Goal: Task Accomplishment & Management: Complete application form

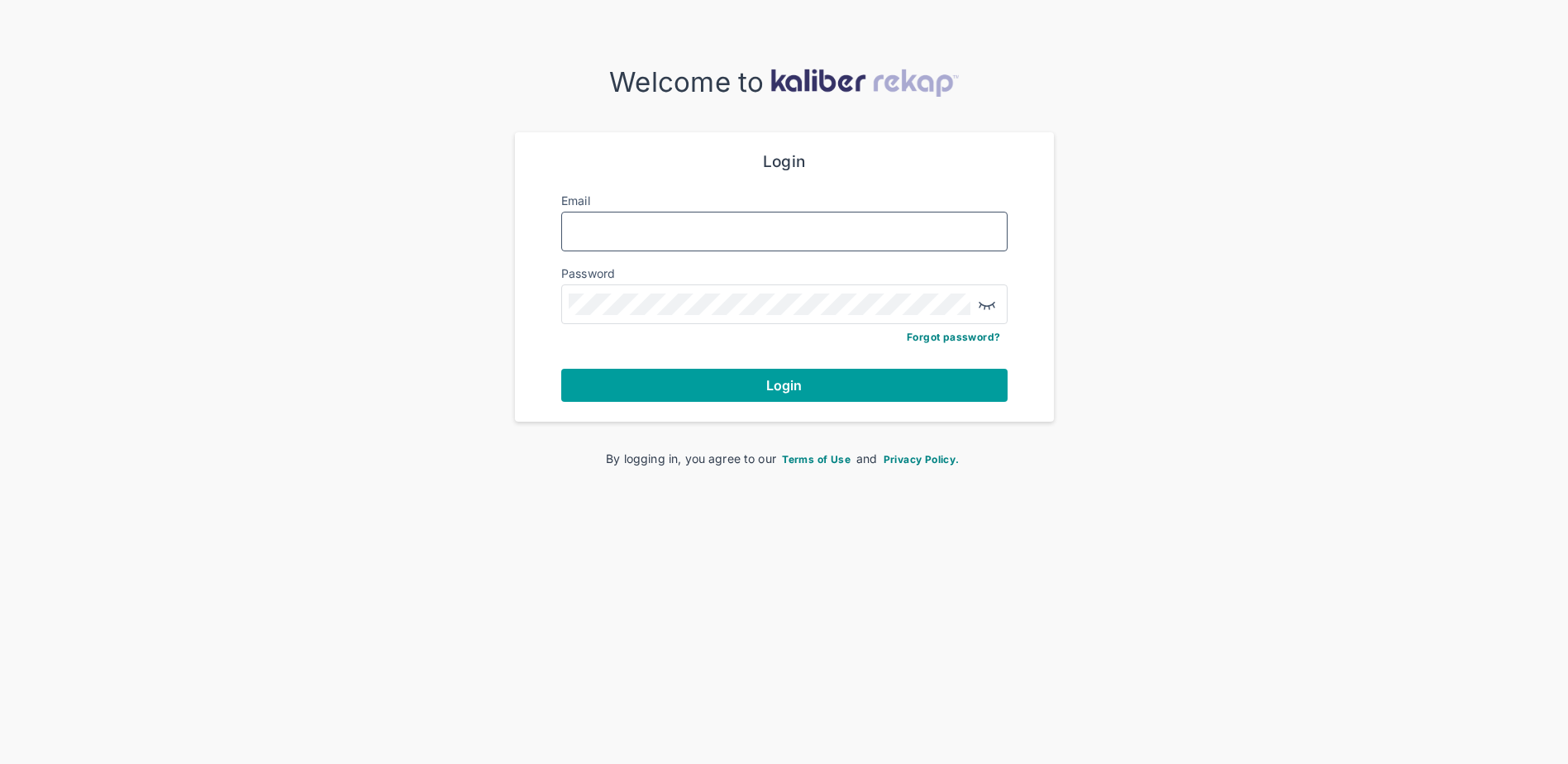
type input "**********"
click at [704, 377] on button "Login" at bounding box center [784, 385] width 446 height 33
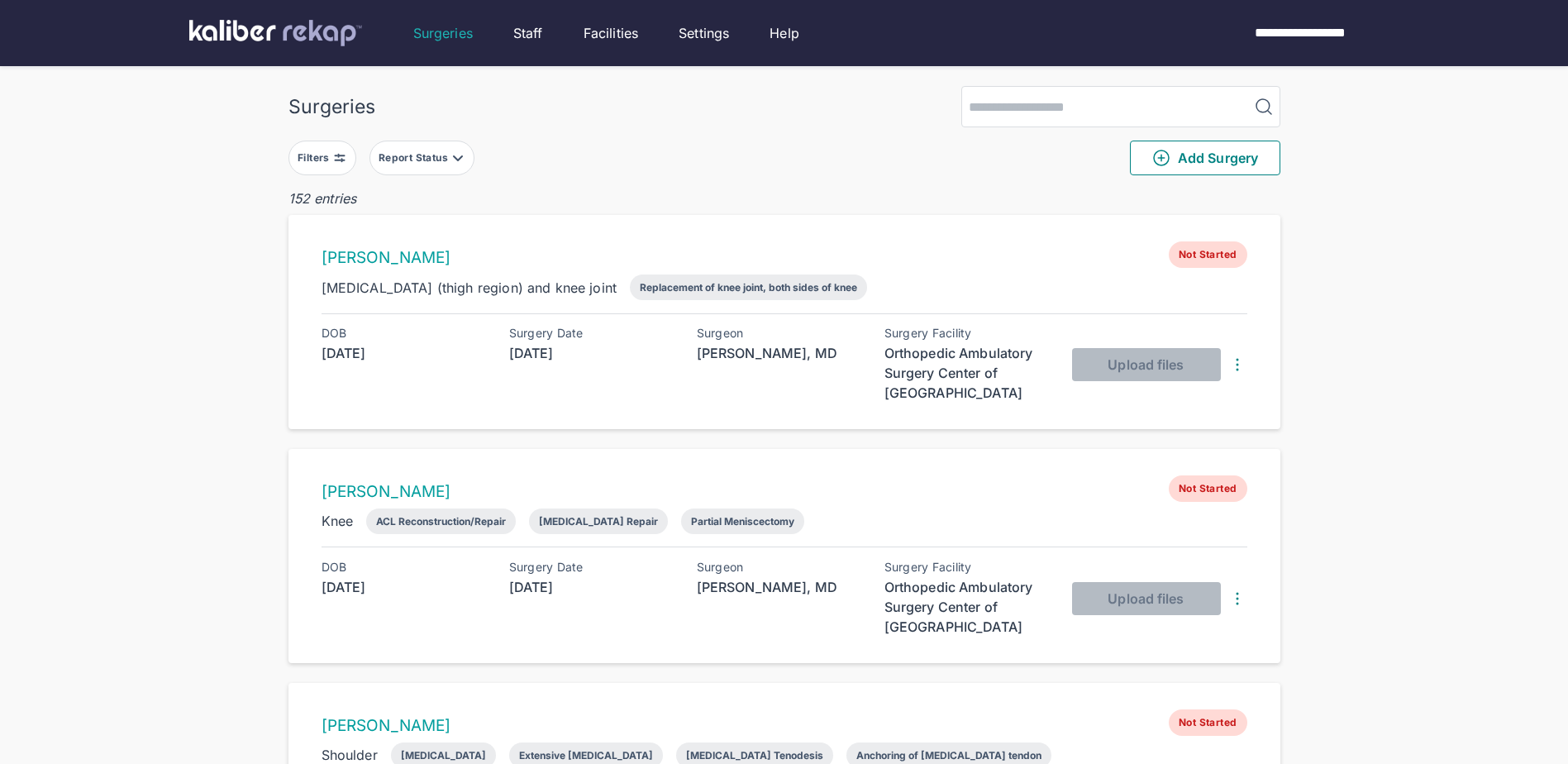
scroll to position [83, 0]
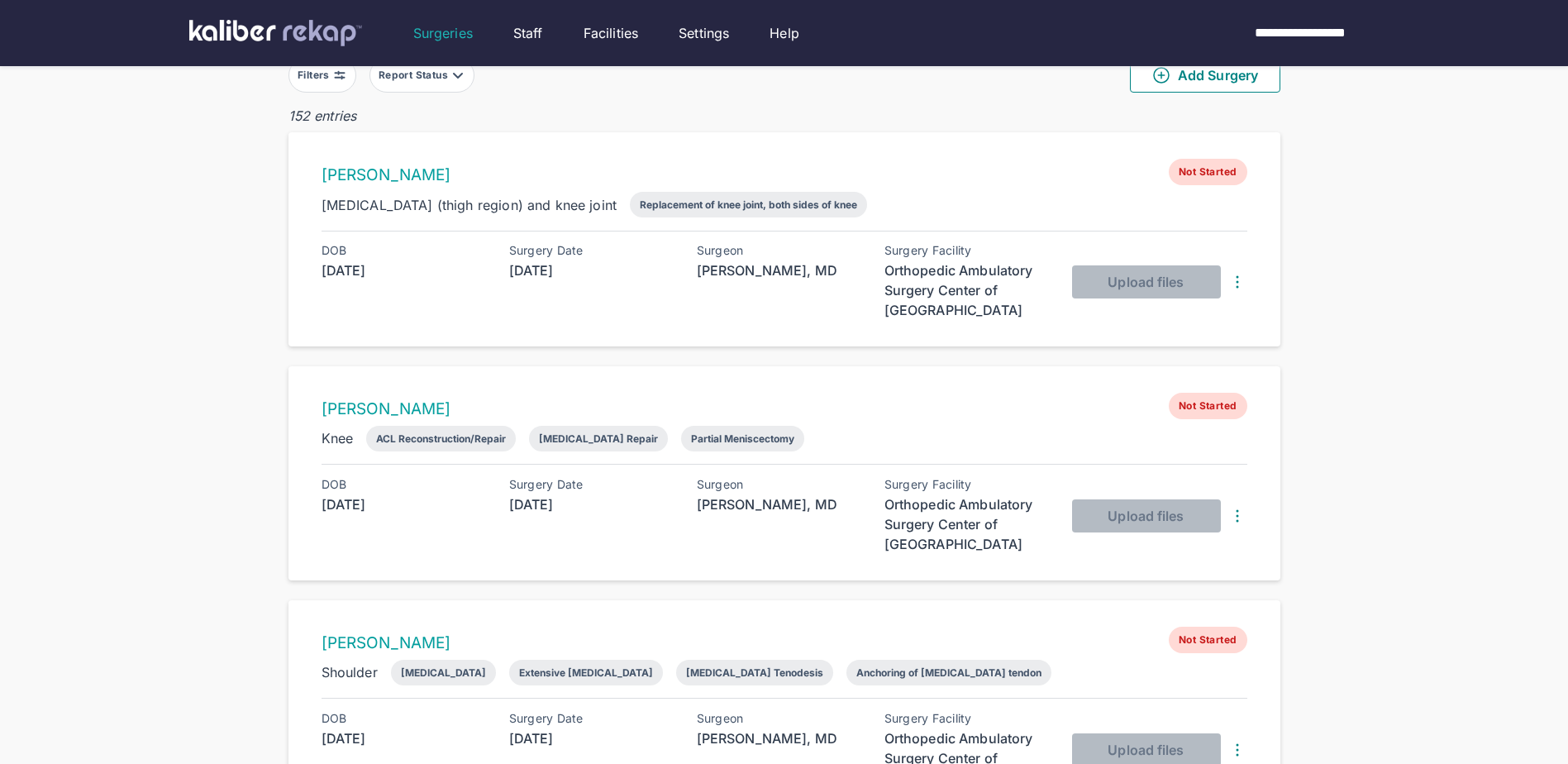
drag, startPoint x: 442, startPoint y: 82, endPoint x: 438, endPoint y: 91, distance: 9.8
click at [442, 82] on button "Report Status" at bounding box center [422, 75] width 105 height 35
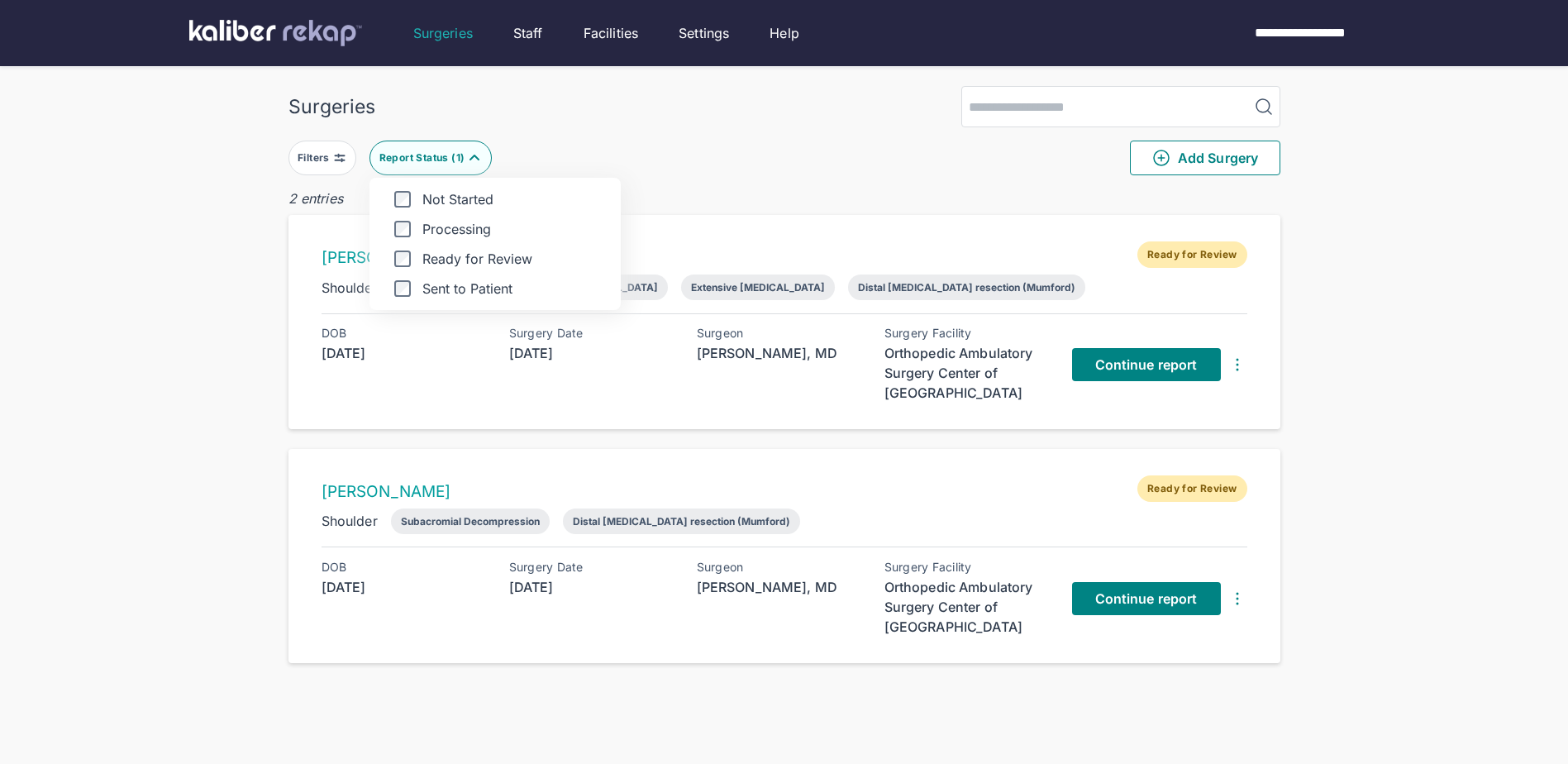
click at [177, 411] on div "Surgeries Filters Report Status ( 1 ) Not Started Processing Ready for Review S…" at bounding box center [784, 414] width 1568 height 830
click at [1148, 615] on div "Continue report" at bounding box center [1160, 598] width 175 height 76
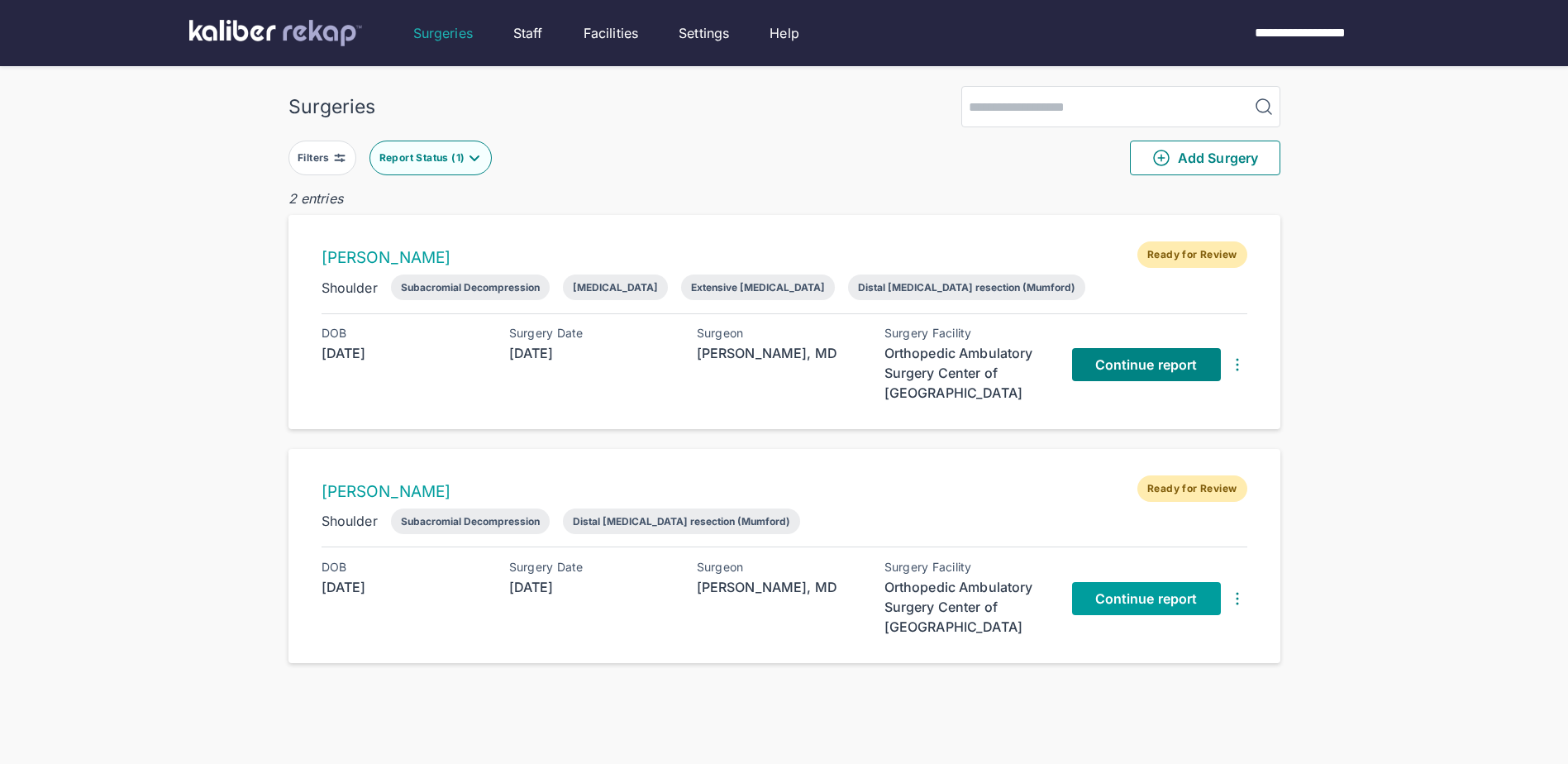
click at [1146, 609] on link "Continue report" at bounding box center [1146, 598] width 149 height 33
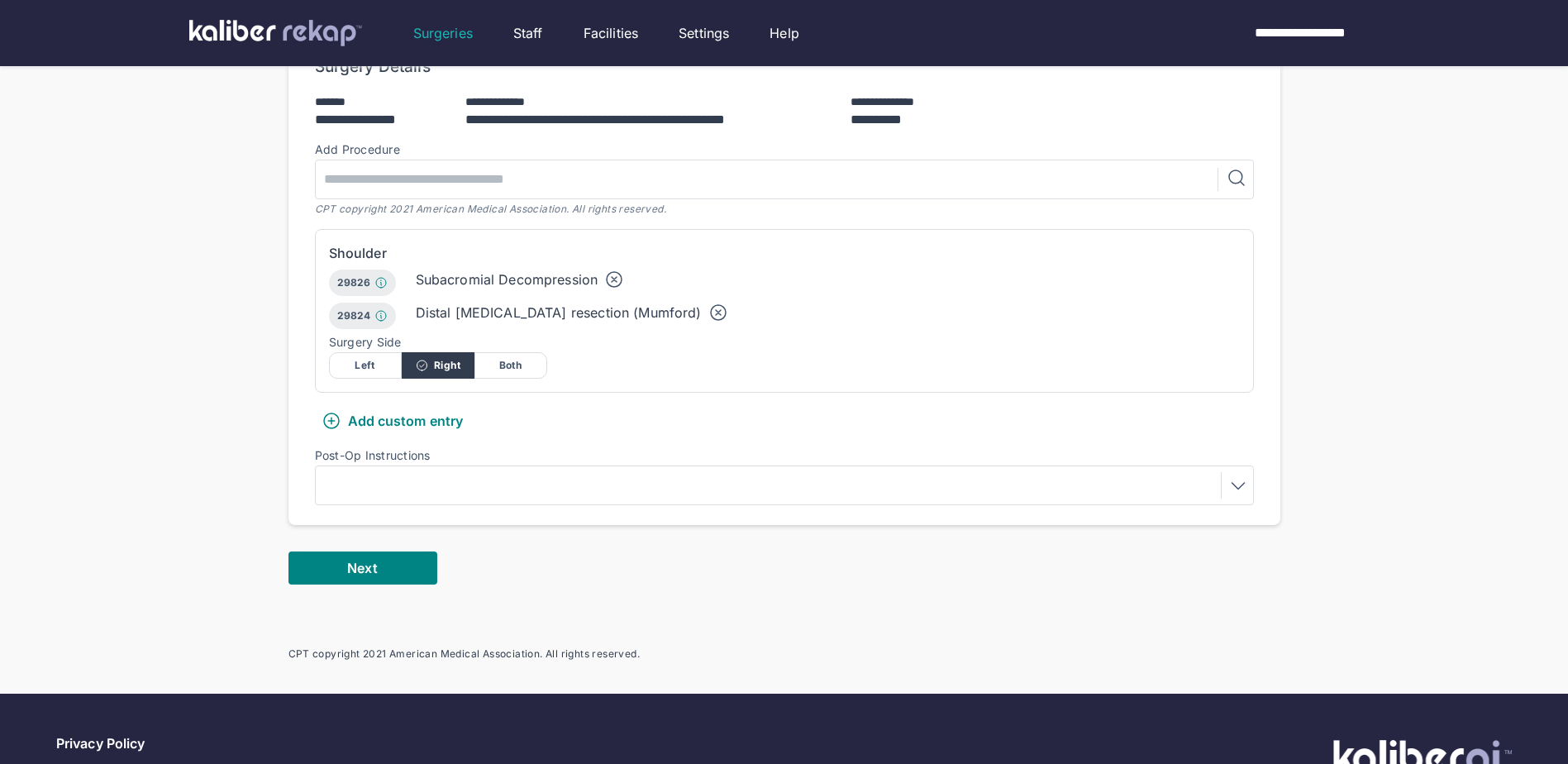
scroll to position [414, 0]
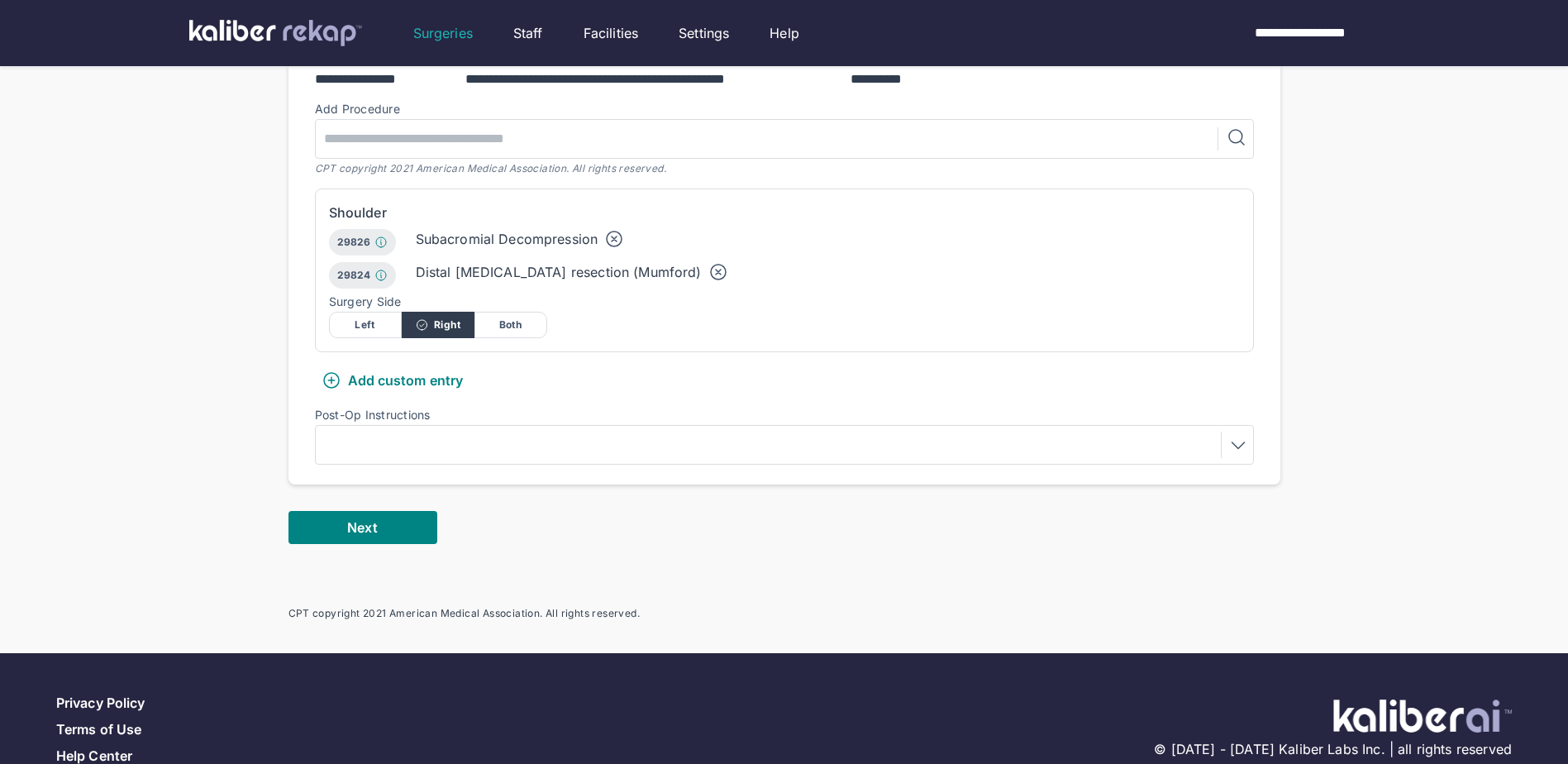
click at [485, 432] on div at bounding box center [784, 444] width 927 height 26
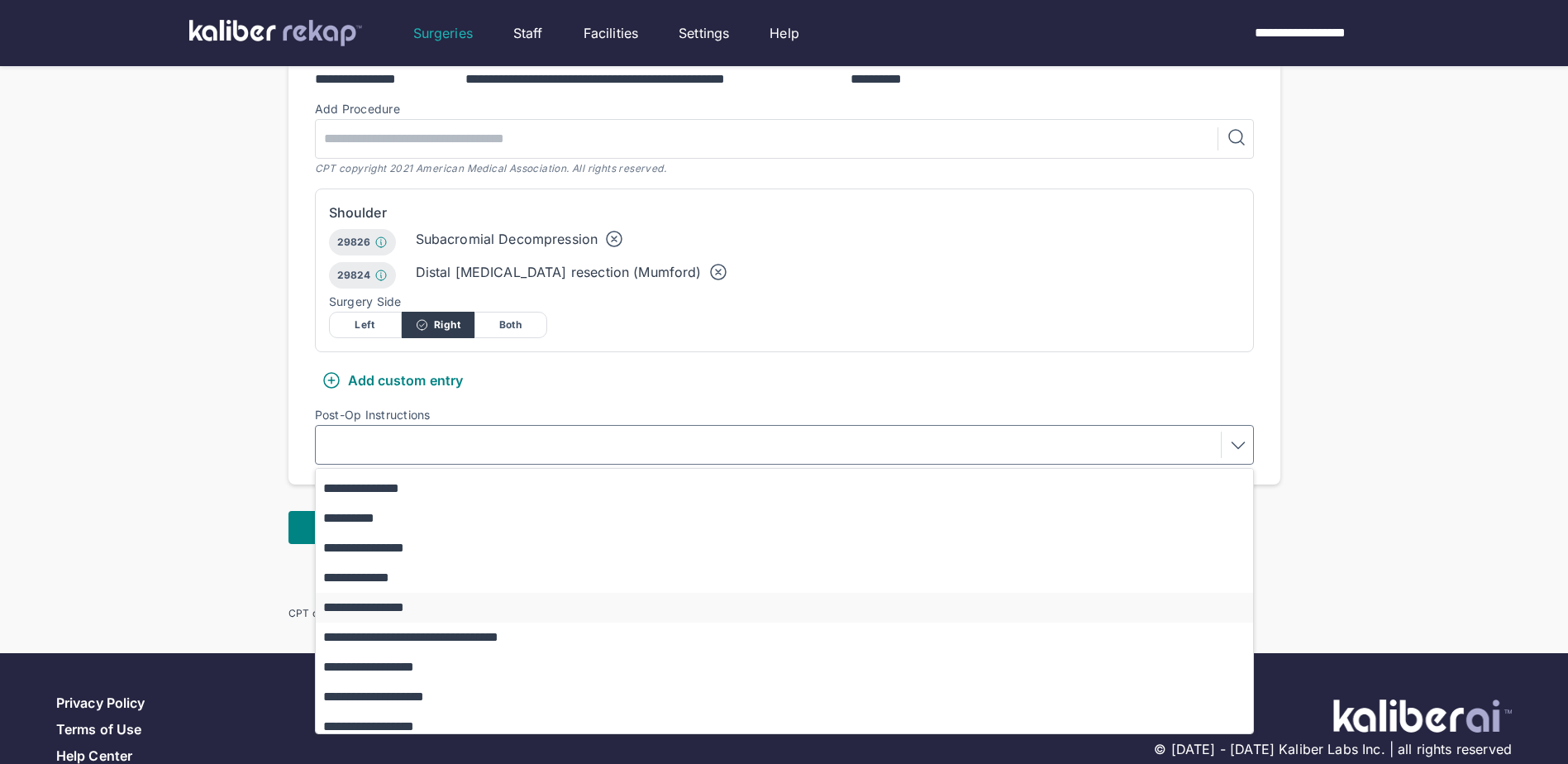
scroll to position [83, 0]
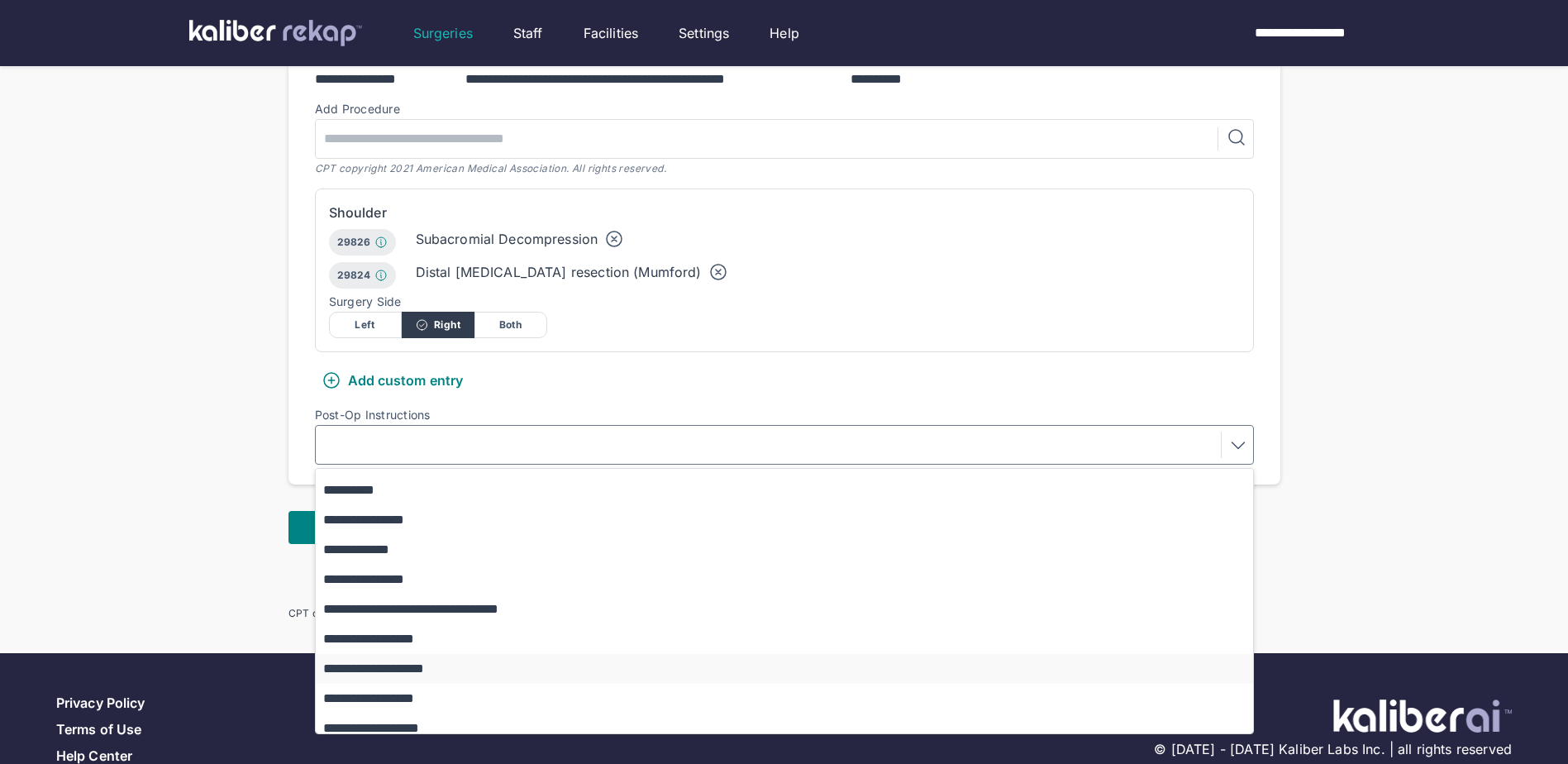
click at [500, 654] on button "**********" at bounding box center [792, 668] width 953 height 30
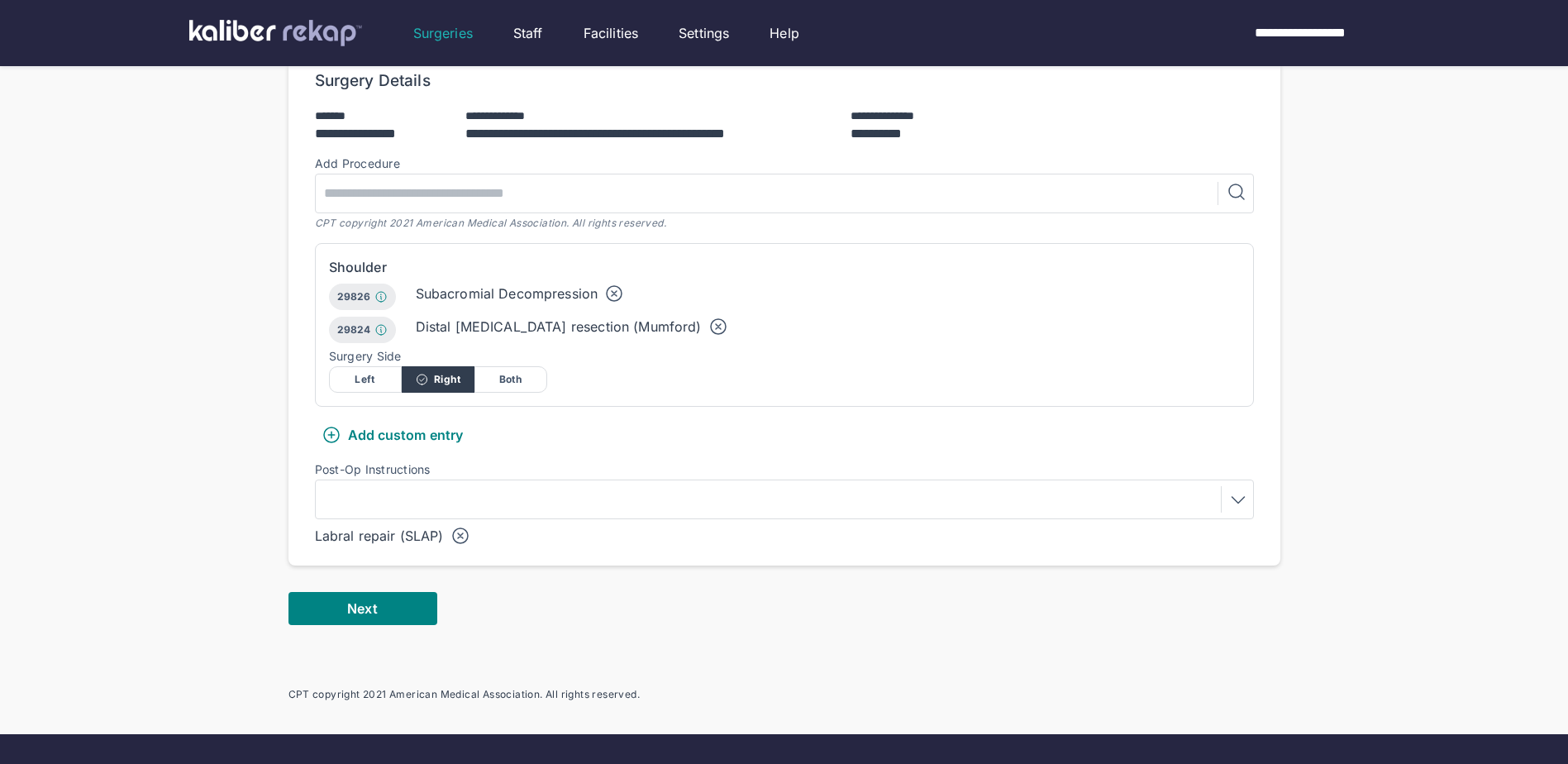
scroll to position [331, 0]
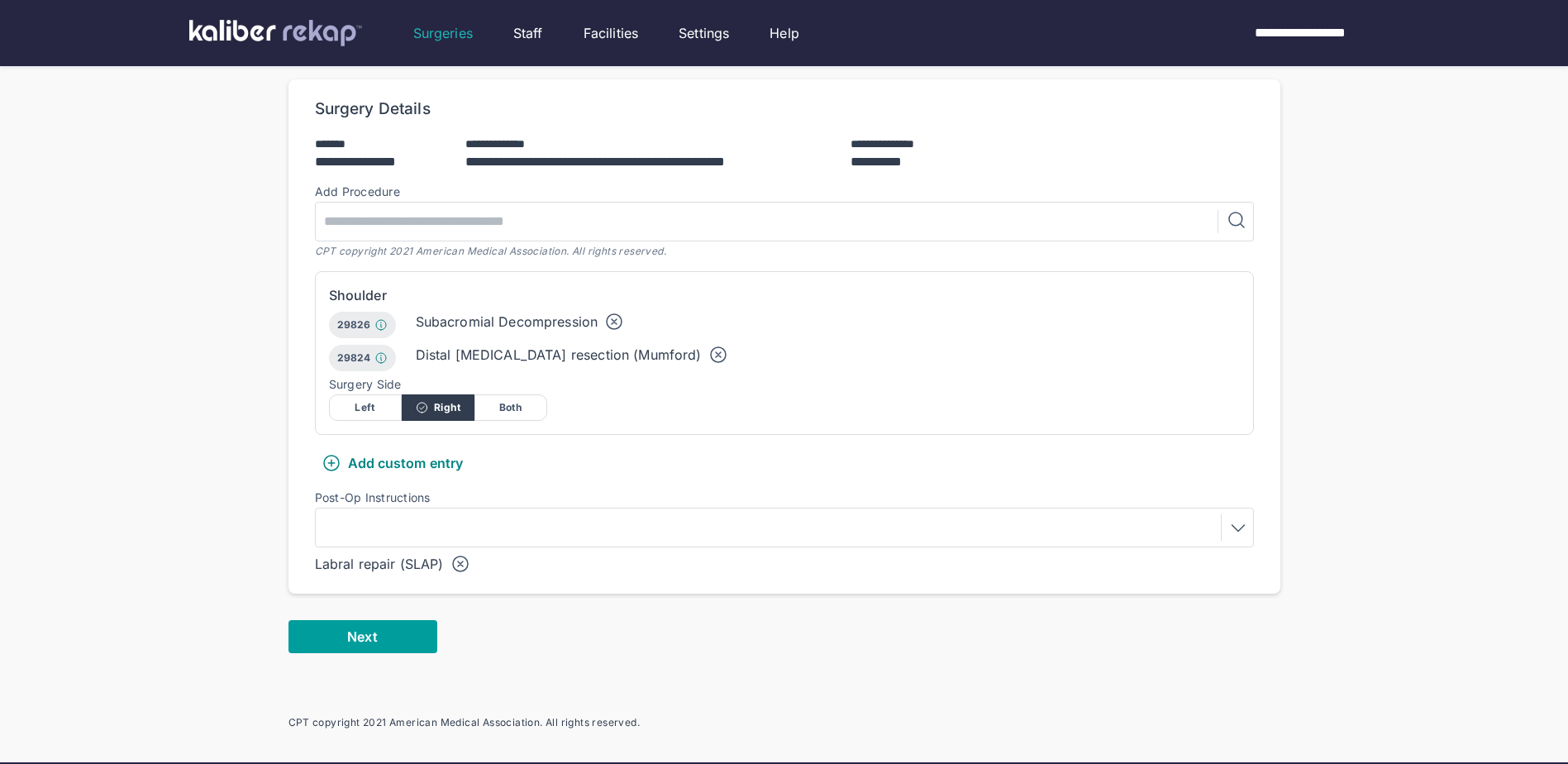
click at [397, 620] on button "Next" at bounding box center [362, 636] width 149 height 33
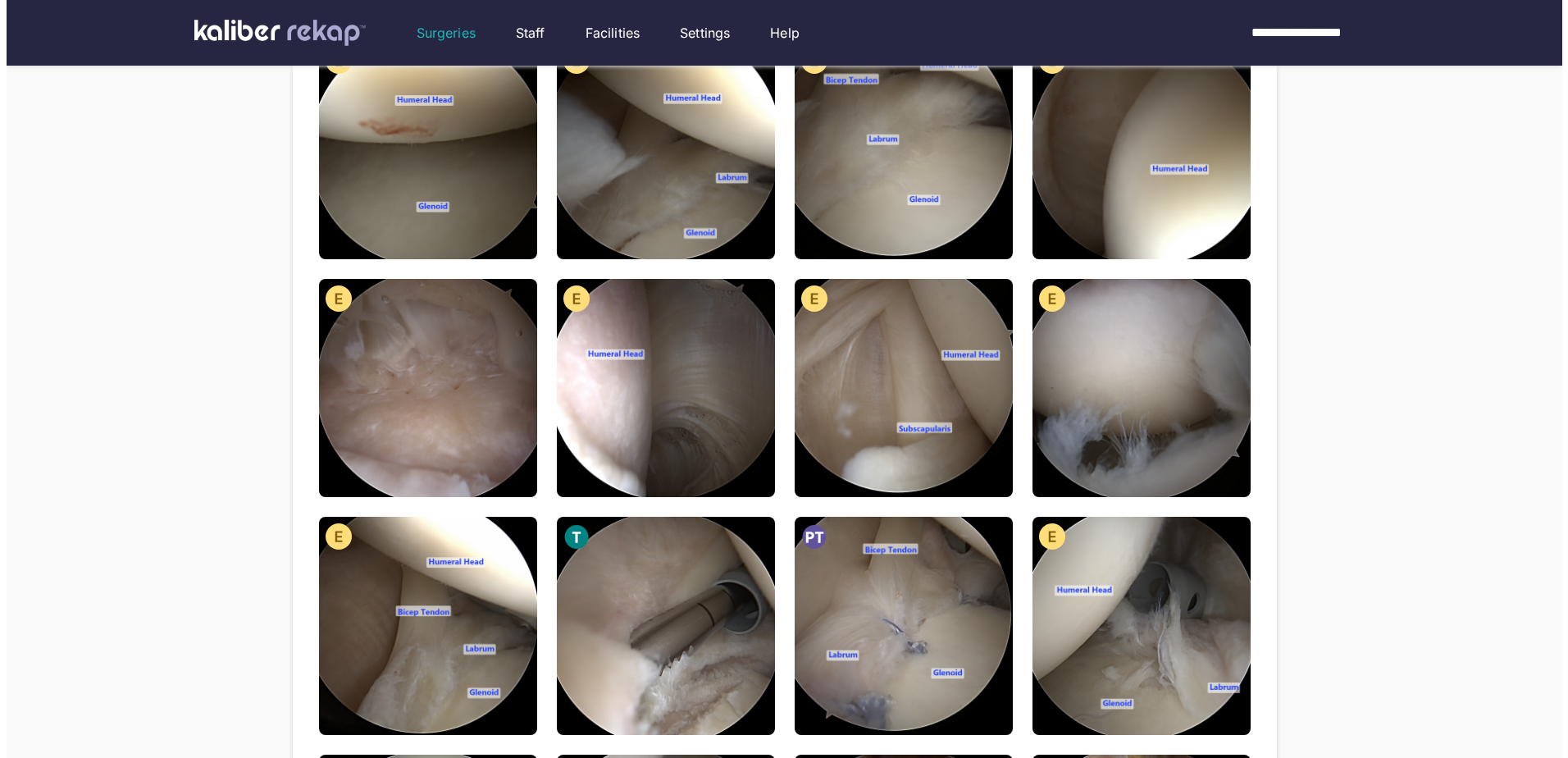
scroll to position [164, 0]
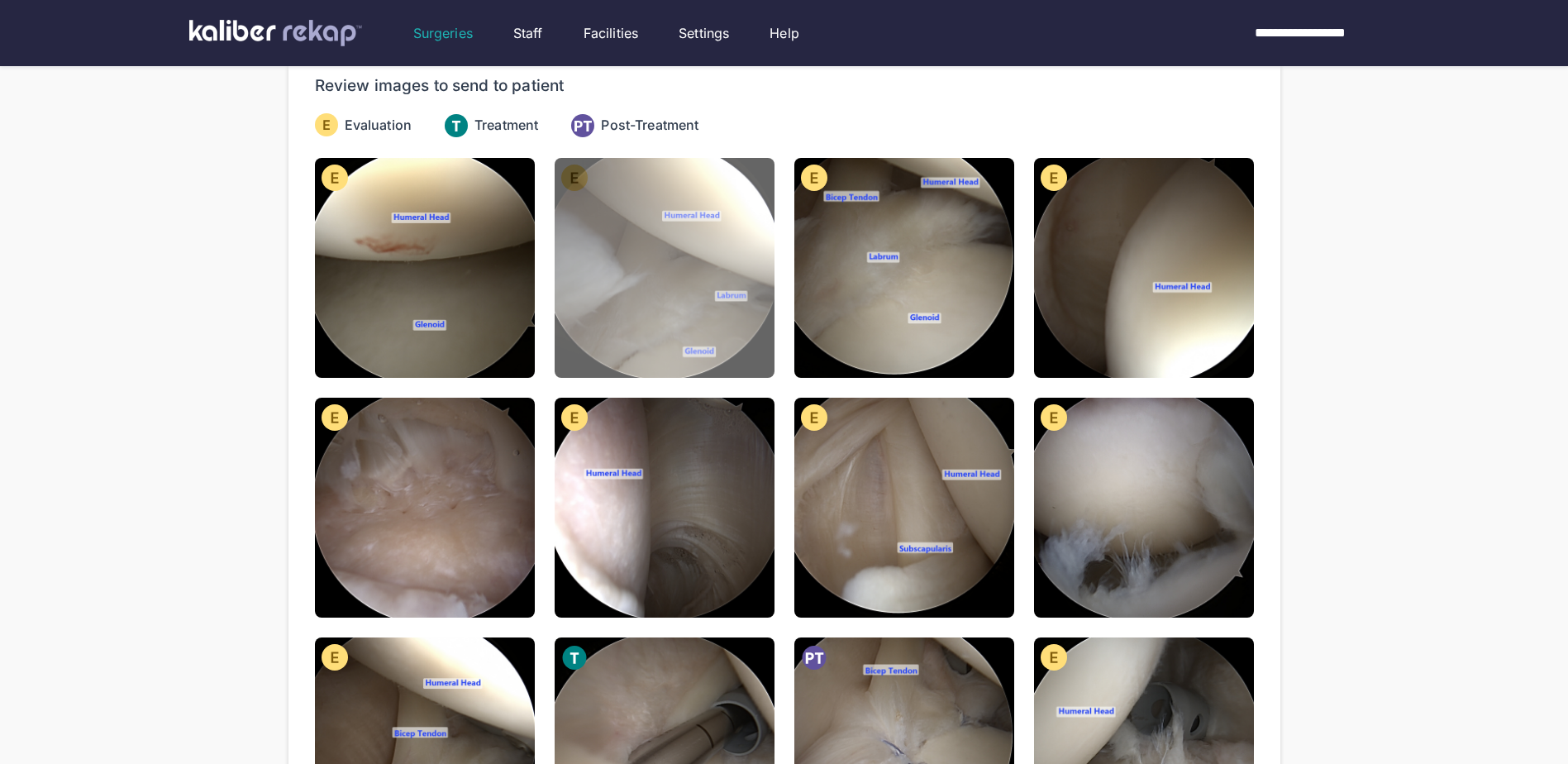
click at [630, 289] on img at bounding box center [665, 268] width 220 height 220
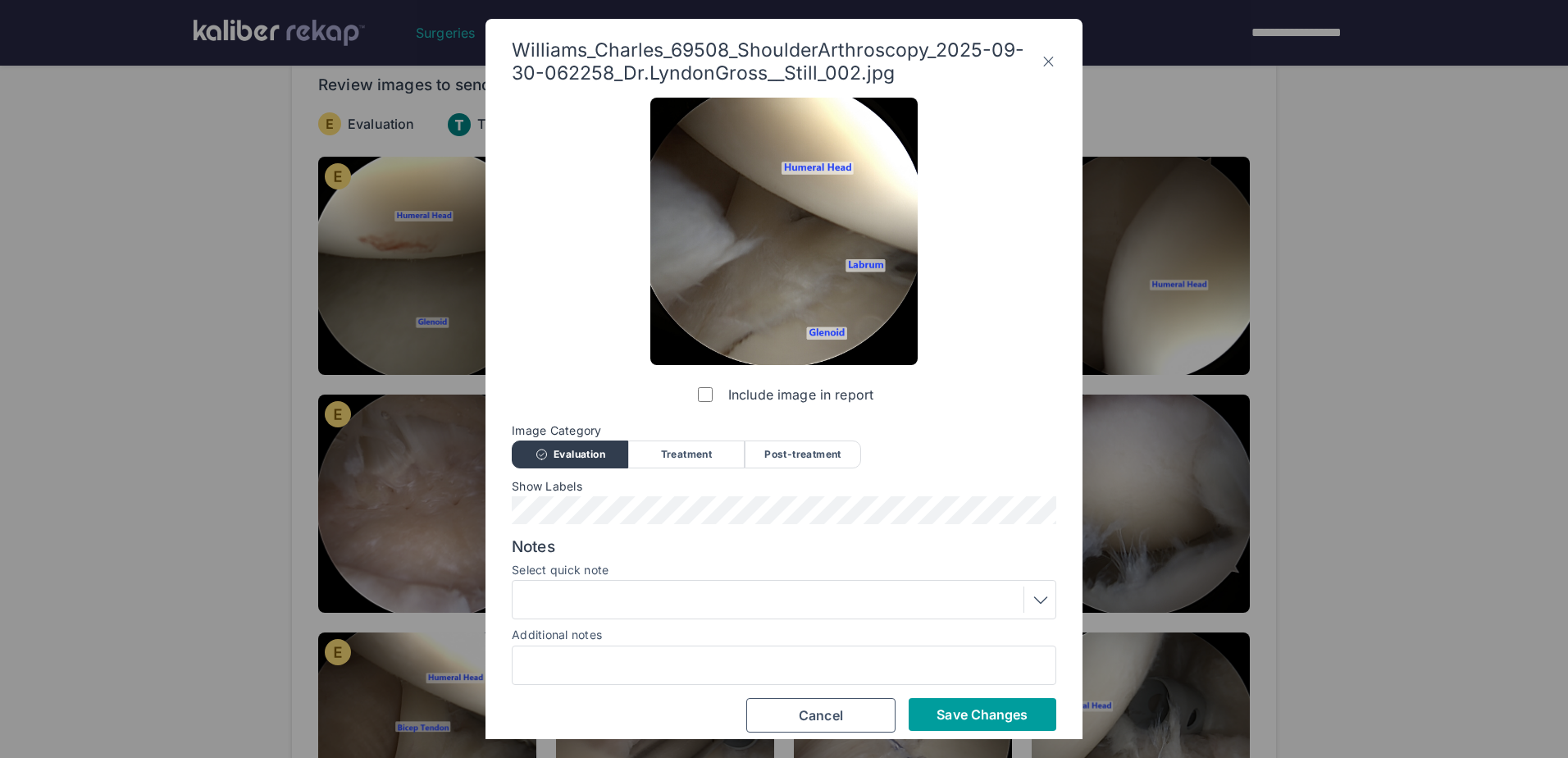
click at [989, 721] on span "Save Changes" at bounding box center [982, 714] width 91 height 16
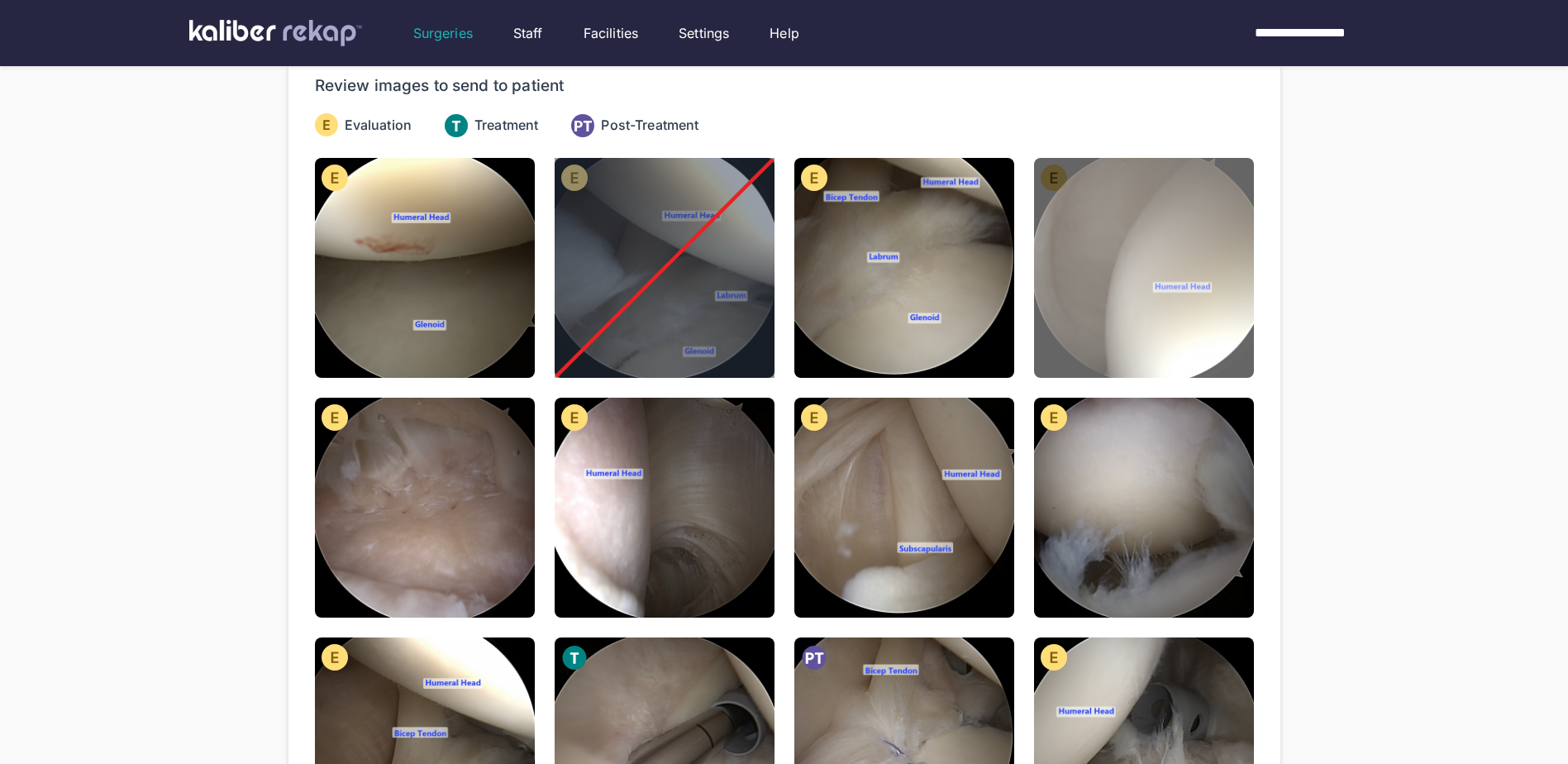
click at [1072, 304] on img at bounding box center [1144, 268] width 220 height 220
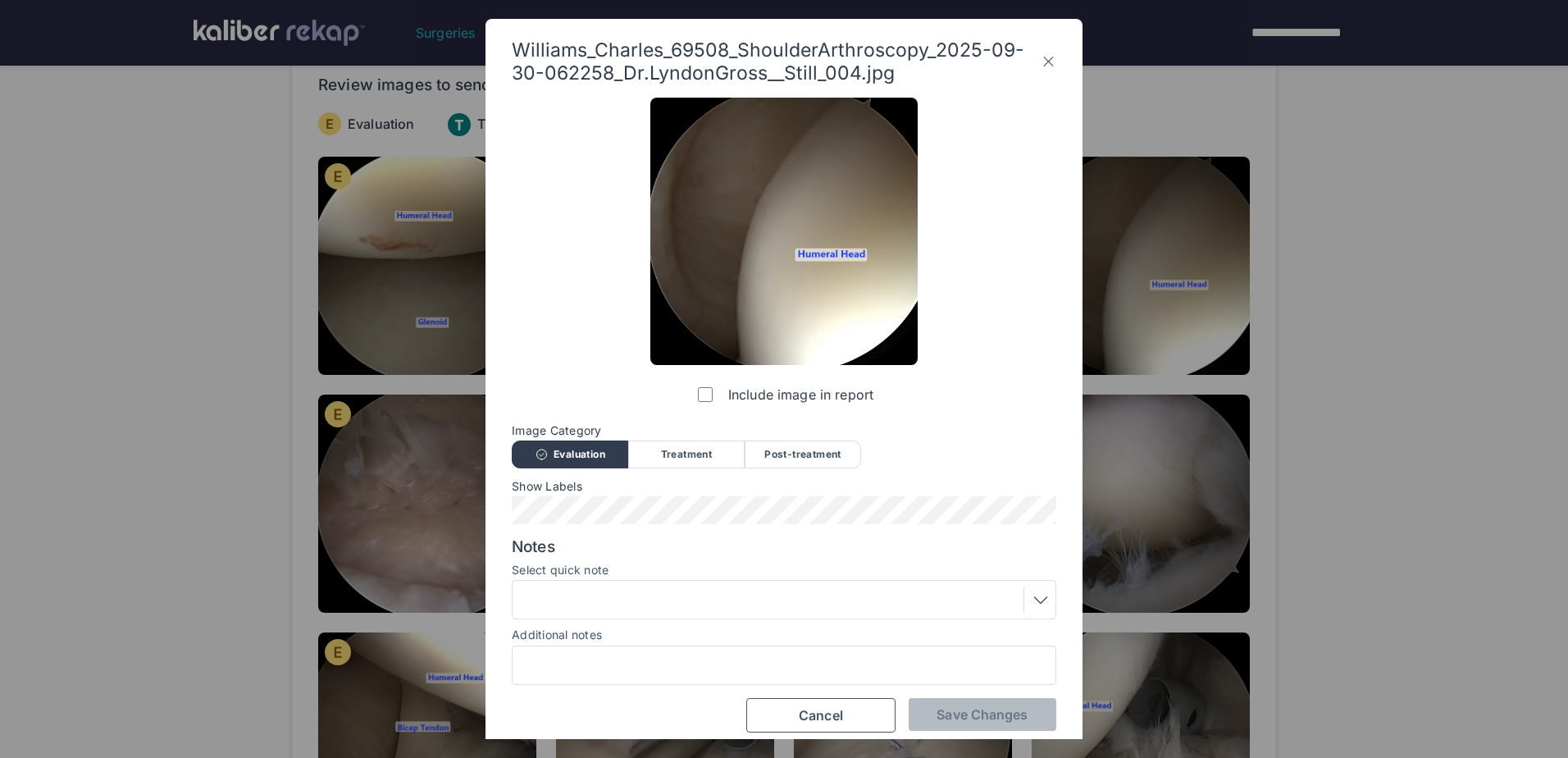
click at [732, 611] on div at bounding box center [784, 599] width 533 height 26
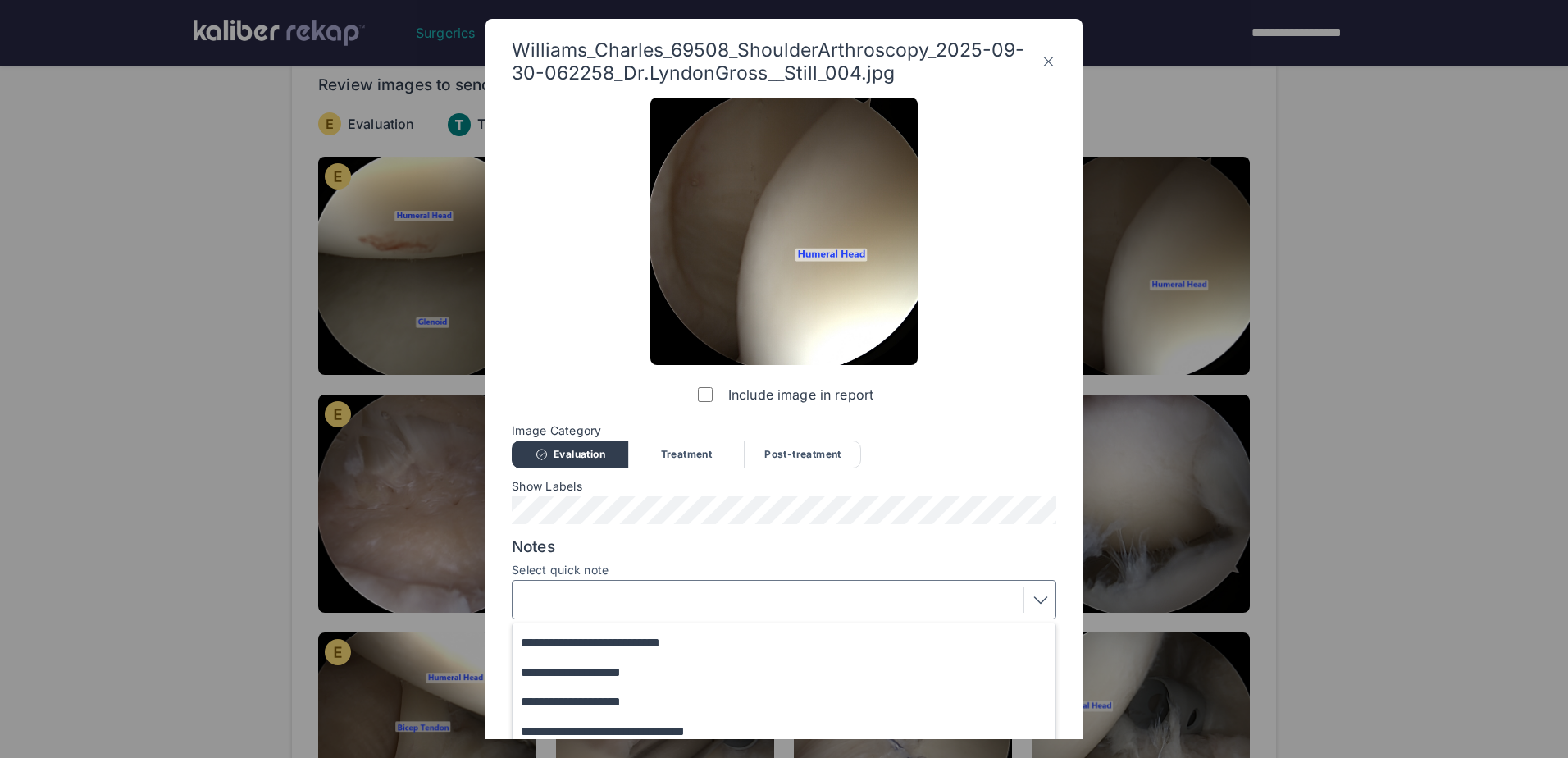
scroll to position [206, 0]
click at [673, 688] on button "**********" at bounding box center [791, 694] width 559 height 29
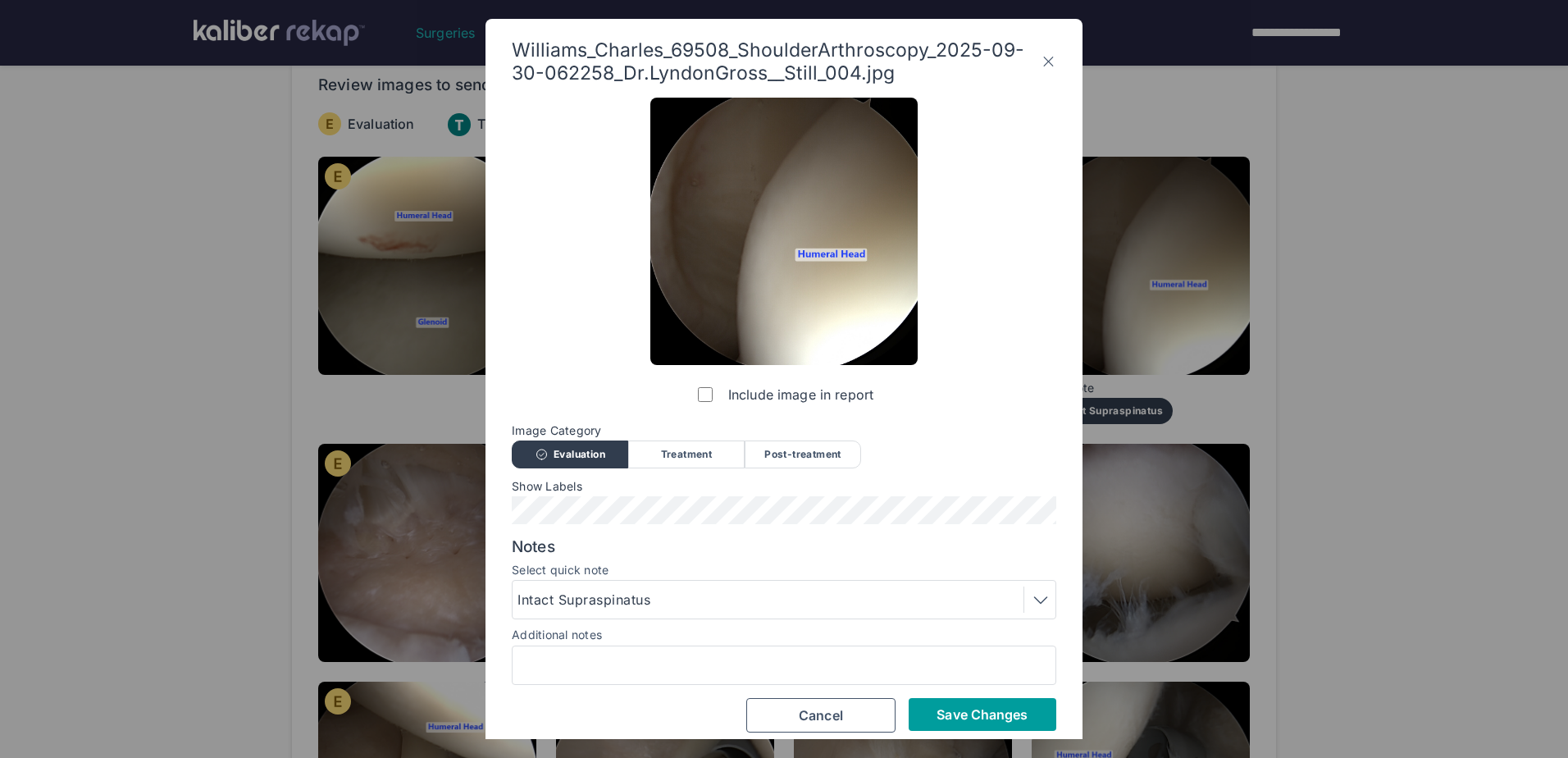
click at [1010, 717] on span "Save Changes" at bounding box center [982, 714] width 91 height 16
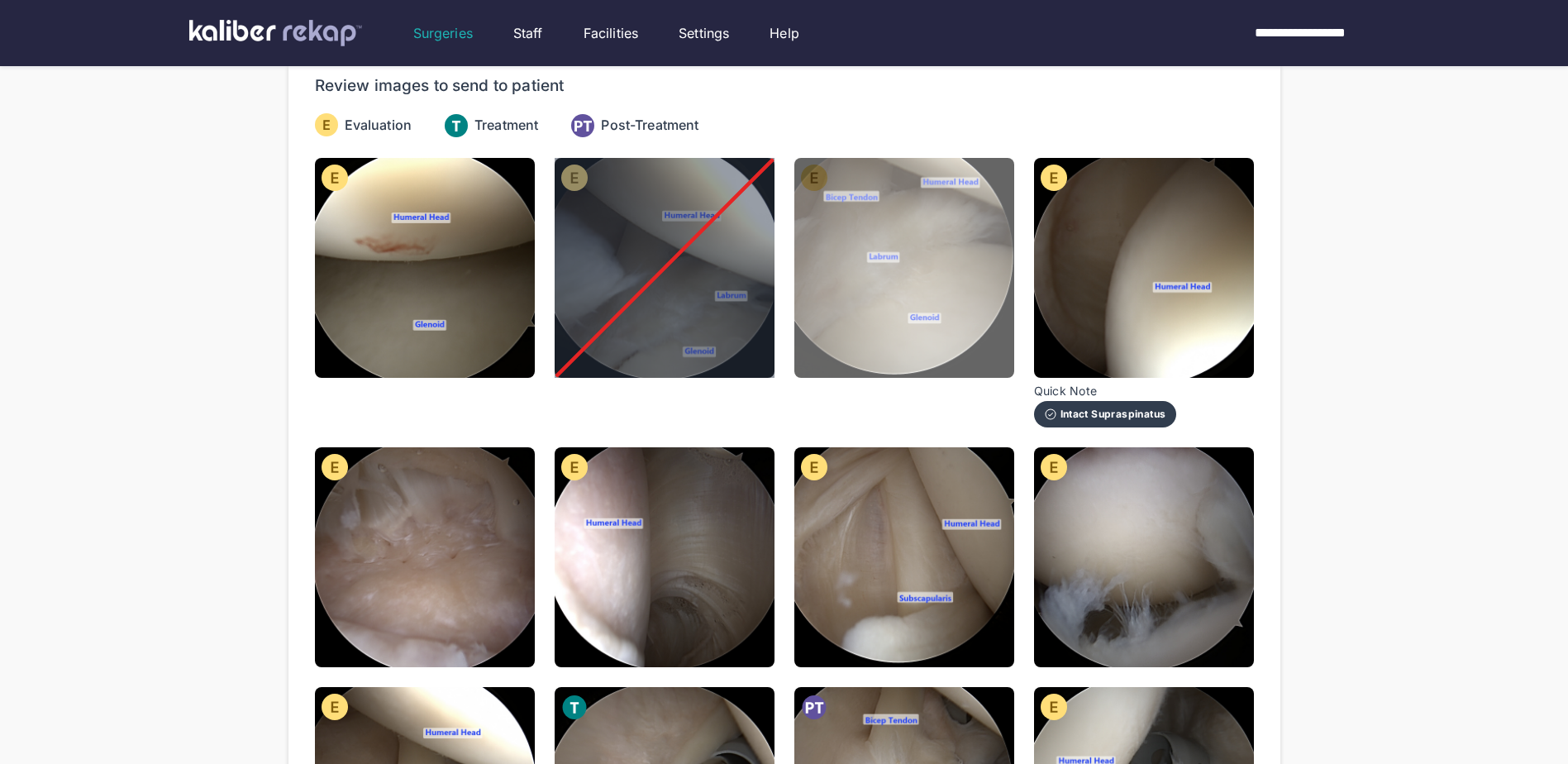
click at [956, 235] on img at bounding box center [905, 268] width 220 height 220
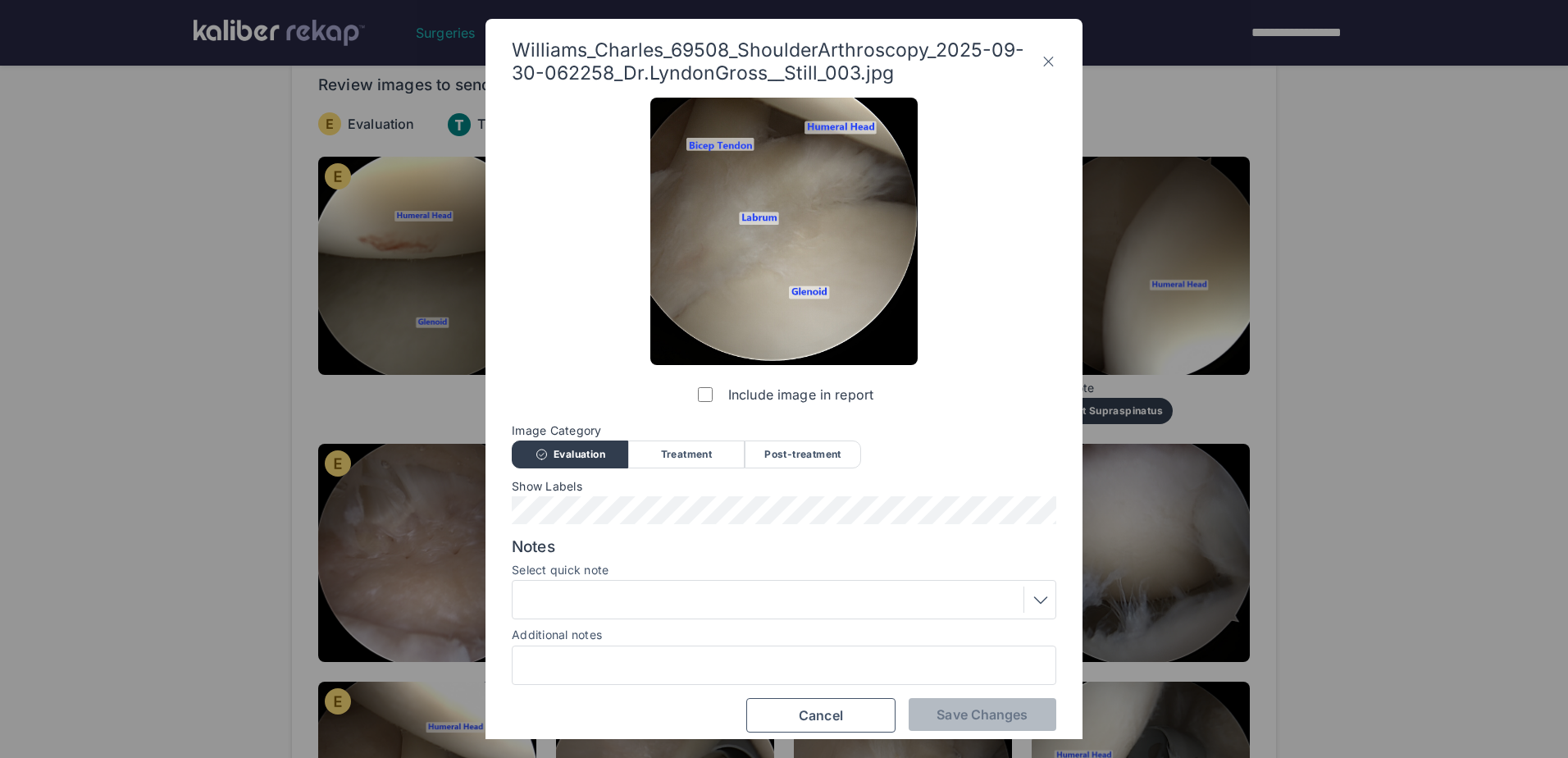
click at [827, 600] on div at bounding box center [784, 599] width 533 height 26
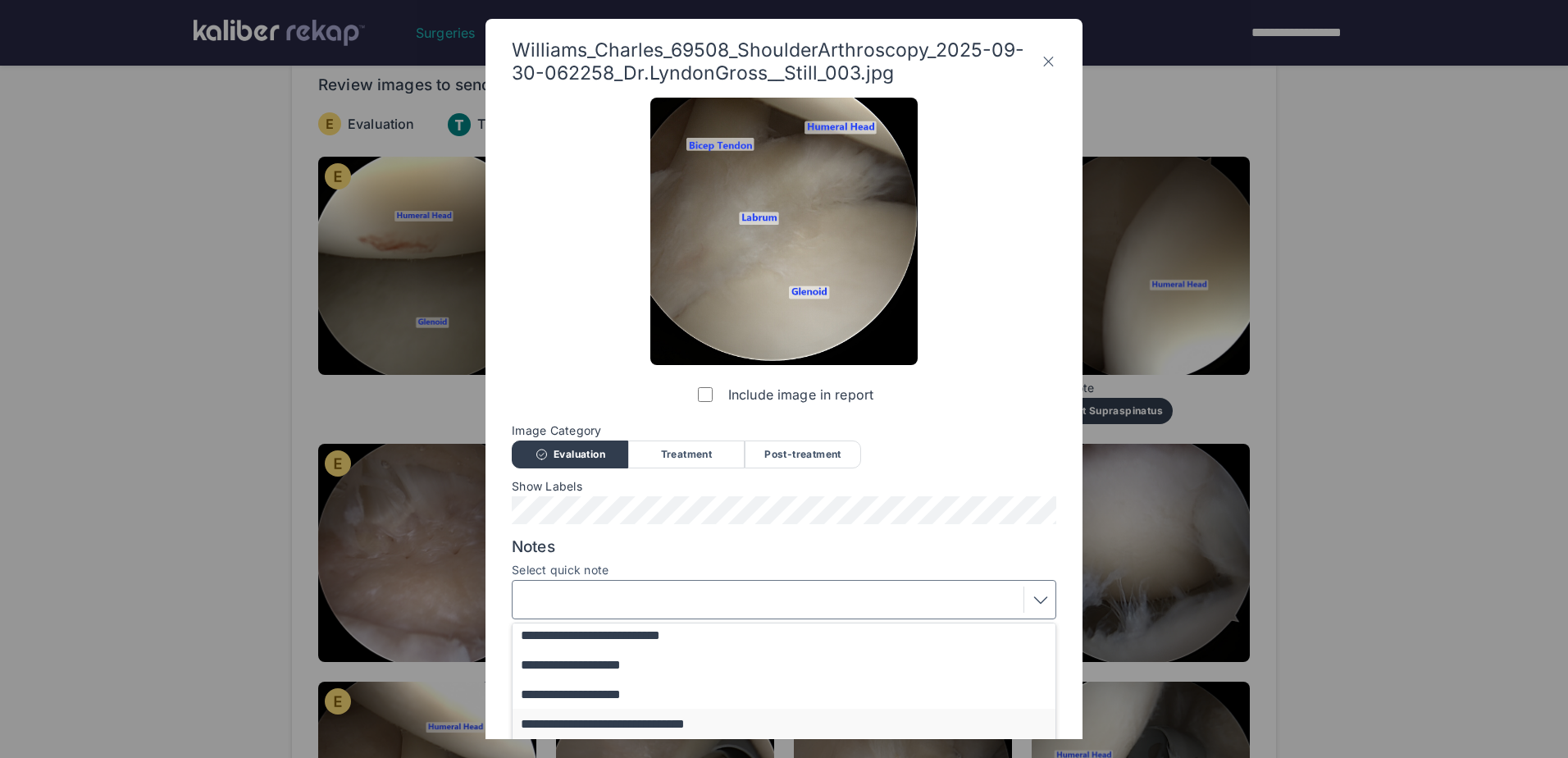
click at [760, 711] on button "**********" at bounding box center [791, 723] width 559 height 29
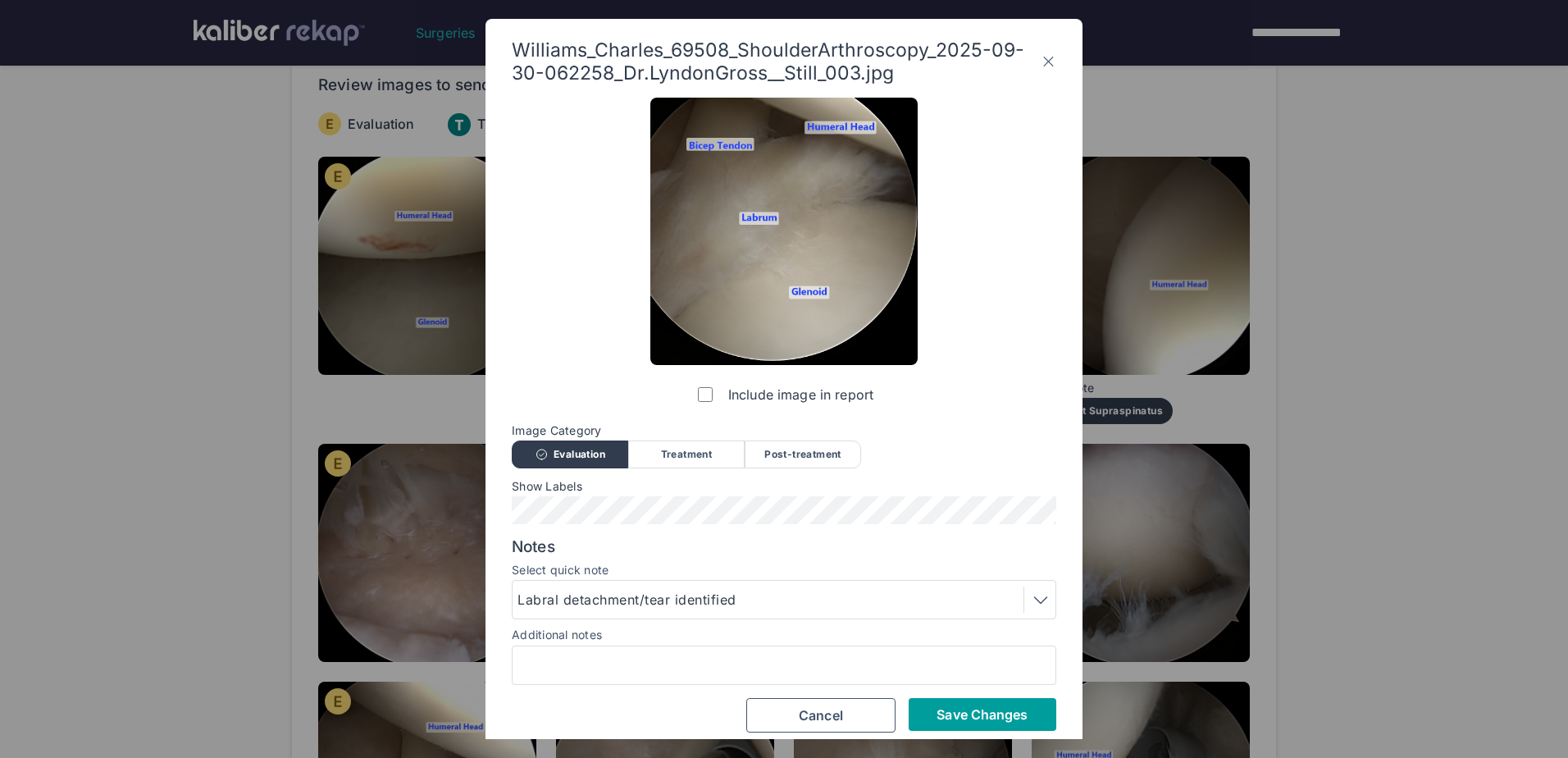
click at [989, 712] on span "Save Changes" at bounding box center [982, 714] width 91 height 16
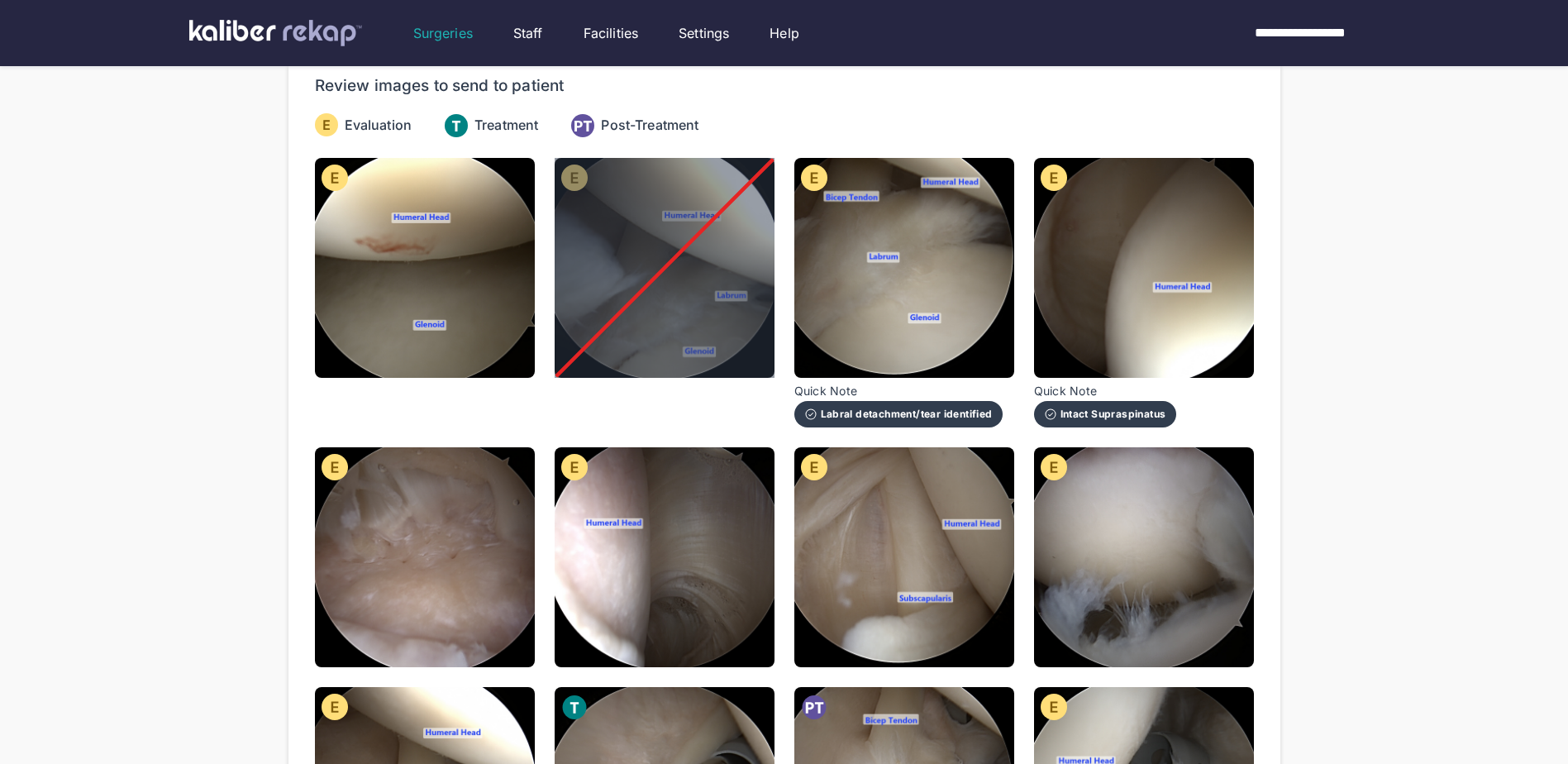
scroll to position [248, 0]
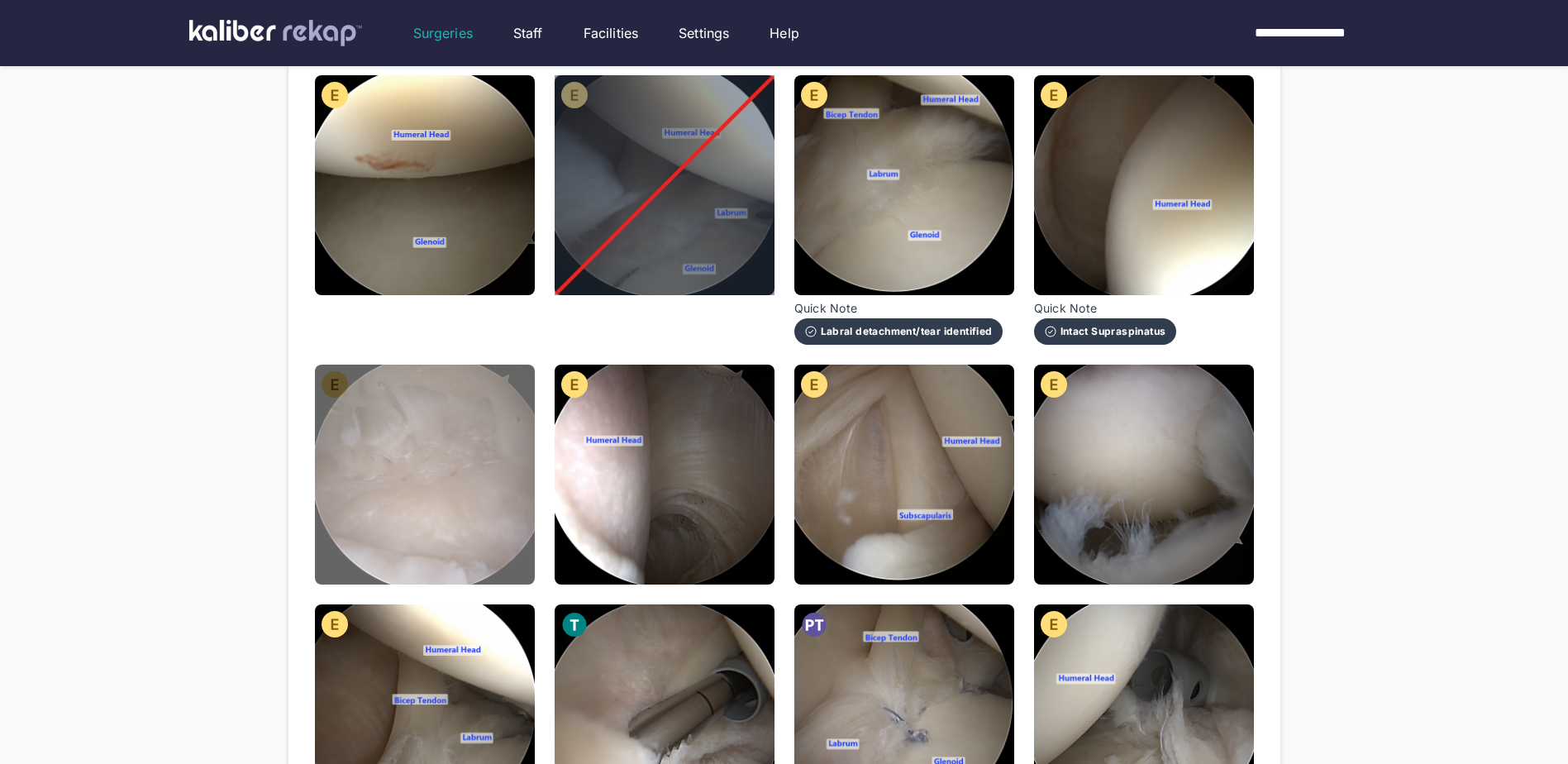
click at [422, 458] on img at bounding box center [425, 475] width 220 height 220
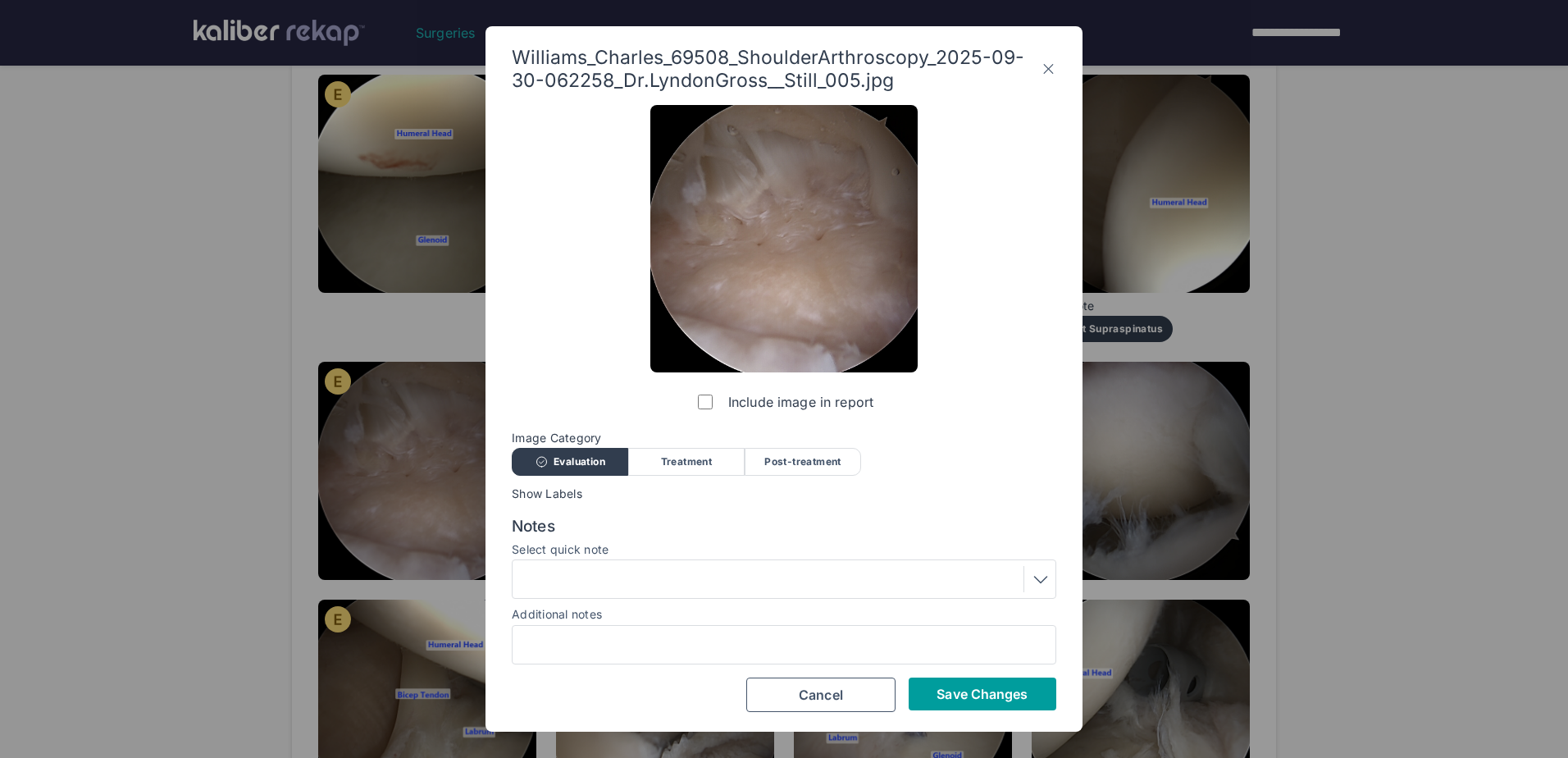
click at [963, 690] on span "Save Changes" at bounding box center [982, 694] width 91 height 16
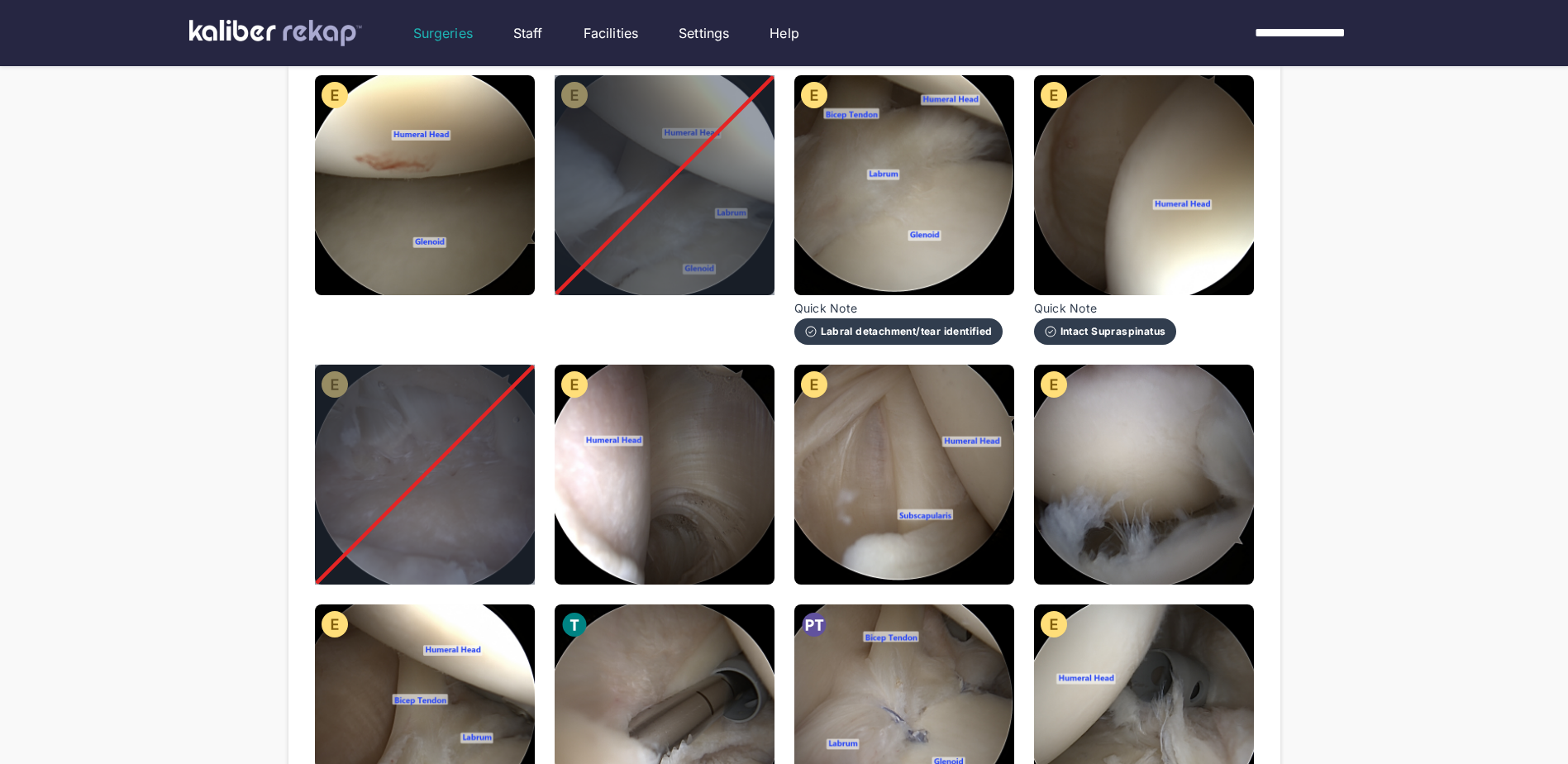
click at [712, 477] on img at bounding box center [665, 475] width 220 height 220
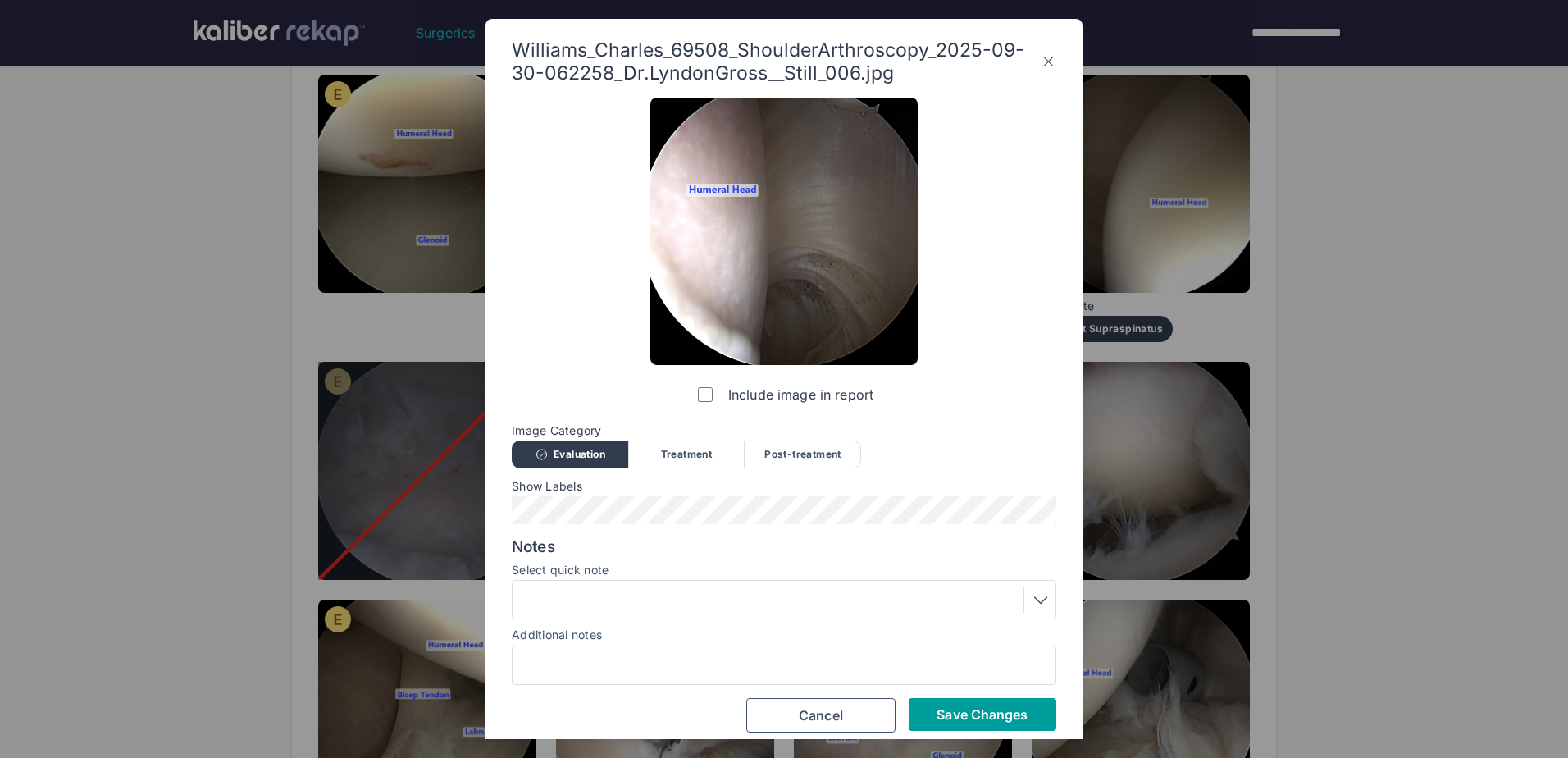
click at [968, 710] on span "Save Changes" at bounding box center [982, 714] width 91 height 16
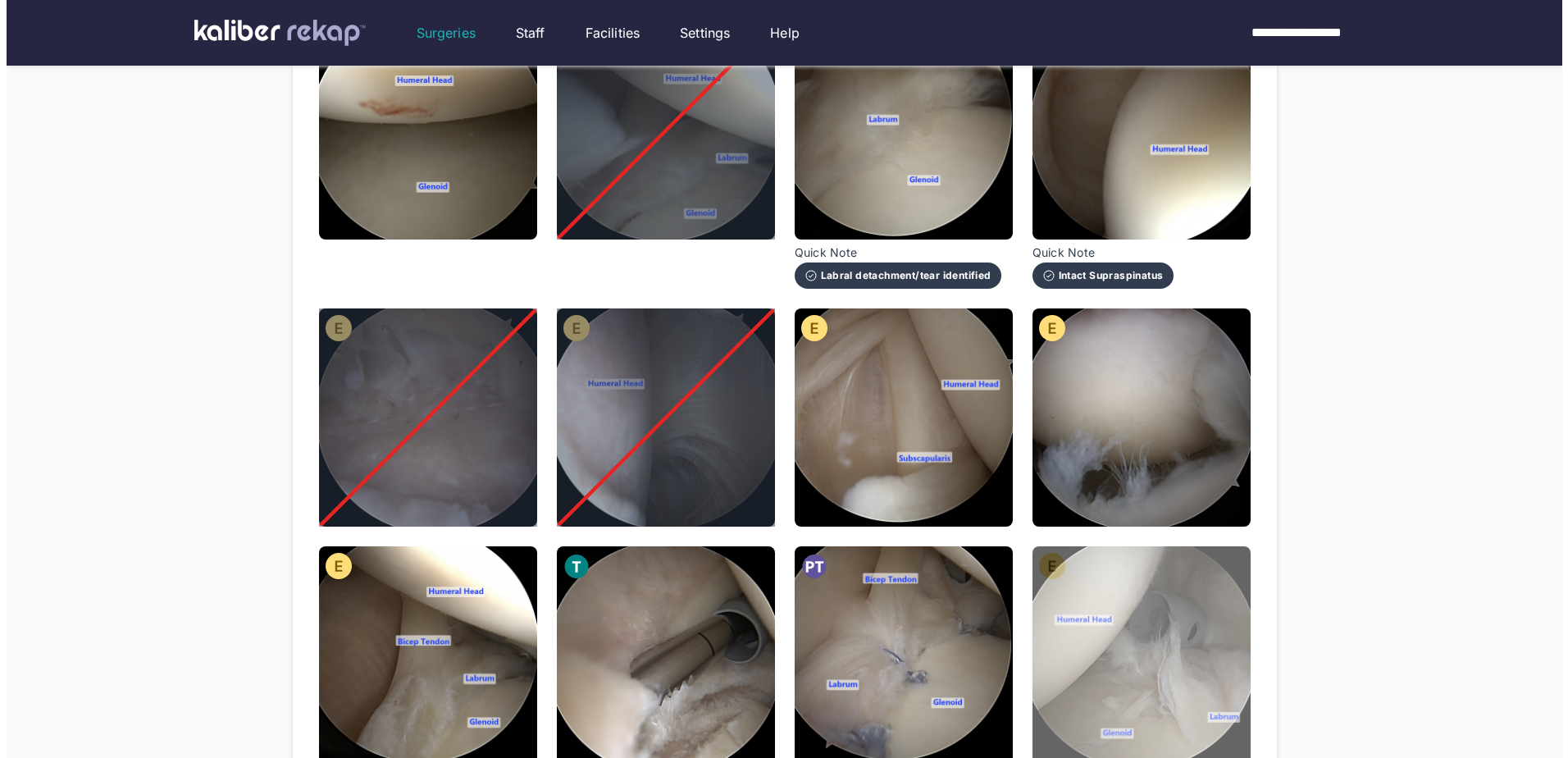
scroll to position [328, 0]
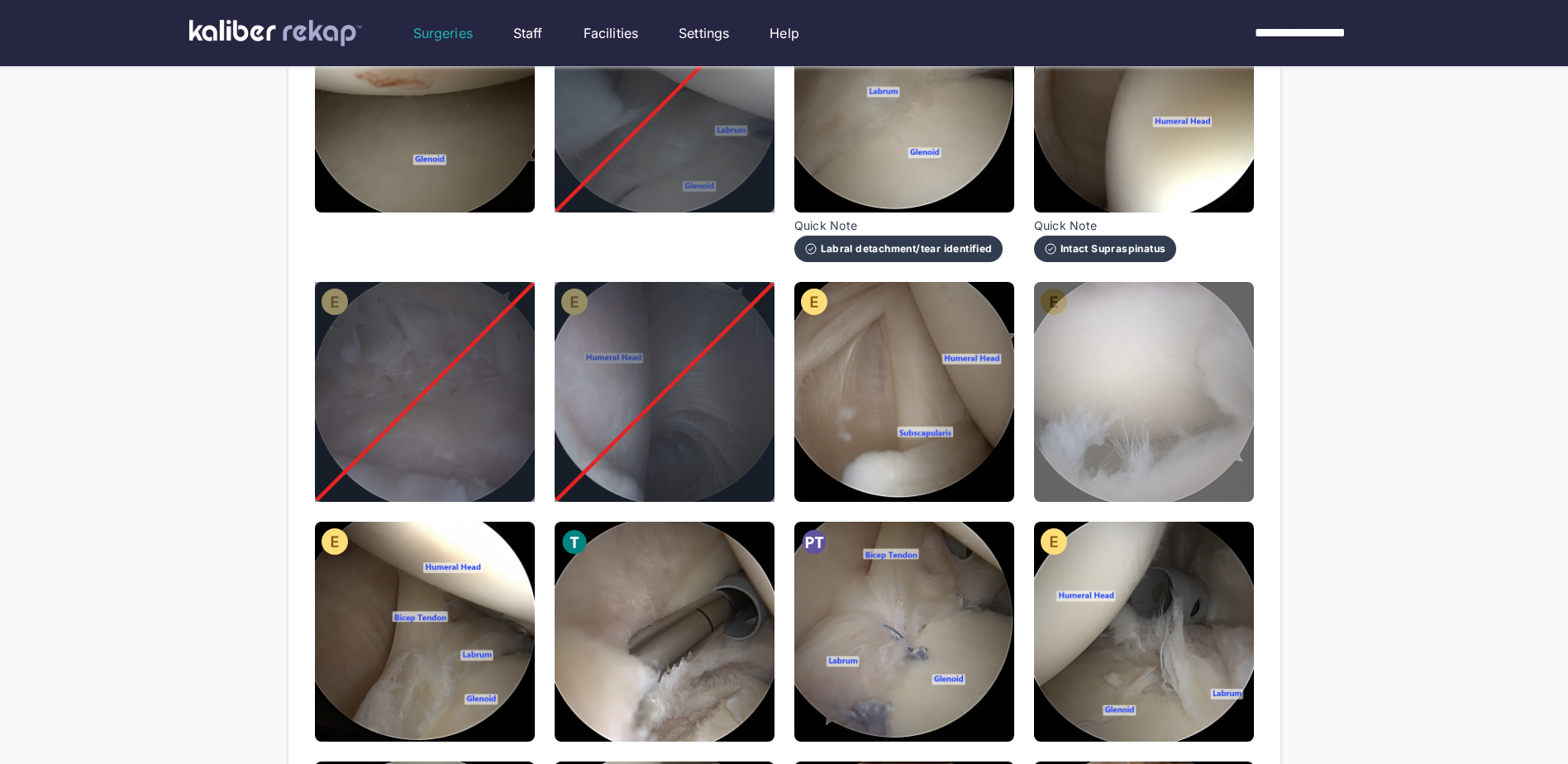
click at [1097, 372] on img at bounding box center [1144, 392] width 220 height 220
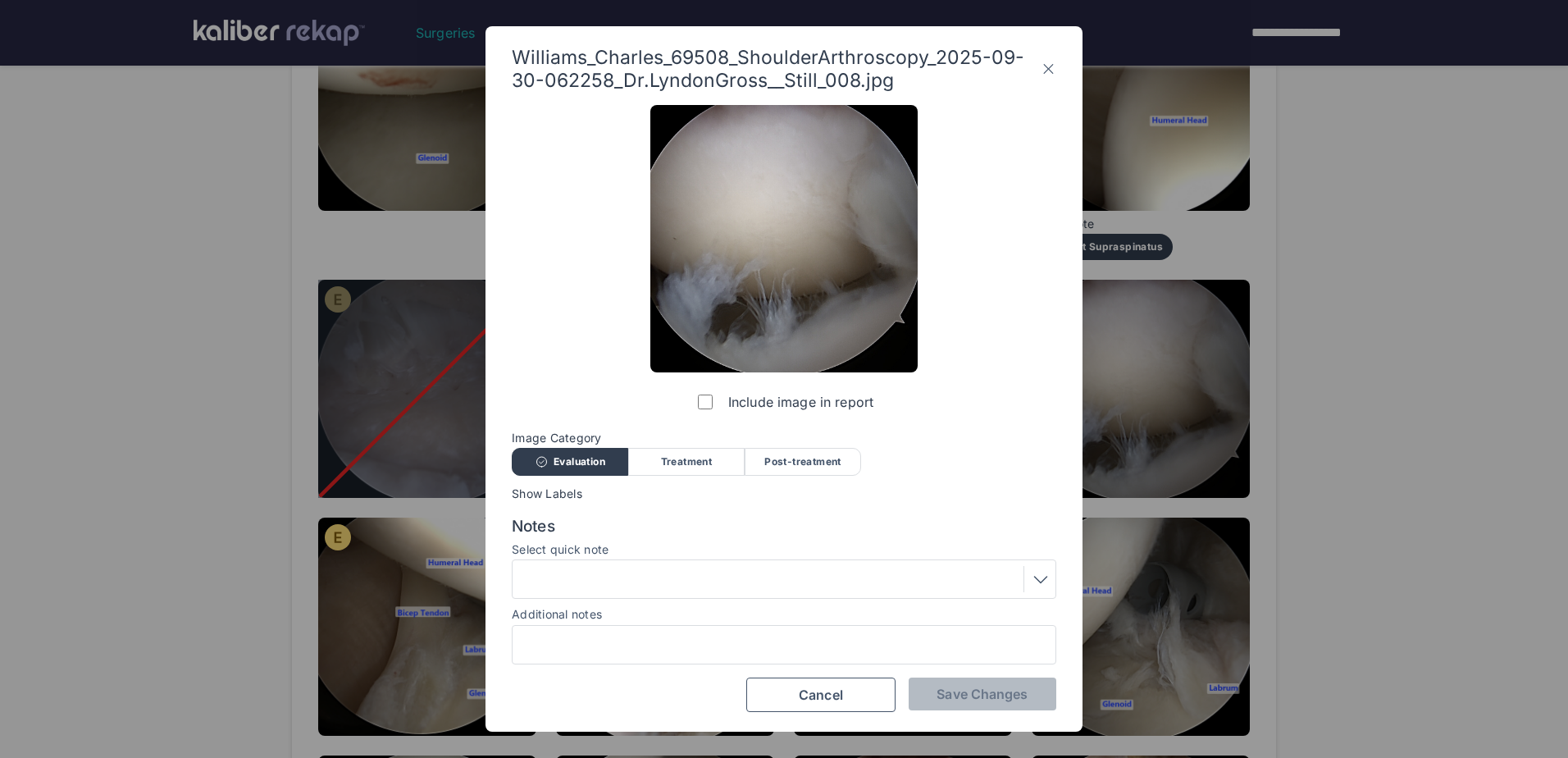
click at [866, 579] on div at bounding box center [784, 578] width 533 height 26
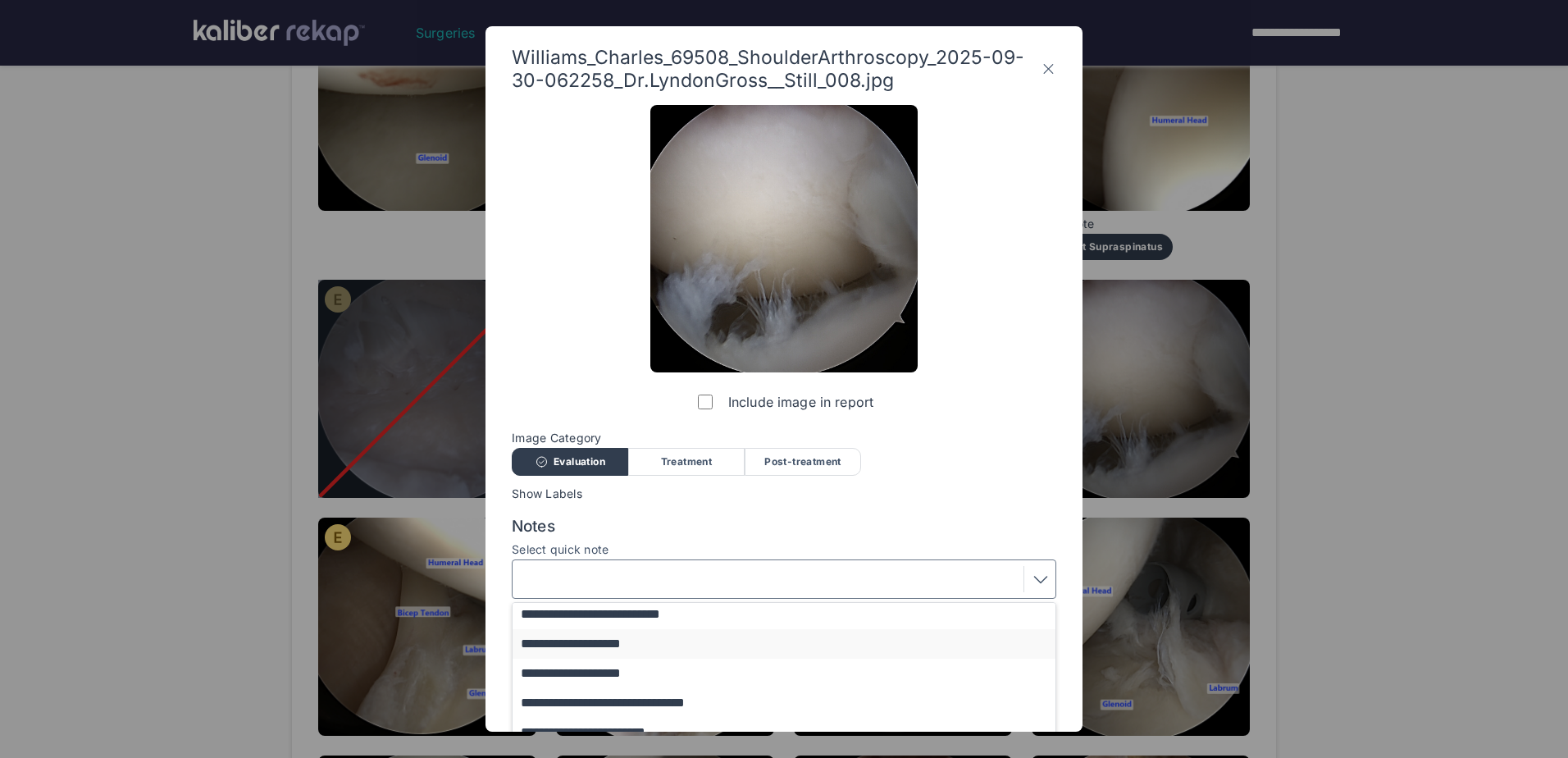
scroll to position [82, 0]
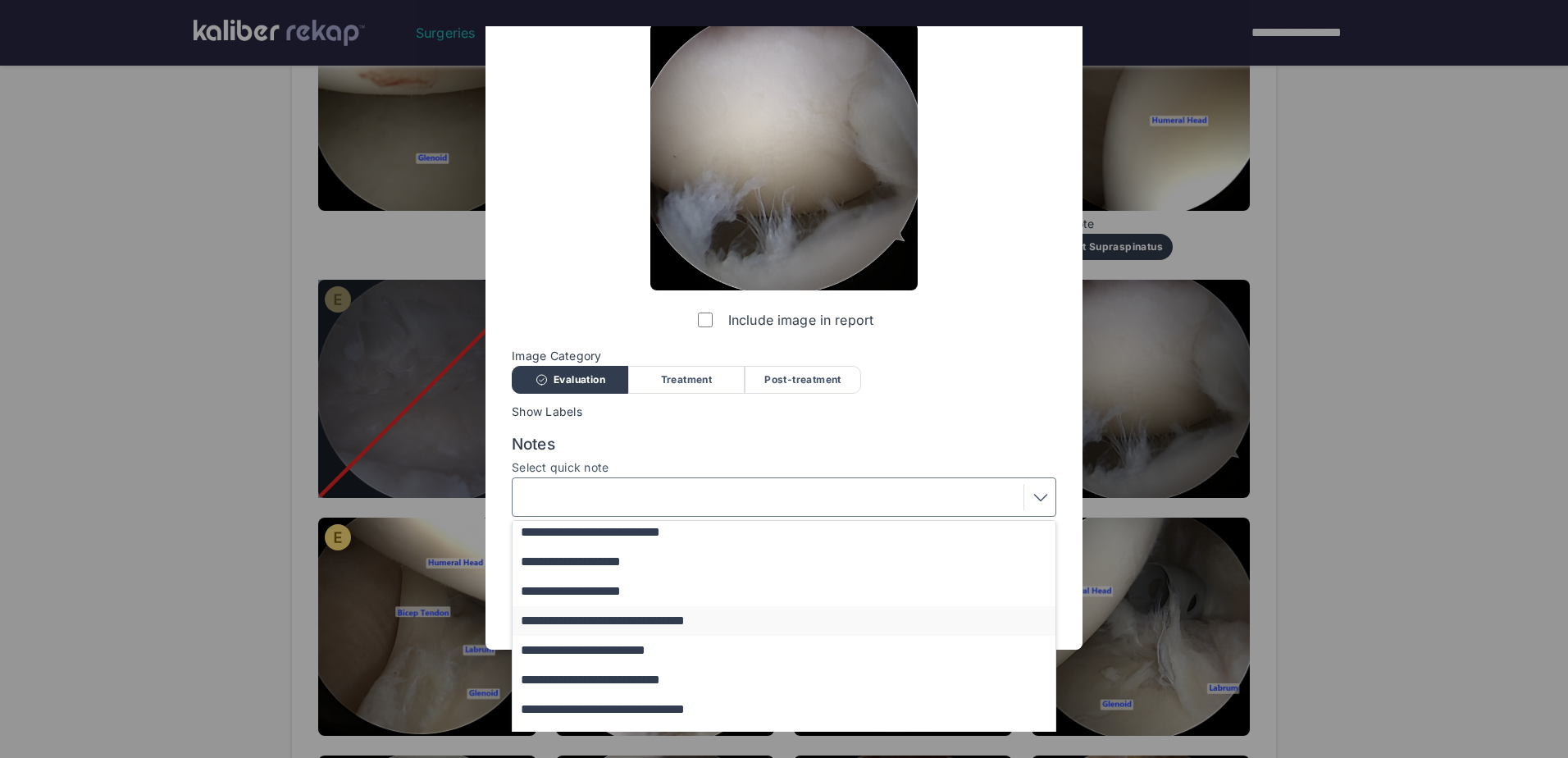
click at [752, 623] on button "**********" at bounding box center [791, 620] width 559 height 29
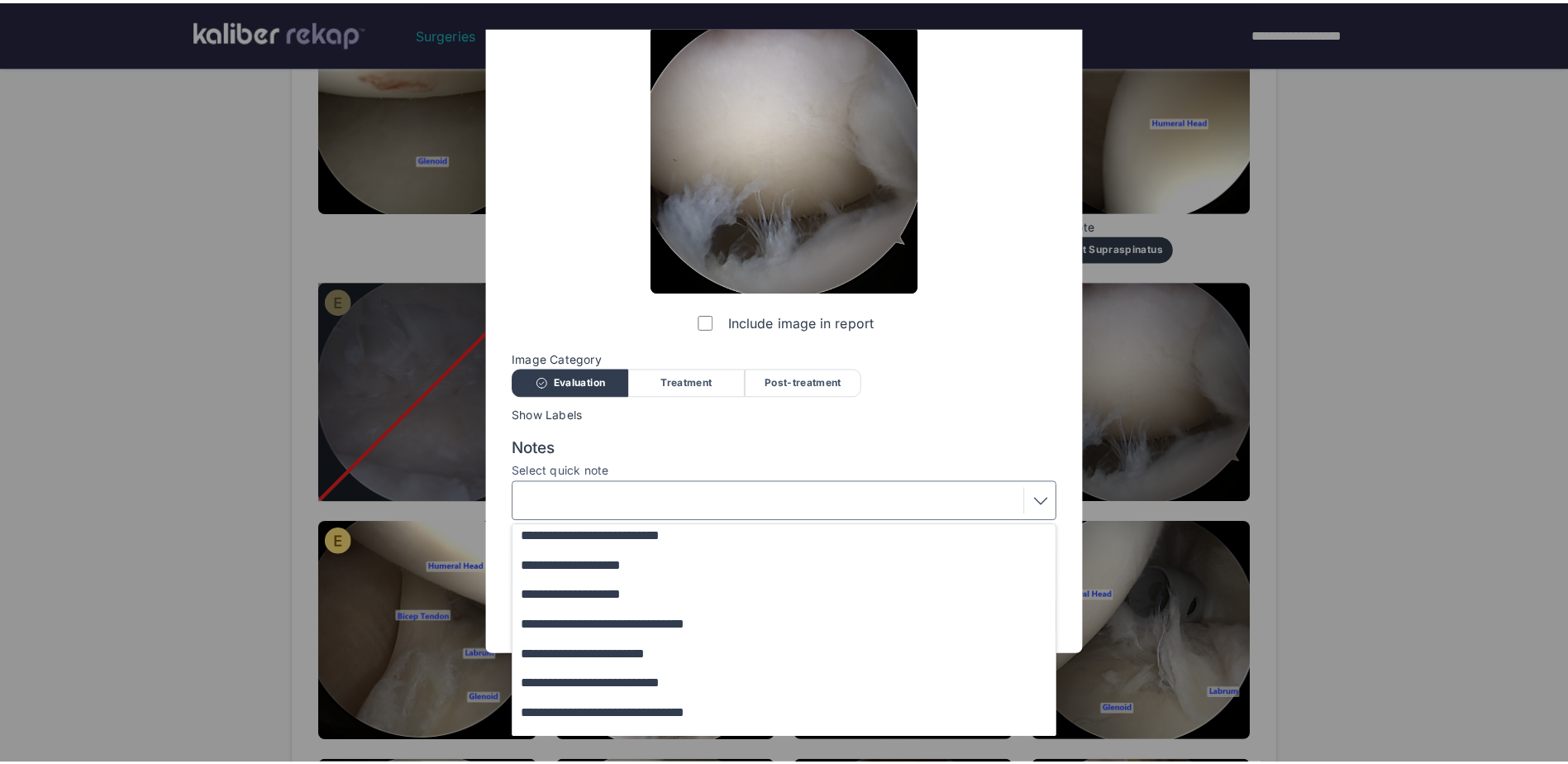
scroll to position [0, 0]
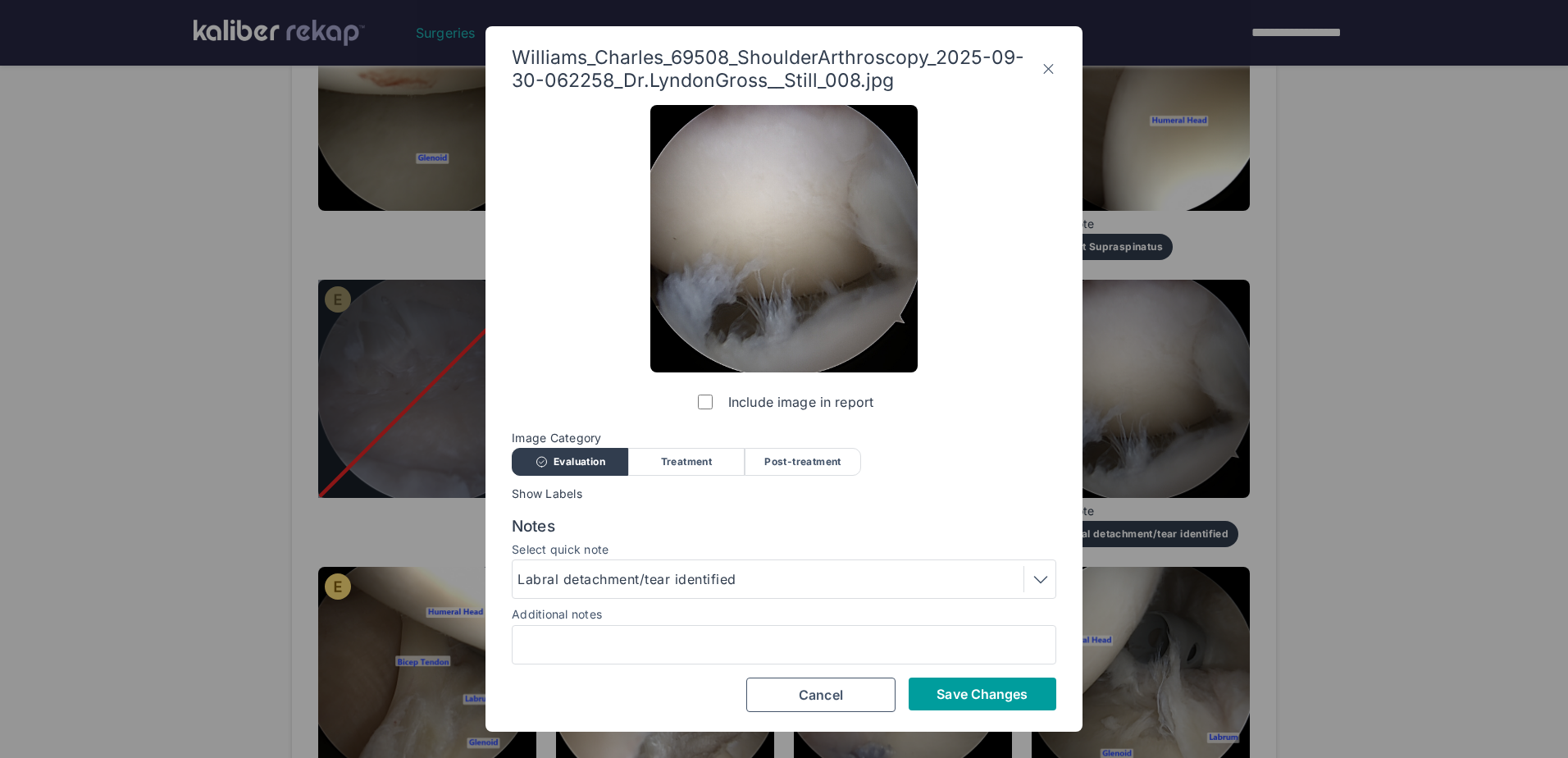
click at [1012, 691] on span "Save Changes" at bounding box center [982, 694] width 91 height 16
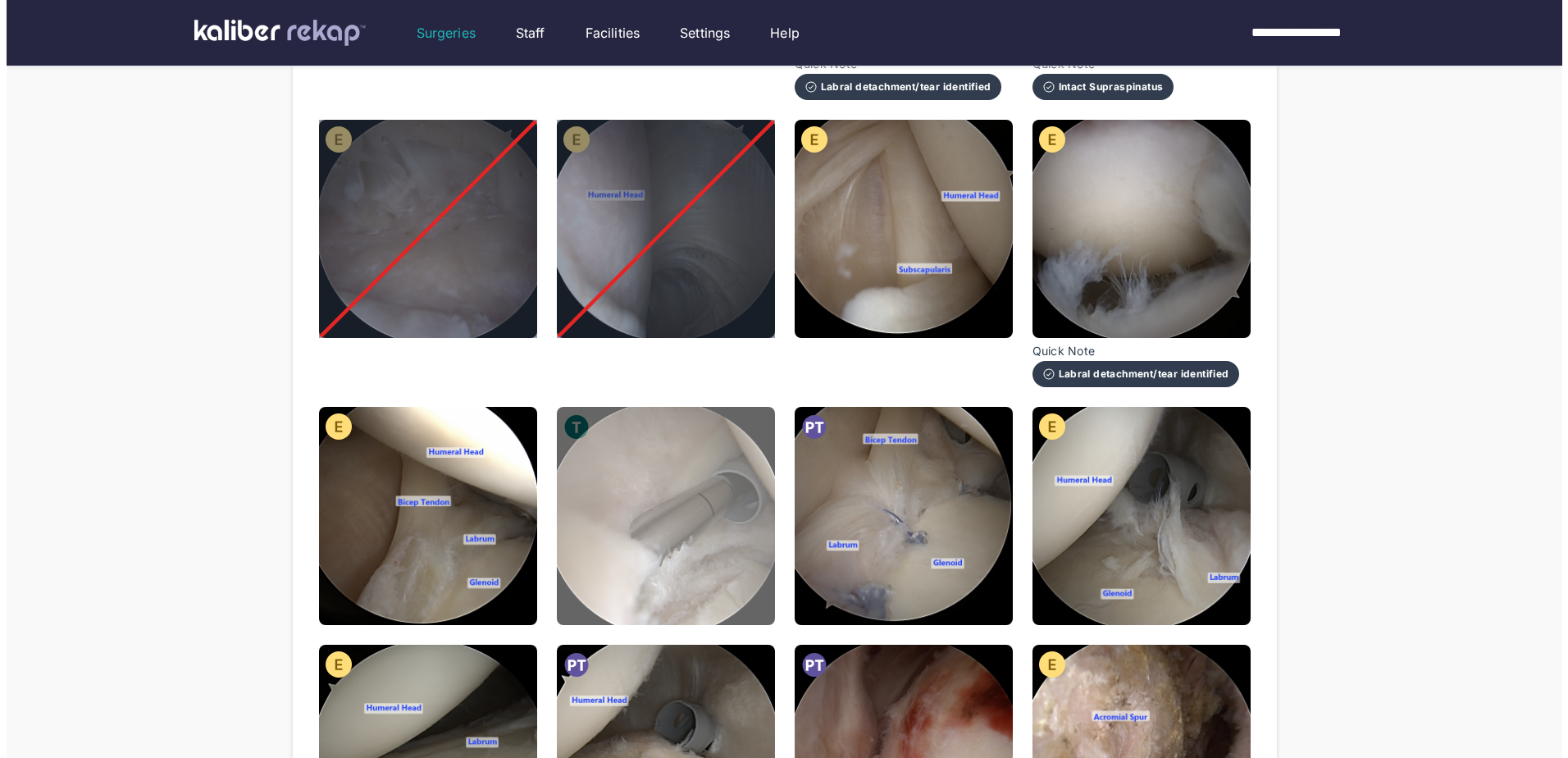
scroll to position [492, 0]
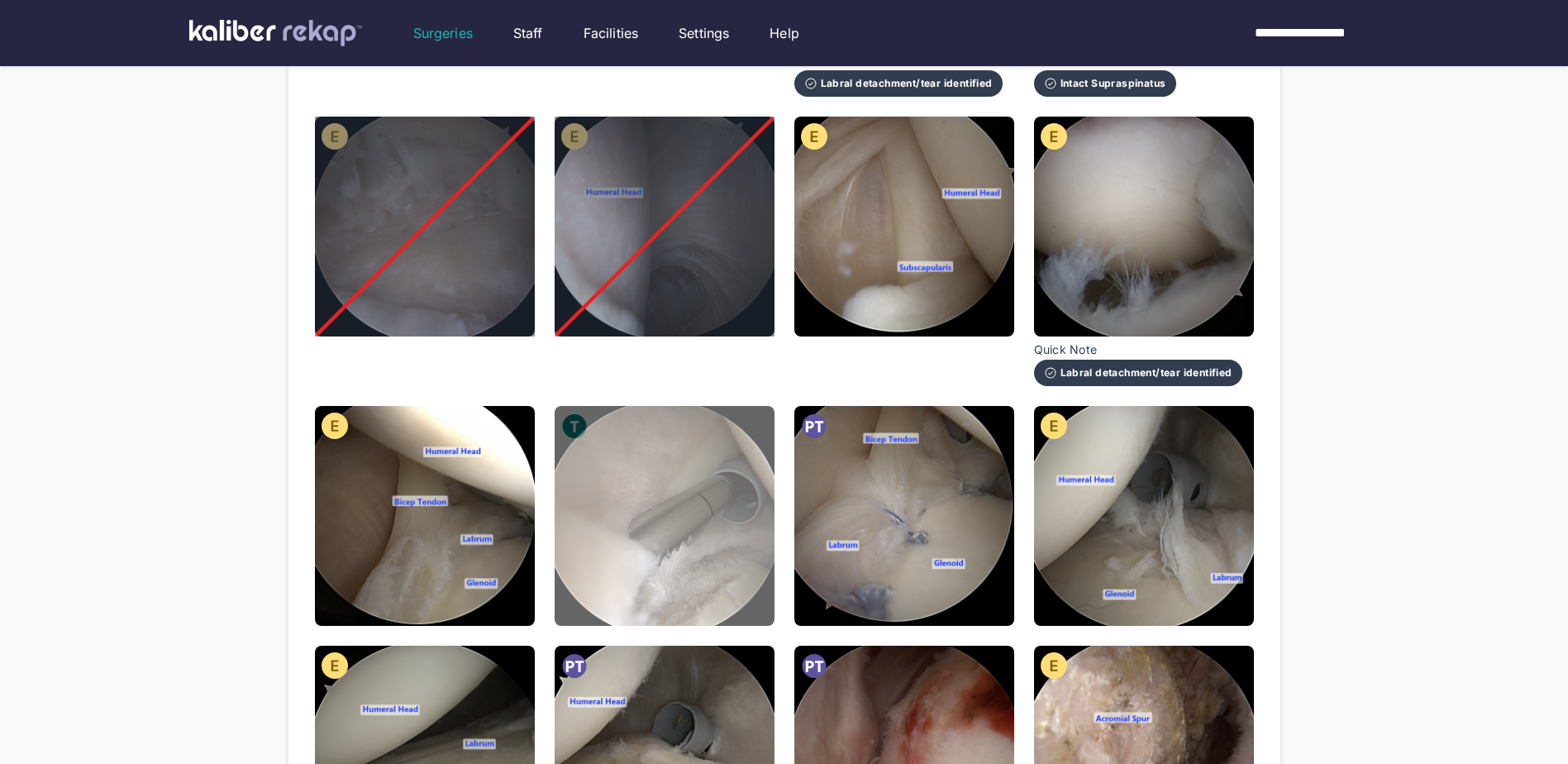
click at [676, 501] on img at bounding box center [665, 515] width 220 height 220
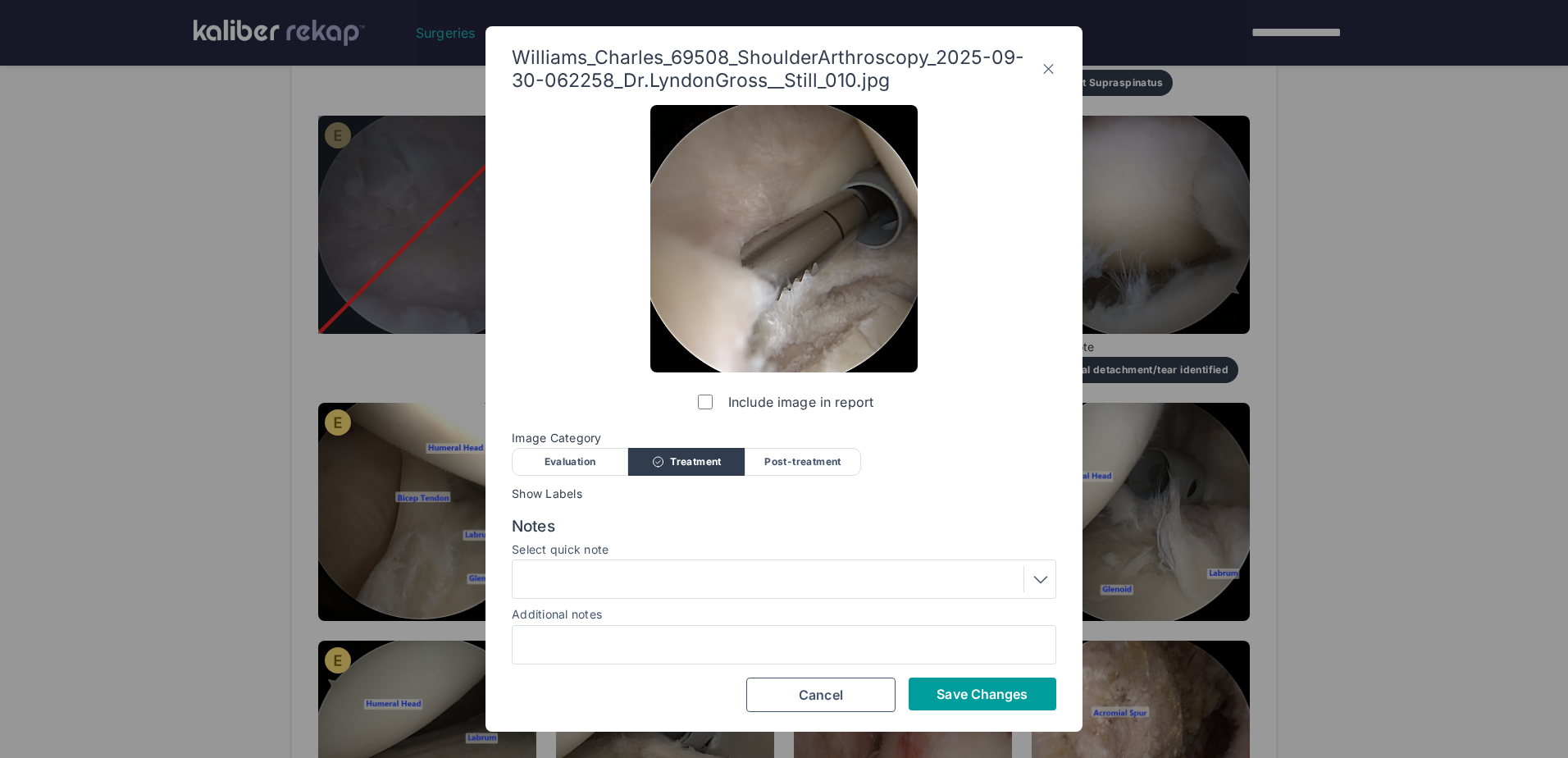
click at [939, 695] on span "Save Changes" at bounding box center [982, 694] width 91 height 16
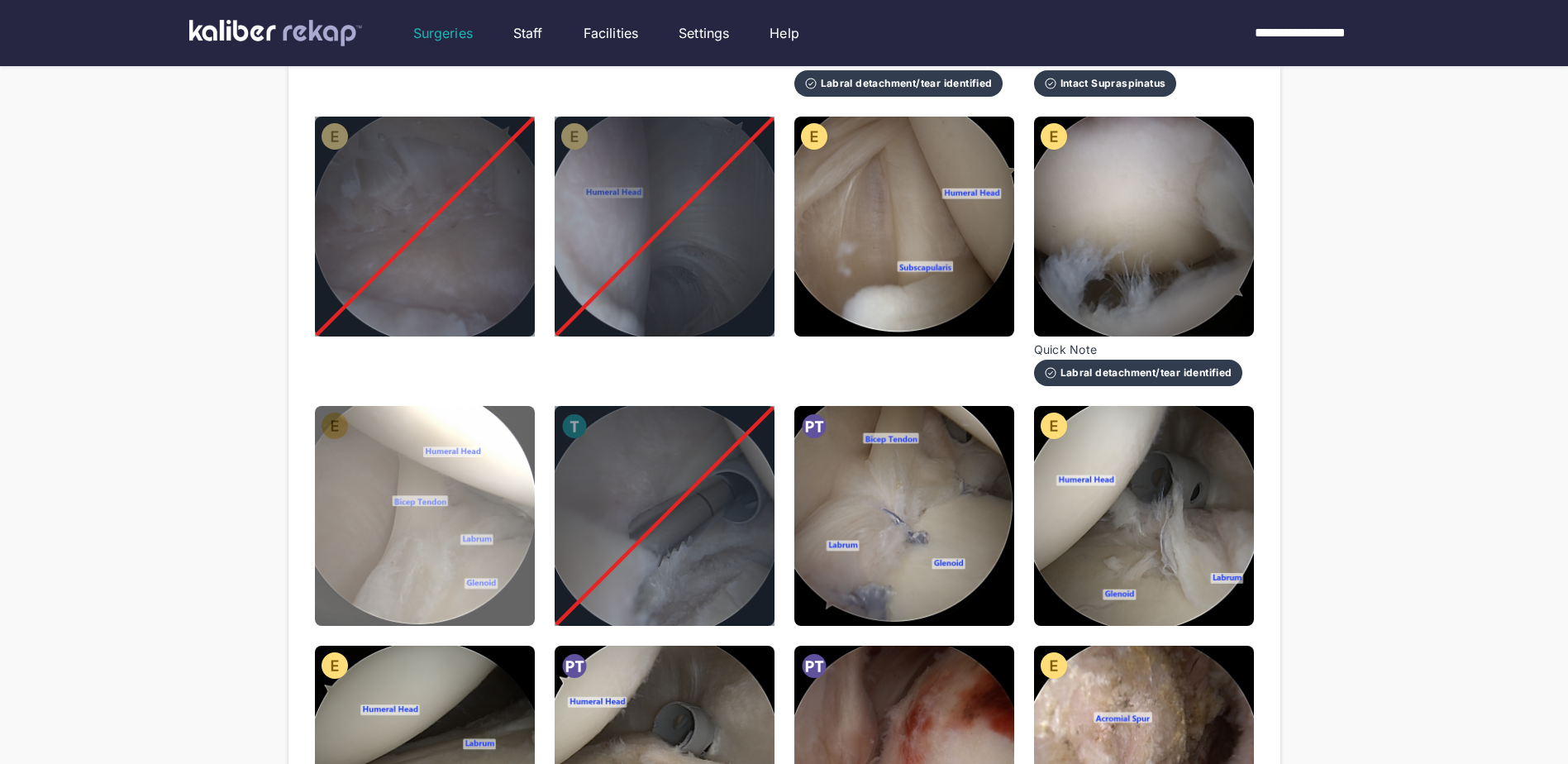
click at [381, 538] on img at bounding box center [425, 515] width 220 height 220
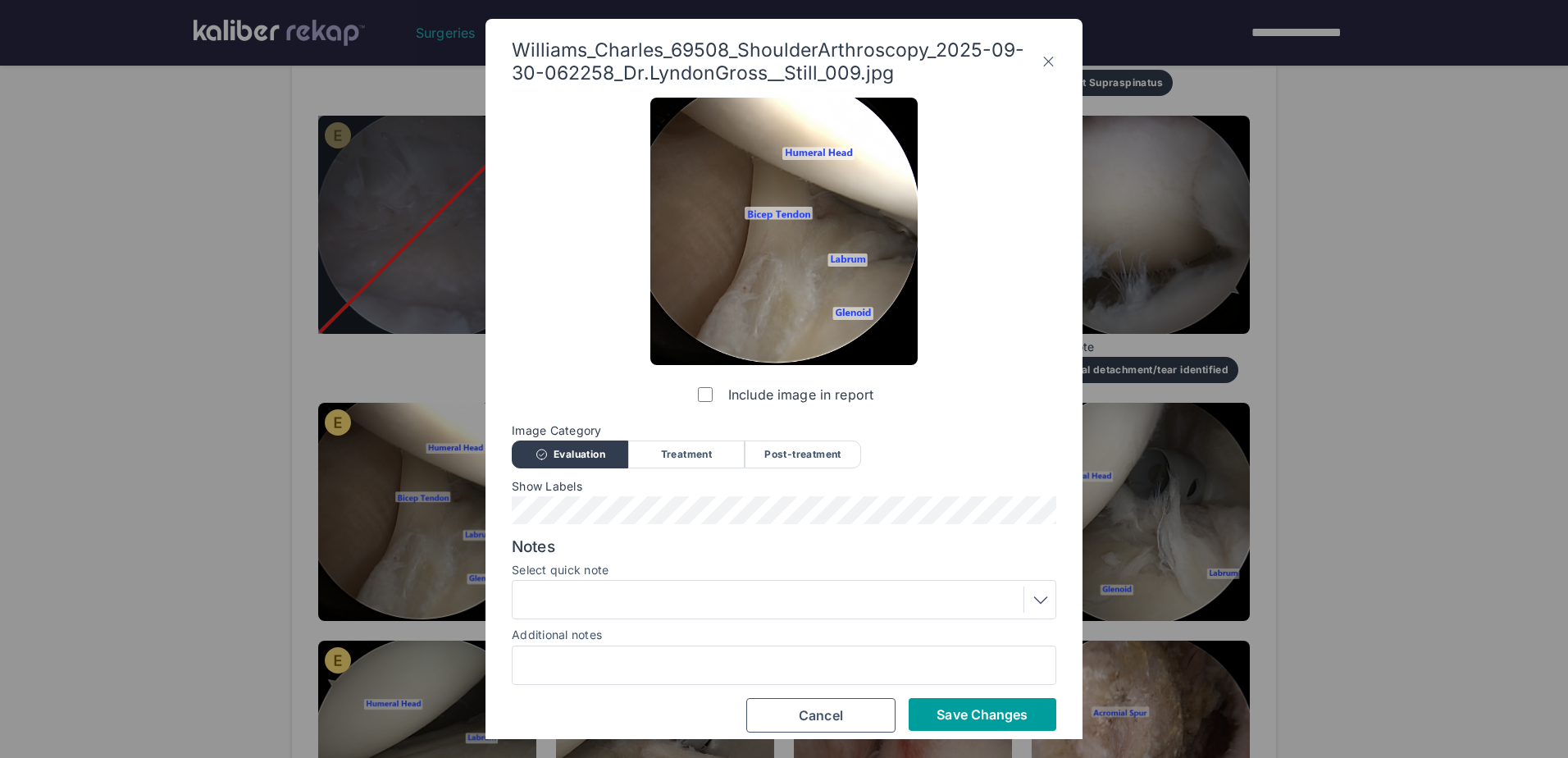
click at [1022, 712] on span "Save Changes" at bounding box center [982, 714] width 91 height 16
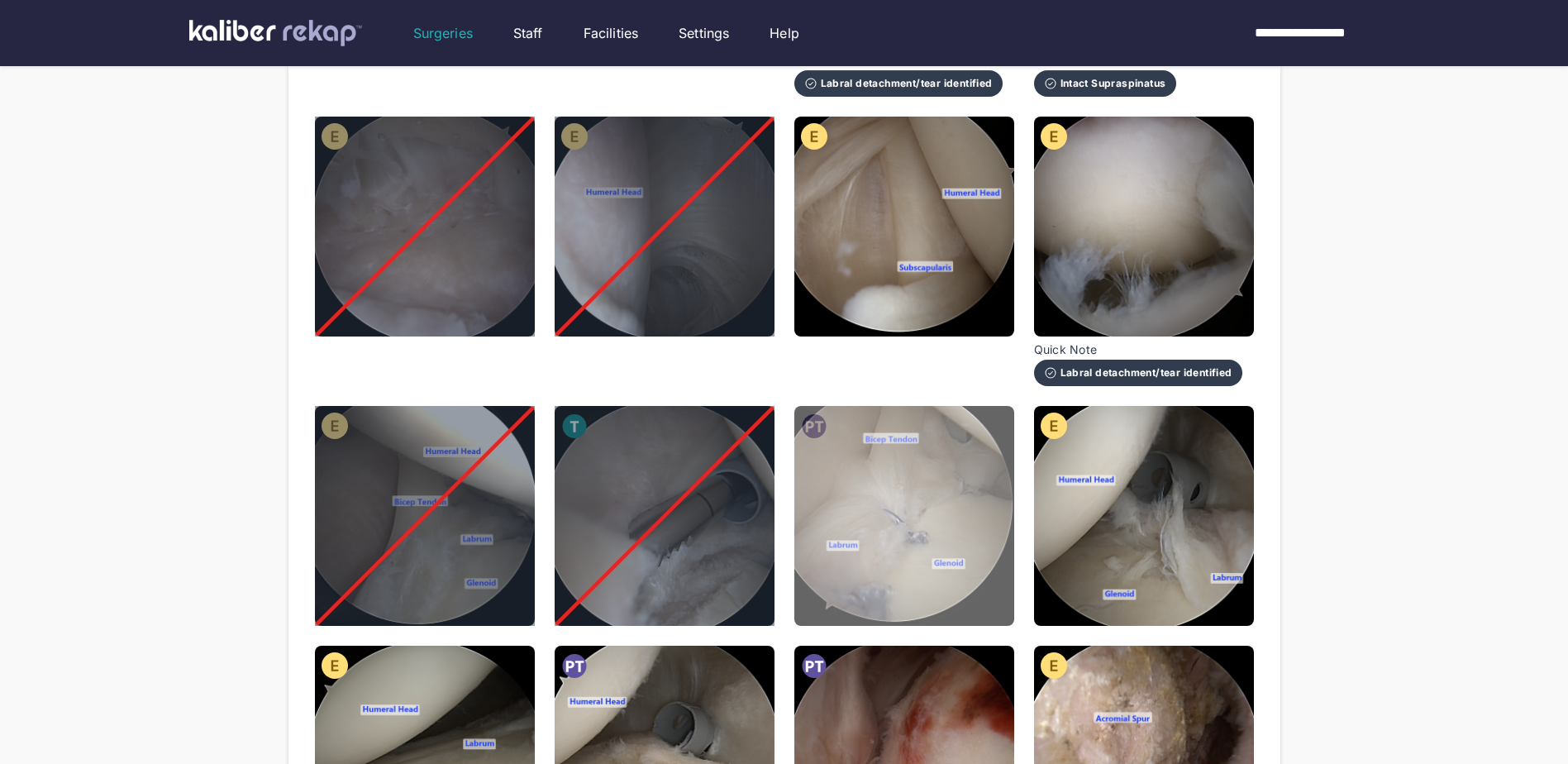
click at [931, 470] on img at bounding box center [905, 515] width 220 height 220
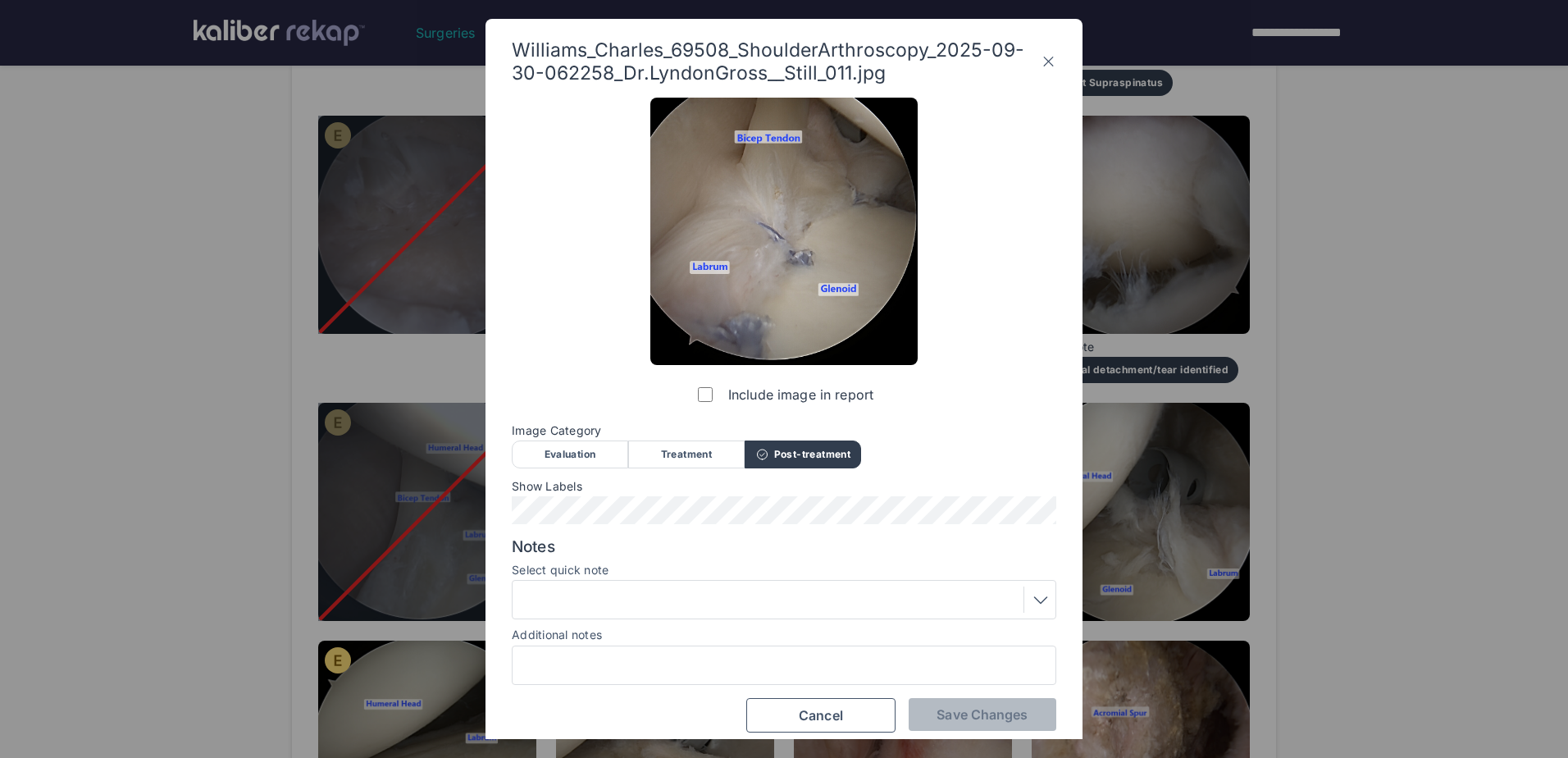
click at [747, 596] on div at bounding box center [784, 599] width 533 height 26
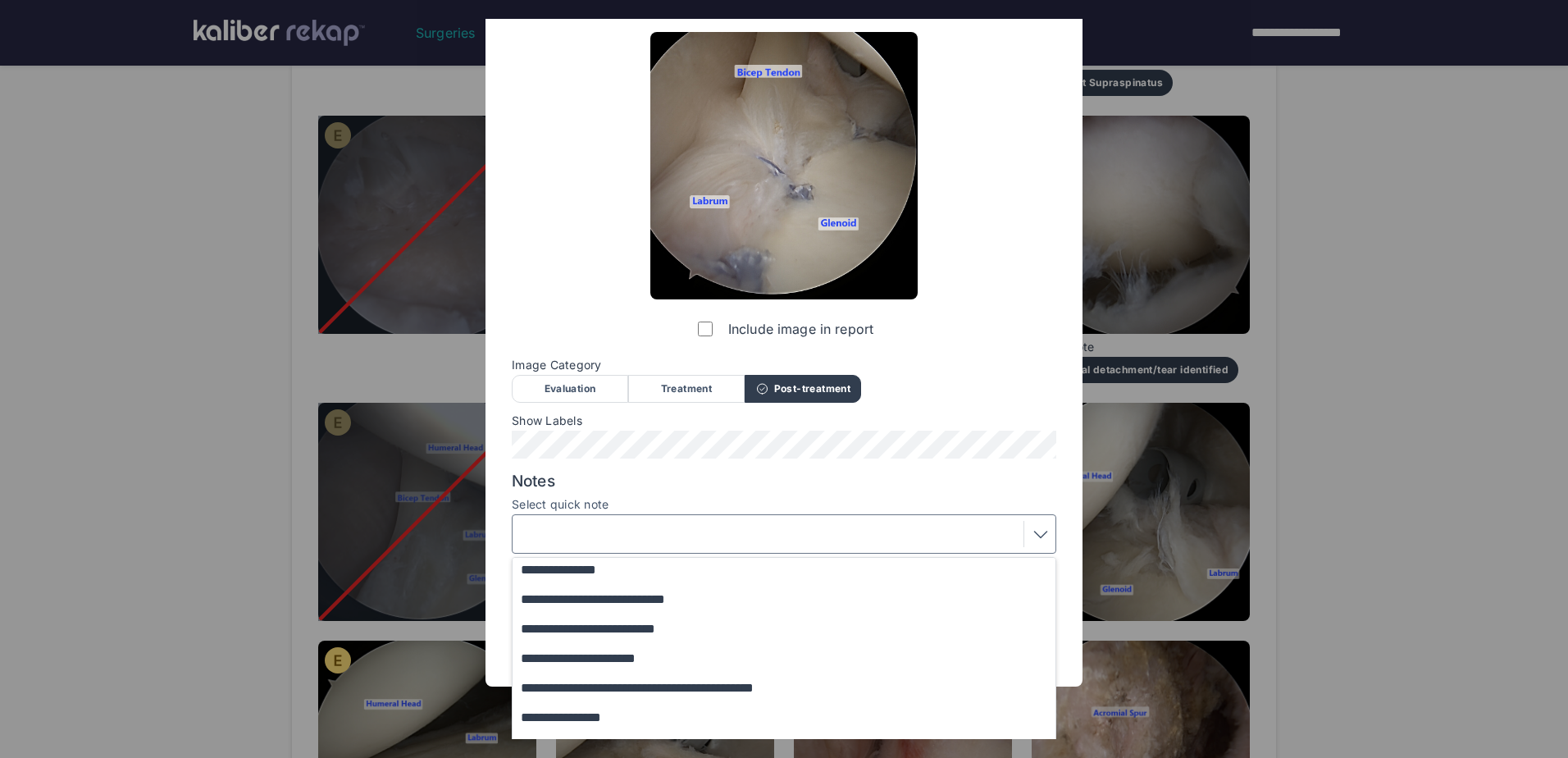
scroll to position [147, 0]
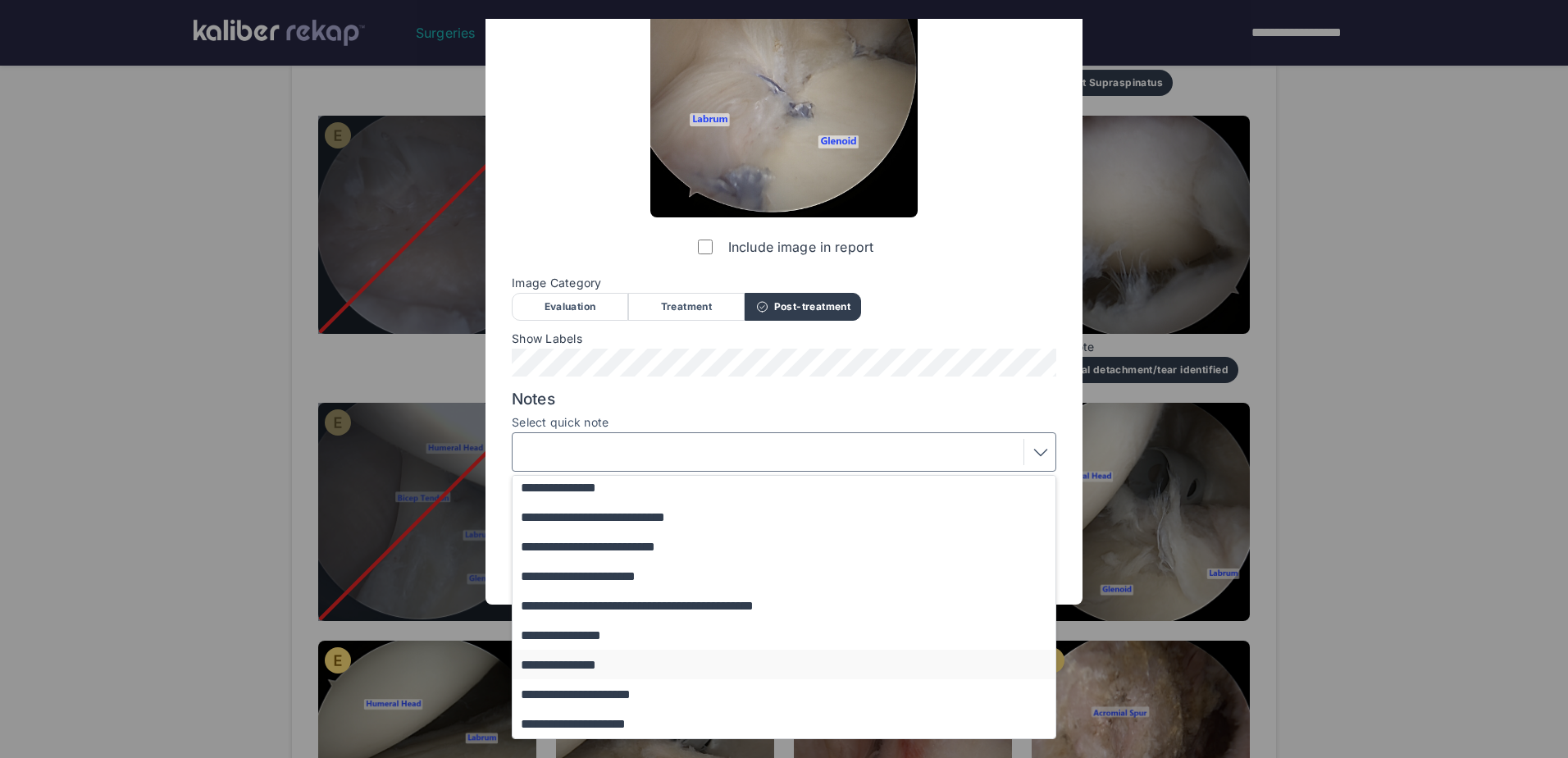
click at [754, 654] on button "**********" at bounding box center [791, 664] width 559 height 29
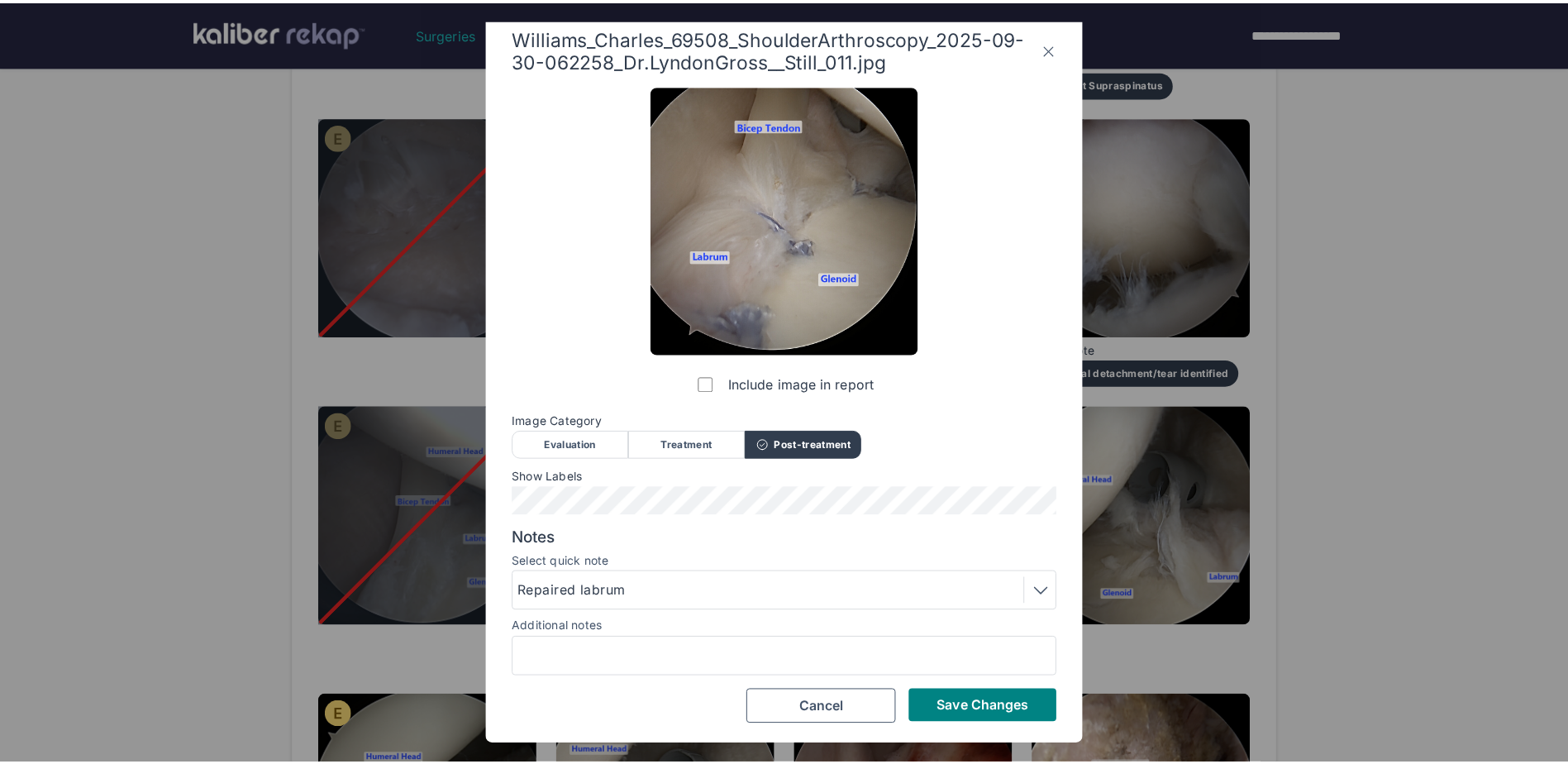
scroll to position [14, 0]
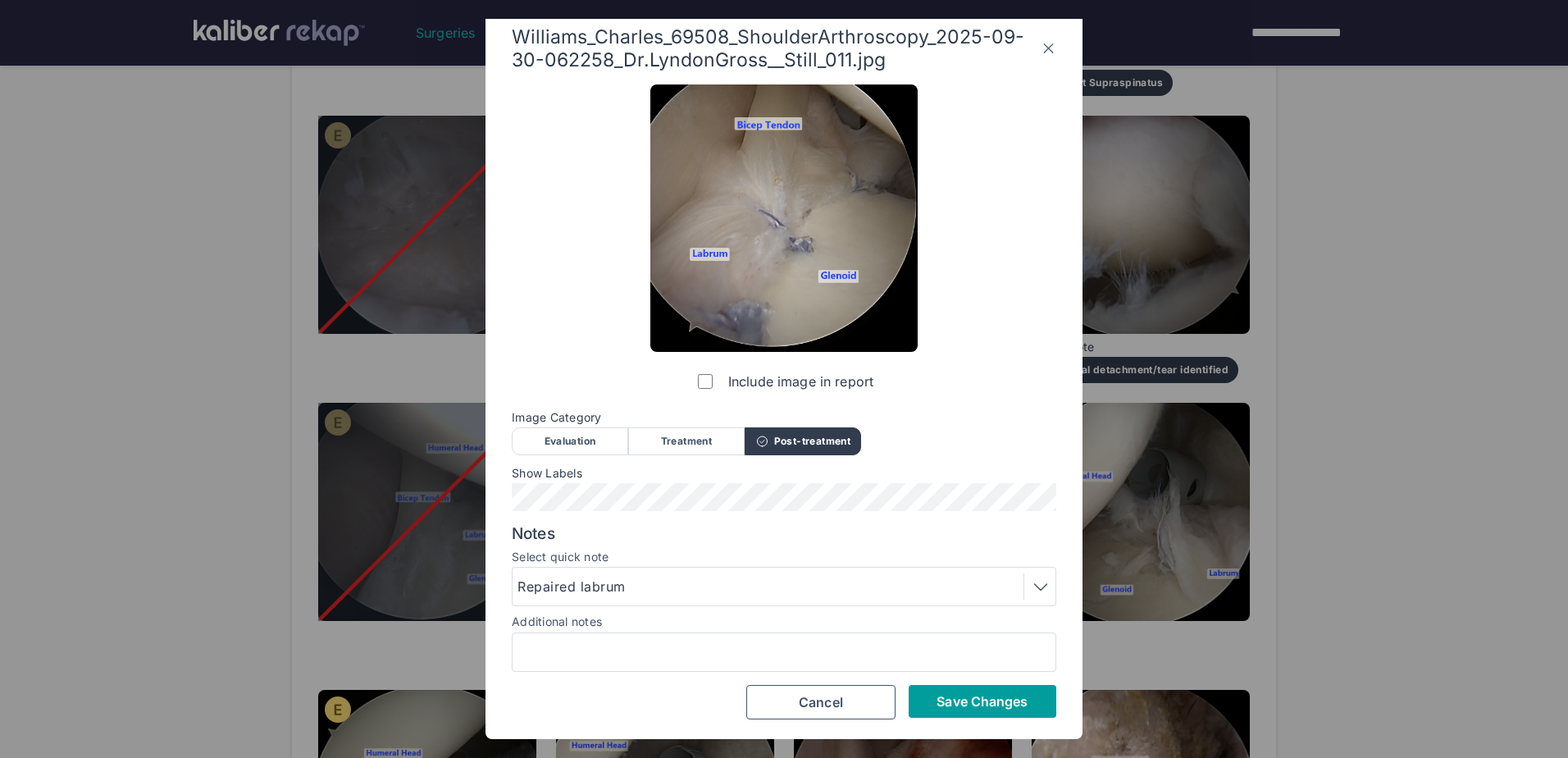
click at [978, 703] on span "Save Changes" at bounding box center [982, 701] width 91 height 16
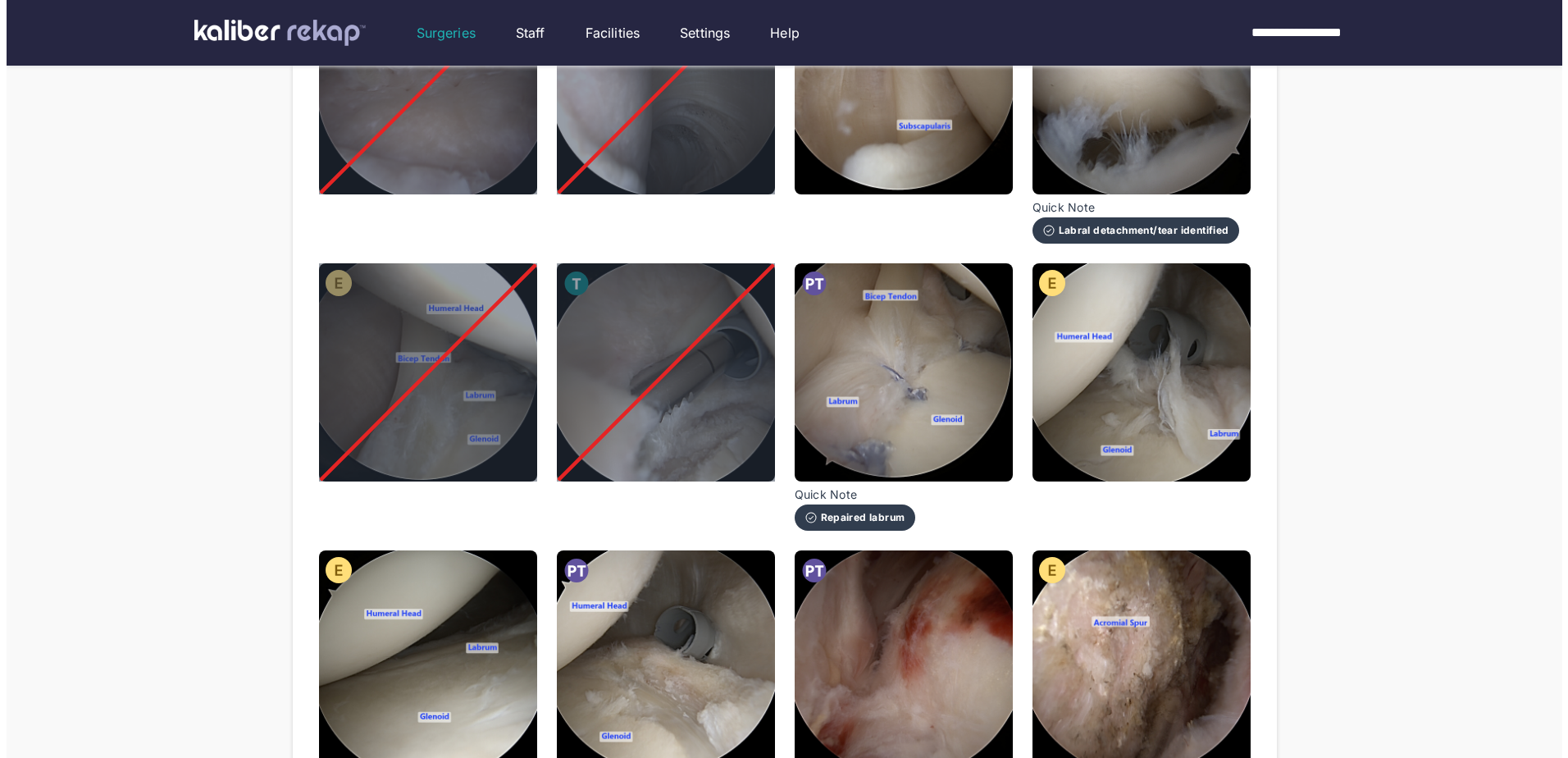
scroll to position [656, 0]
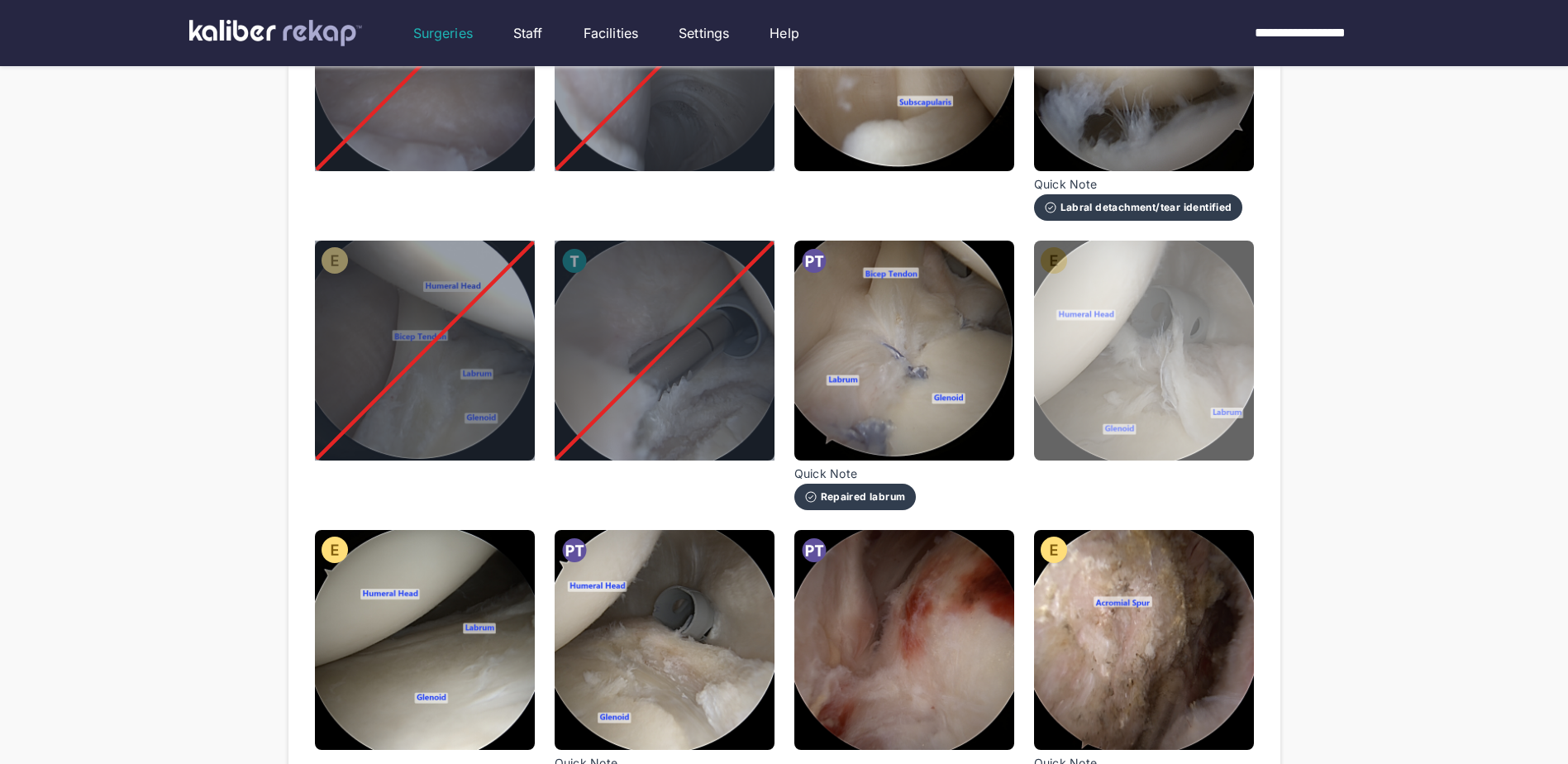
click at [1156, 347] on img at bounding box center [1144, 350] width 220 height 220
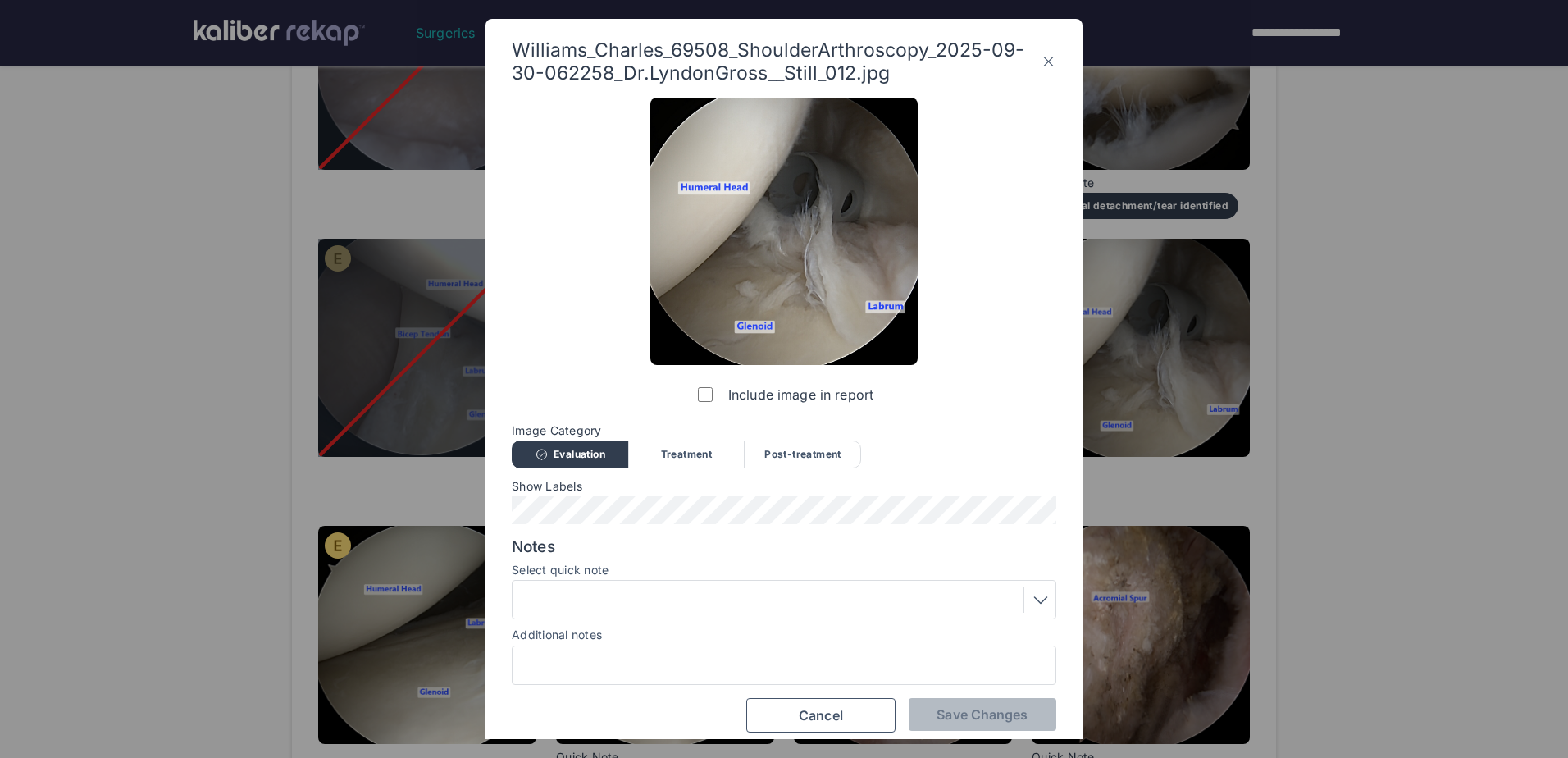
click at [677, 598] on div at bounding box center [784, 599] width 533 height 26
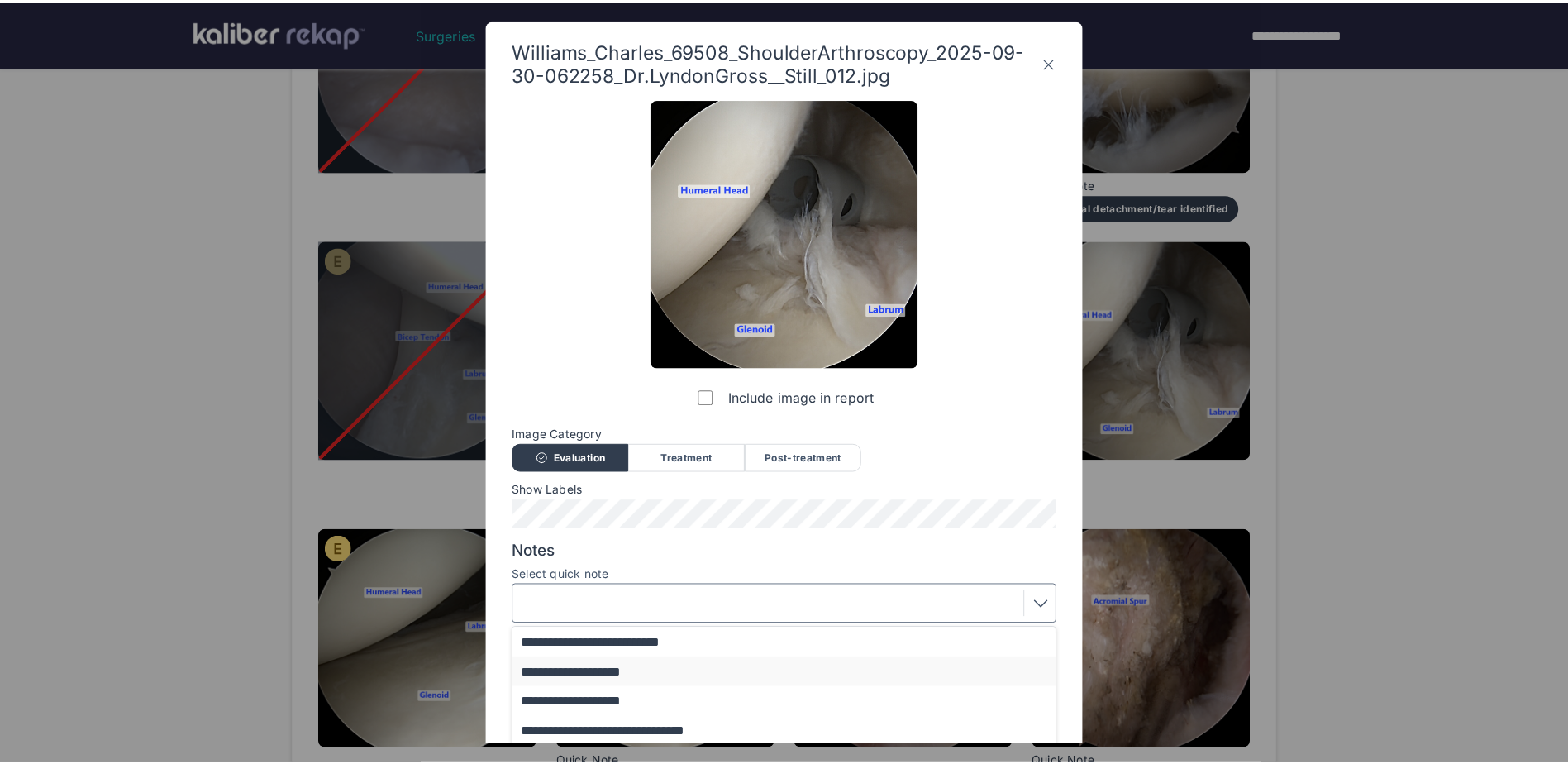
scroll to position [208, 0]
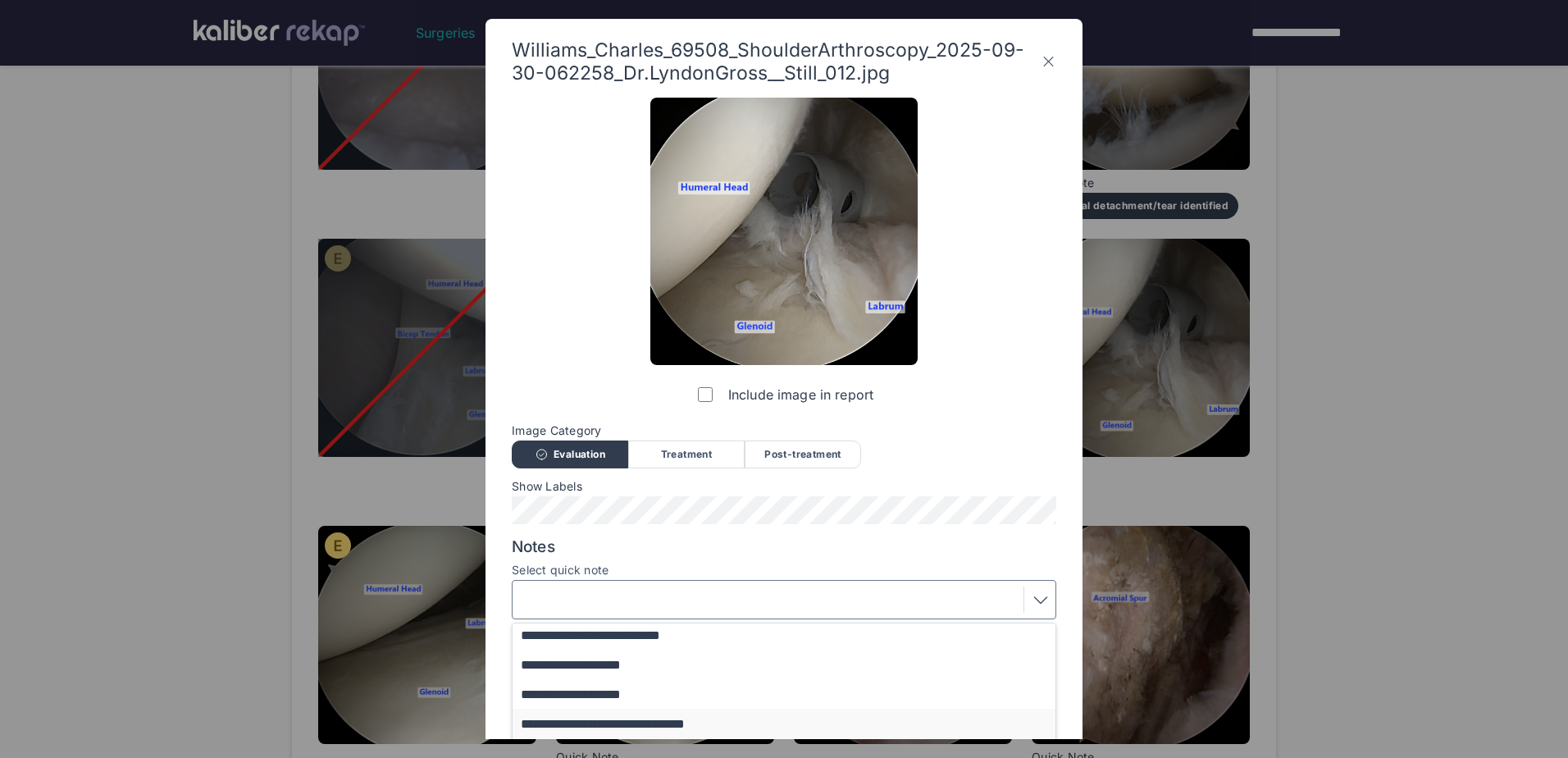
click at [620, 730] on button "**********" at bounding box center [791, 723] width 559 height 29
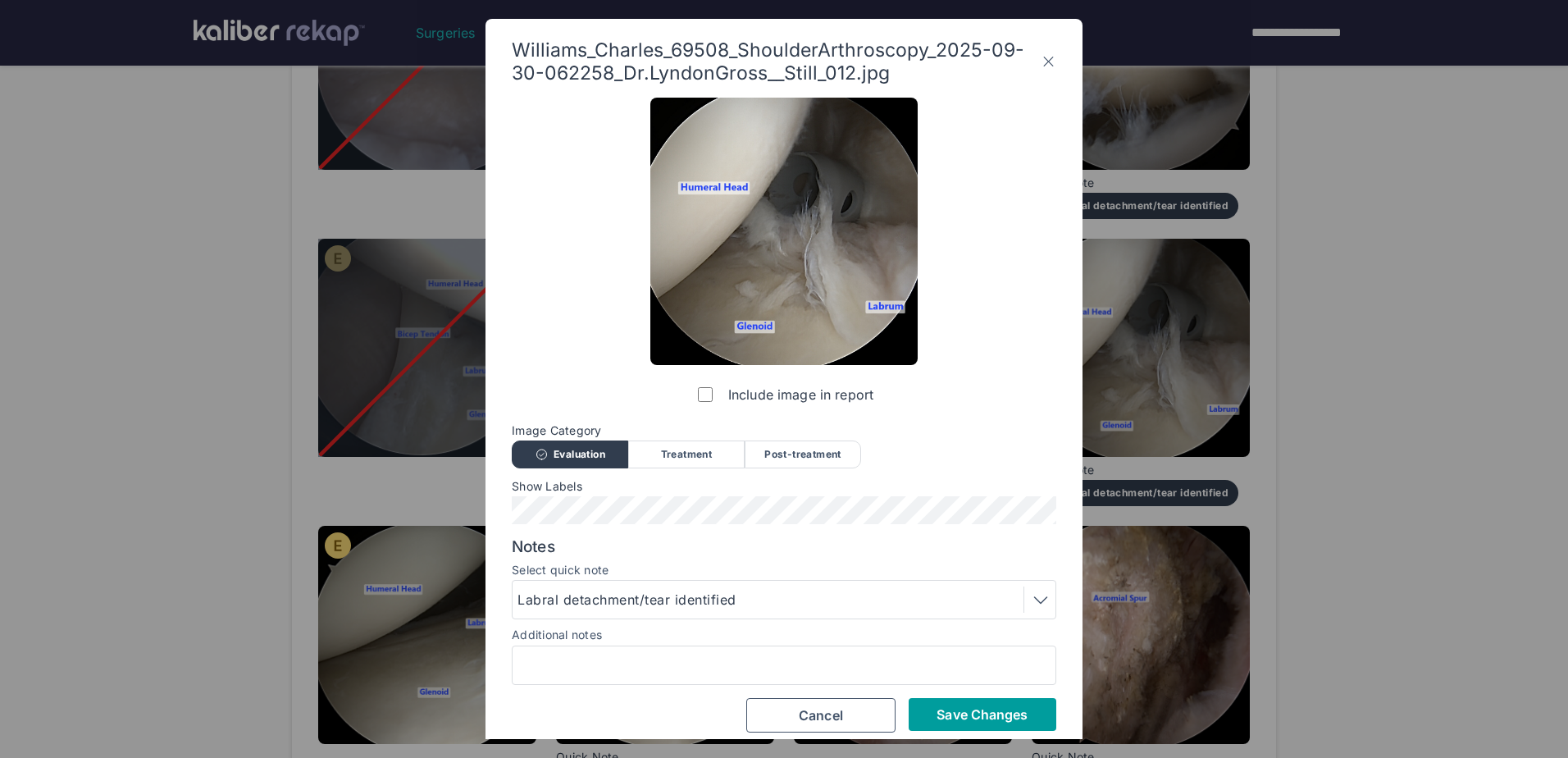
click at [1037, 712] on button "Save Changes" at bounding box center [982, 714] width 148 height 33
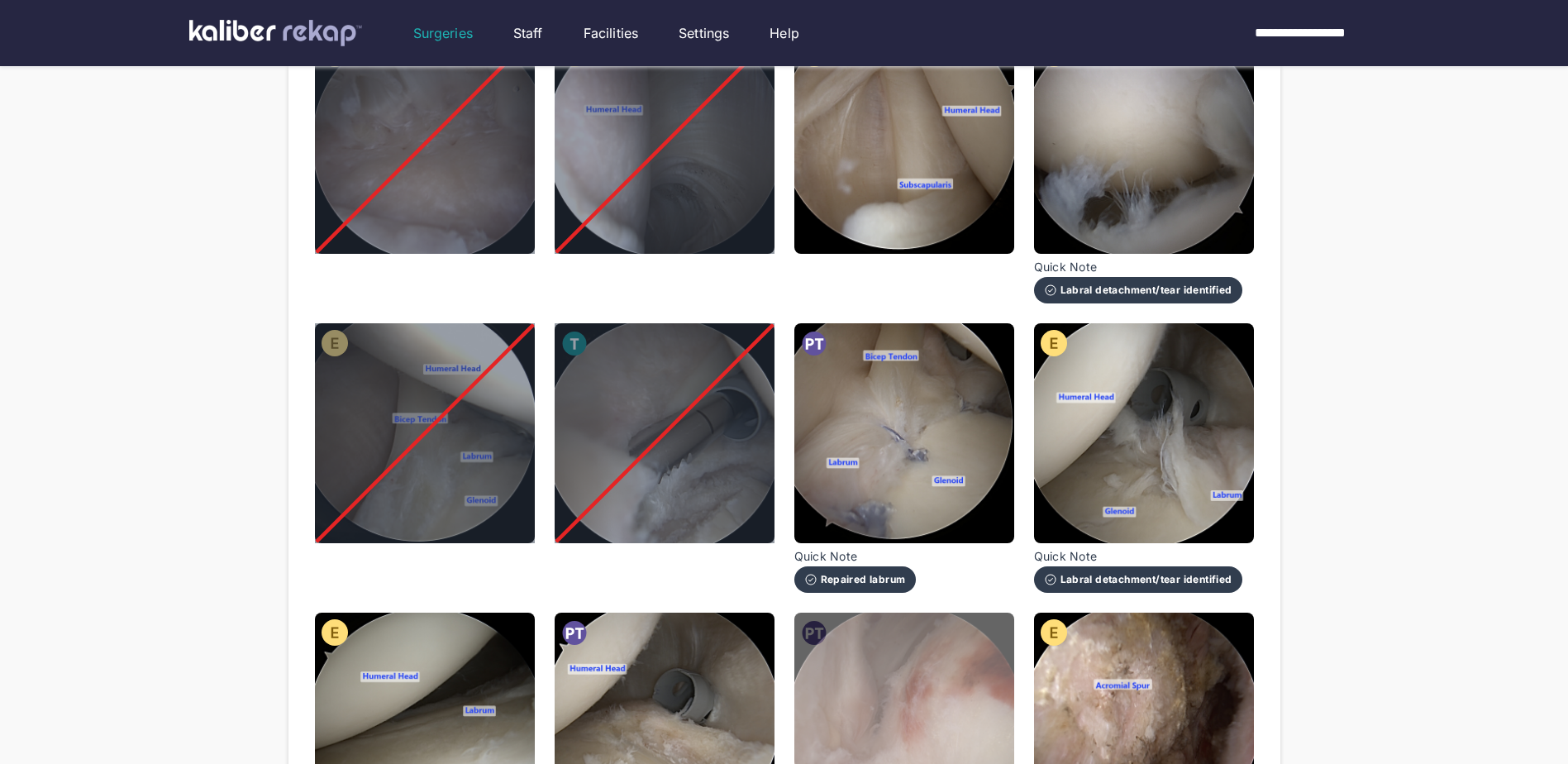
scroll to position [414, 0]
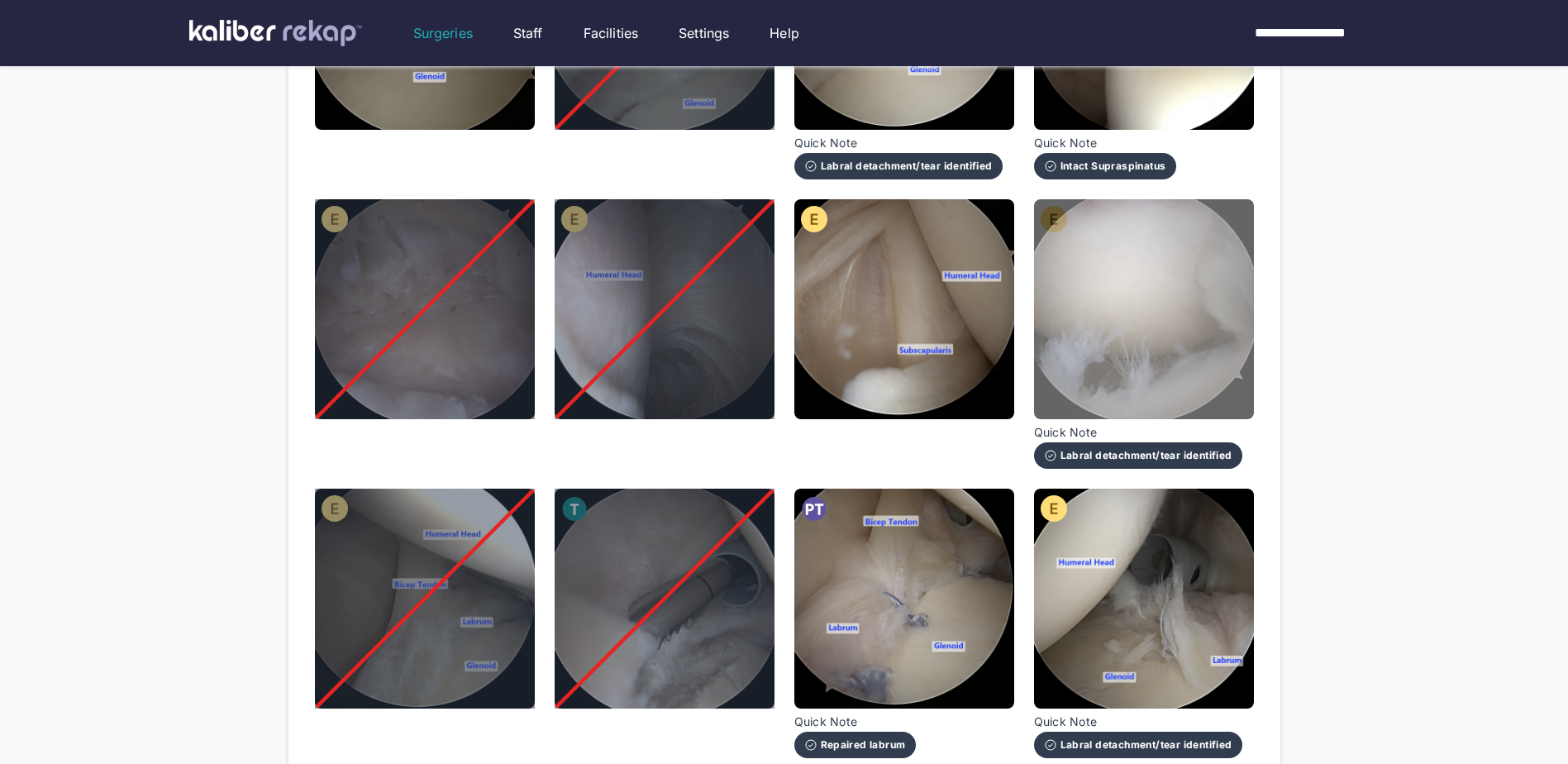
click at [1240, 312] on img at bounding box center [1144, 309] width 220 height 220
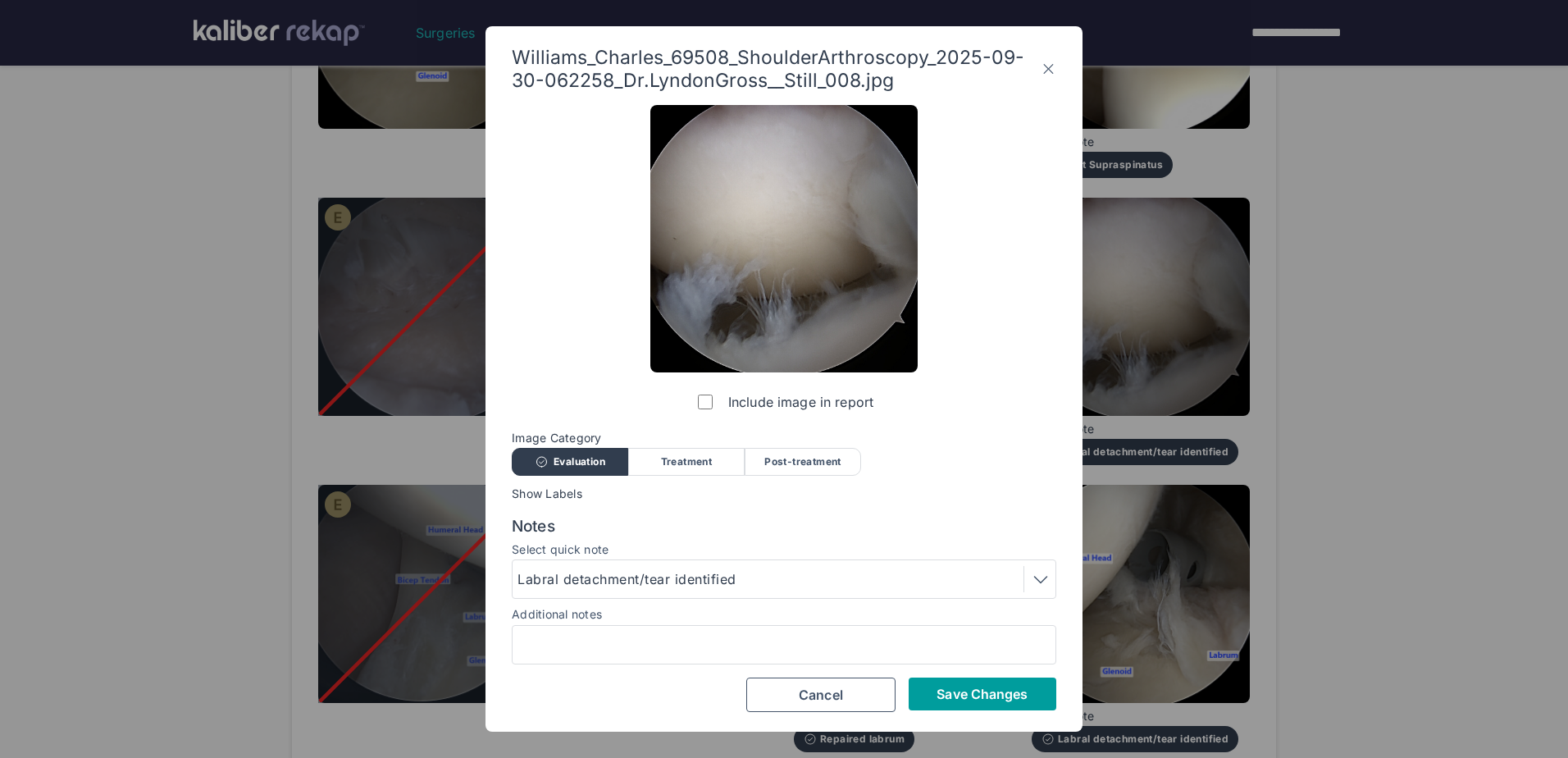
click at [978, 700] on span "Save Changes" at bounding box center [982, 694] width 91 height 16
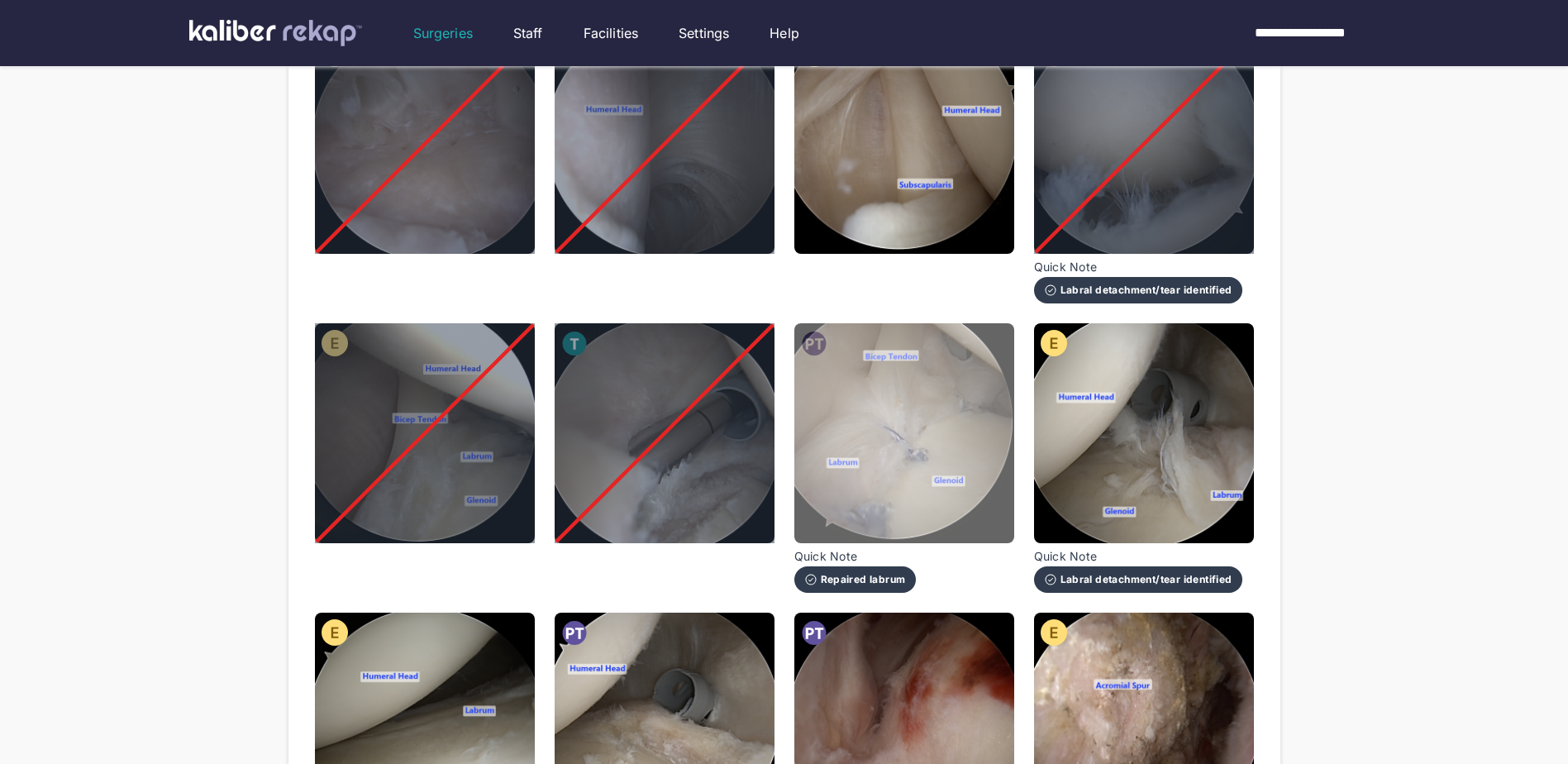
scroll to position [826, 0]
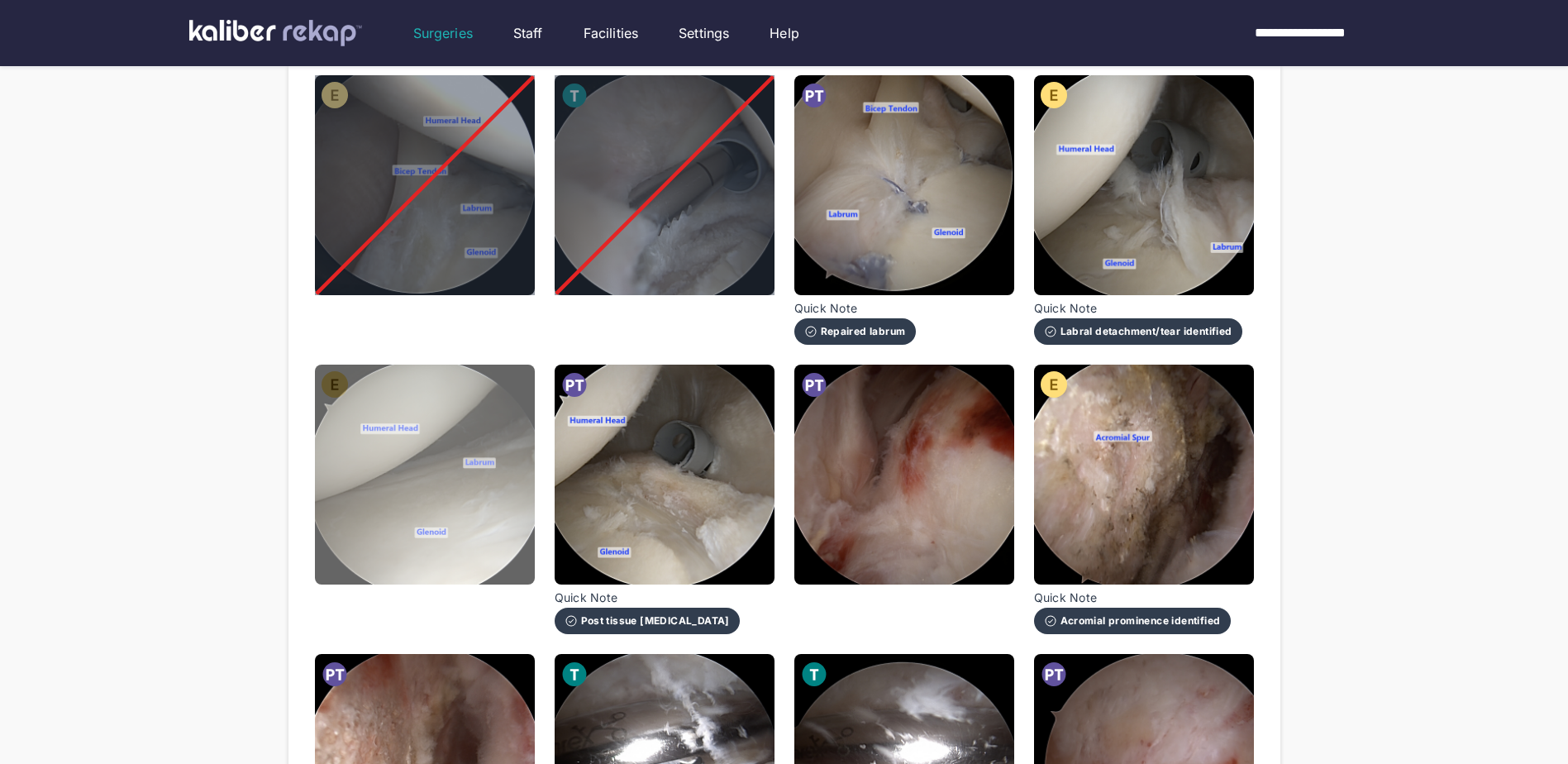
click at [367, 485] on img at bounding box center [425, 475] width 220 height 220
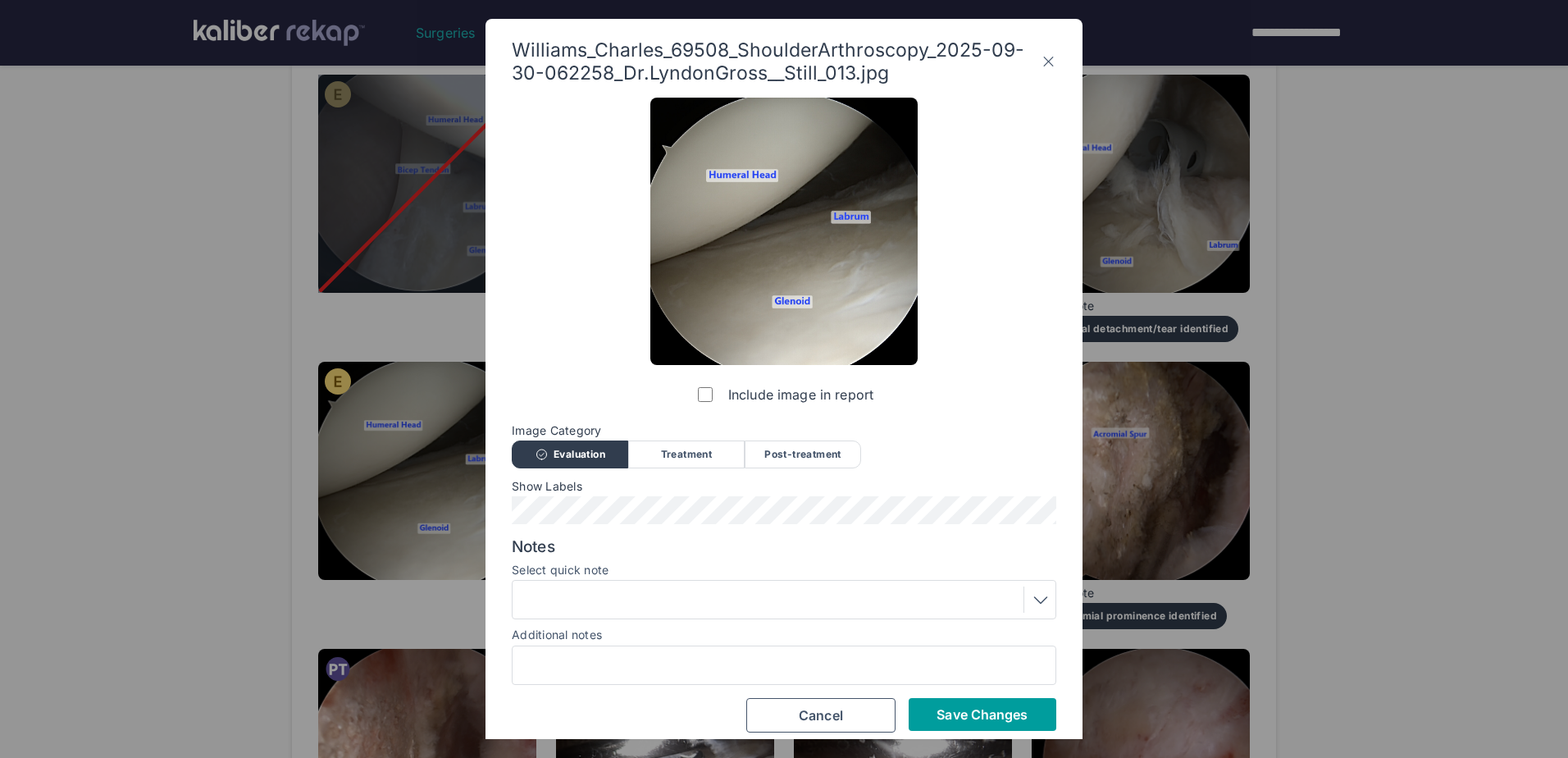
click at [997, 711] on span "Save Changes" at bounding box center [982, 714] width 91 height 16
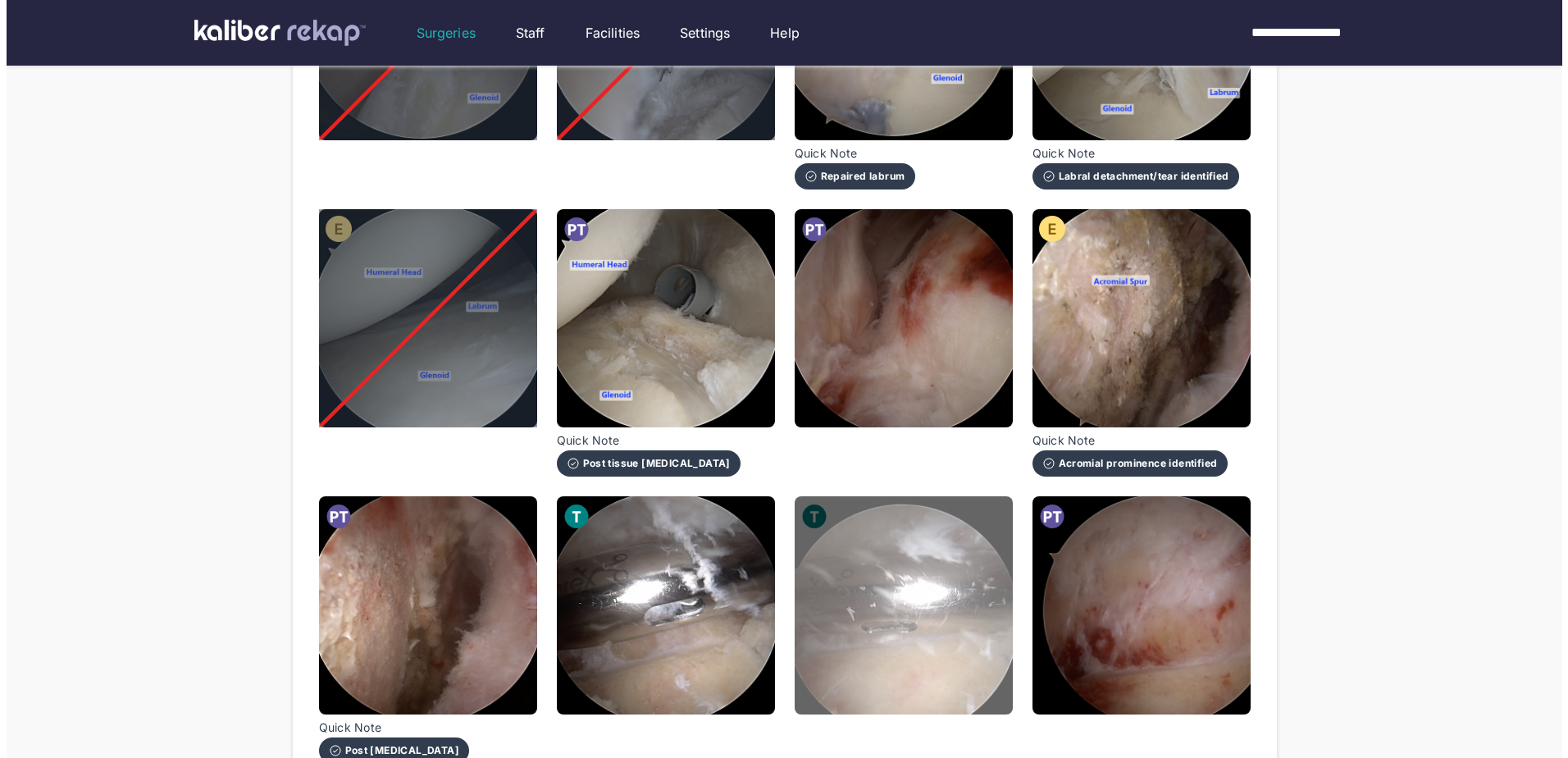
scroll to position [984, 0]
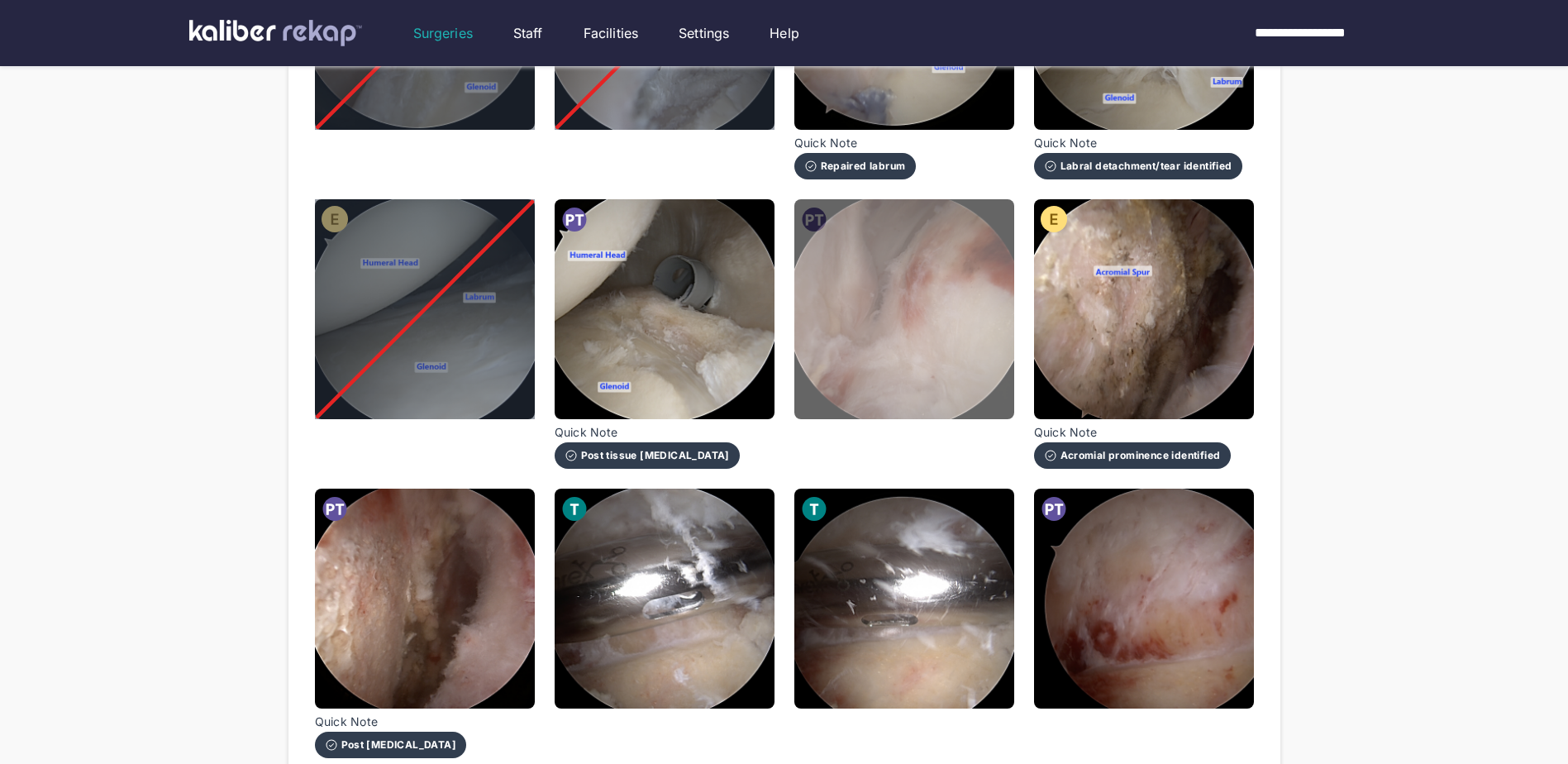
click at [918, 341] on img at bounding box center [905, 309] width 220 height 220
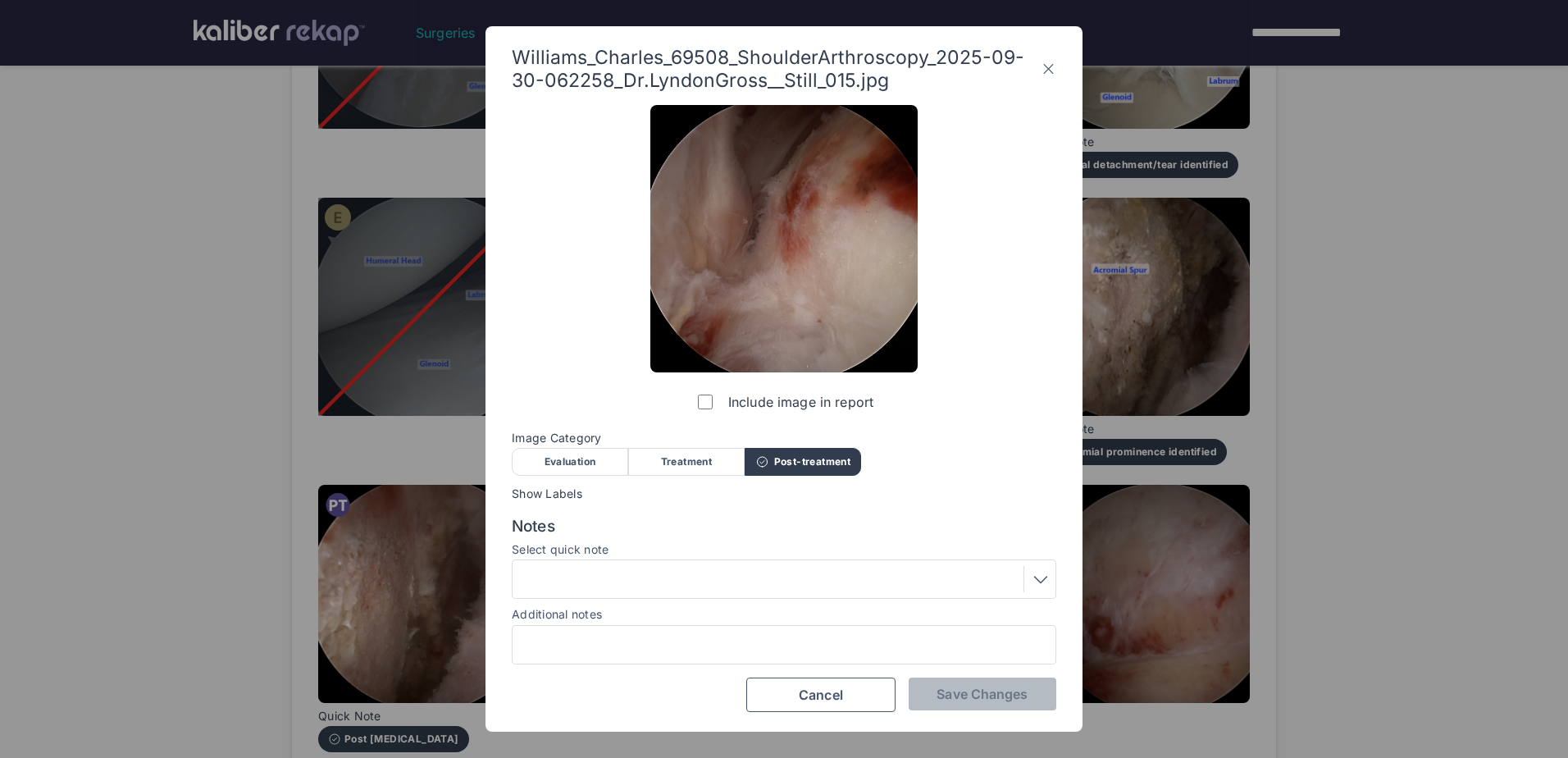
click at [1020, 577] on div at bounding box center [784, 578] width 533 height 26
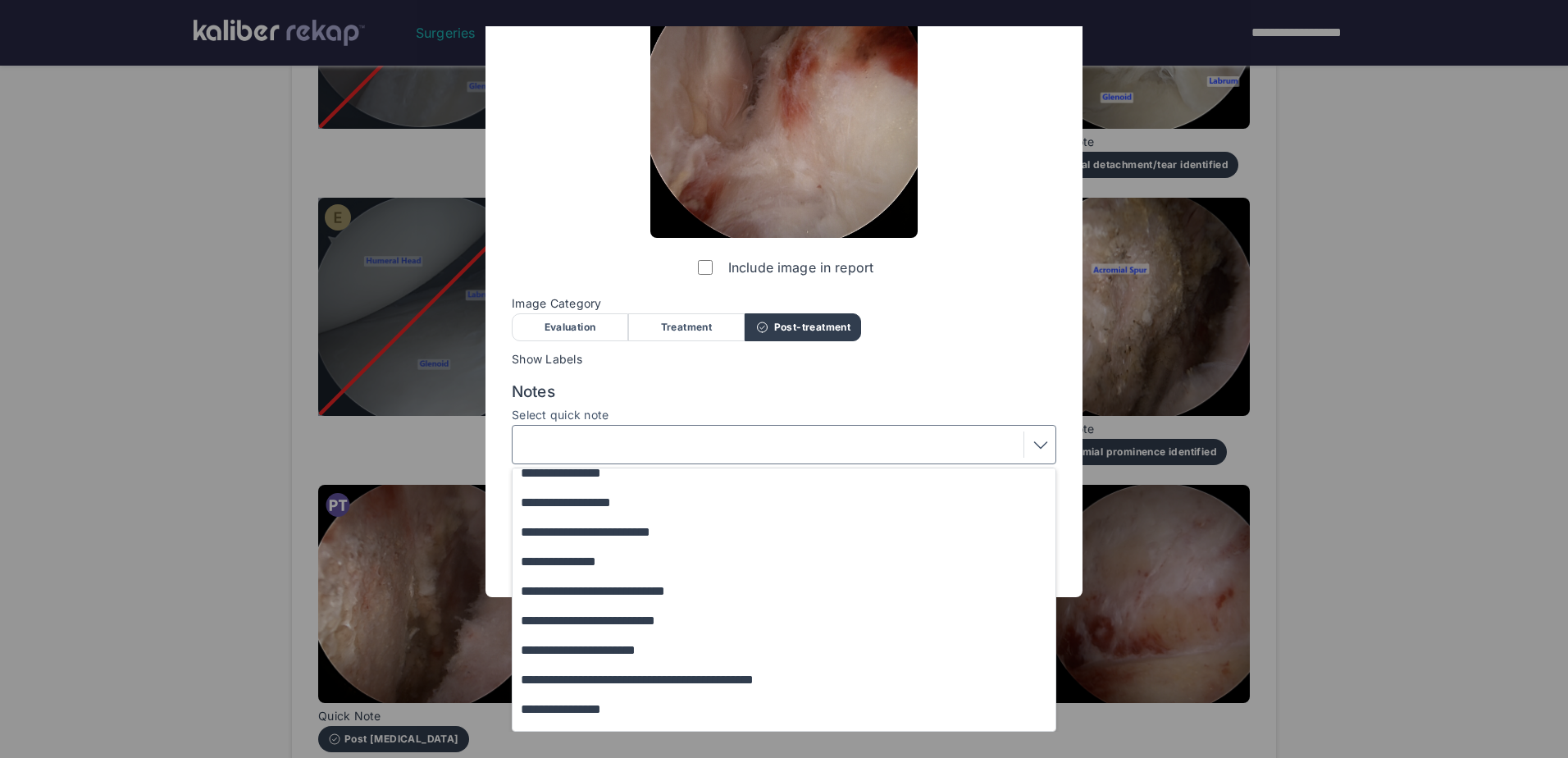
scroll to position [0, 0]
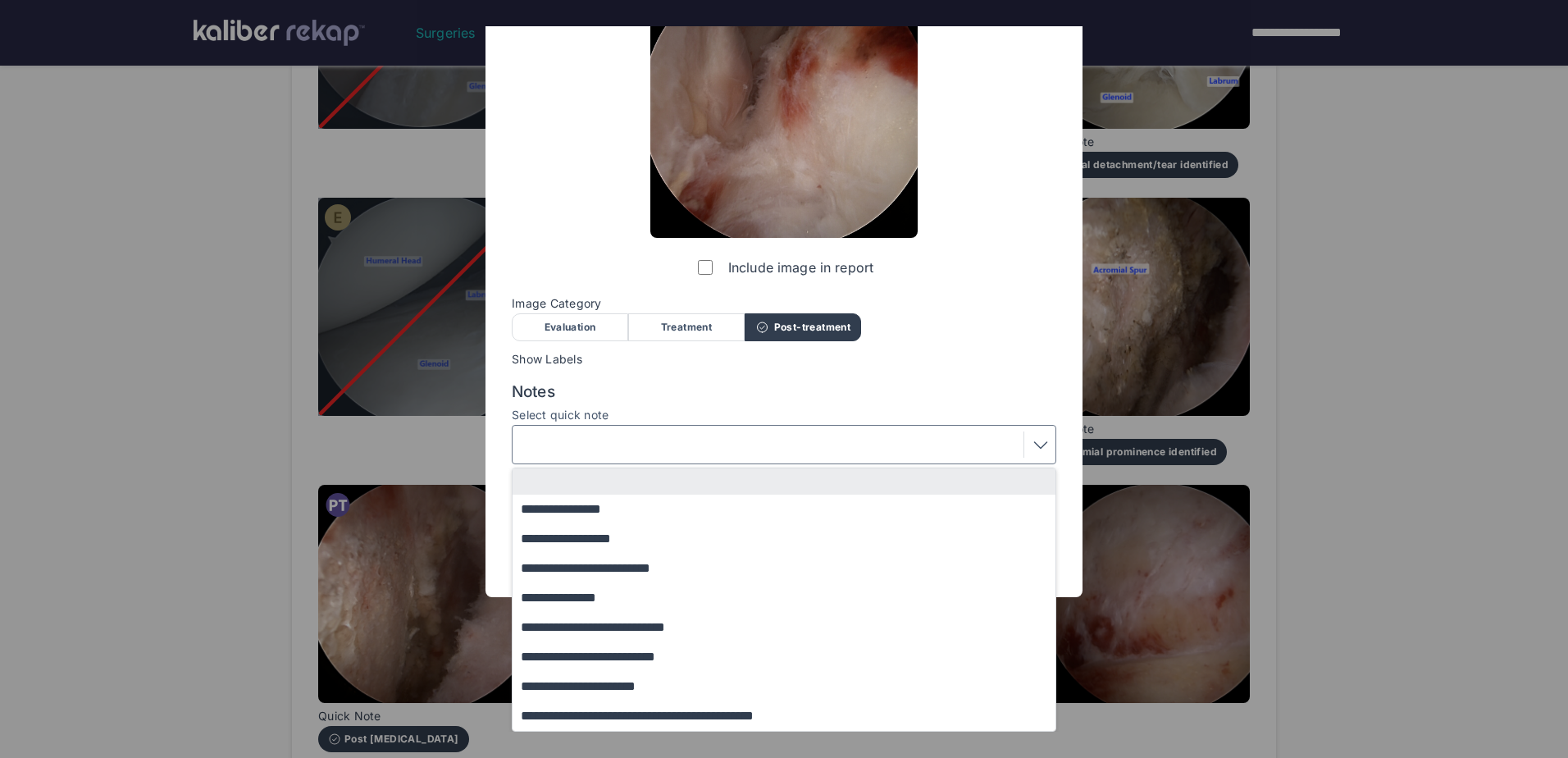
click at [1024, 451] on div at bounding box center [1037, 444] width 27 height 26
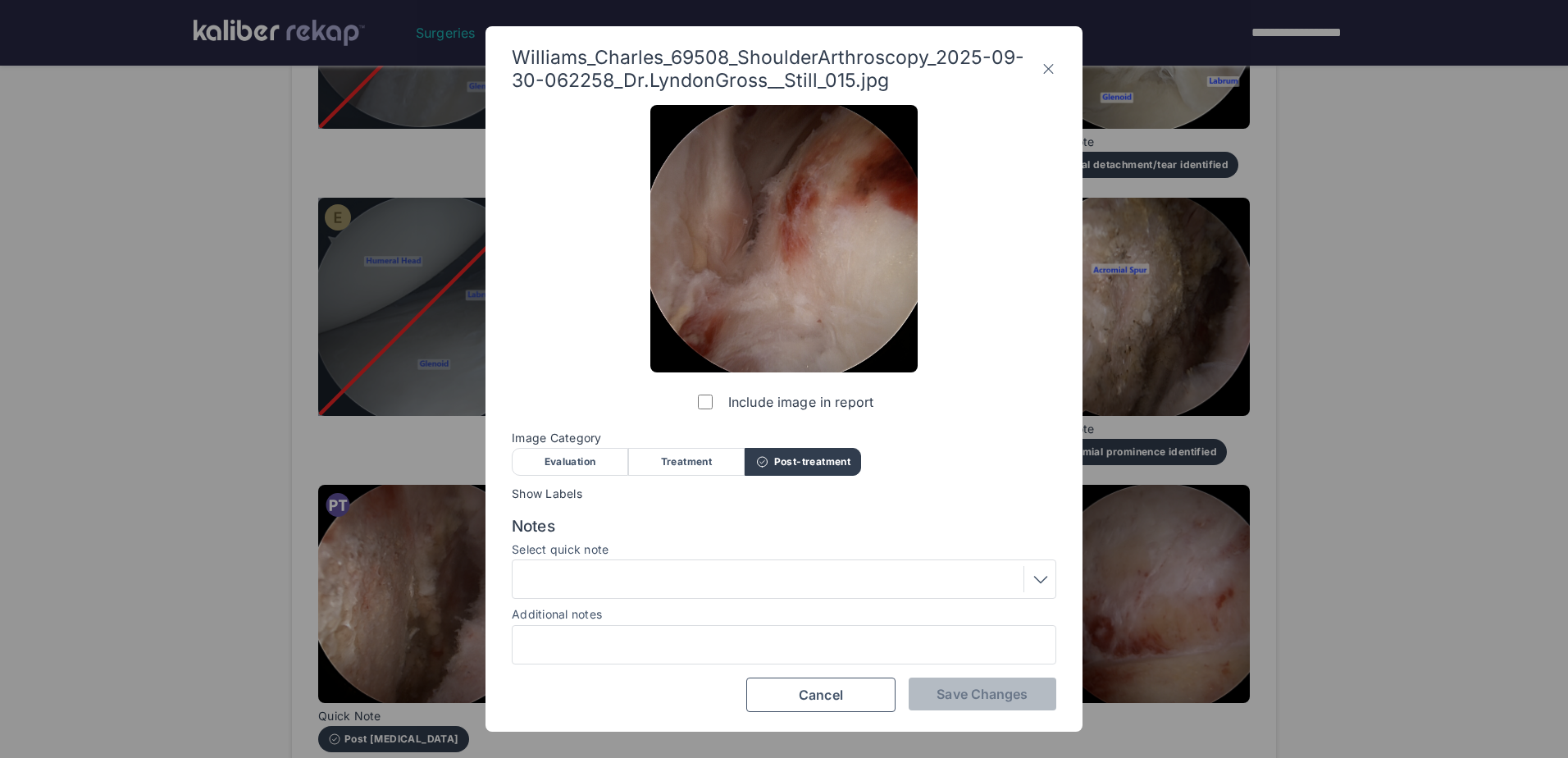
click at [593, 466] on div "Evaluation" at bounding box center [569, 461] width 116 height 28
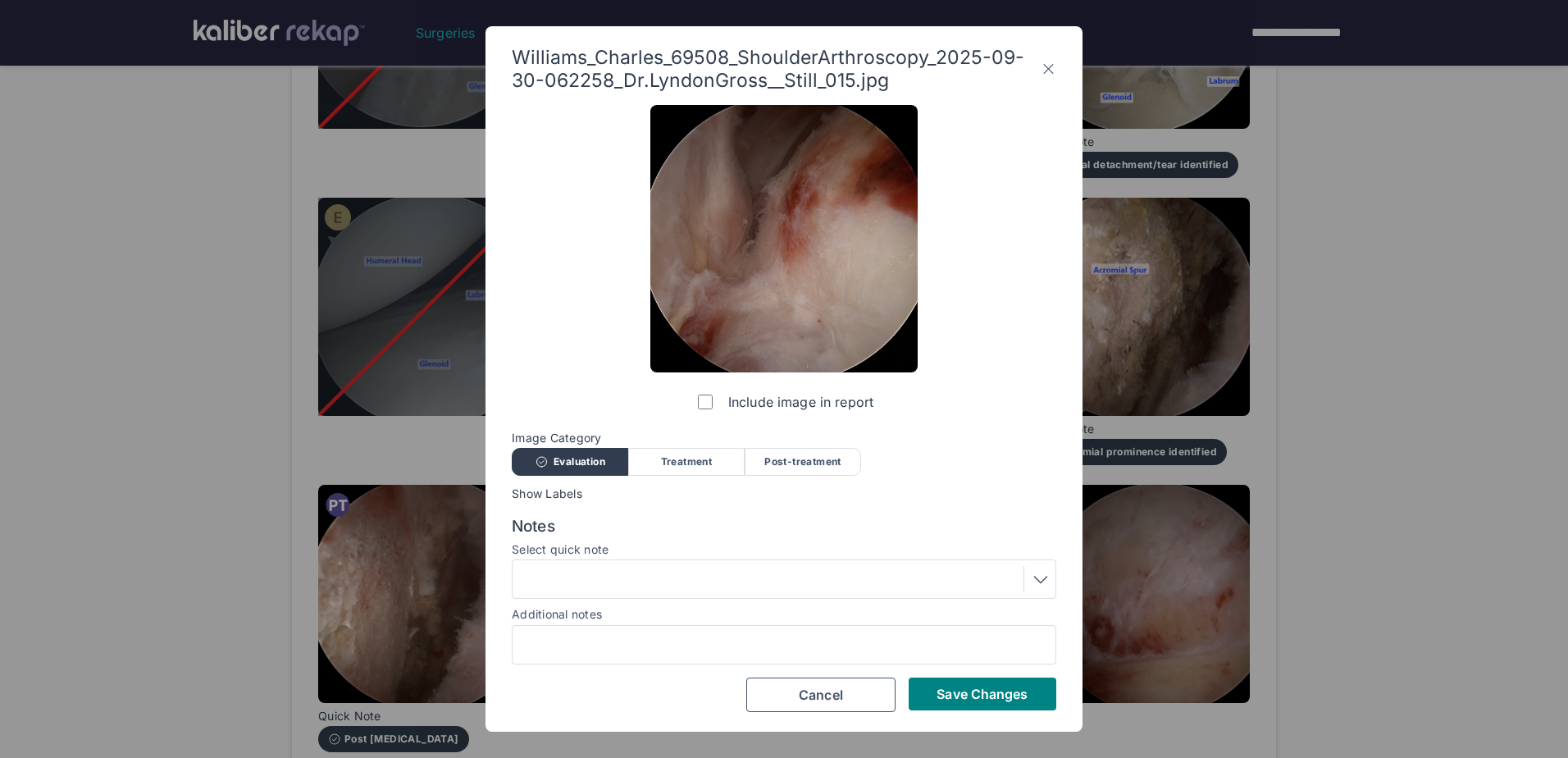
click at [1028, 588] on div at bounding box center [1037, 578] width 27 height 26
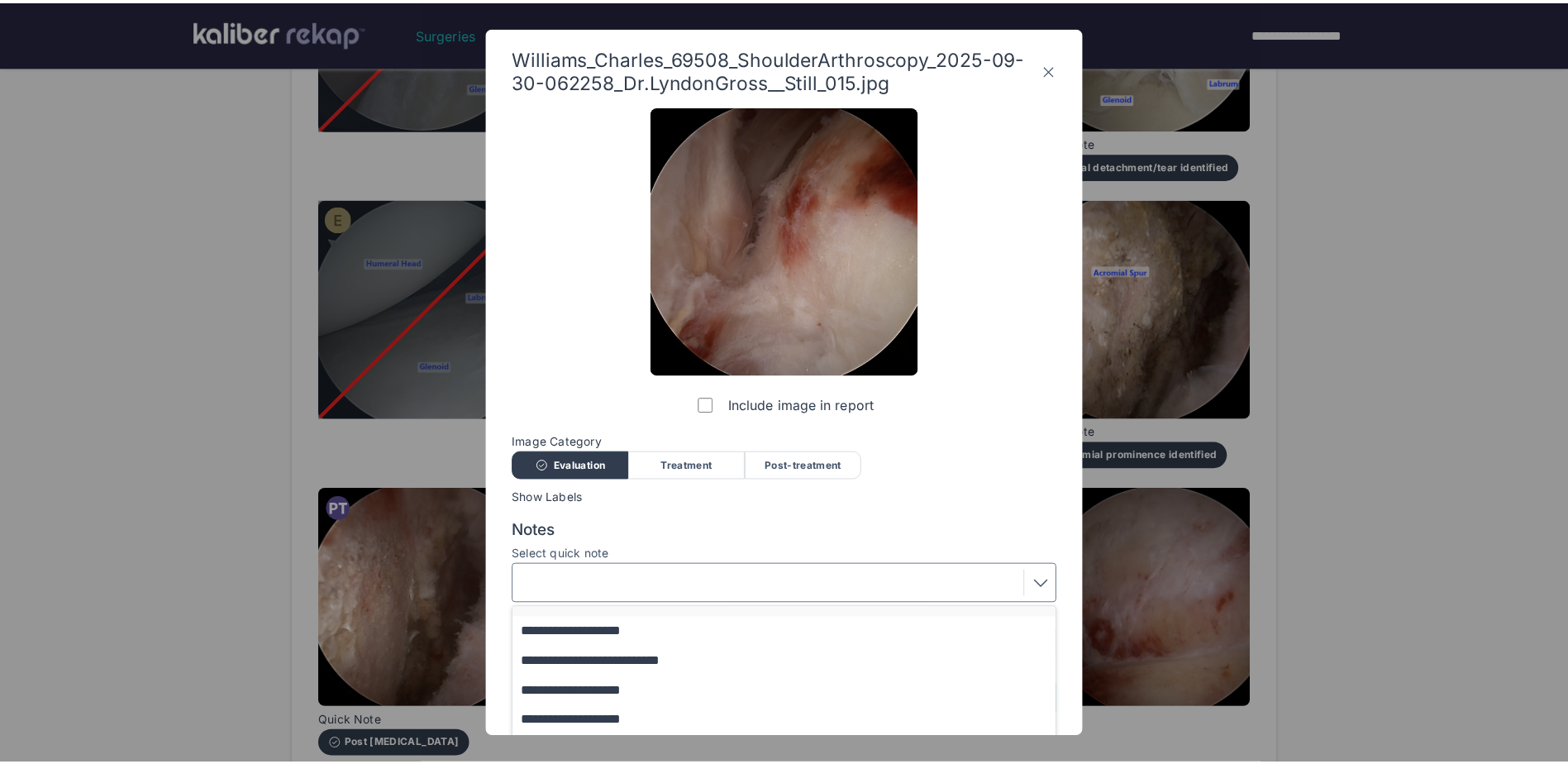
scroll to position [208, 0]
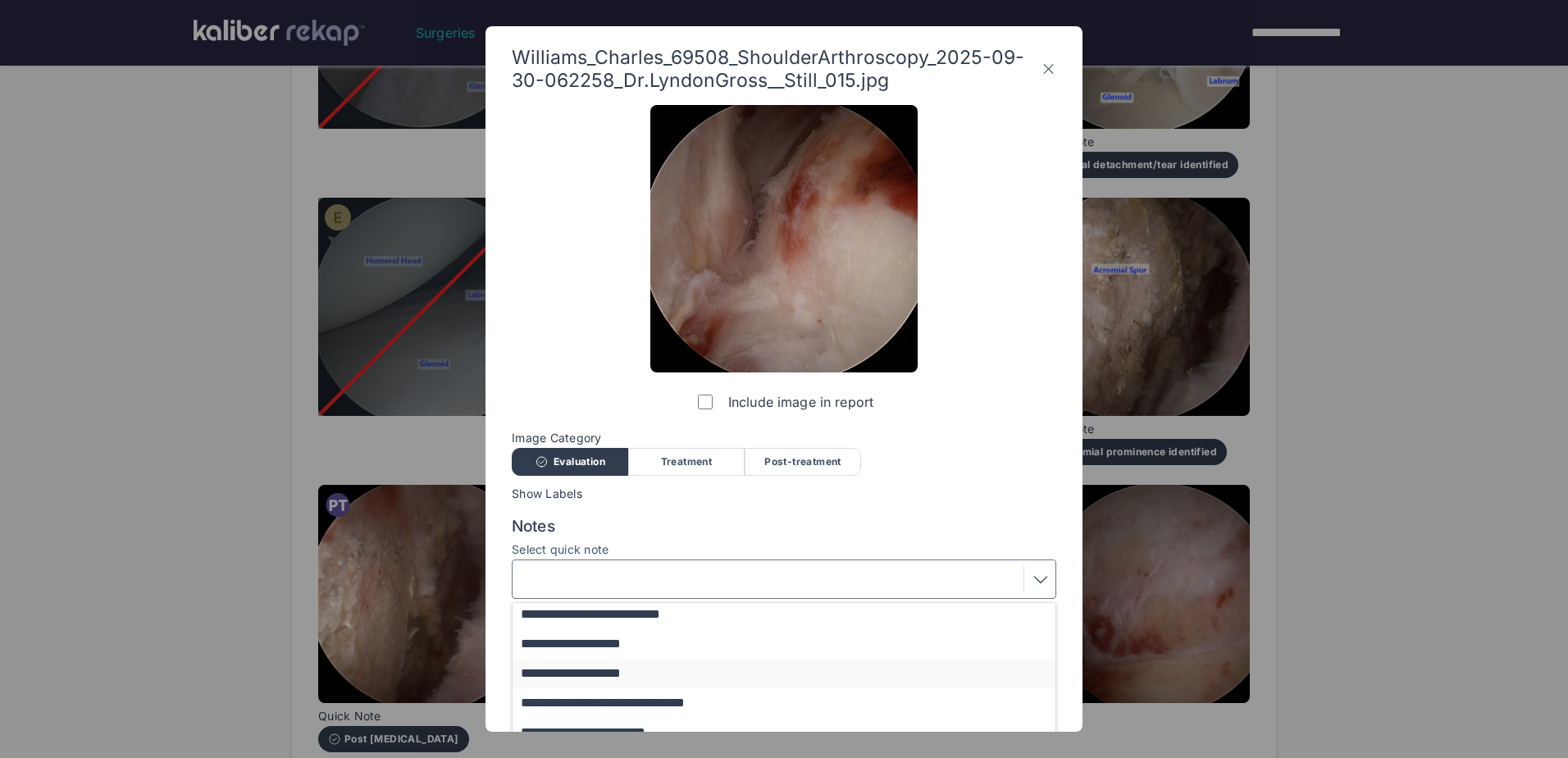
click at [906, 673] on button "**********" at bounding box center [791, 673] width 559 height 29
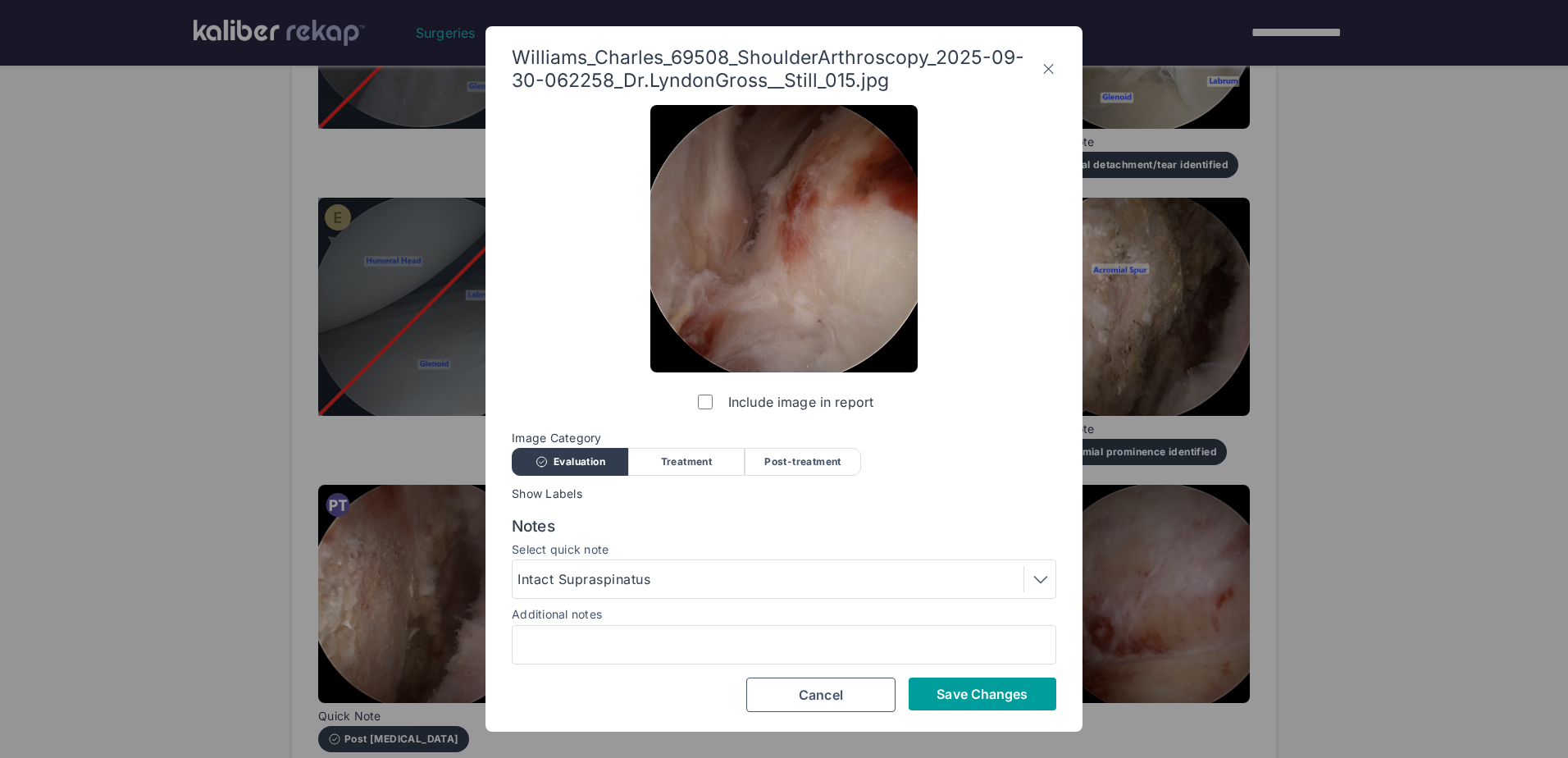
click at [992, 694] on span "Save Changes" at bounding box center [982, 694] width 91 height 16
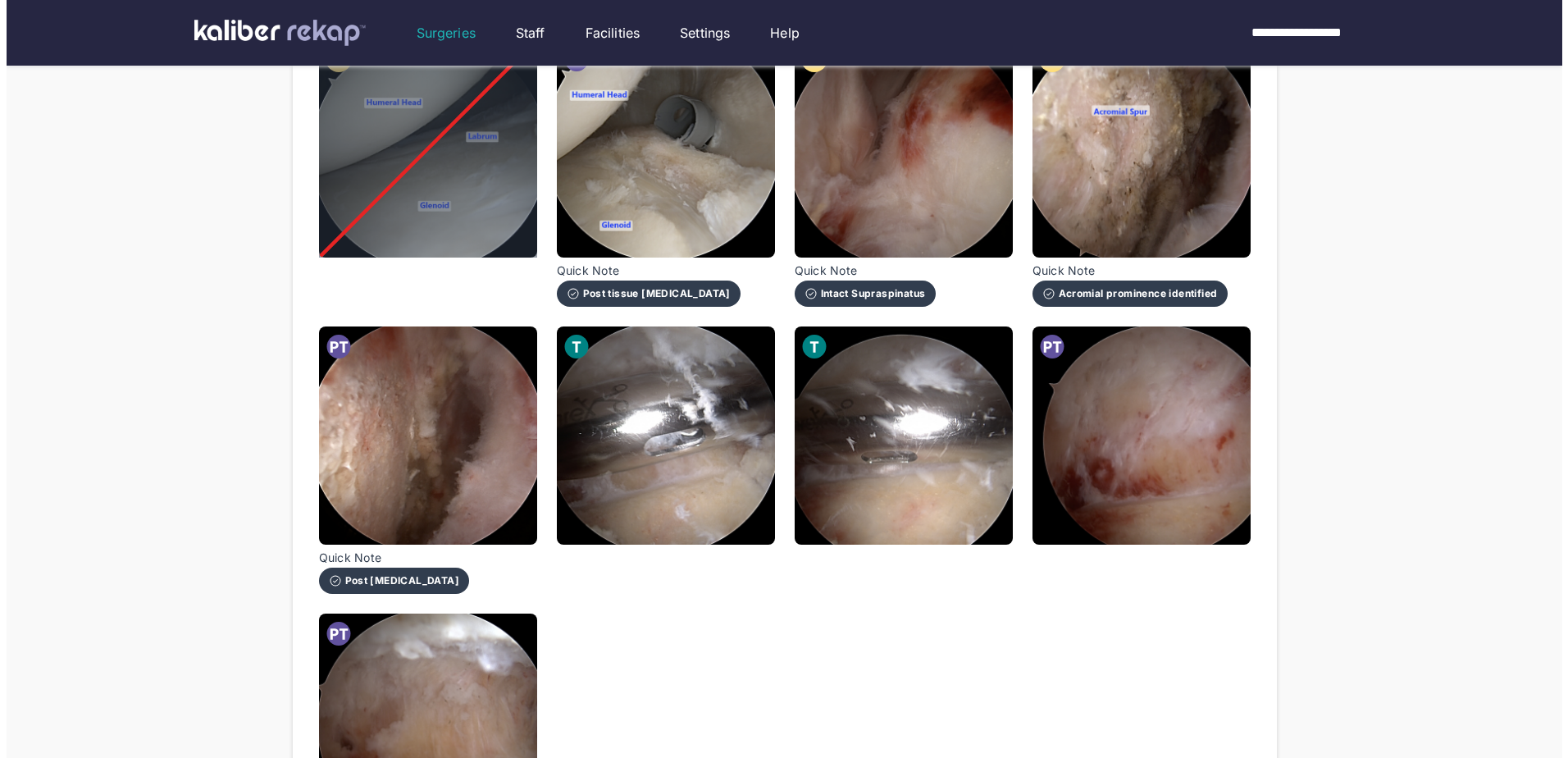
scroll to position [1148, 0]
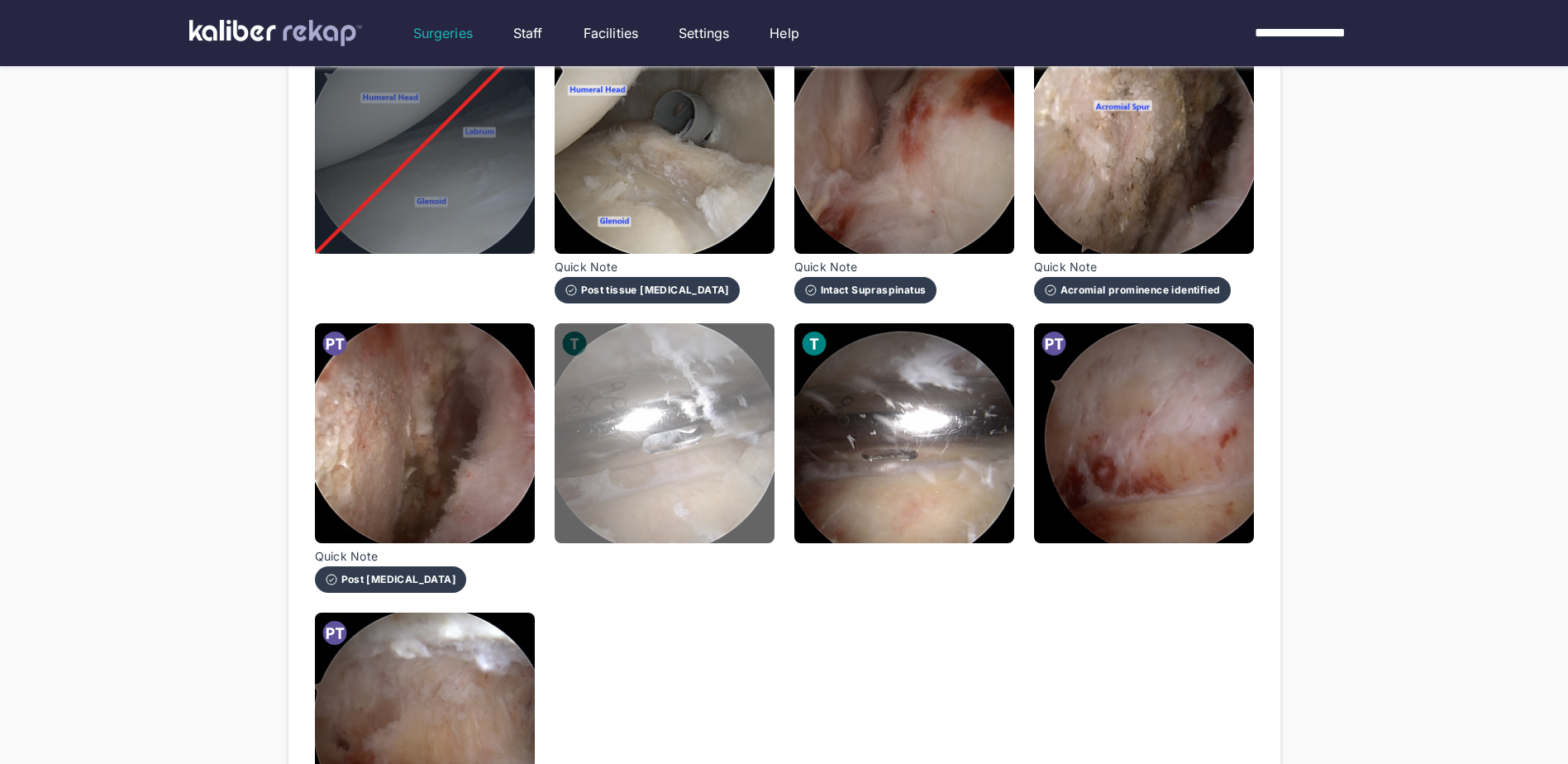
click at [712, 475] on img at bounding box center [665, 433] width 220 height 220
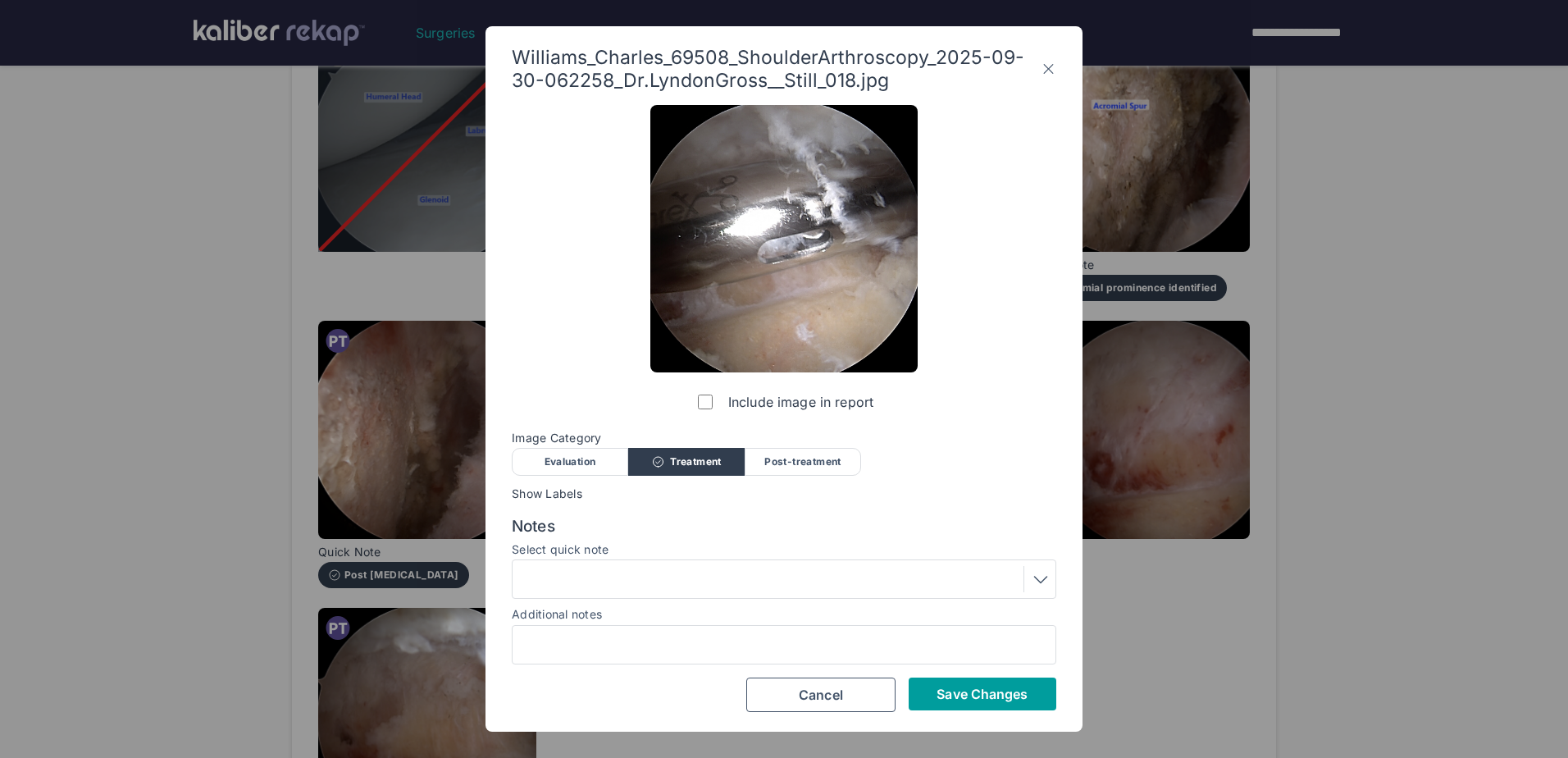
click at [978, 689] on span "Save Changes" at bounding box center [982, 694] width 91 height 16
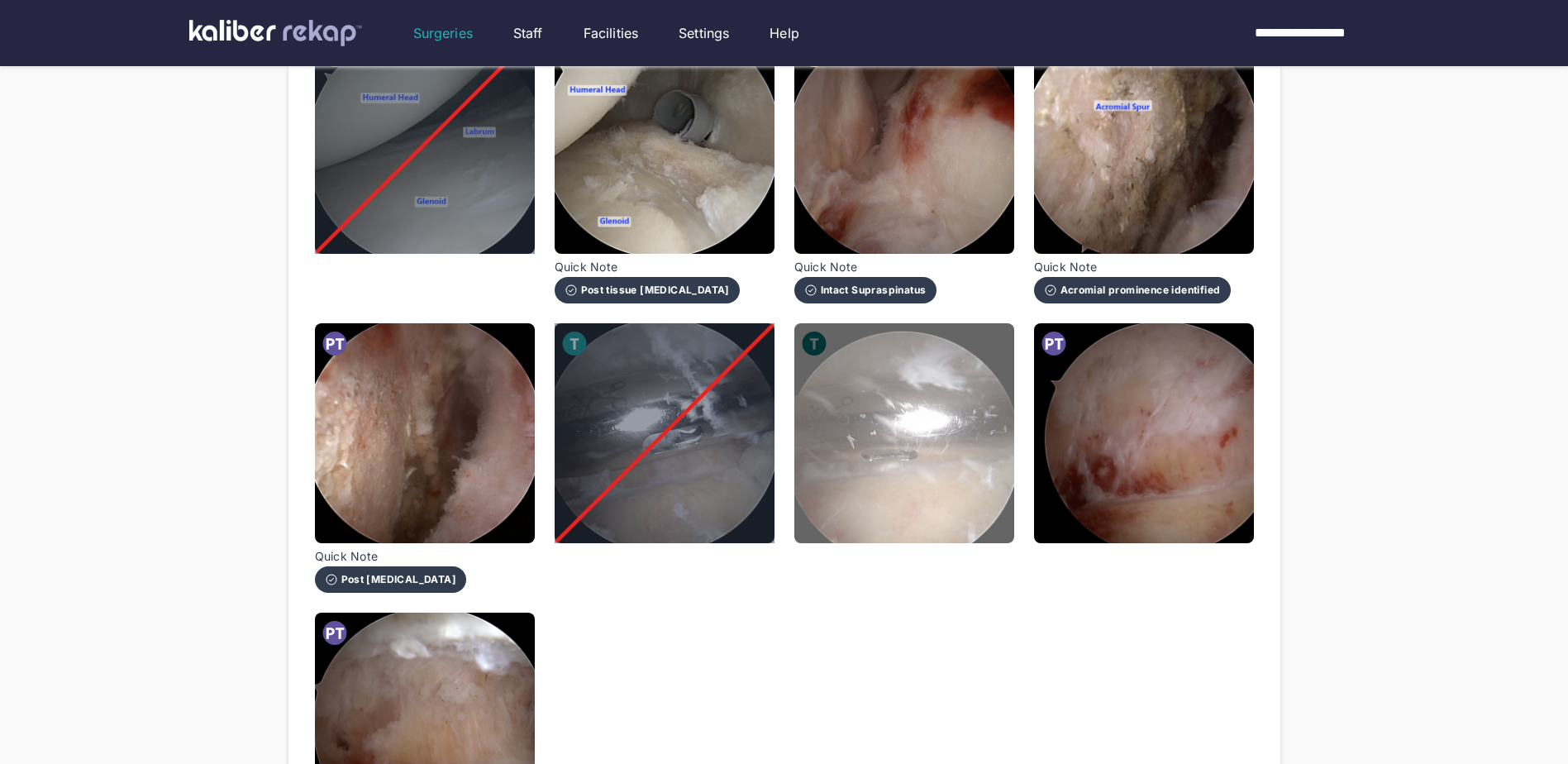
click at [923, 486] on img at bounding box center [905, 433] width 220 height 220
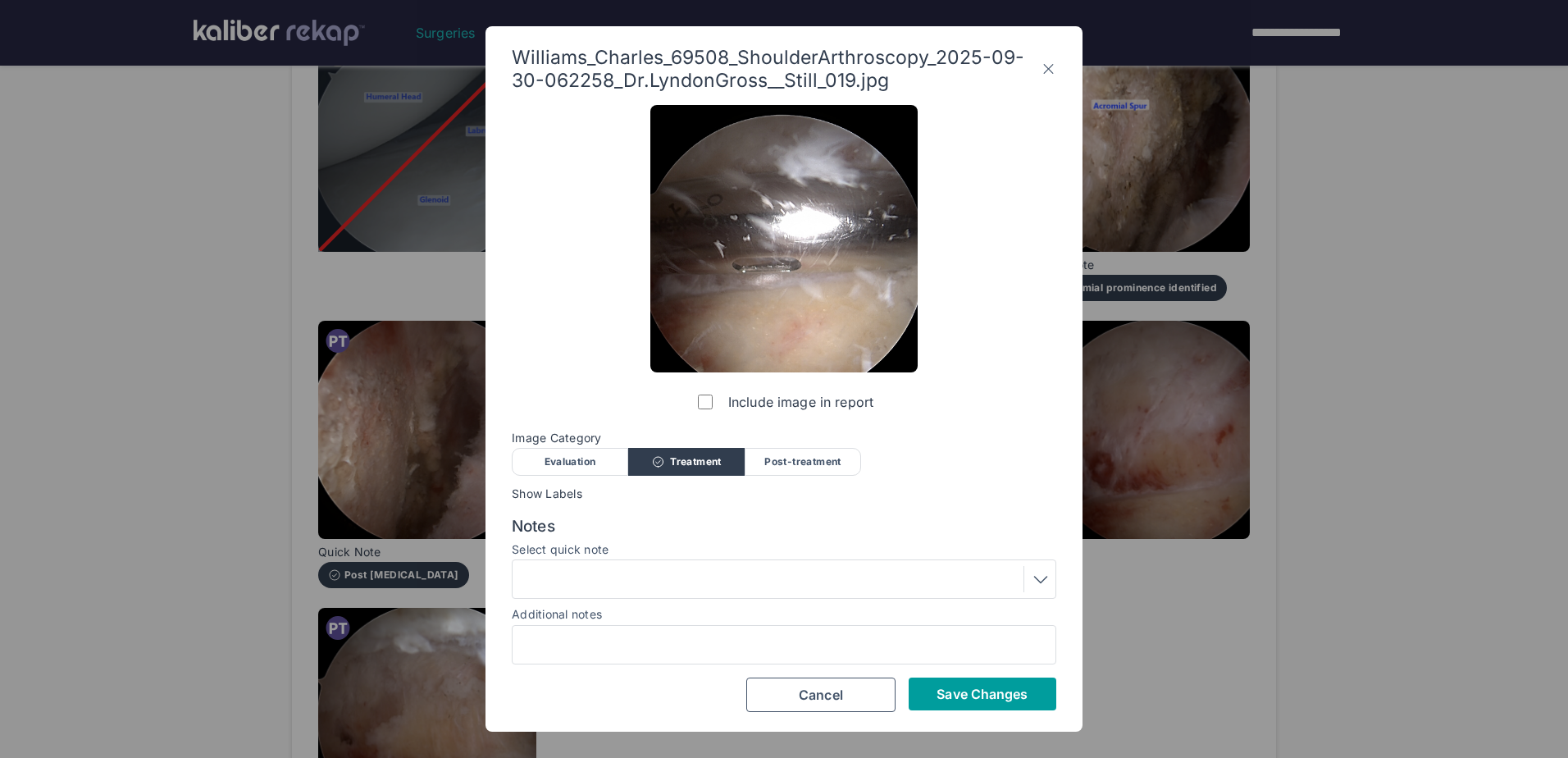
click at [967, 697] on span "Save Changes" at bounding box center [982, 694] width 91 height 16
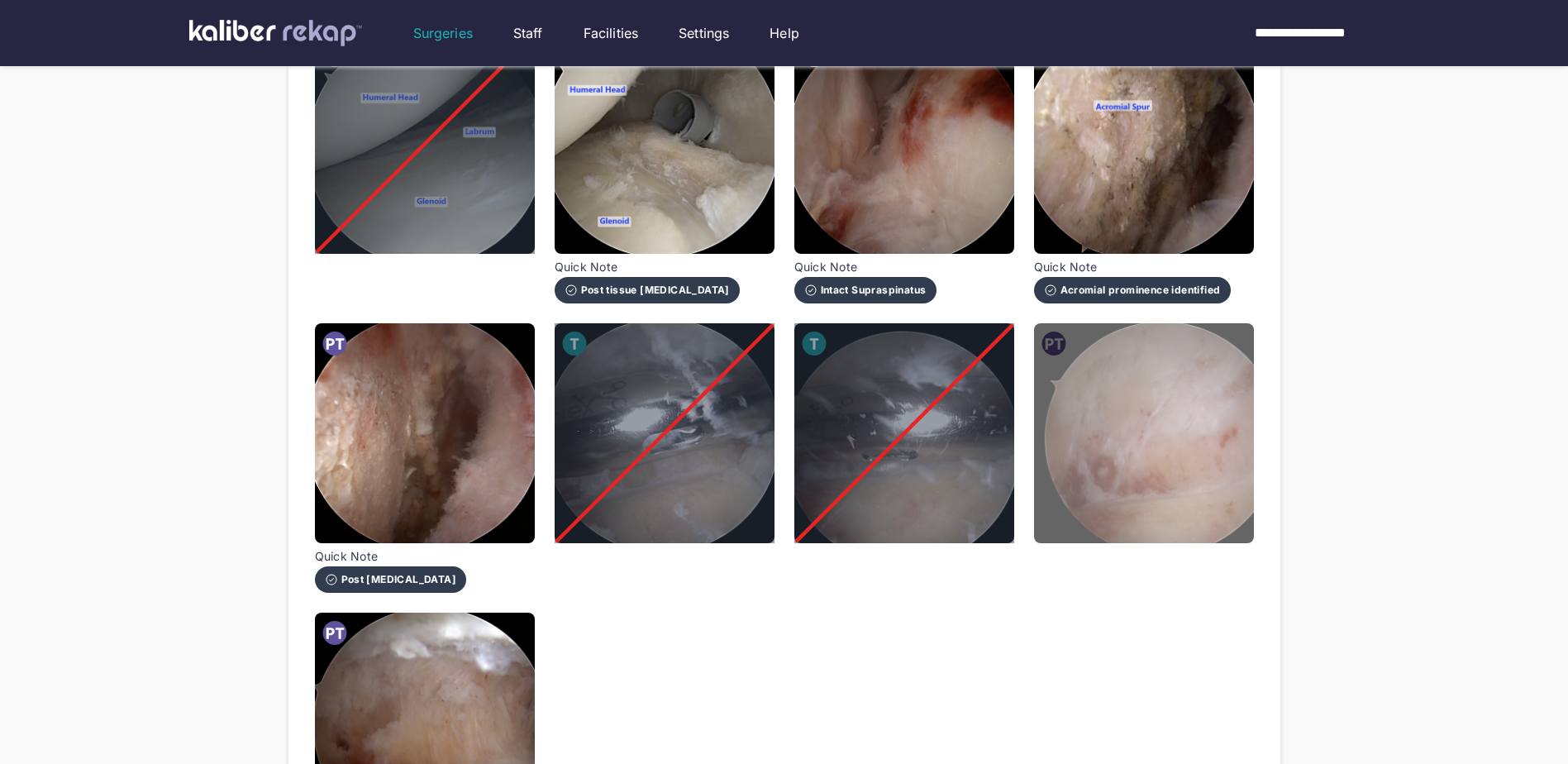
click at [1146, 480] on img at bounding box center [1144, 433] width 220 height 220
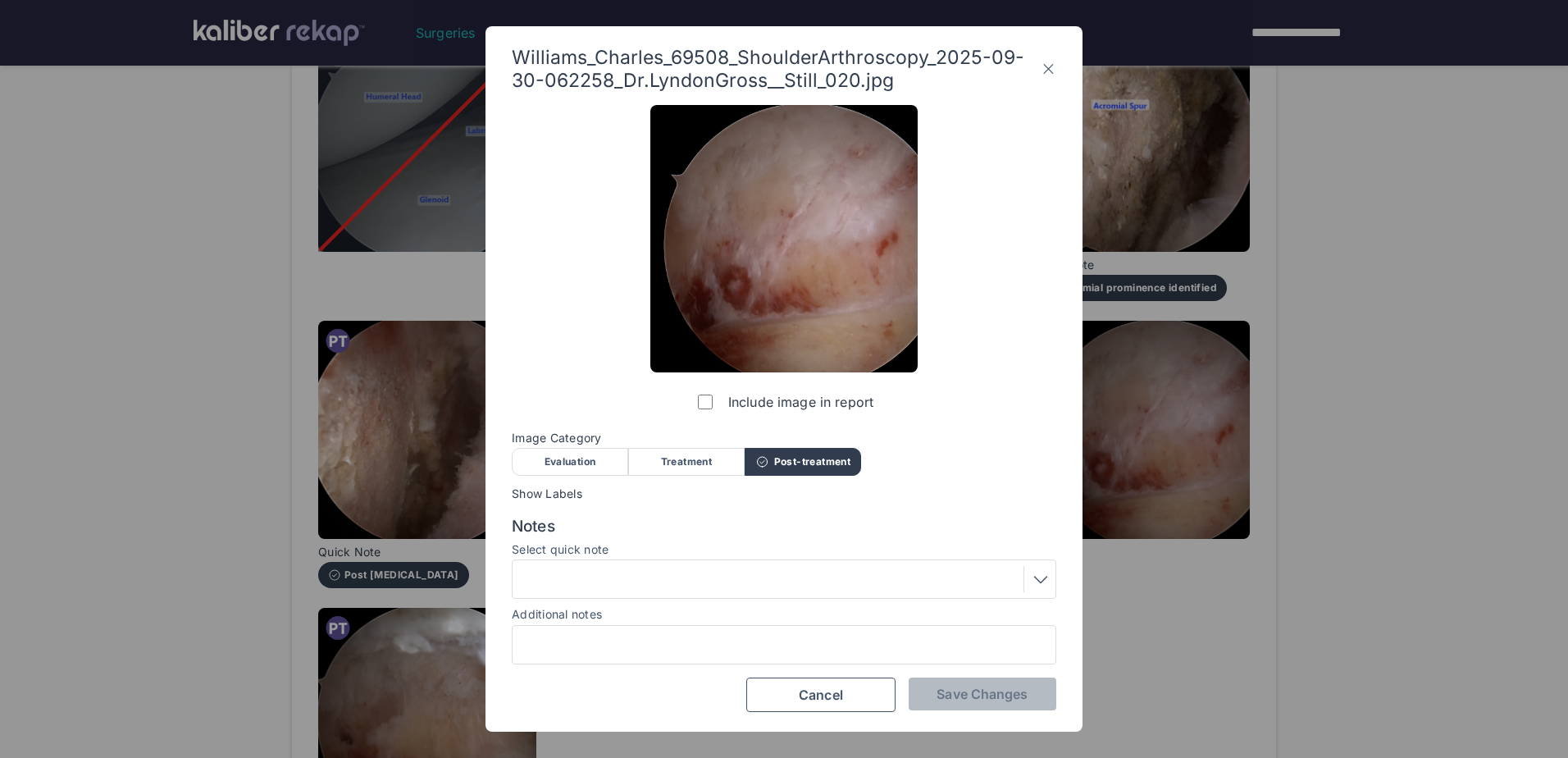
click at [830, 591] on div at bounding box center [784, 578] width 533 height 26
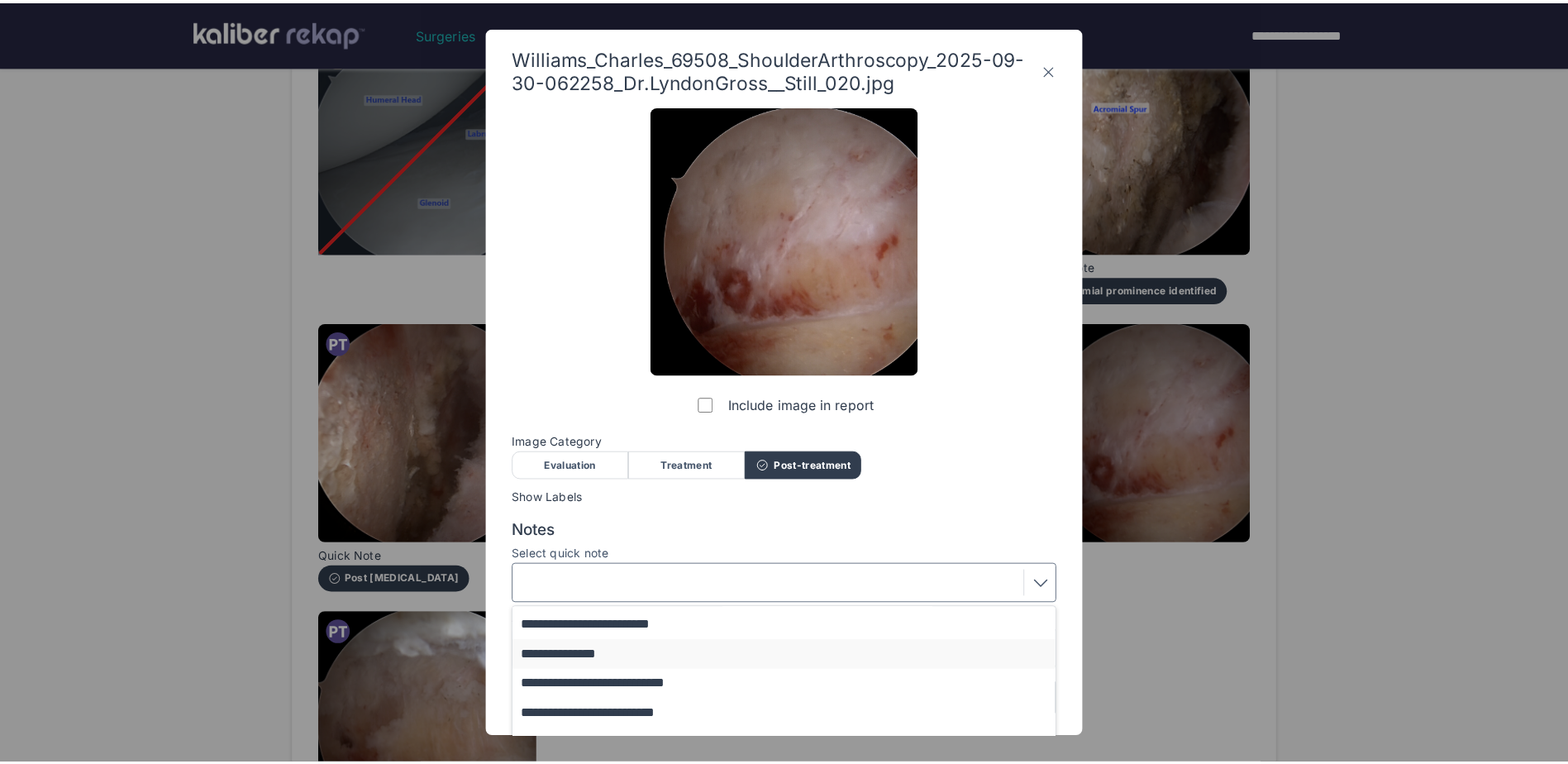
scroll to position [119, 0]
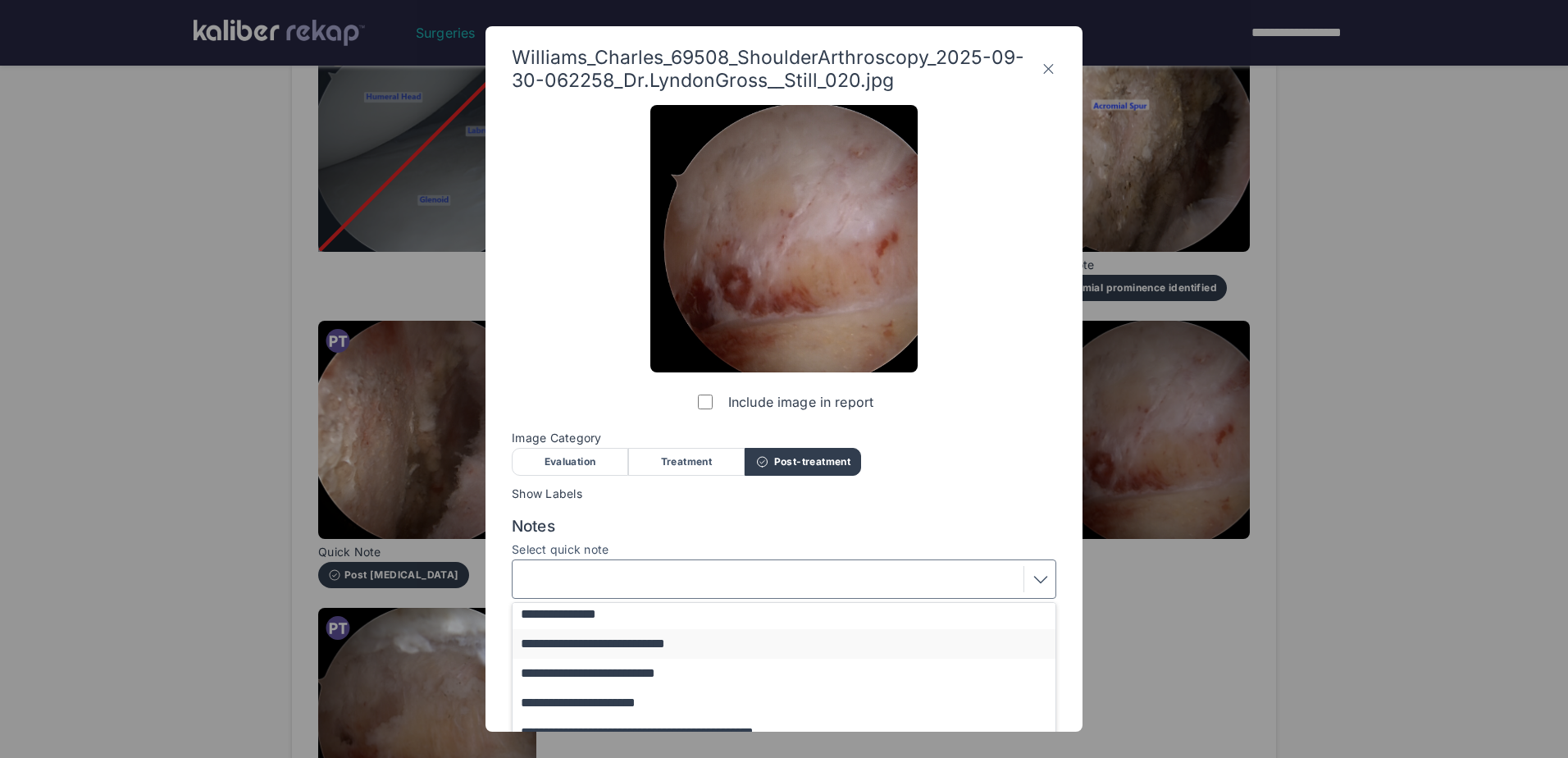
click at [763, 651] on button "**********" at bounding box center [791, 644] width 559 height 29
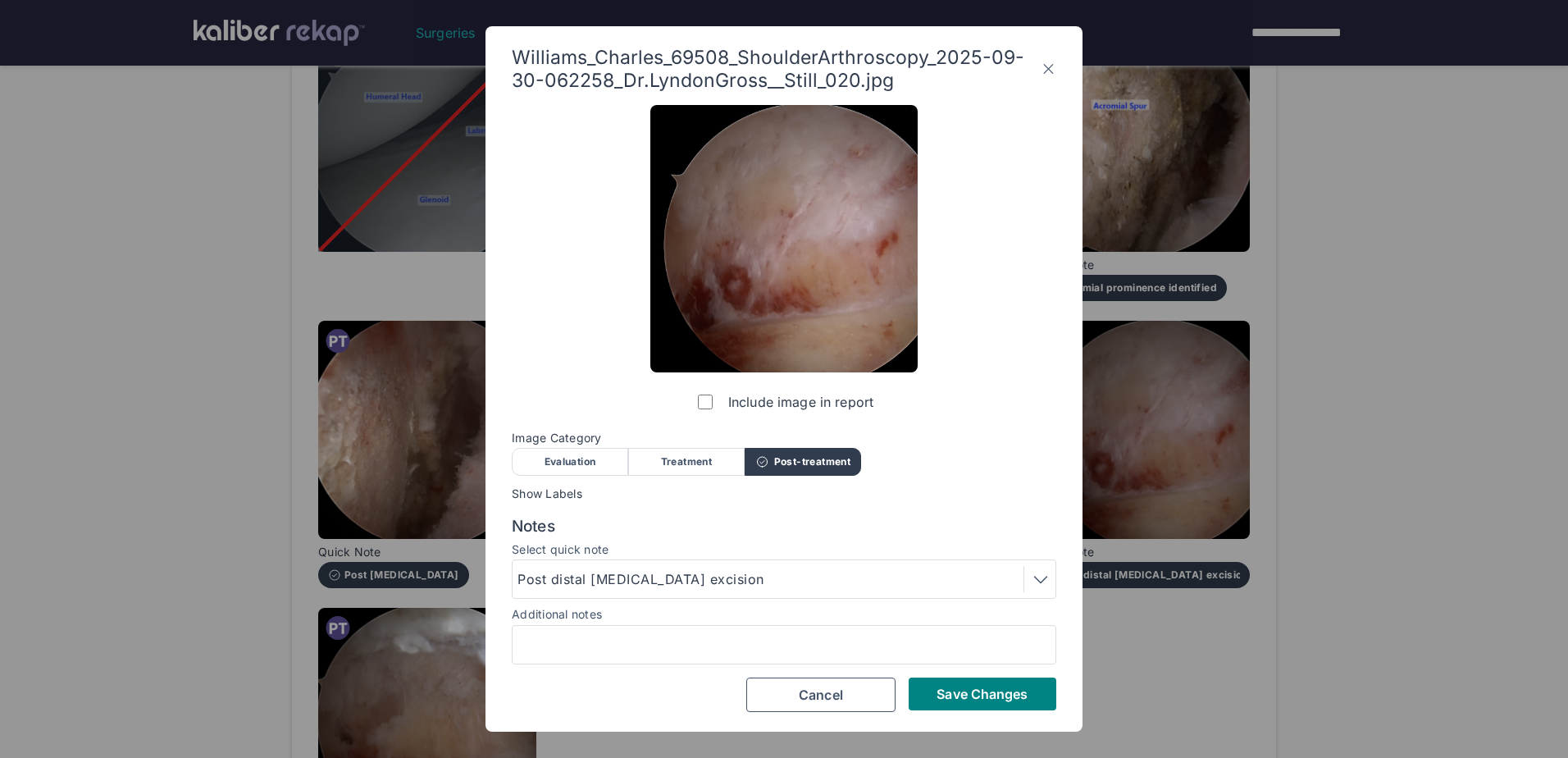
click at [1029, 692] on button "Save Changes" at bounding box center [982, 694] width 148 height 33
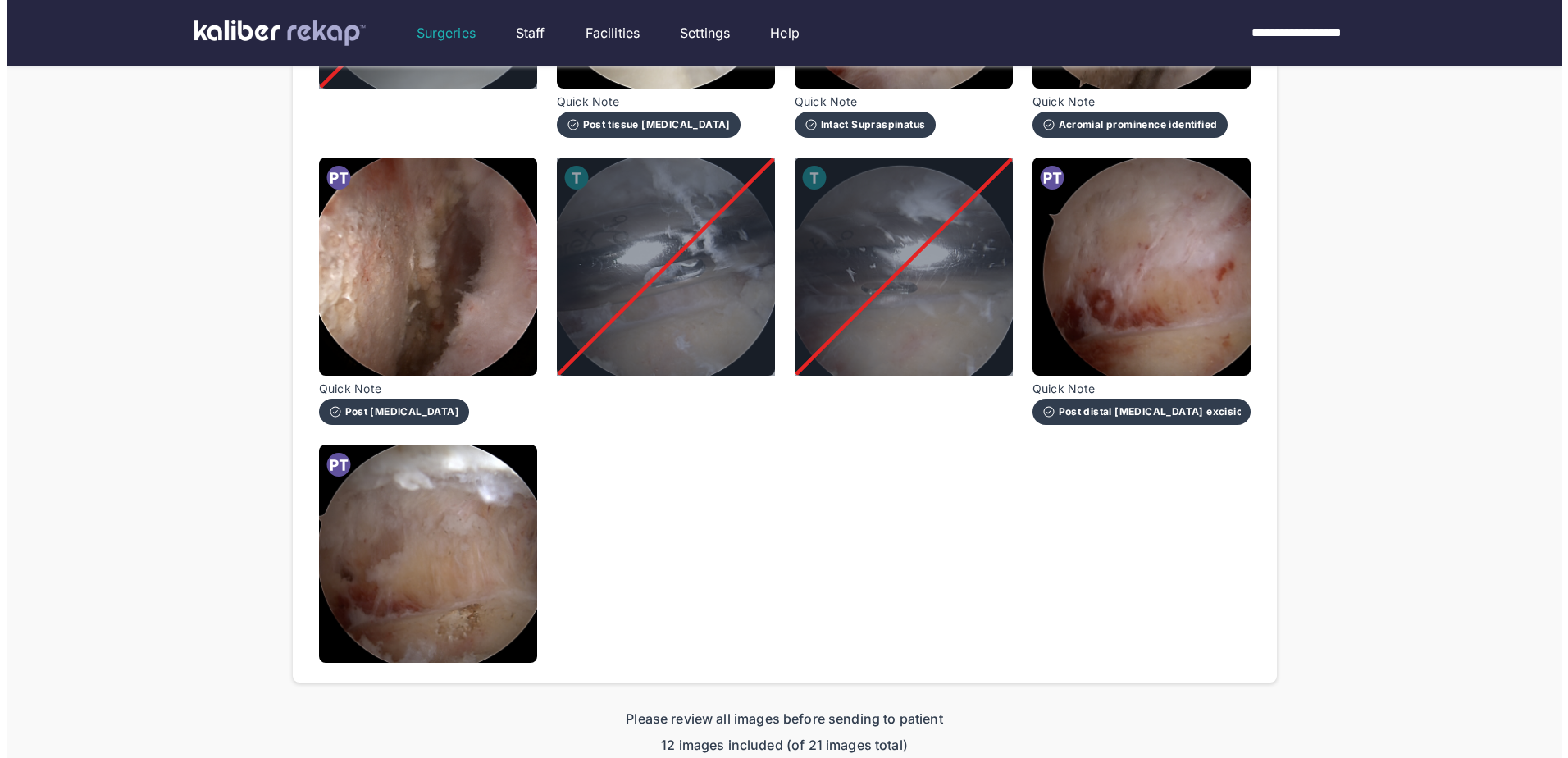
scroll to position [1312, 0]
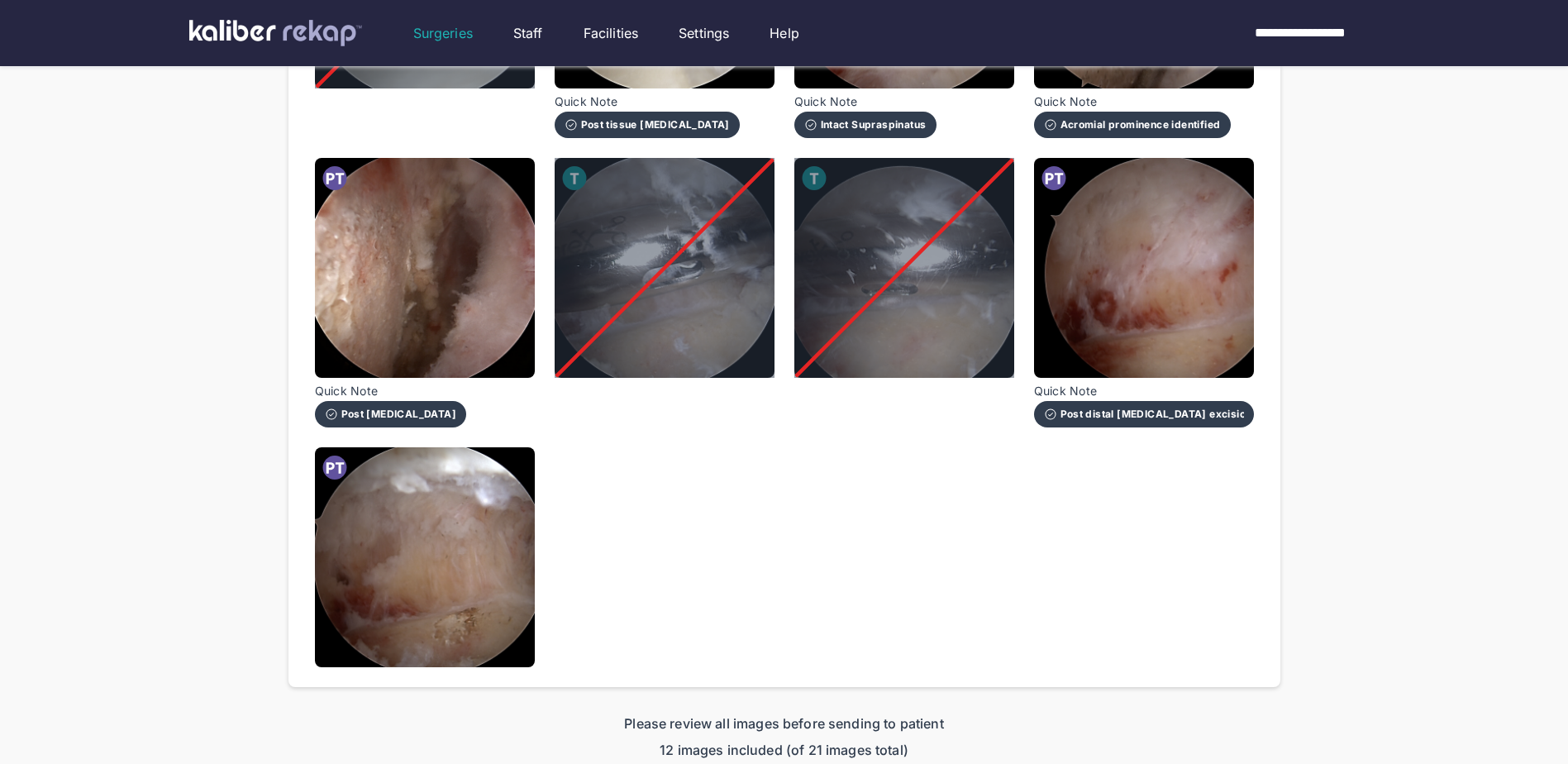
click at [1214, 273] on img at bounding box center [1144, 268] width 220 height 220
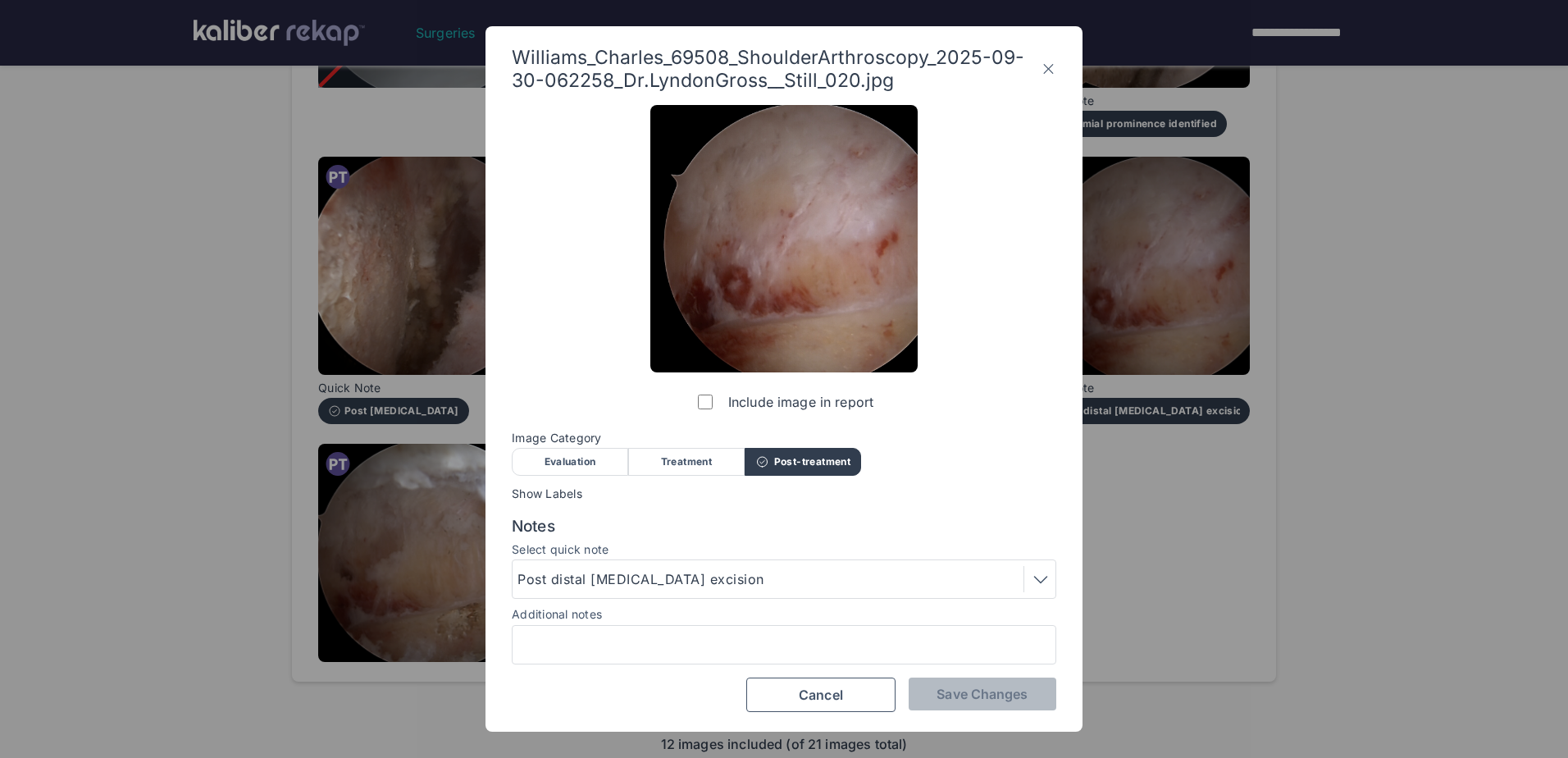
click at [700, 393] on label "Include image in report" at bounding box center [784, 401] width 179 height 33
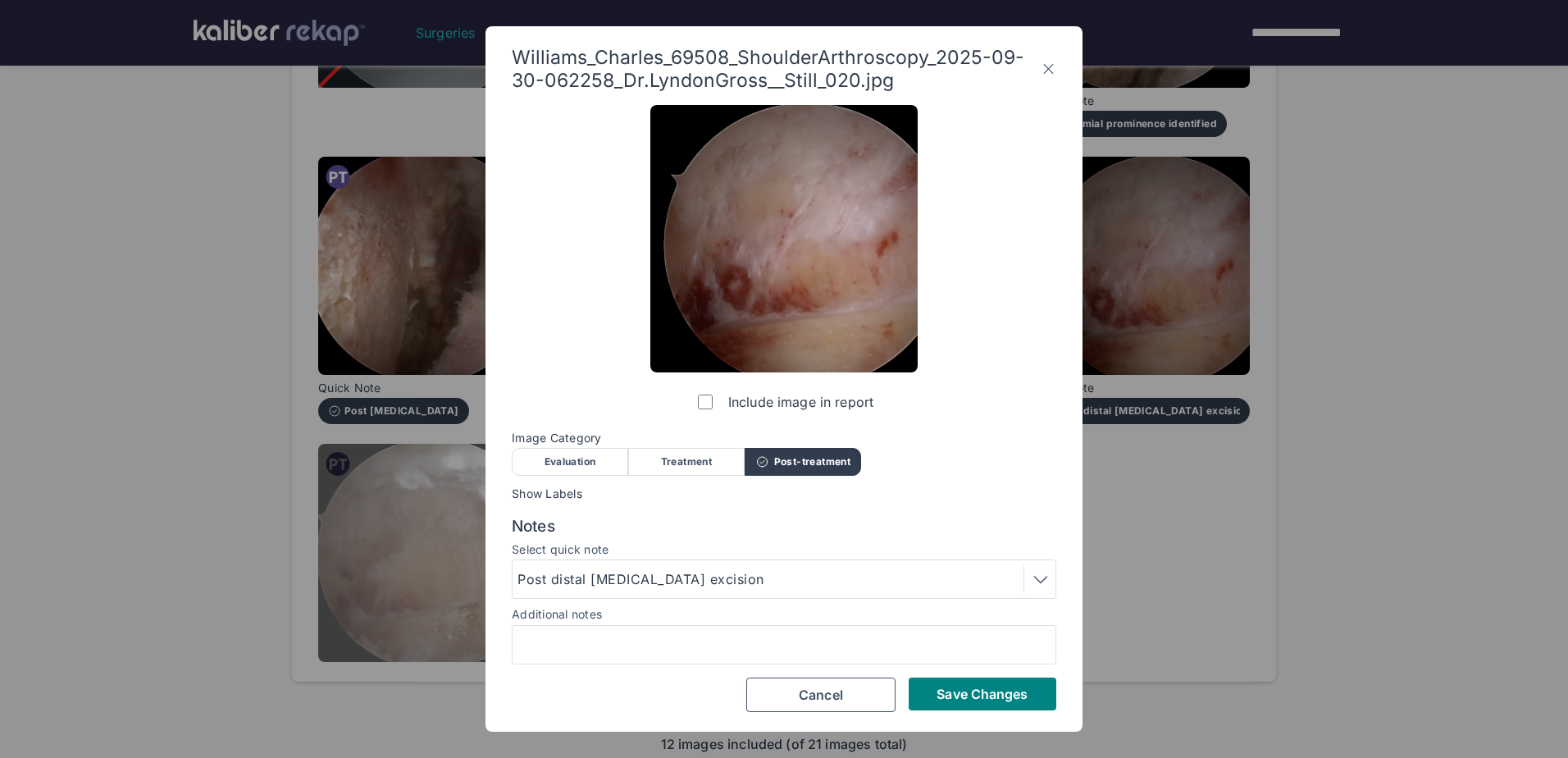
drag, startPoint x: 966, startPoint y: 698, endPoint x: 412, endPoint y: 513, distance: 584.1
click at [966, 699] on span "Save Changes" at bounding box center [982, 694] width 91 height 16
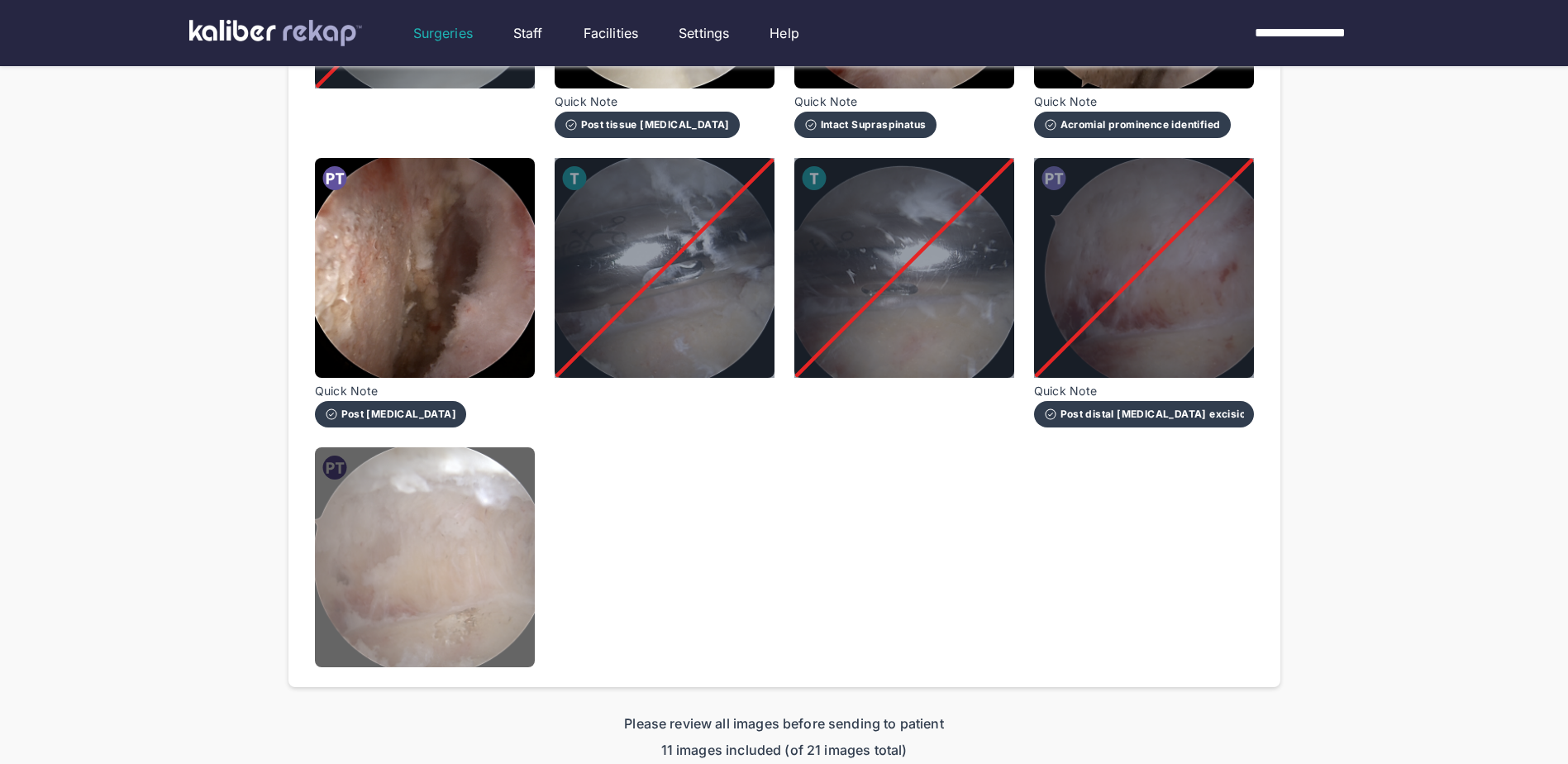
click at [331, 486] on img at bounding box center [425, 557] width 220 height 220
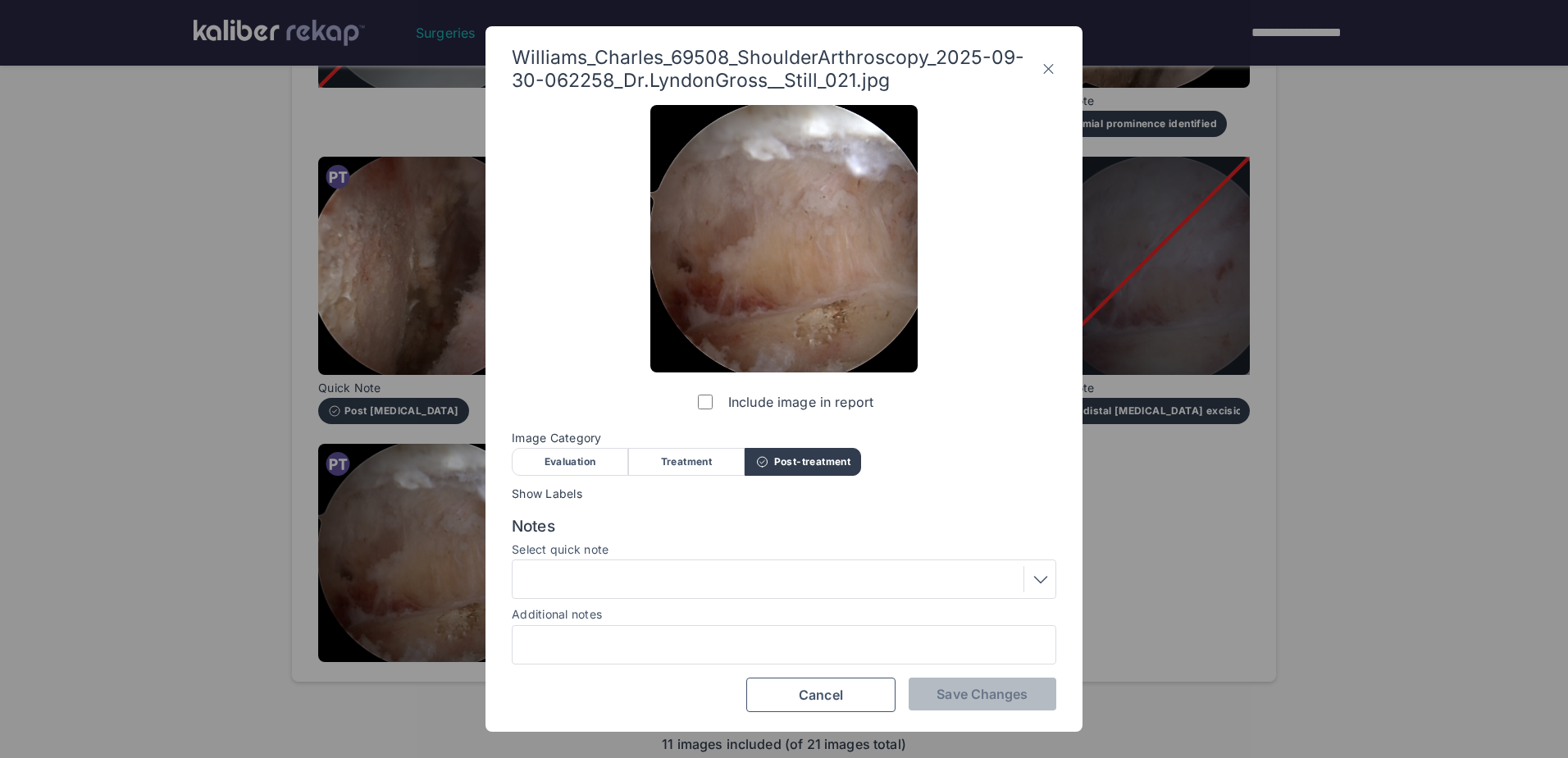
drag, startPoint x: 665, startPoint y: 561, endPoint x: 652, endPoint y: 577, distance: 20.6
click at [664, 561] on div at bounding box center [783, 579] width 544 height 39
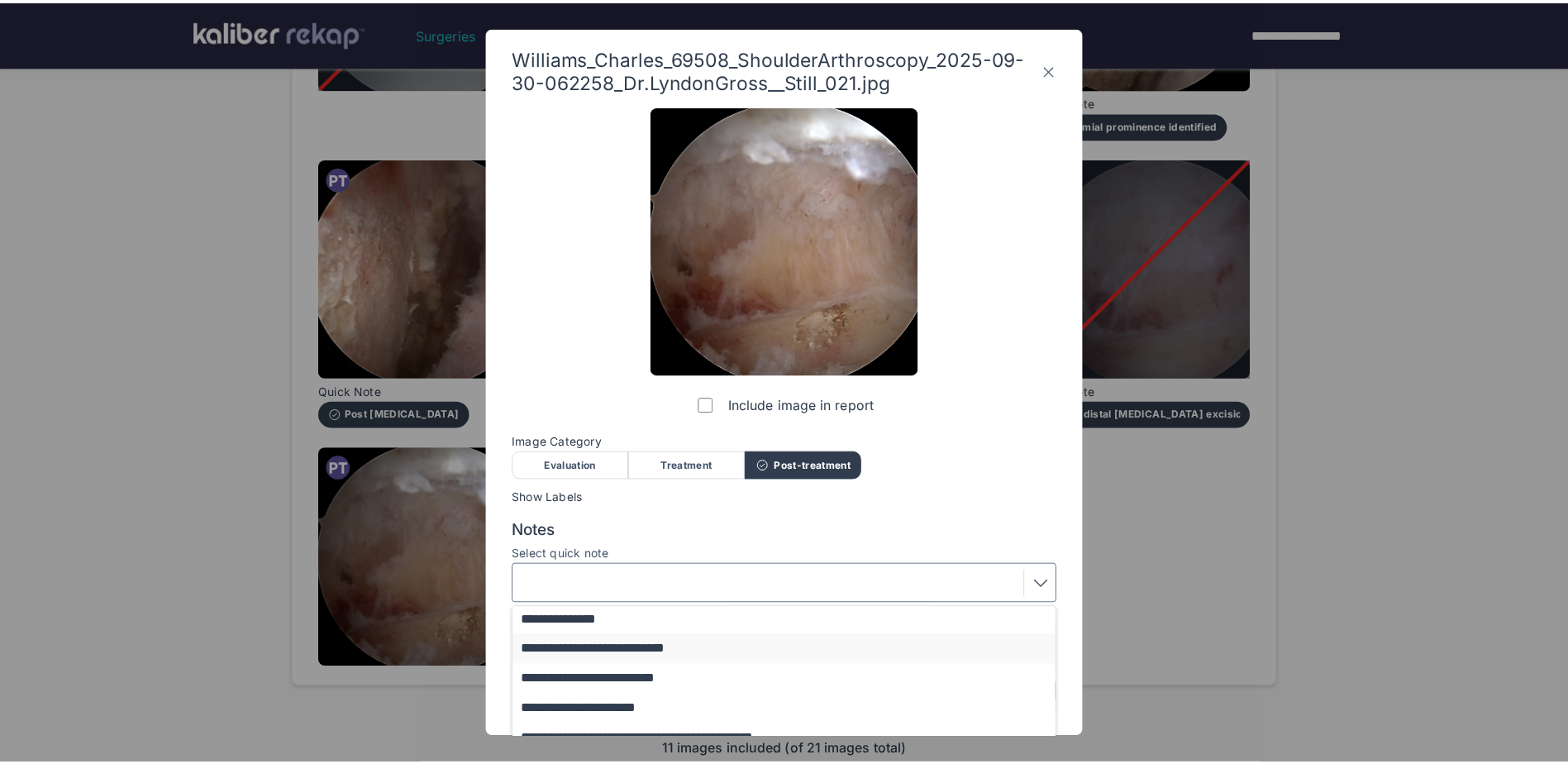
scroll to position [119, 0]
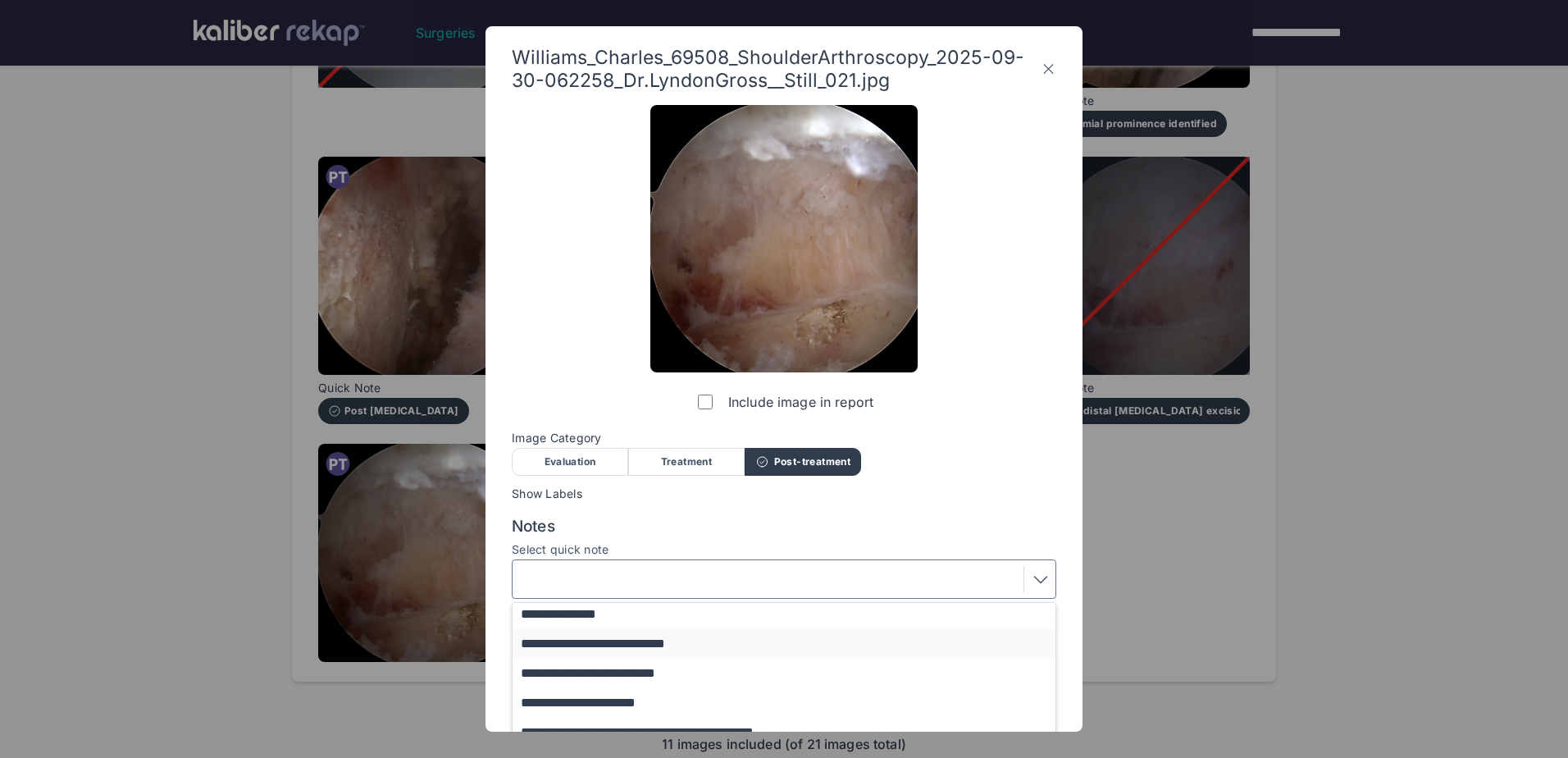
click at [630, 647] on button "**********" at bounding box center [791, 644] width 559 height 29
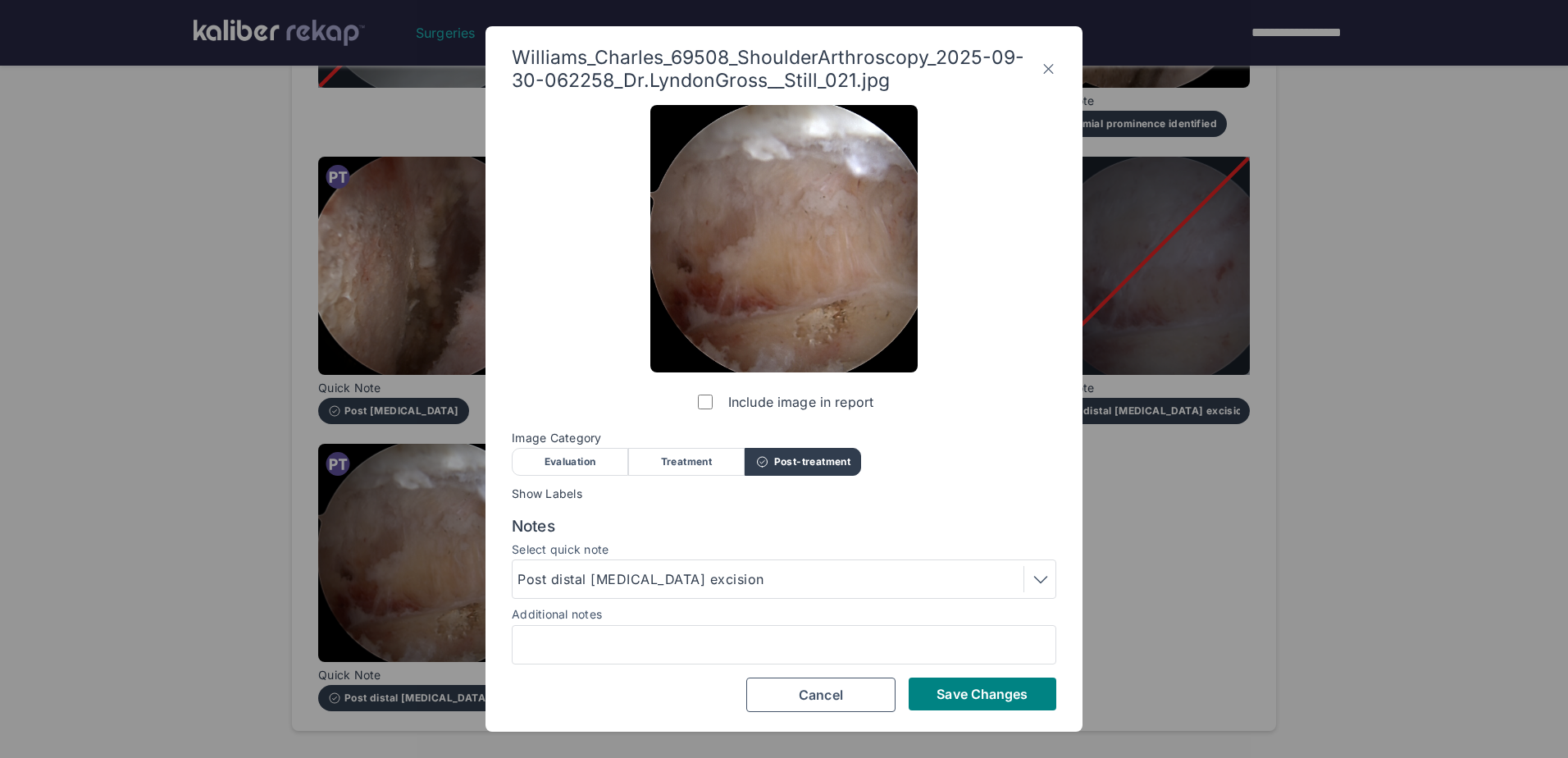
click at [996, 696] on span "Save Changes" at bounding box center [982, 694] width 91 height 16
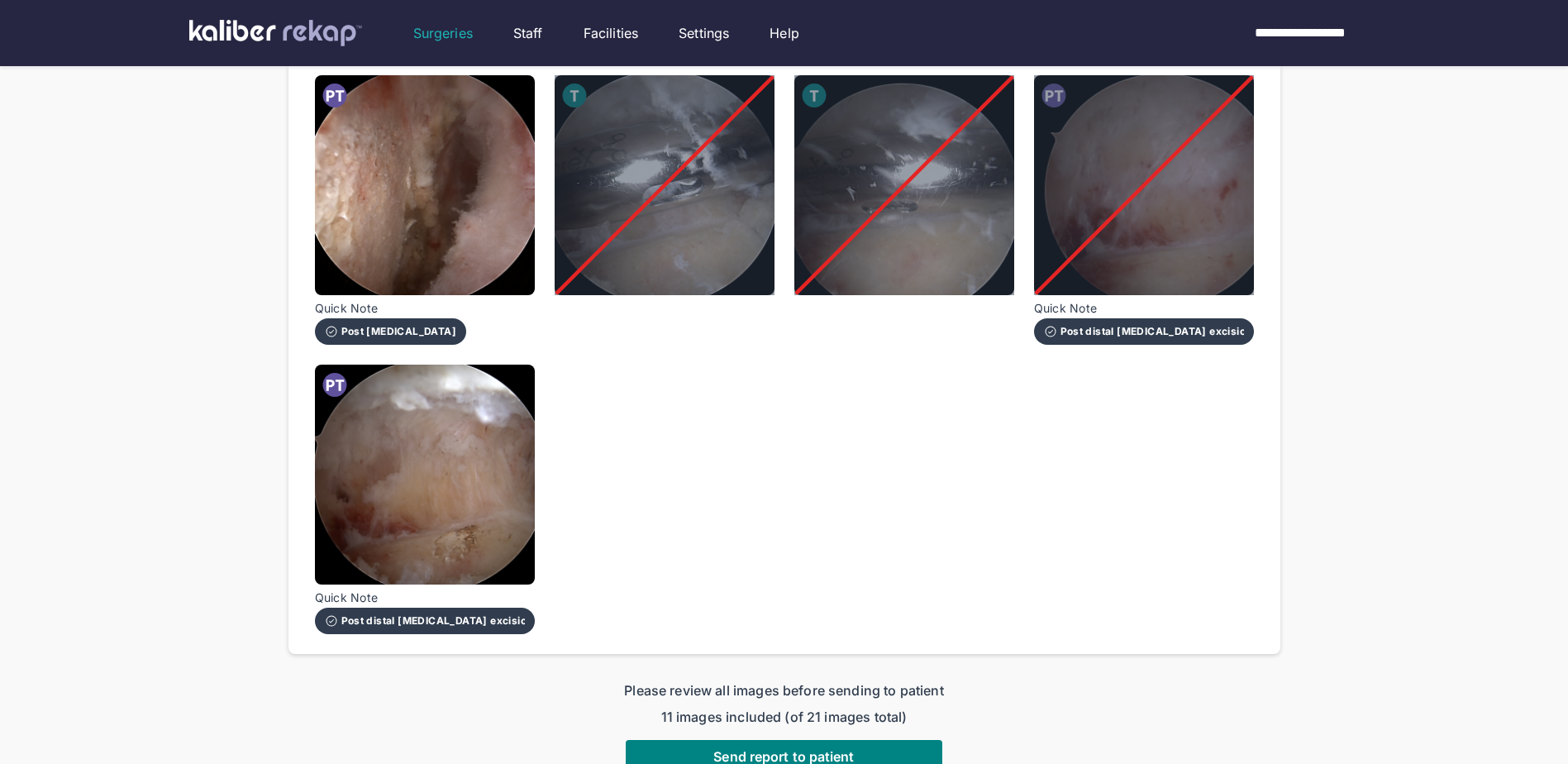
scroll to position [1570, 0]
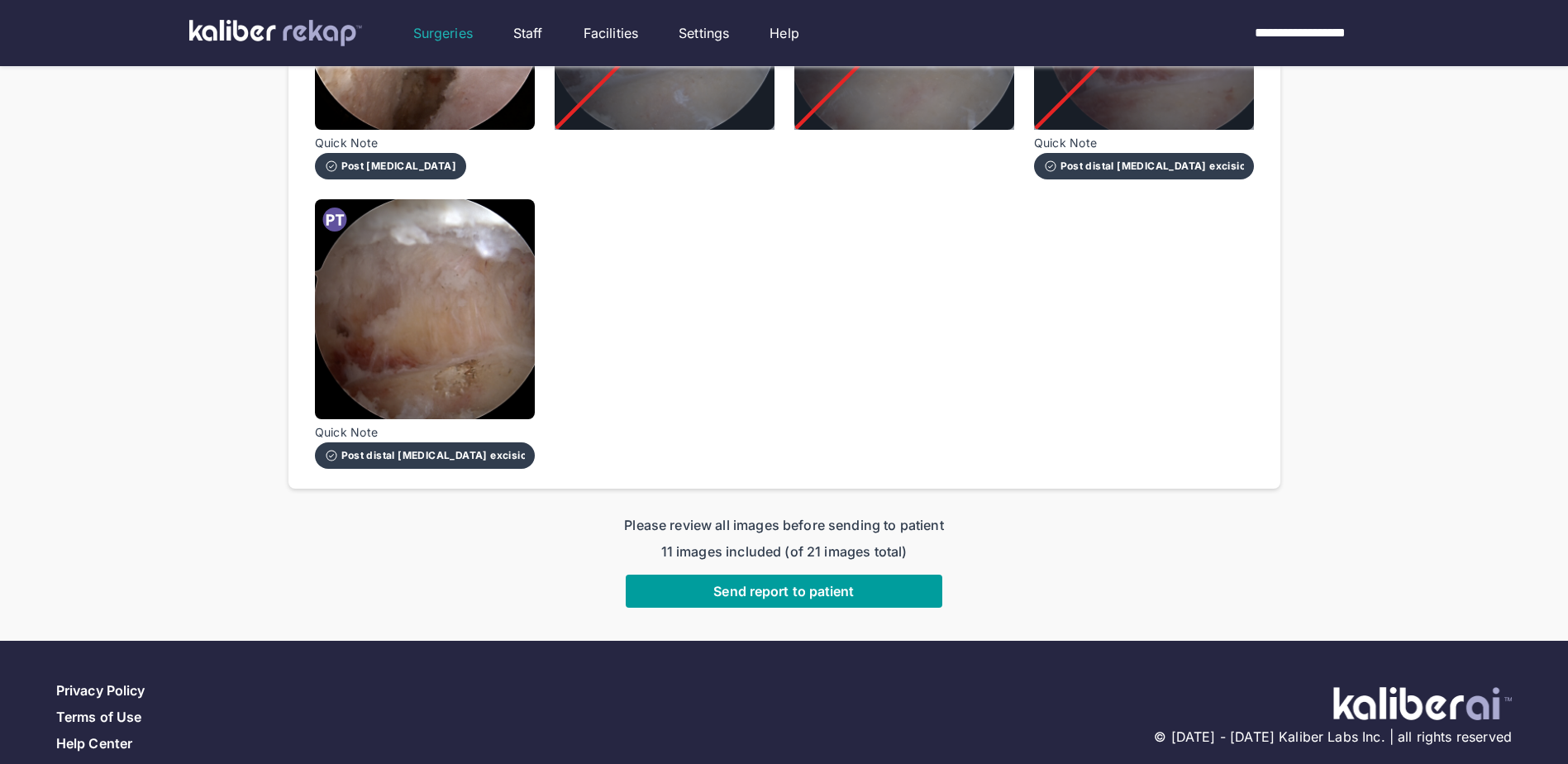
click at [737, 583] on span "Send report to patient" at bounding box center [784, 591] width 141 height 16
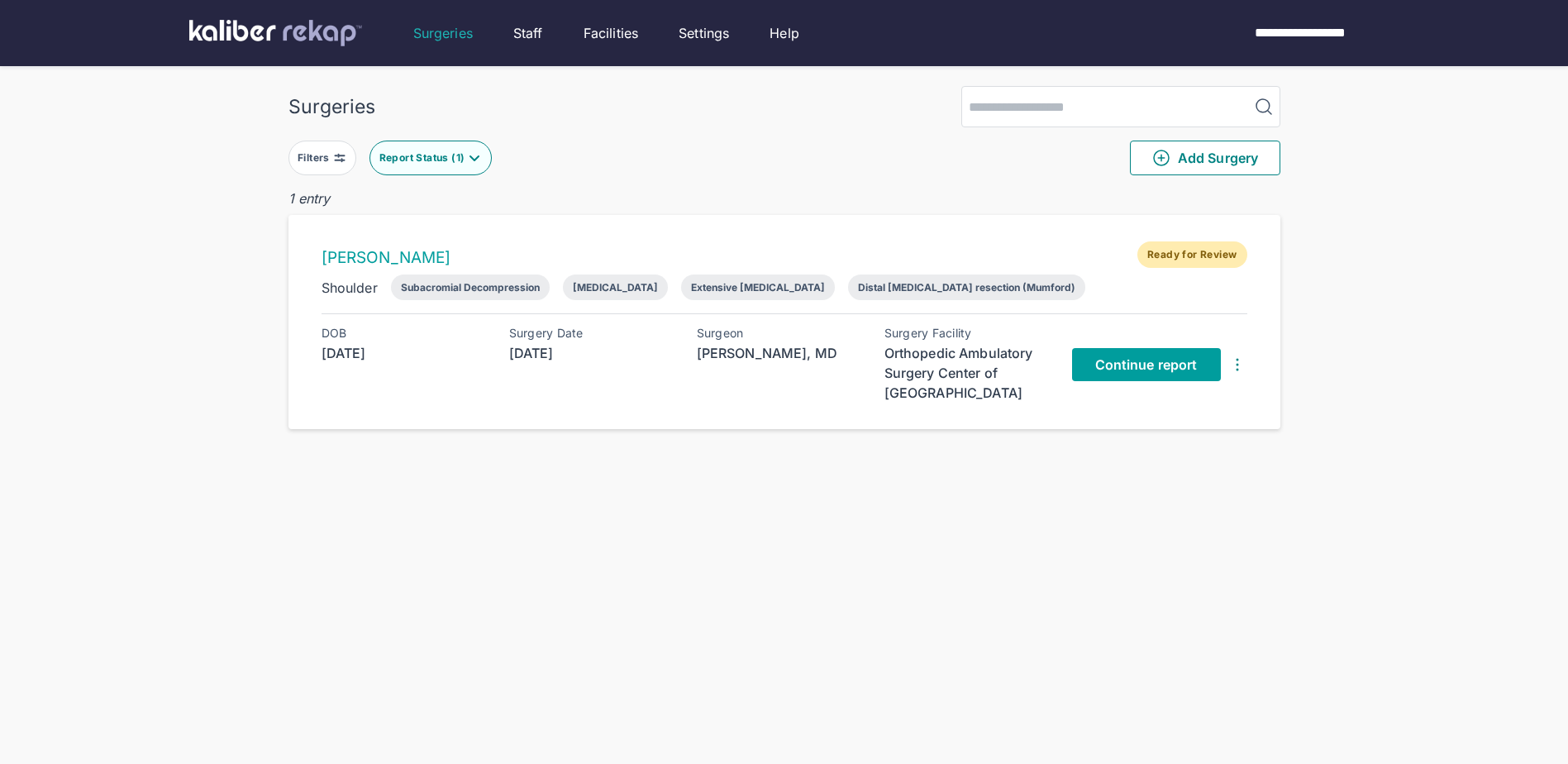
click at [1167, 365] on span "Continue report" at bounding box center [1147, 364] width 103 height 16
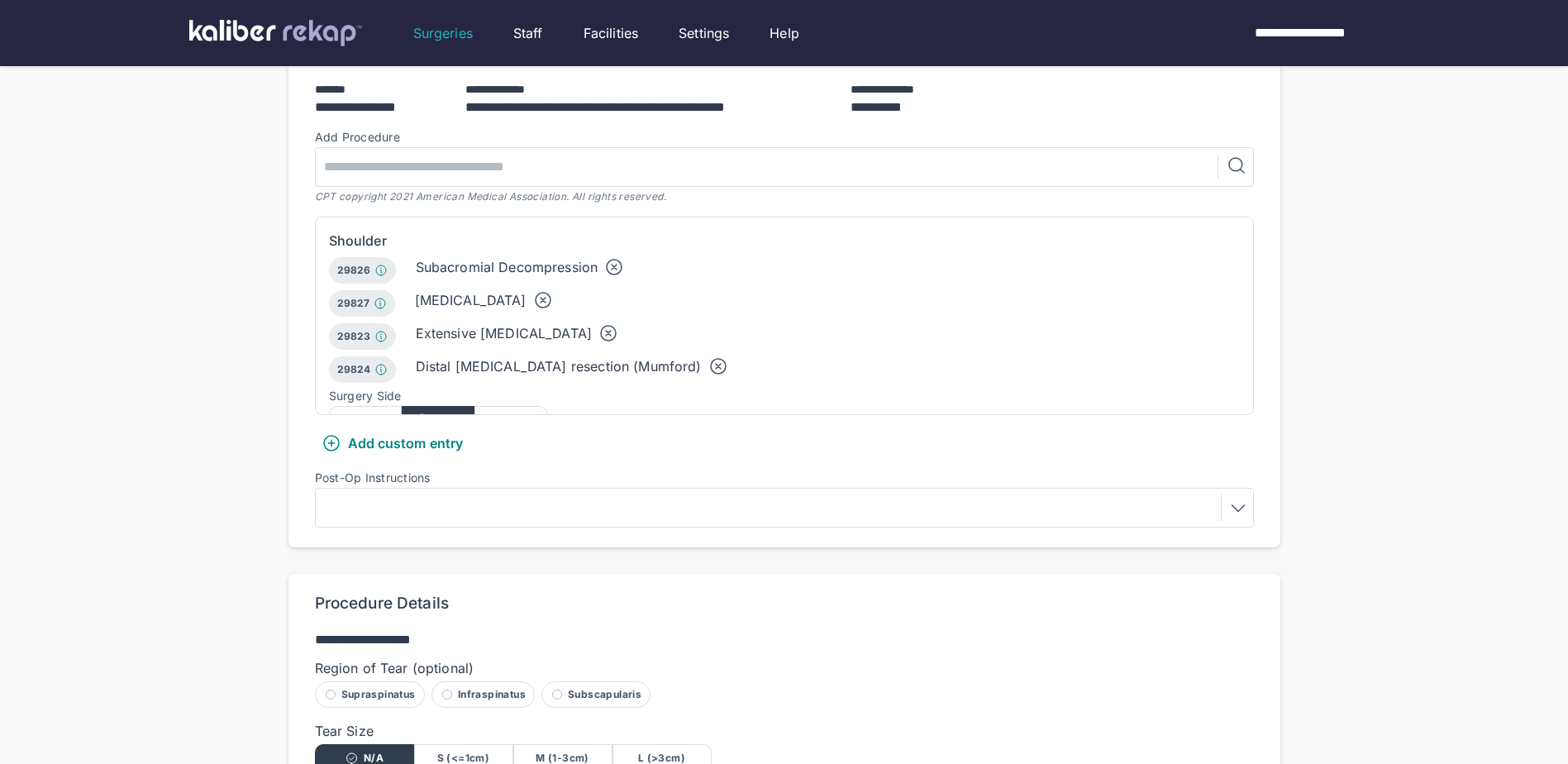
scroll to position [414, 0]
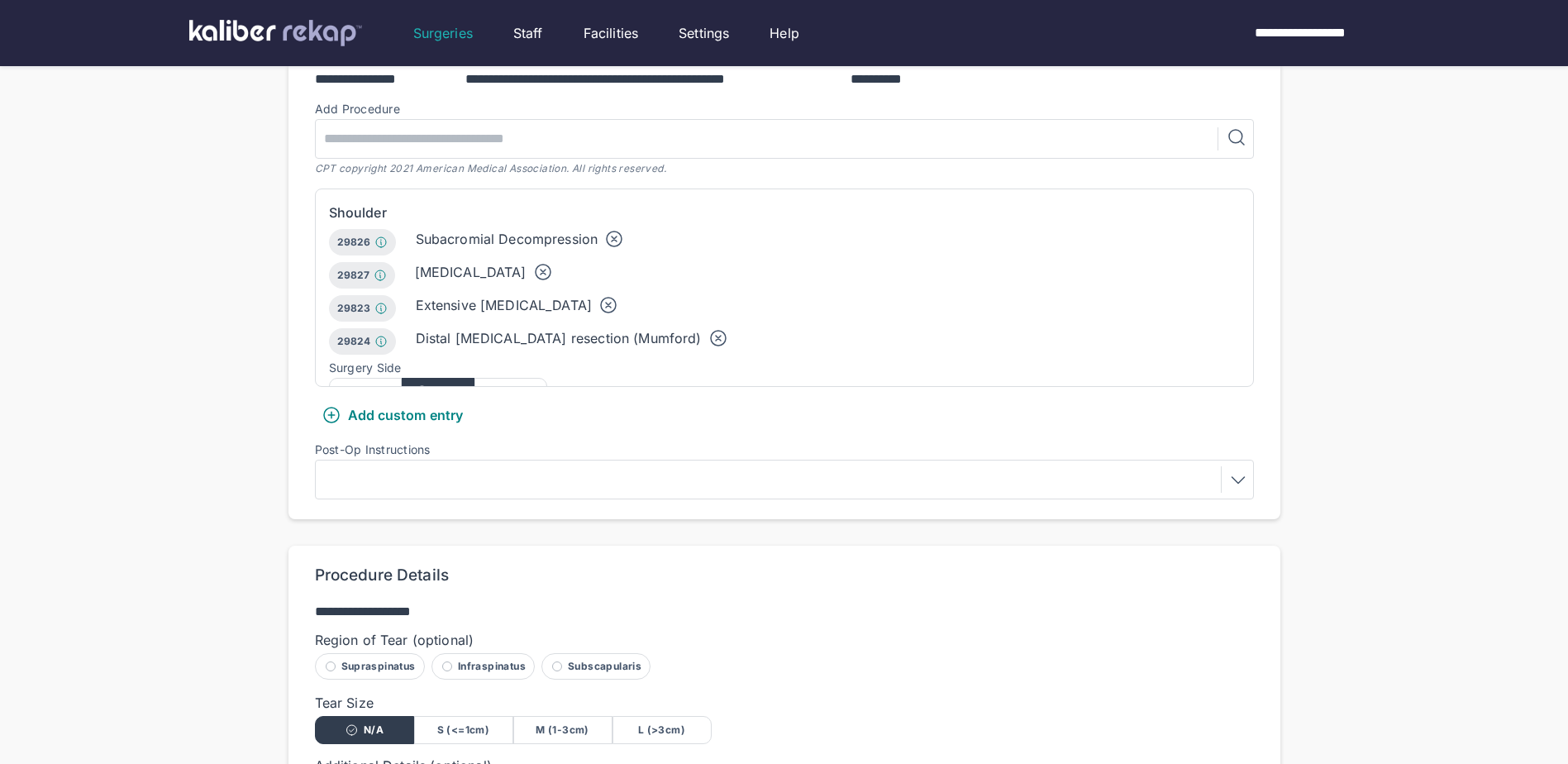
click at [513, 466] on div at bounding box center [784, 478] width 927 height 26
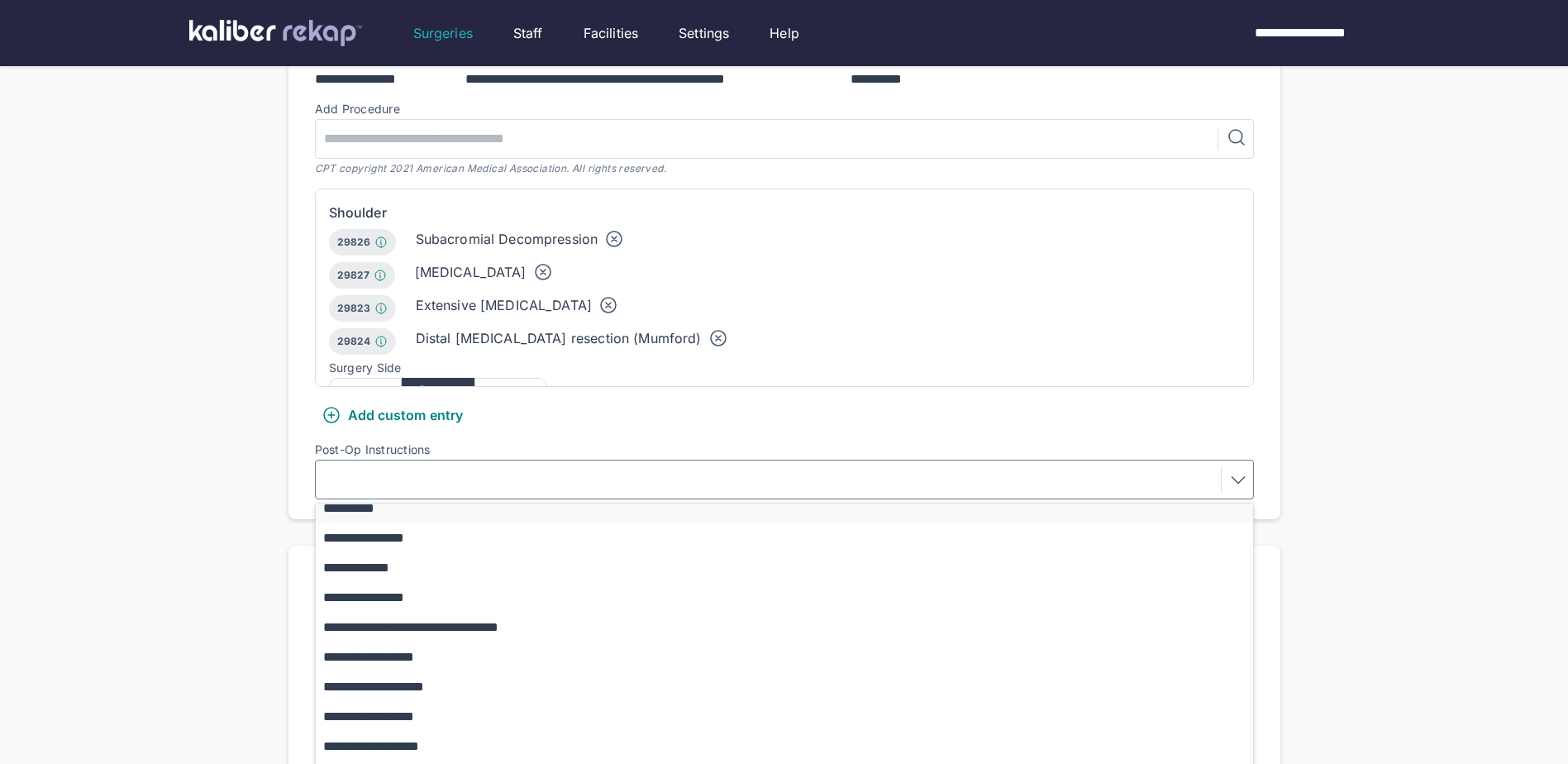
scroll to position [152, 0]
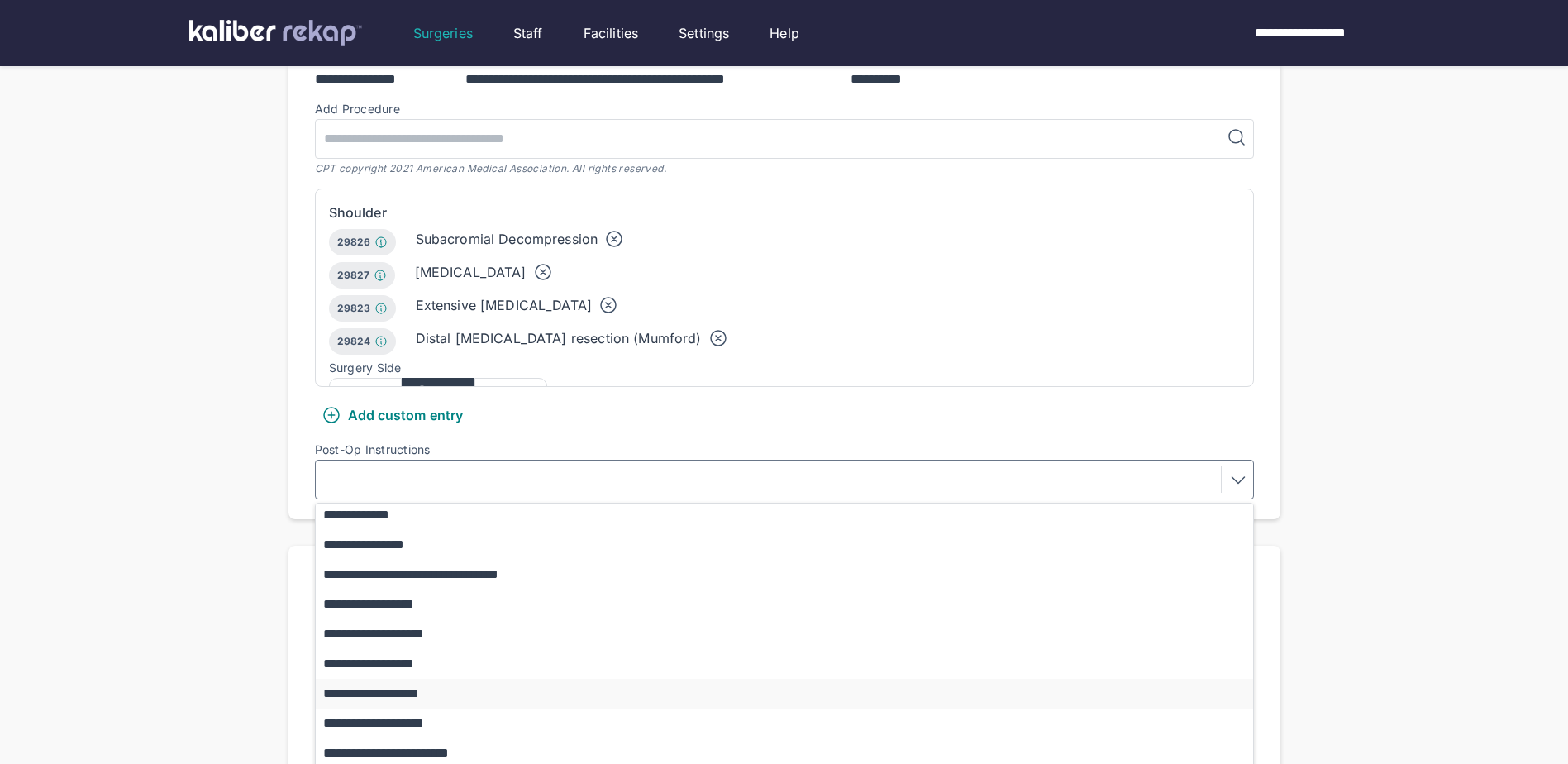
click at [435, 678] on button "**********" at bounding box center [792, 693] width 953 height 30
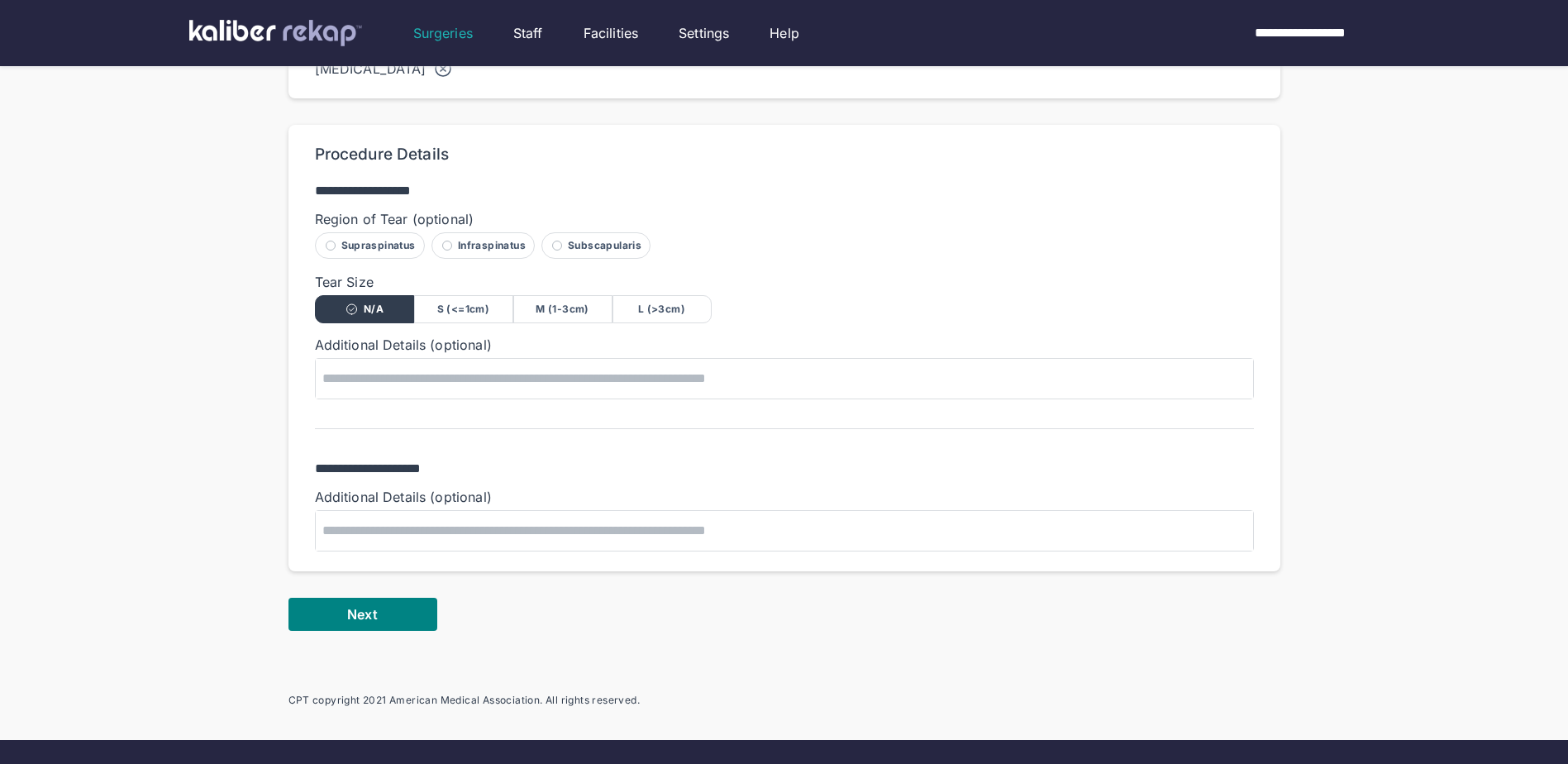
scroll to position [909, 0]
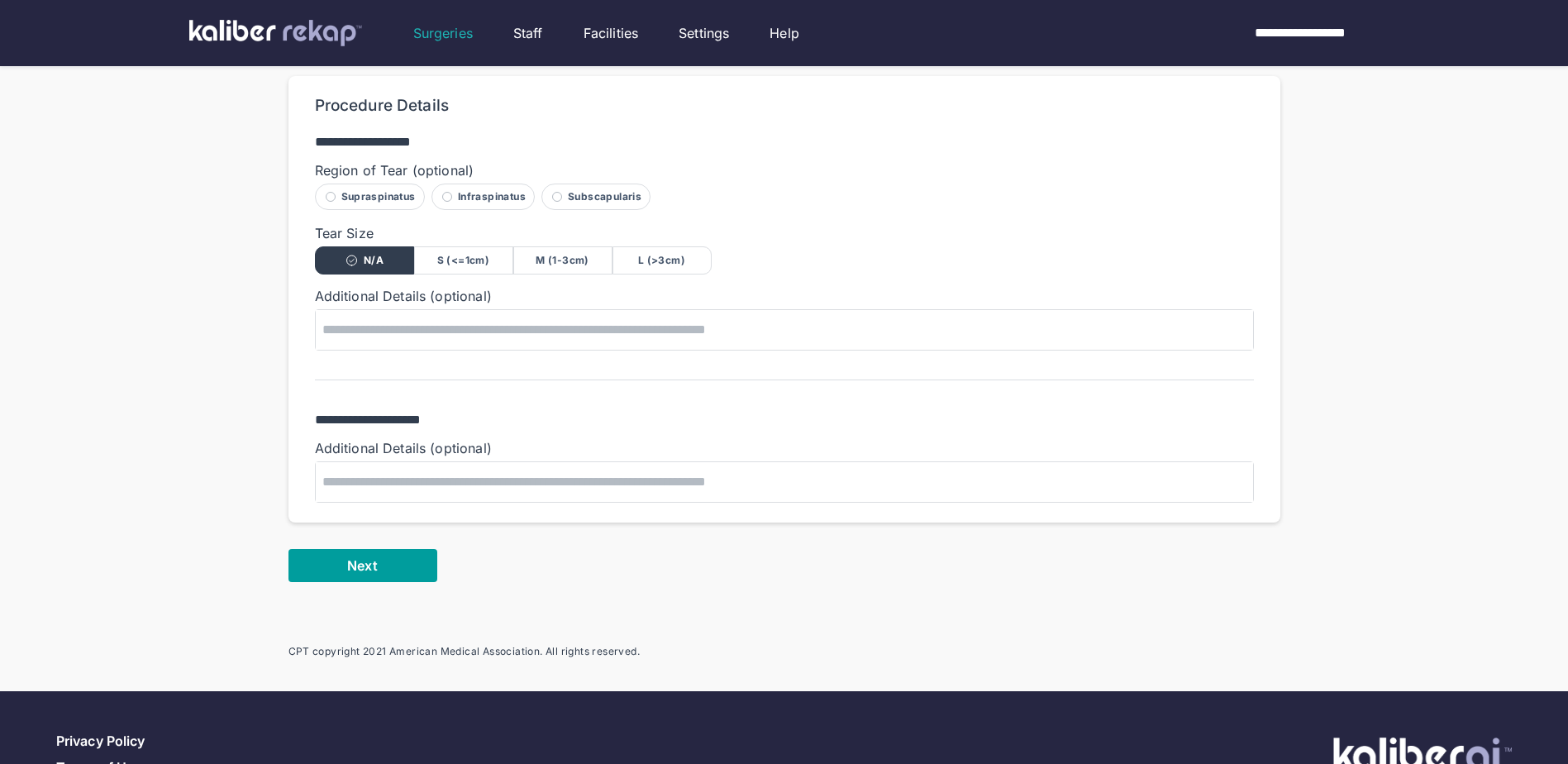
click at [386, 549] on button "Next" at bounding box center [362, 565] width 149 height 33
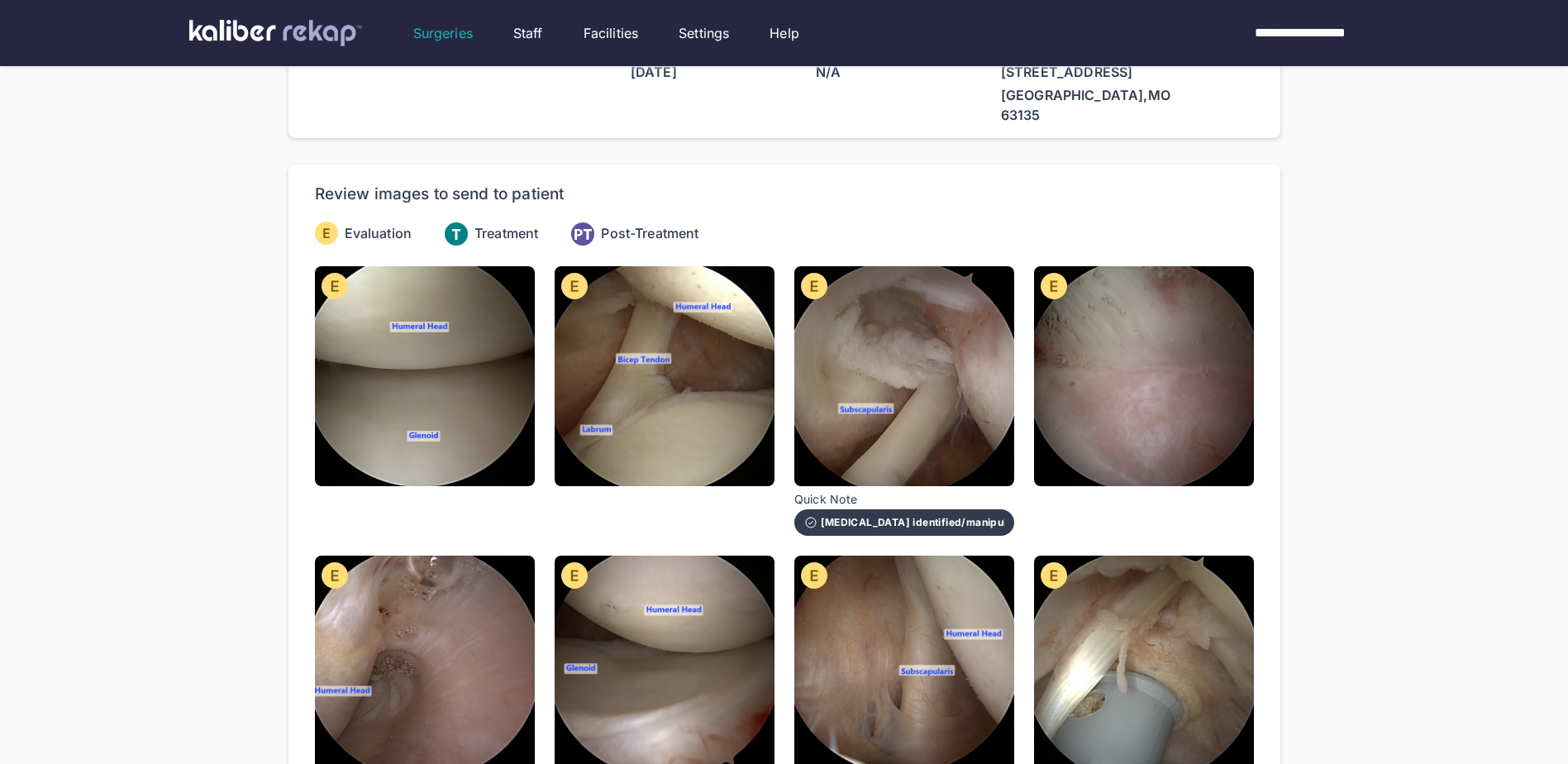
scroll to position [83, 0]
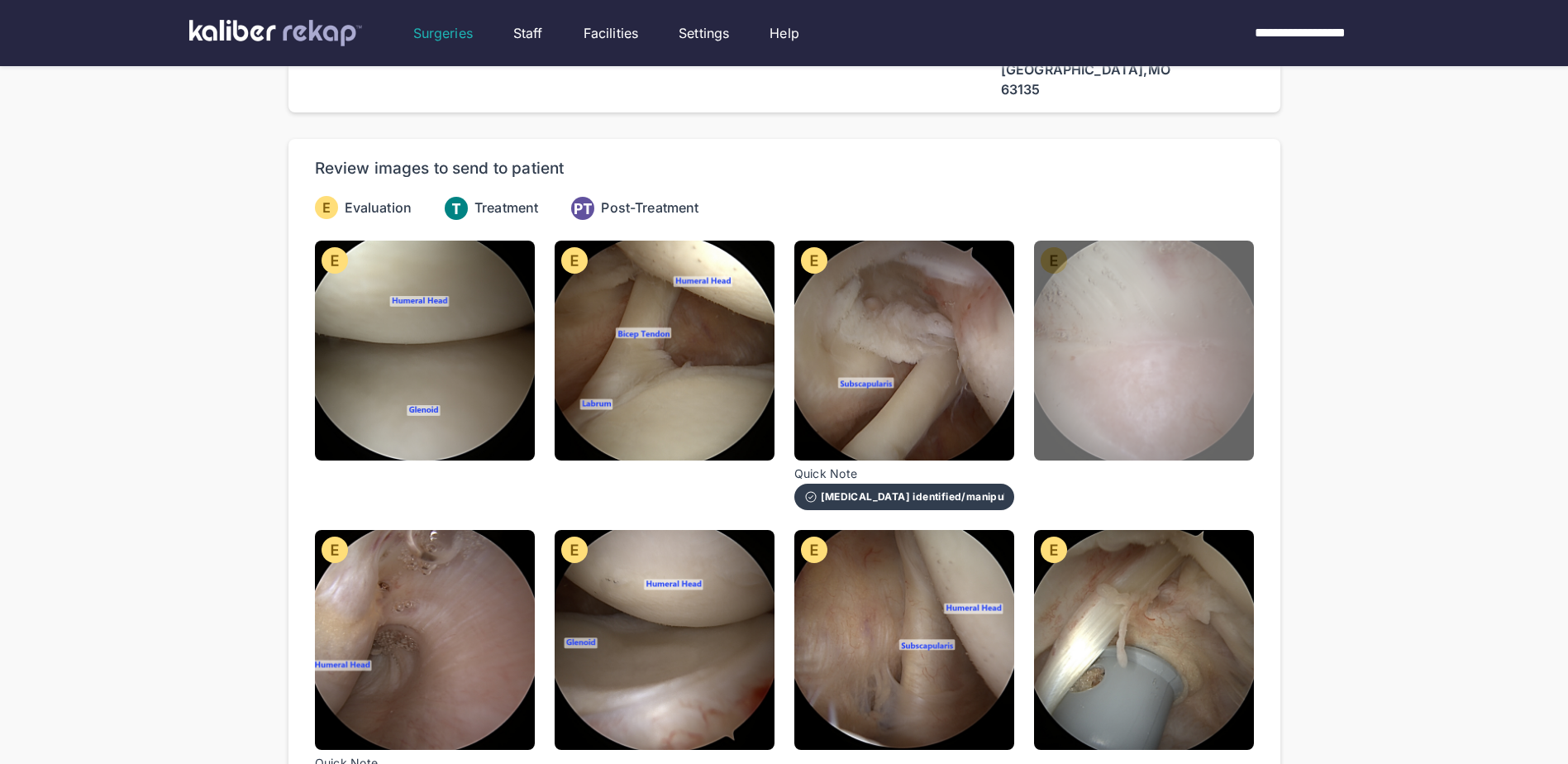
click at [1103, 382] on img at bounding box center [1144, 350] width 220 height 220
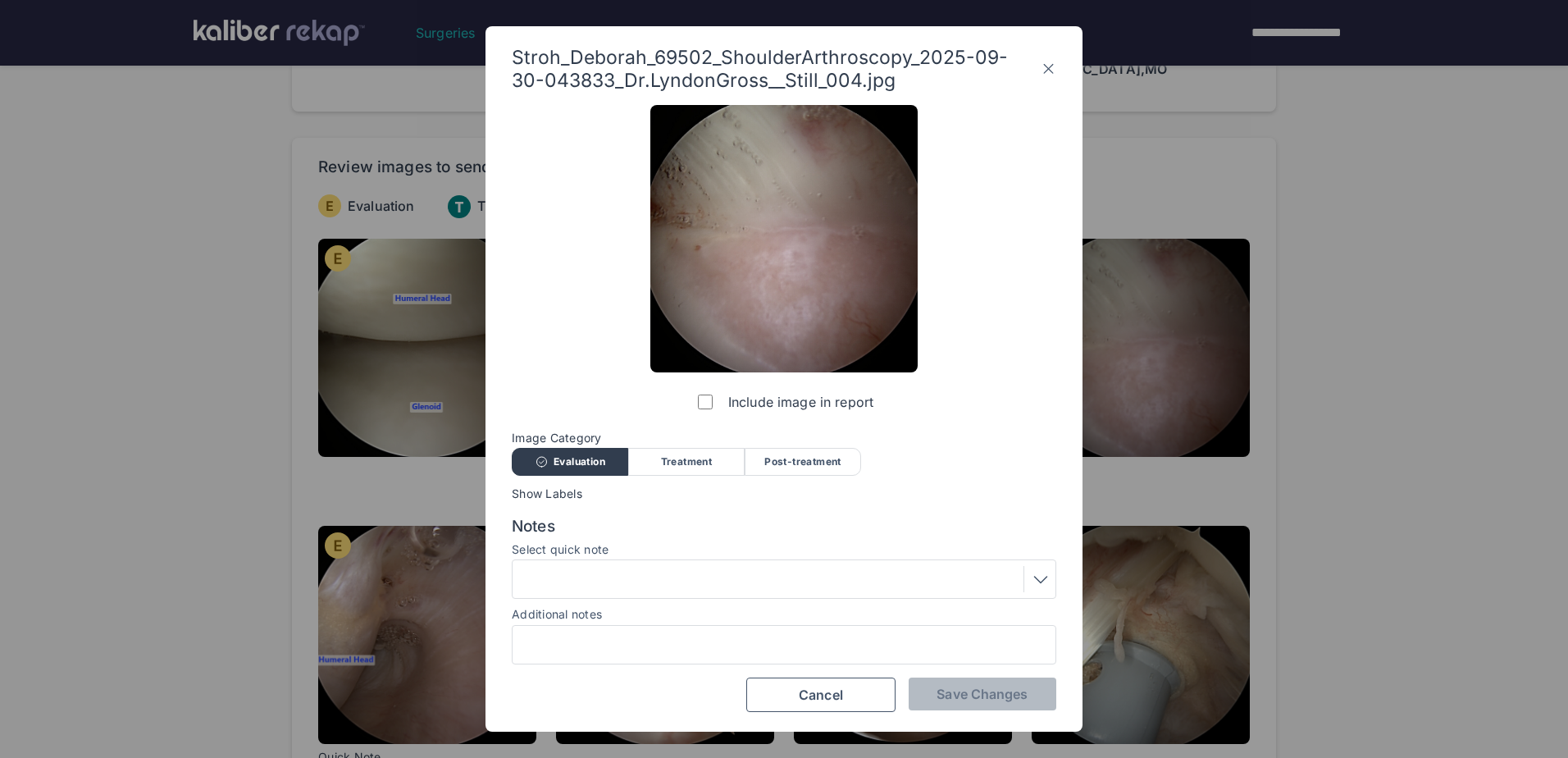
click at [695, 404] on label "Include image in report" at bounding box center [784, 401] width 179 height 33
click at [927, 692] on button "Save Changes" at bounding box center [982, 694] width 148 height 33
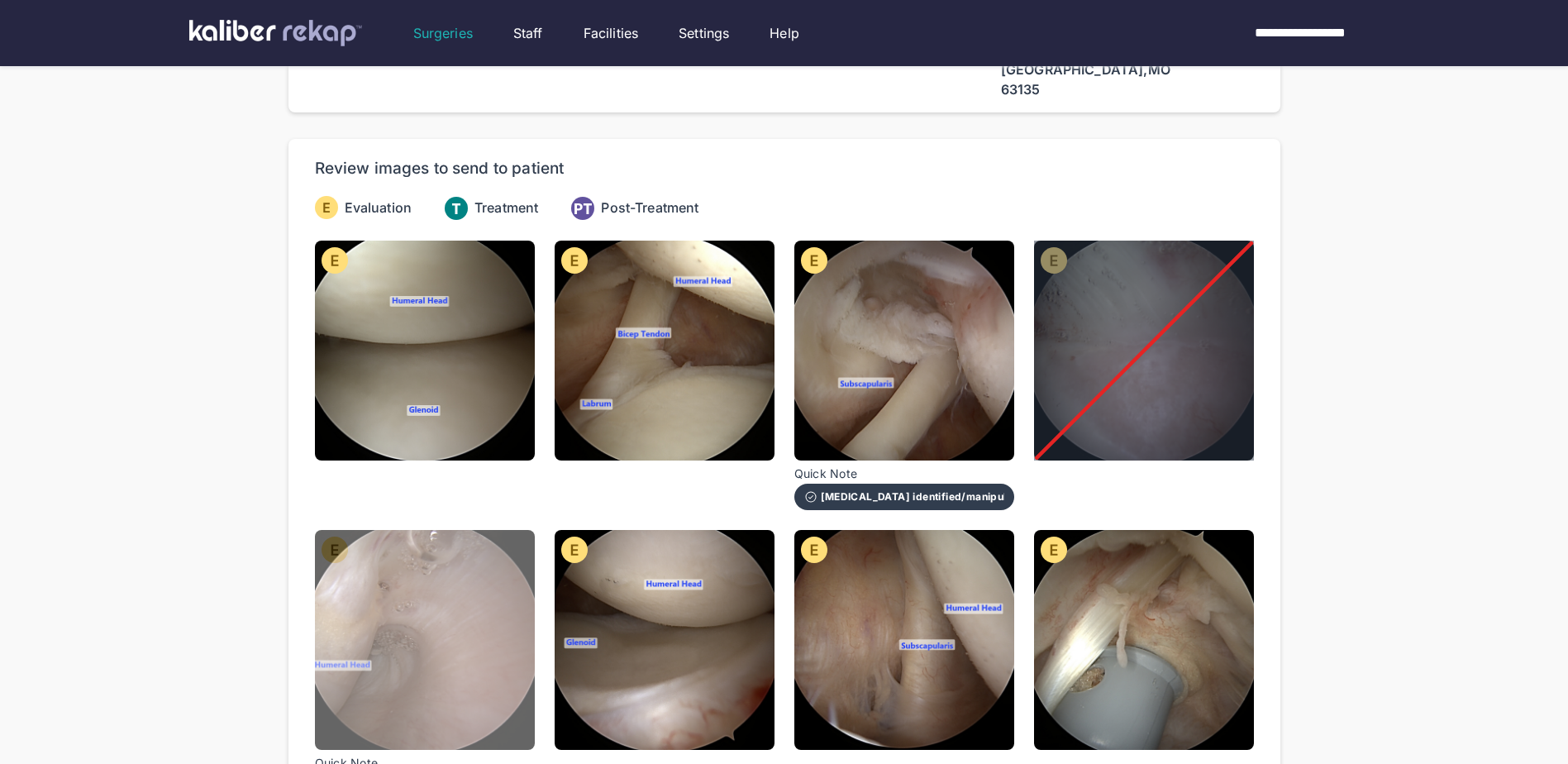
click at [486, 675] on img at bounding box center [425, 640] width 220 height 220
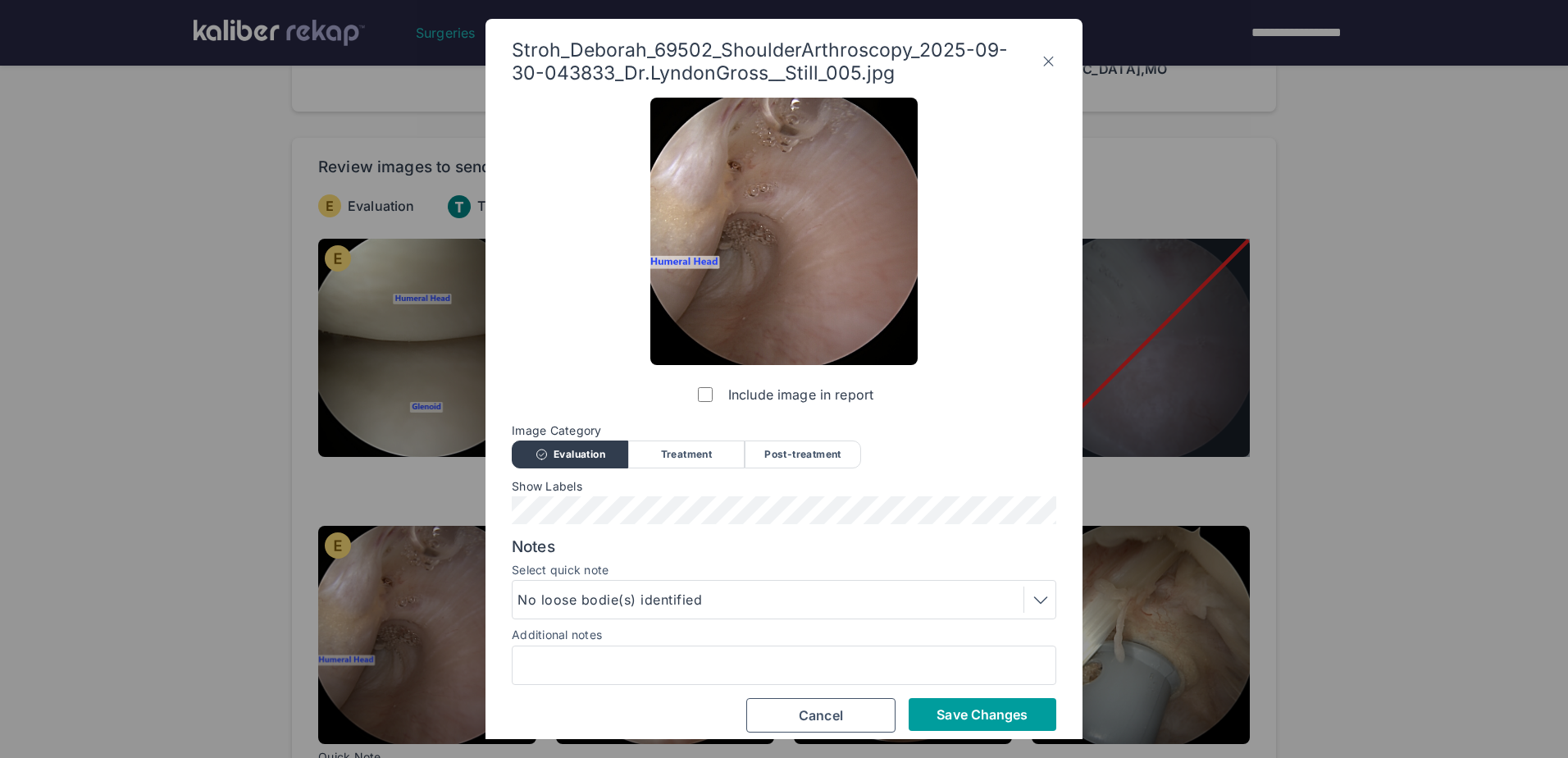
click at [1003, 710] on span "Save Changes" at bounding box center [982, 714] width 91 height 16
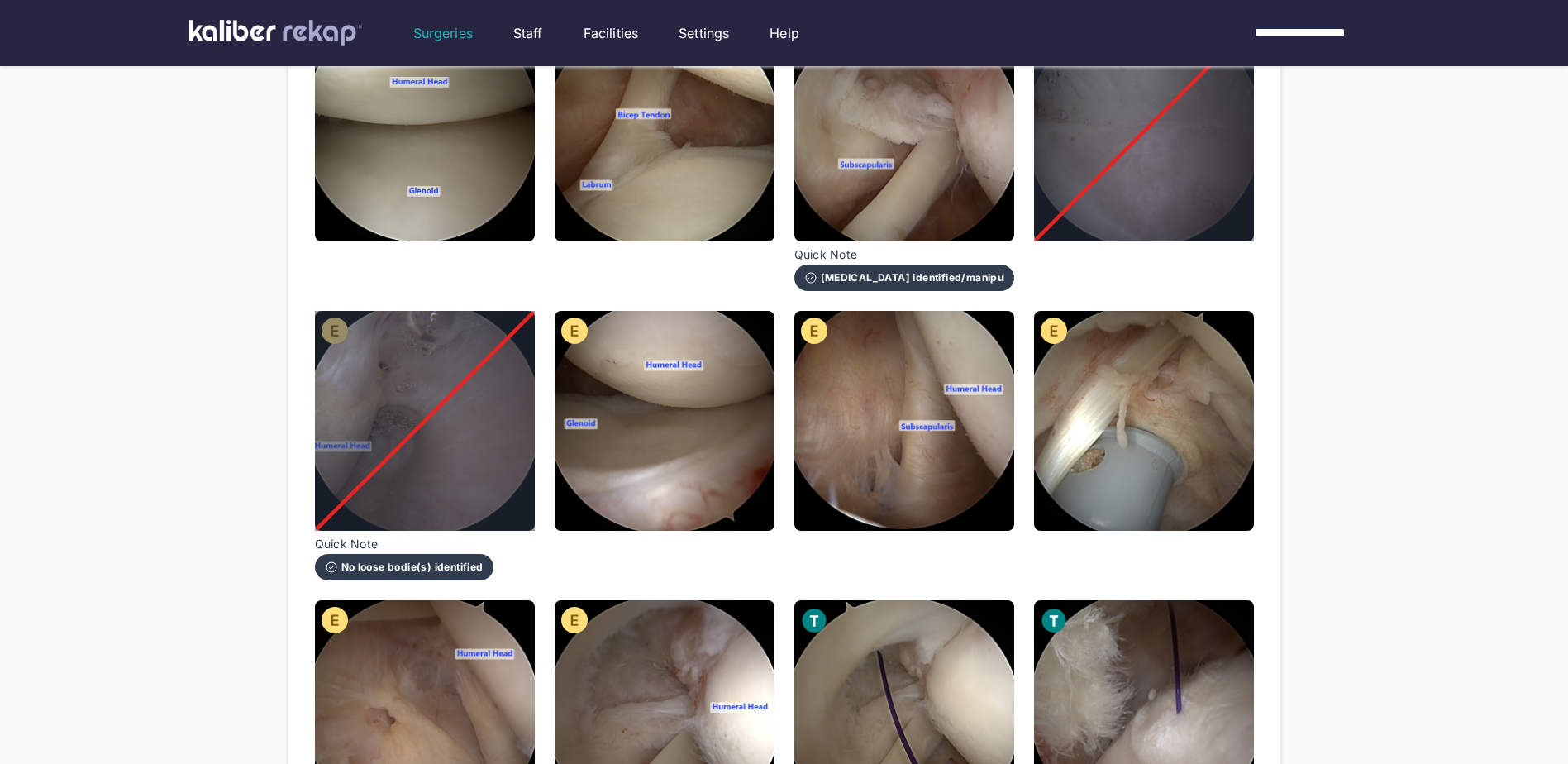
scroll to position [331, 0]
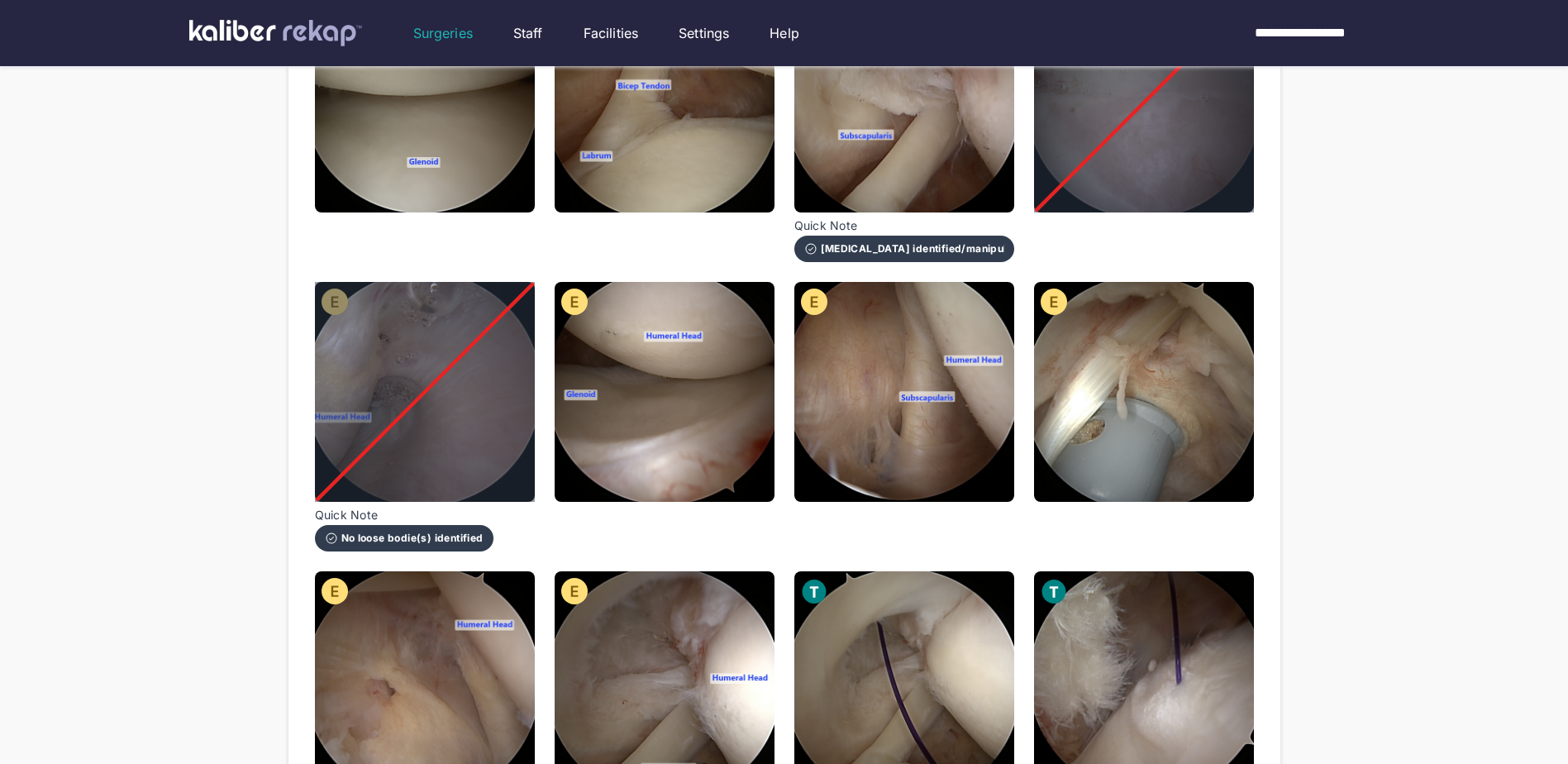
click at [624, 433] on img at bounding box center [665, 392] width 220 height 220
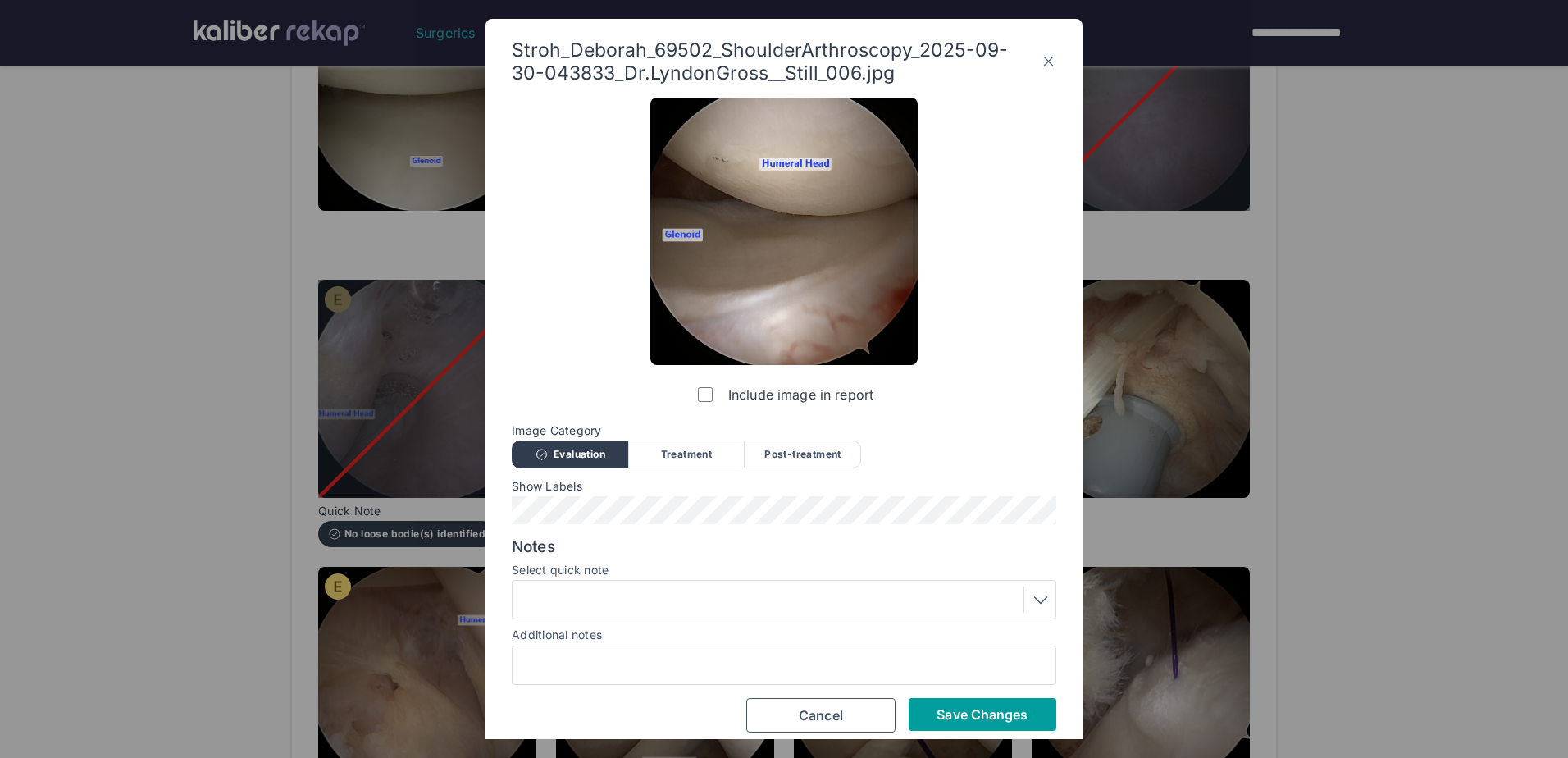
click at [935, 704] on button "Save Changes" at bounding box center [982, 714] width 148 height 33
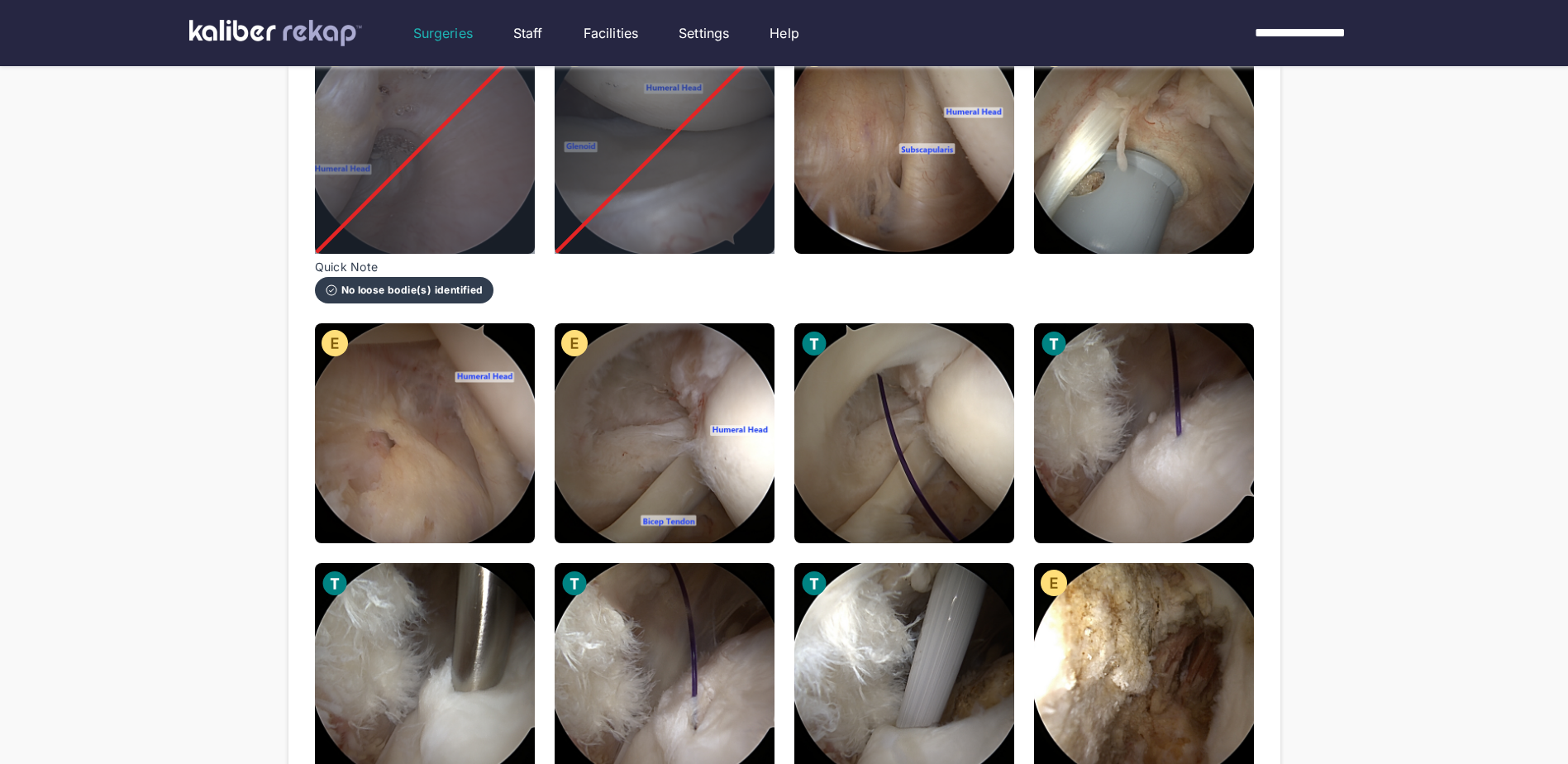
scroll to position [496, 0]
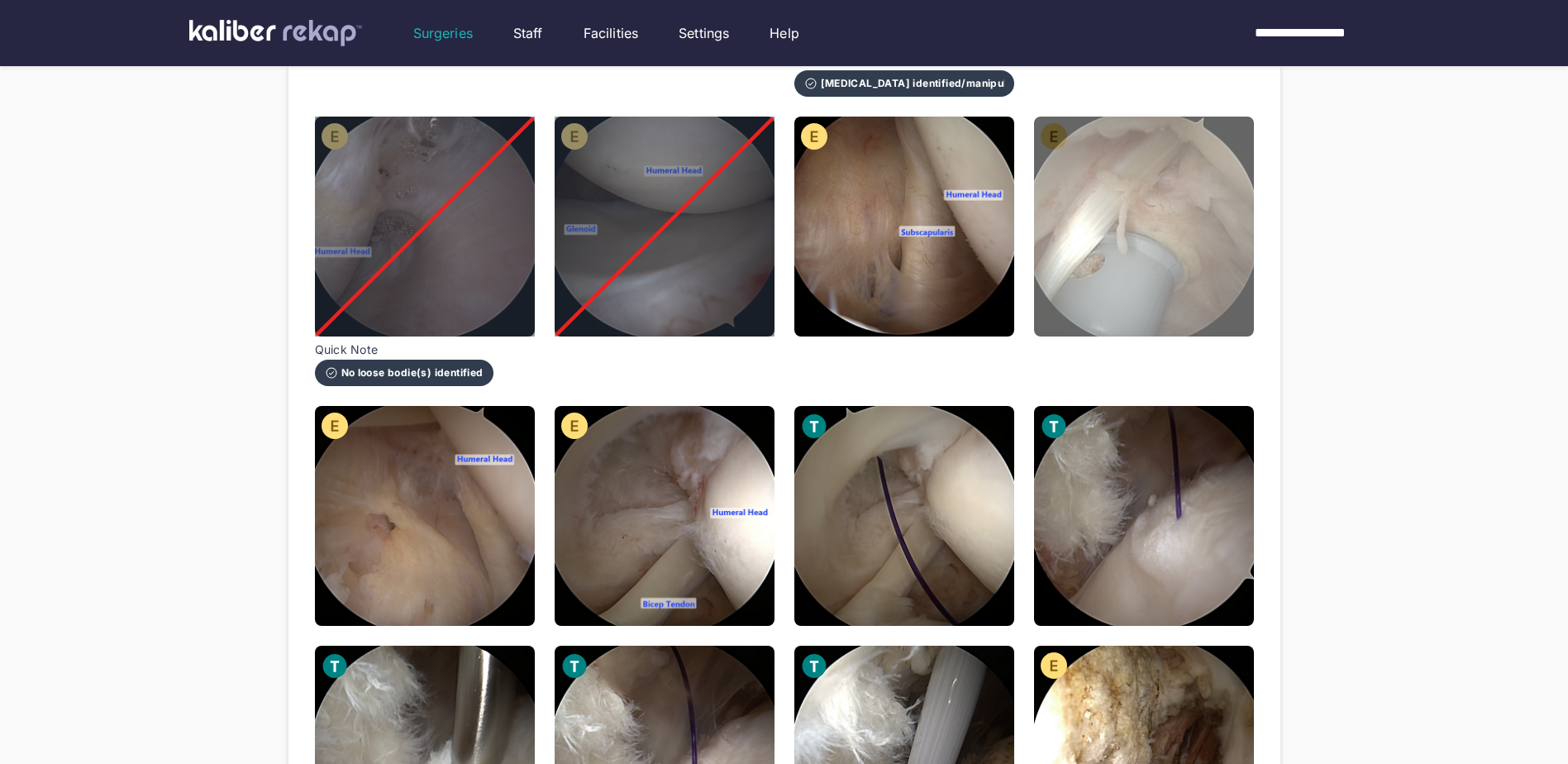
click at [1233, 263] on img at bounding box center [1144, 226] width 220 height 220
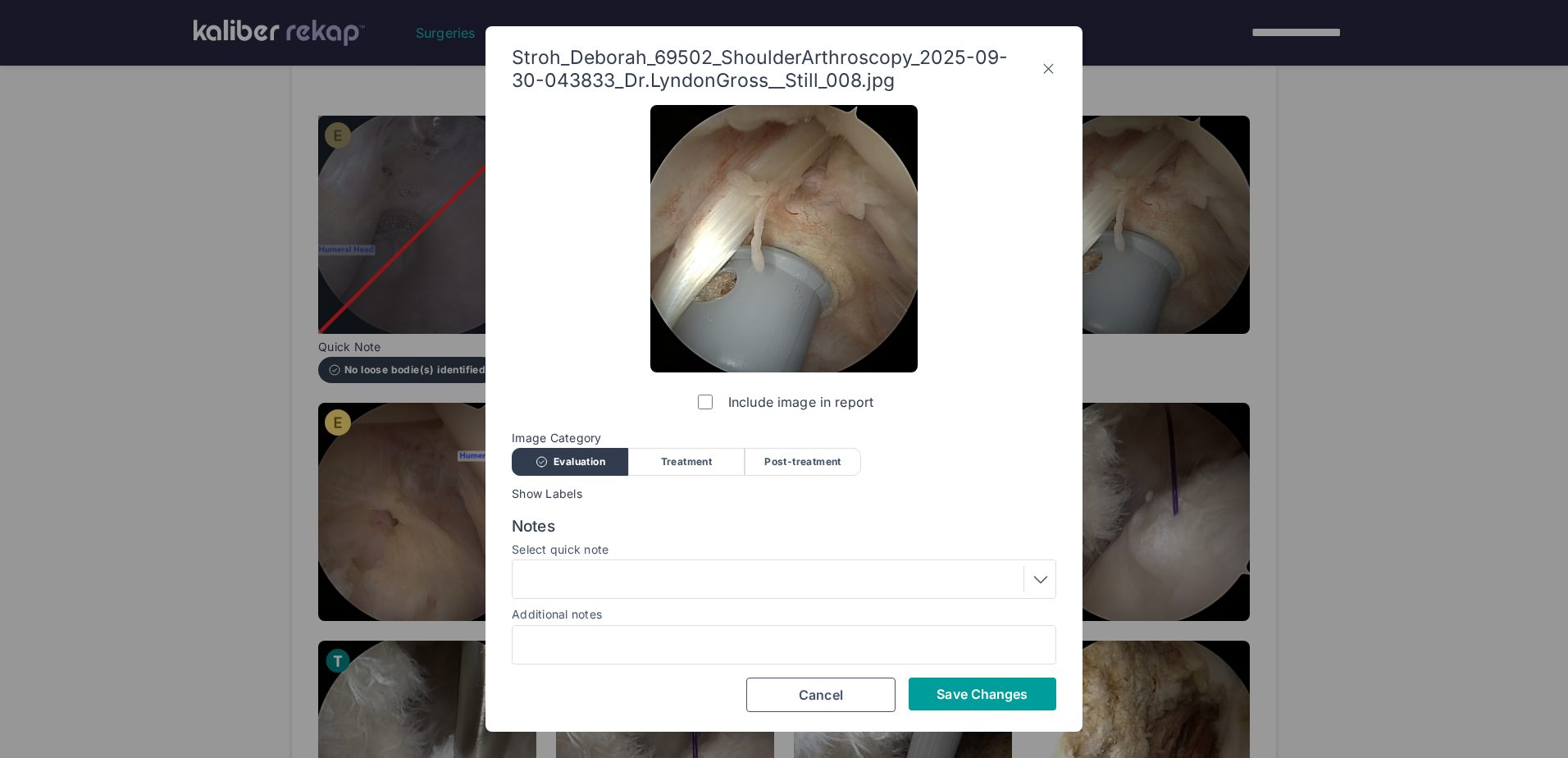
click at [972, 690] on span "Save Changes" at bounding box center [982, 694] width 91 height 16
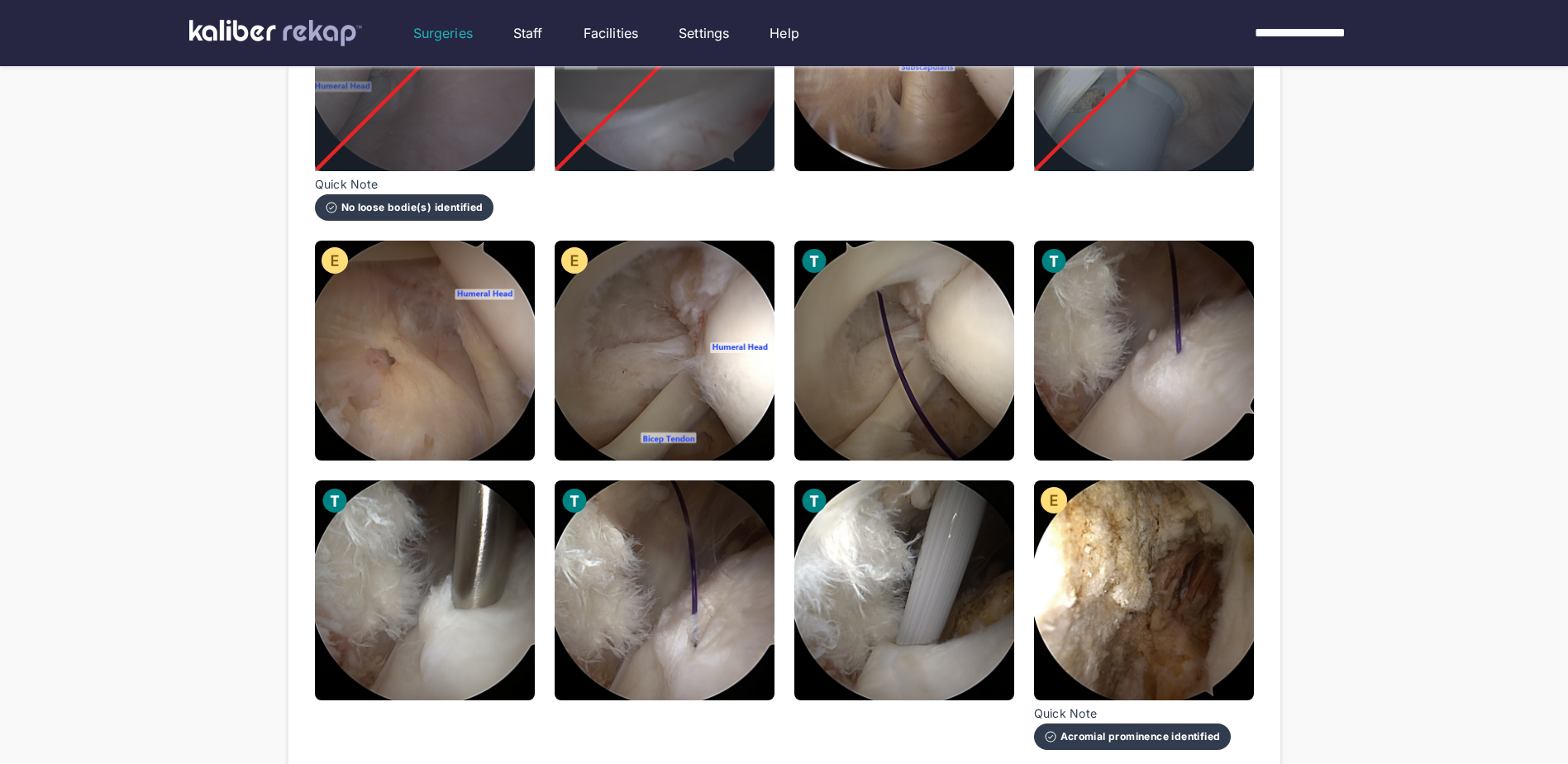
scroll to position [578, 0]
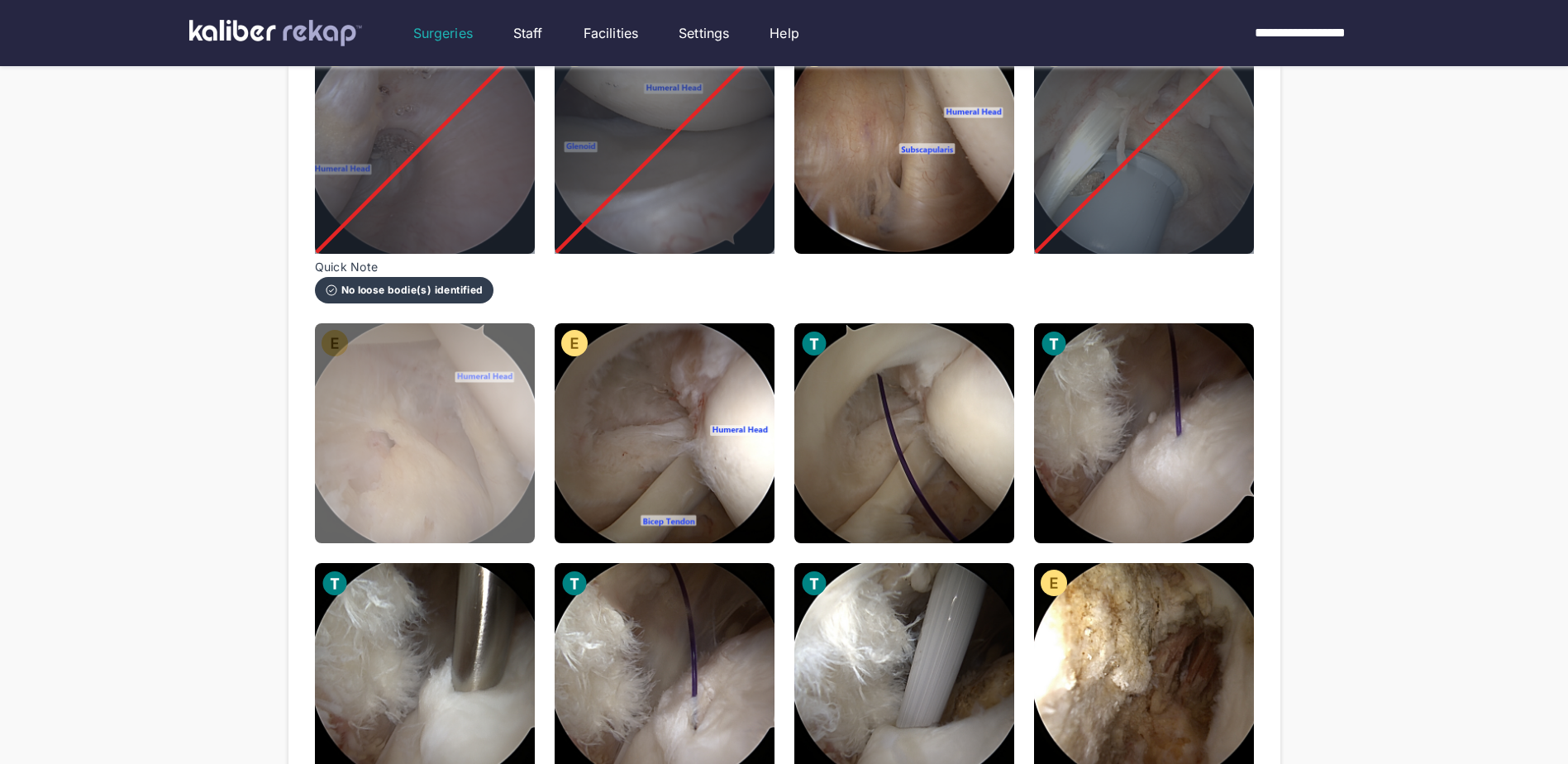
click at [415, 444] on img at bounding box center [425, 433] width 220 height 220
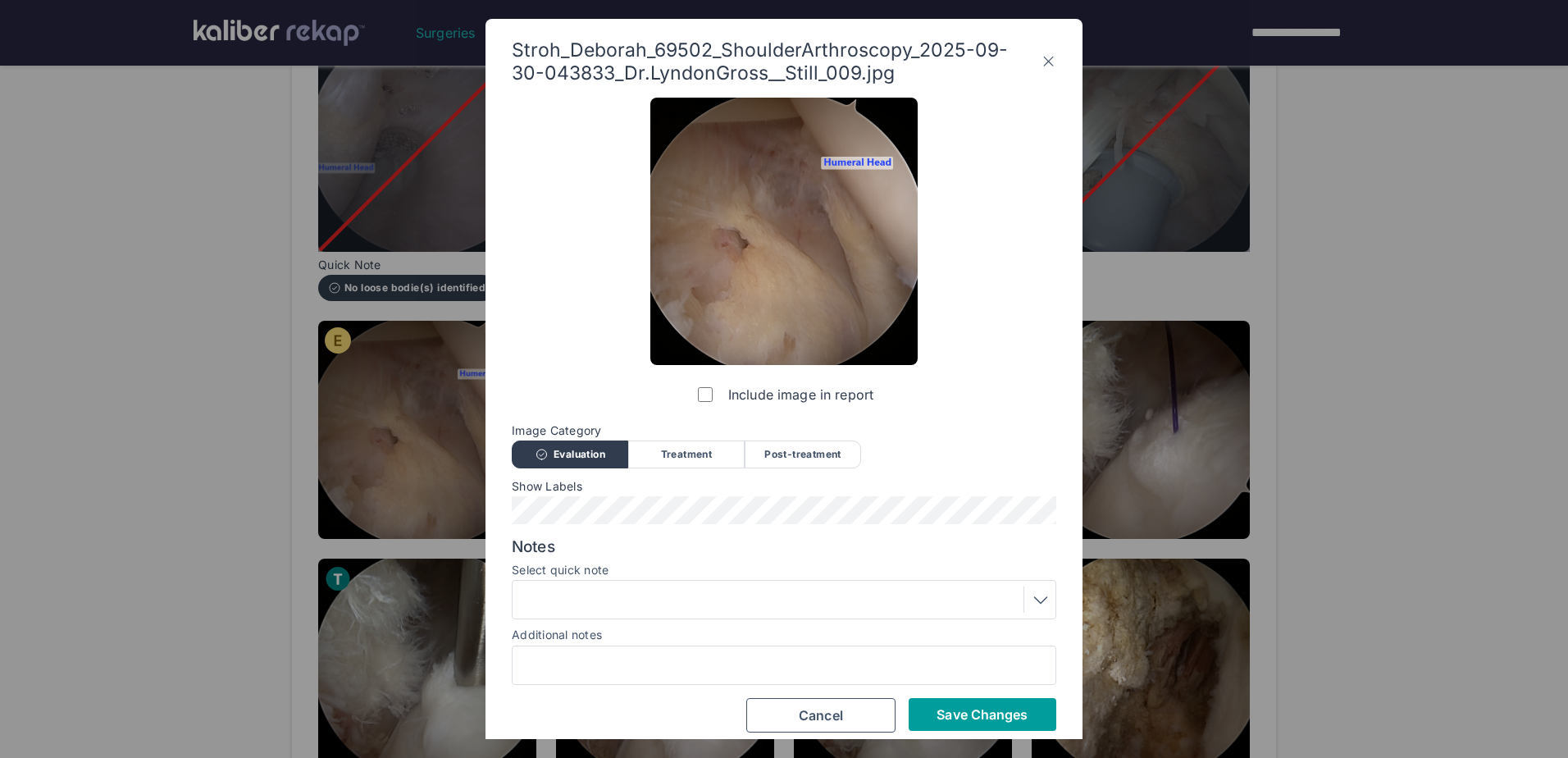
click at [1000, 722] on span "Save Changes" at bounding box center [982, 714] width 91 height 16
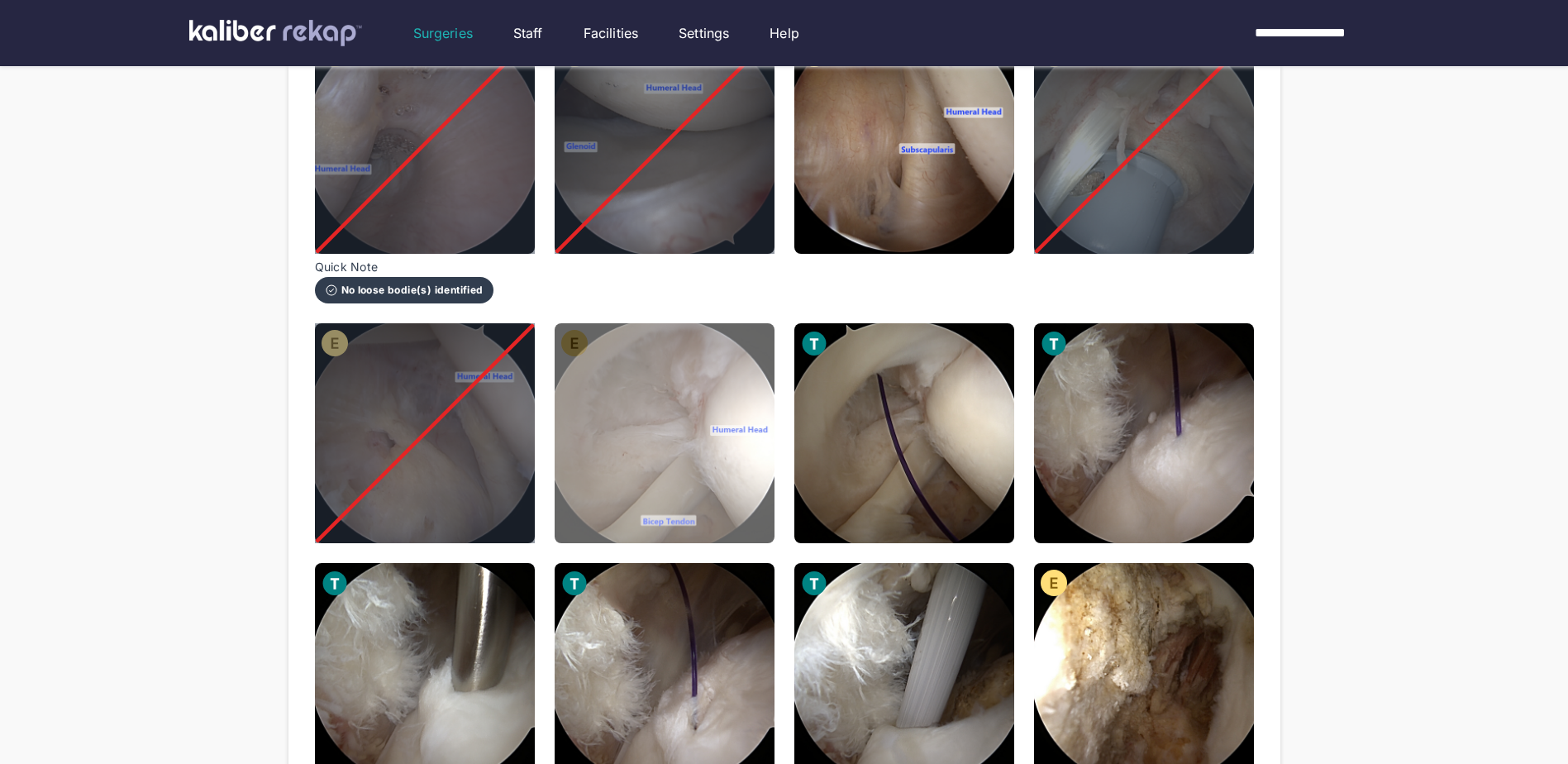
click at [646, 432] on img at bounding box center [665, 433] width 220 height 220
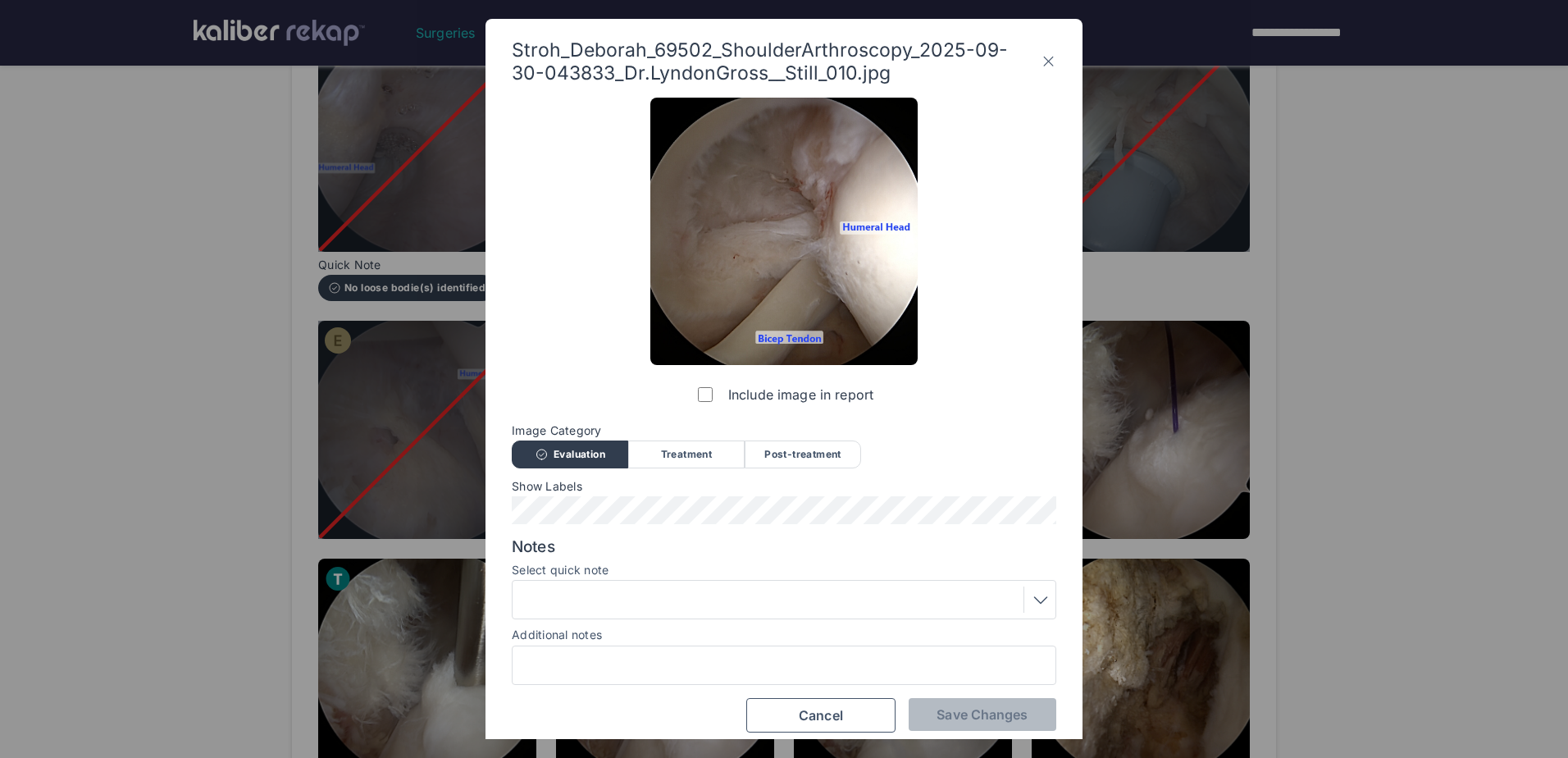
click at [702, 404] on label "Include image in report" at bounding box center [784, 394] width 179 height 33
click at [983, 718] on span "Save Changes" at bounding box center [982, 714] width 91 height 16
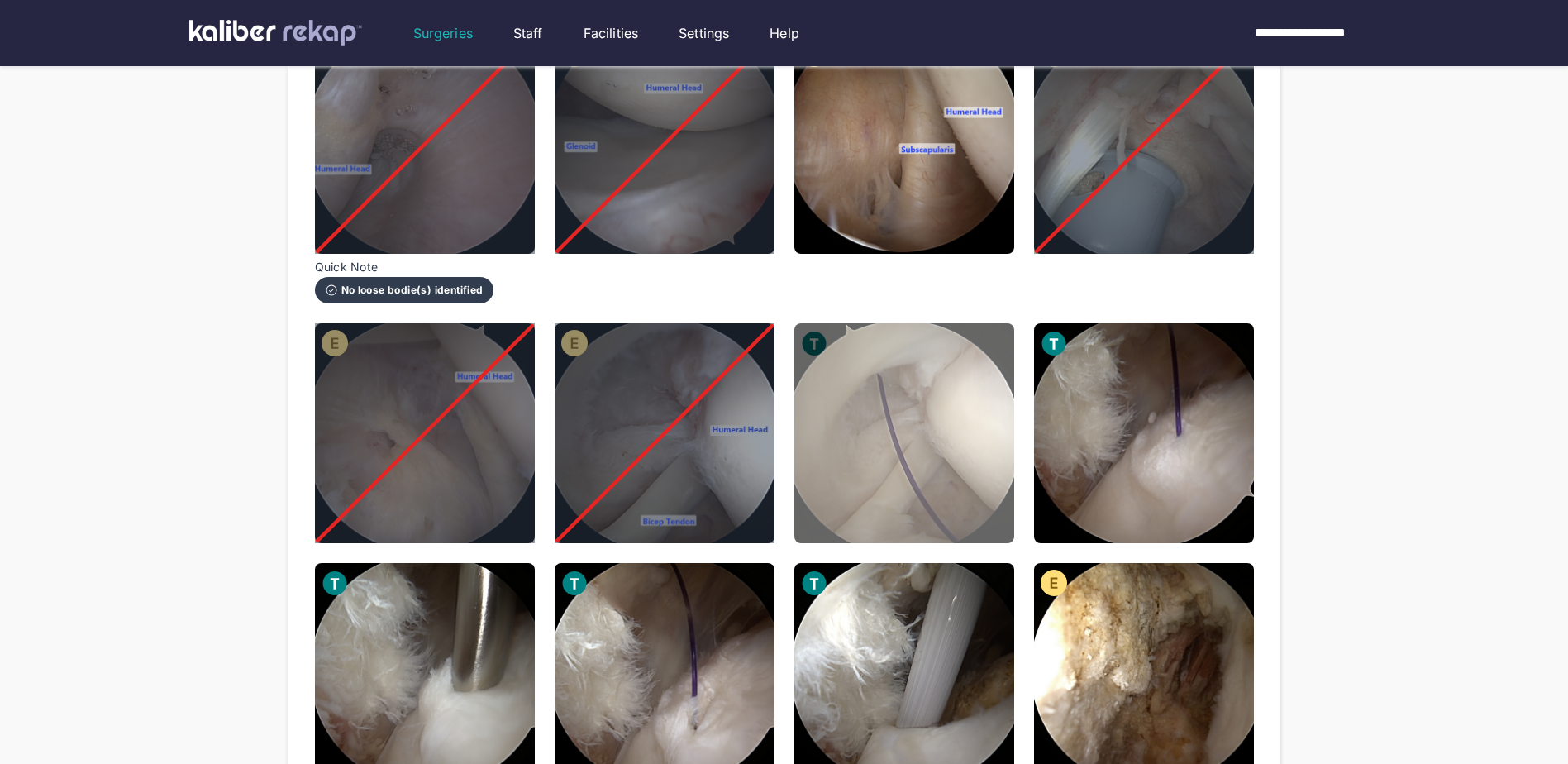
click at [865, 437] on img at bounding box center [905, 433] width 220 height 220
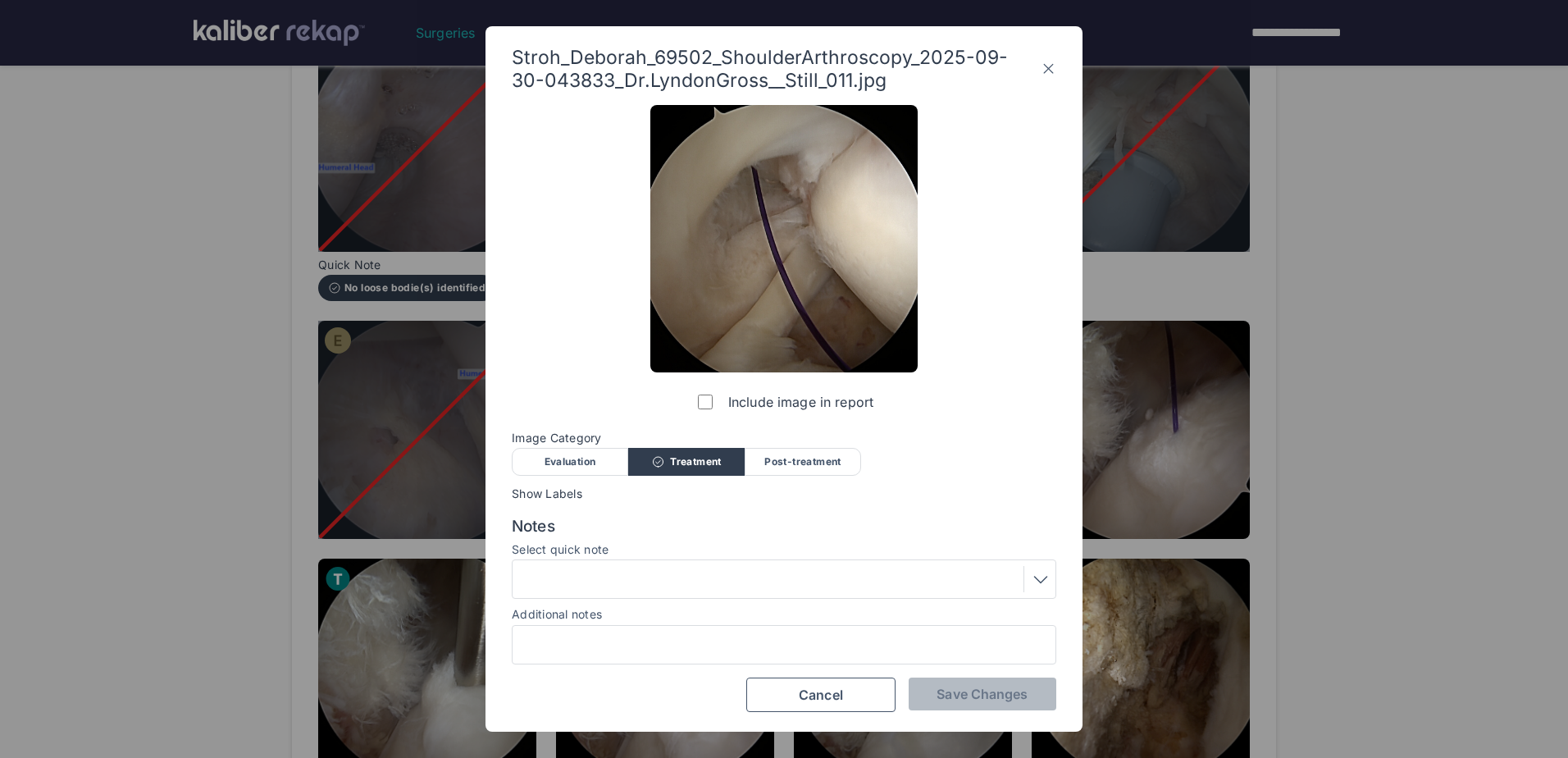
click at [700, 393] on label "Include image in report" at bounding box center [784, 401] width 179 height 33
click at [1026, 698] on span "Save Changes" at bounding box center [982, 694] width 91 height 16
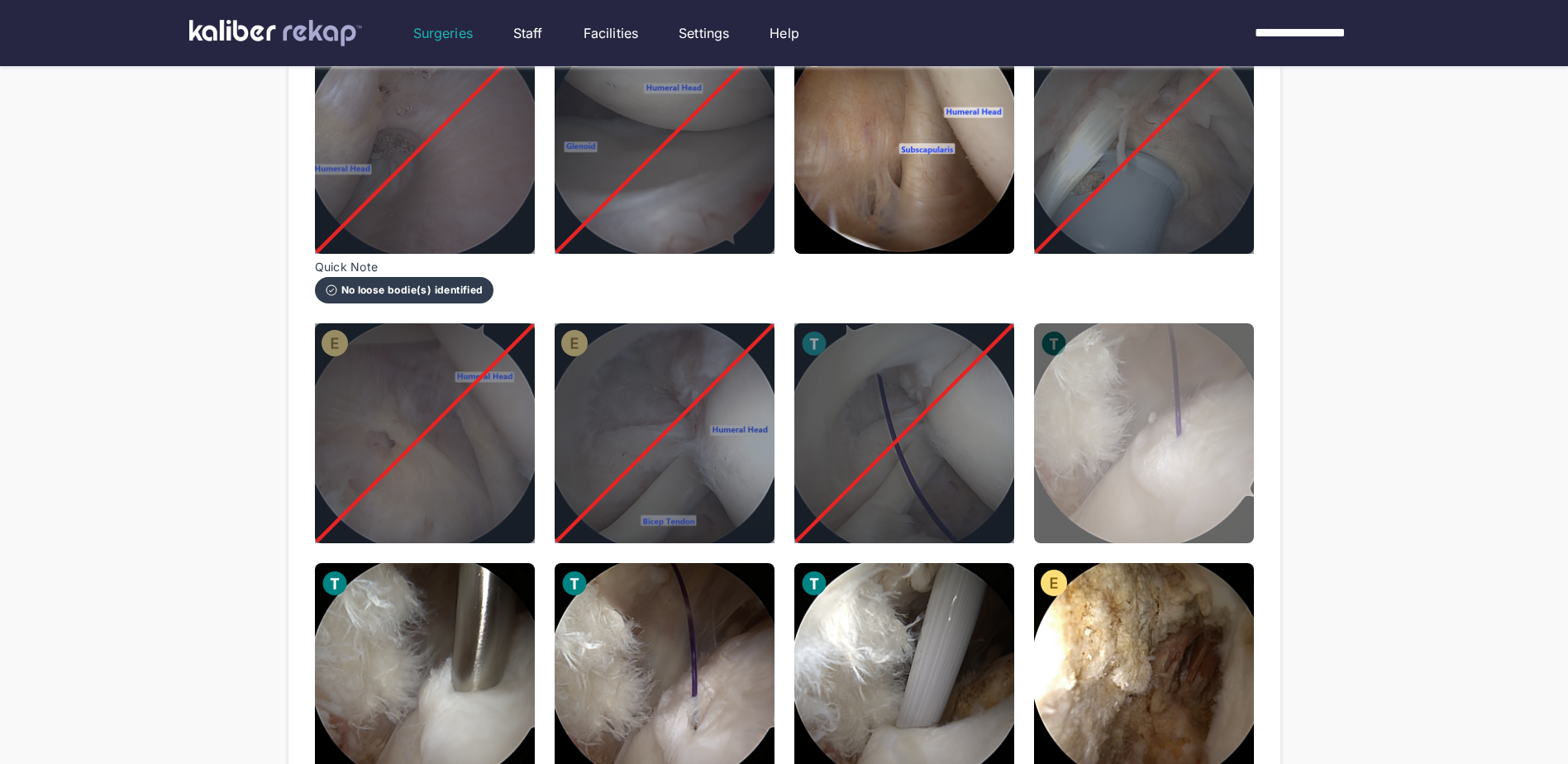
click at [1146, 486] on img at bounding box center [1144, 433] width 220 height 220
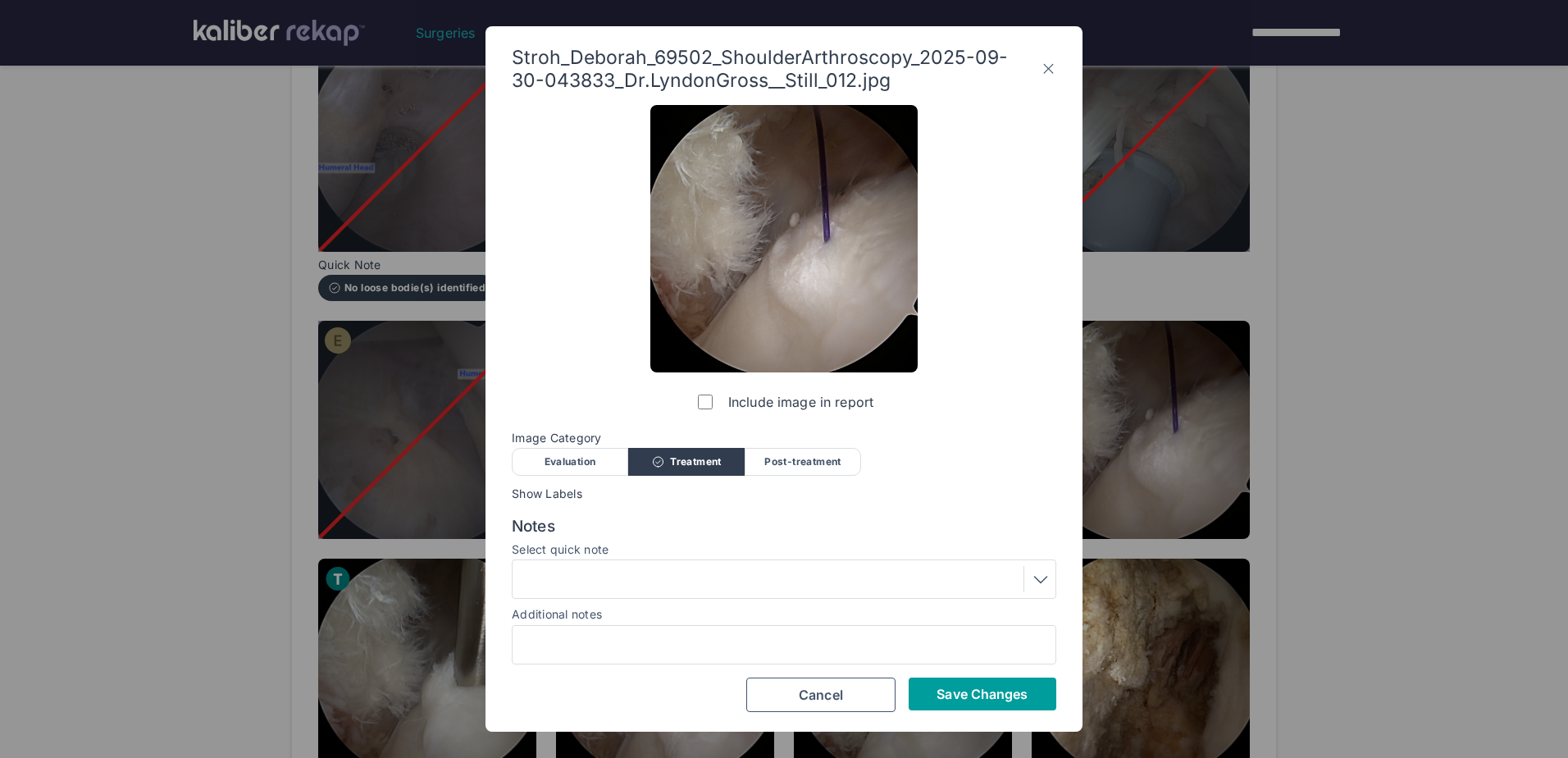
click at [982, 702] on button "Save Changes" at bounding box center [982, 694] width 148 height 33
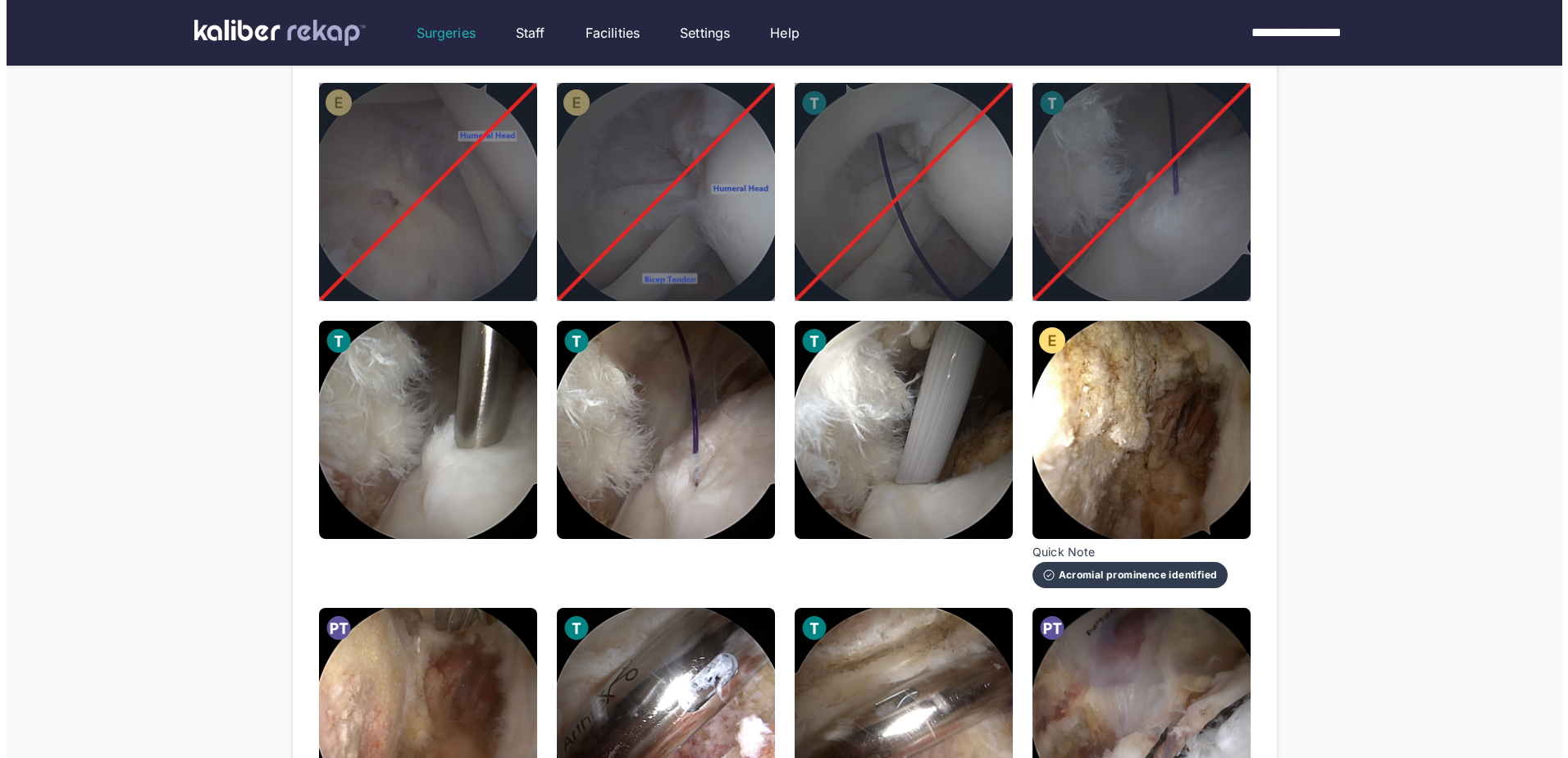
scroll to position [820, 0]
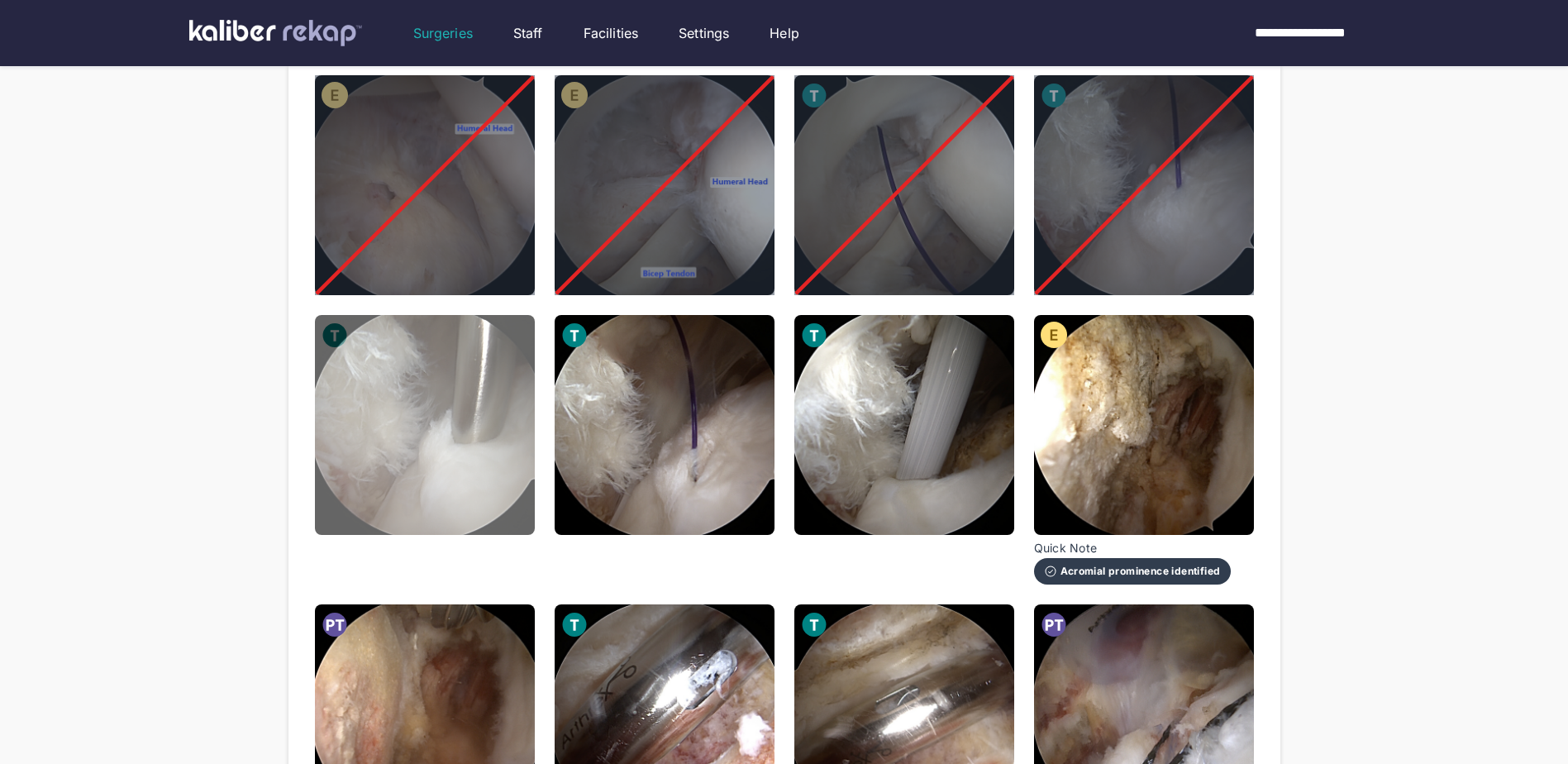
click at [437, 443] on img at bounding box center [425, 425] width 220 height 220
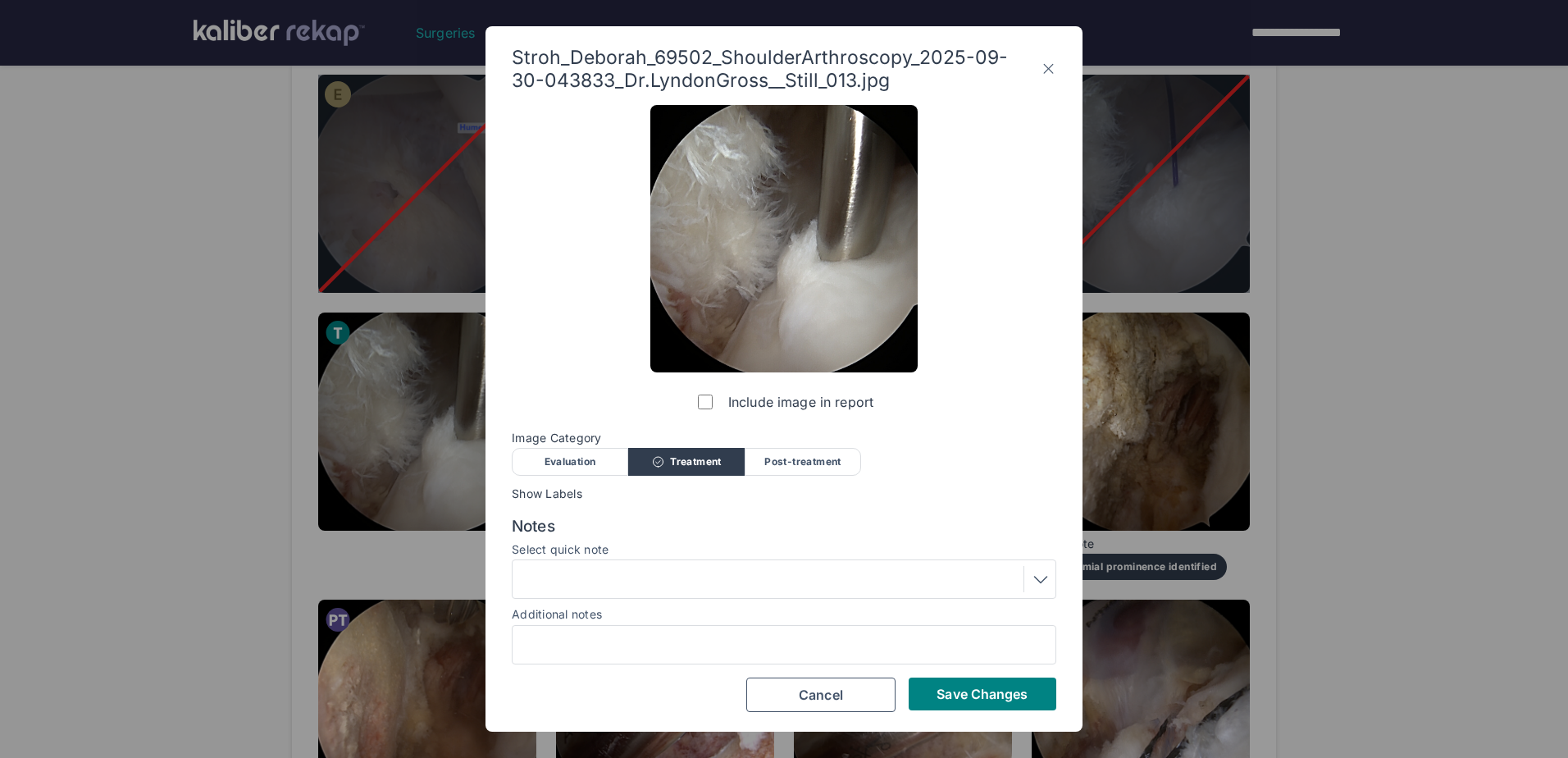
click at [1013, 713] on div "Stroh_Deborah_69502_ShoulderArthroscopy_2025-09-30-043833_Dr.LyndonGross__Still…" at bounding box center [784, 378] width 597 height 705
click at [1014, 701] on span "Save Changes" at bounding box center [982, 694] width 91 height 16
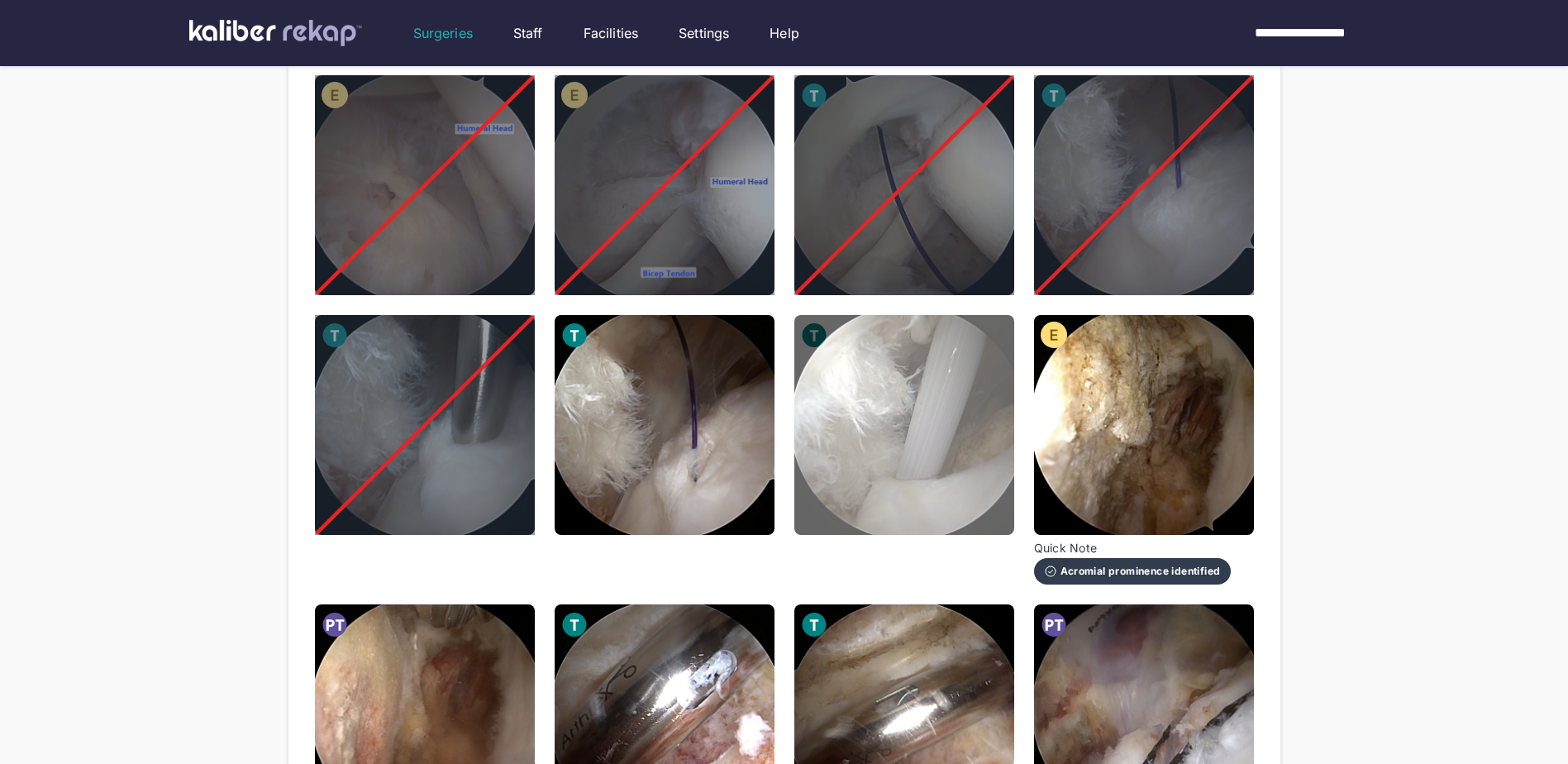
click at [825, 476] on img at bounding box center [905, 425] width 220 height 220
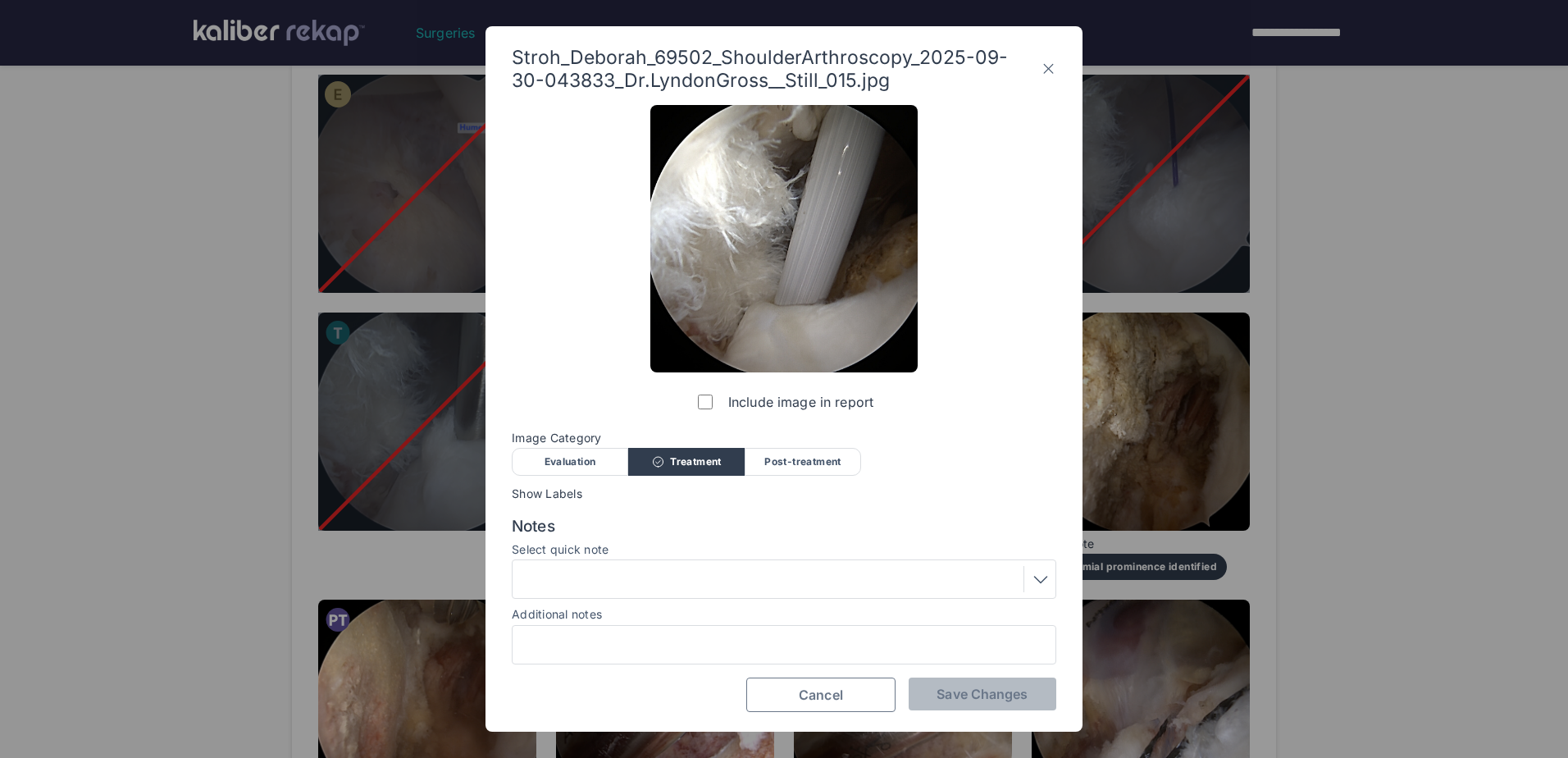
click at [847, 682] on button "Cancel" at bounding box center [821, 695] width 149 height 35
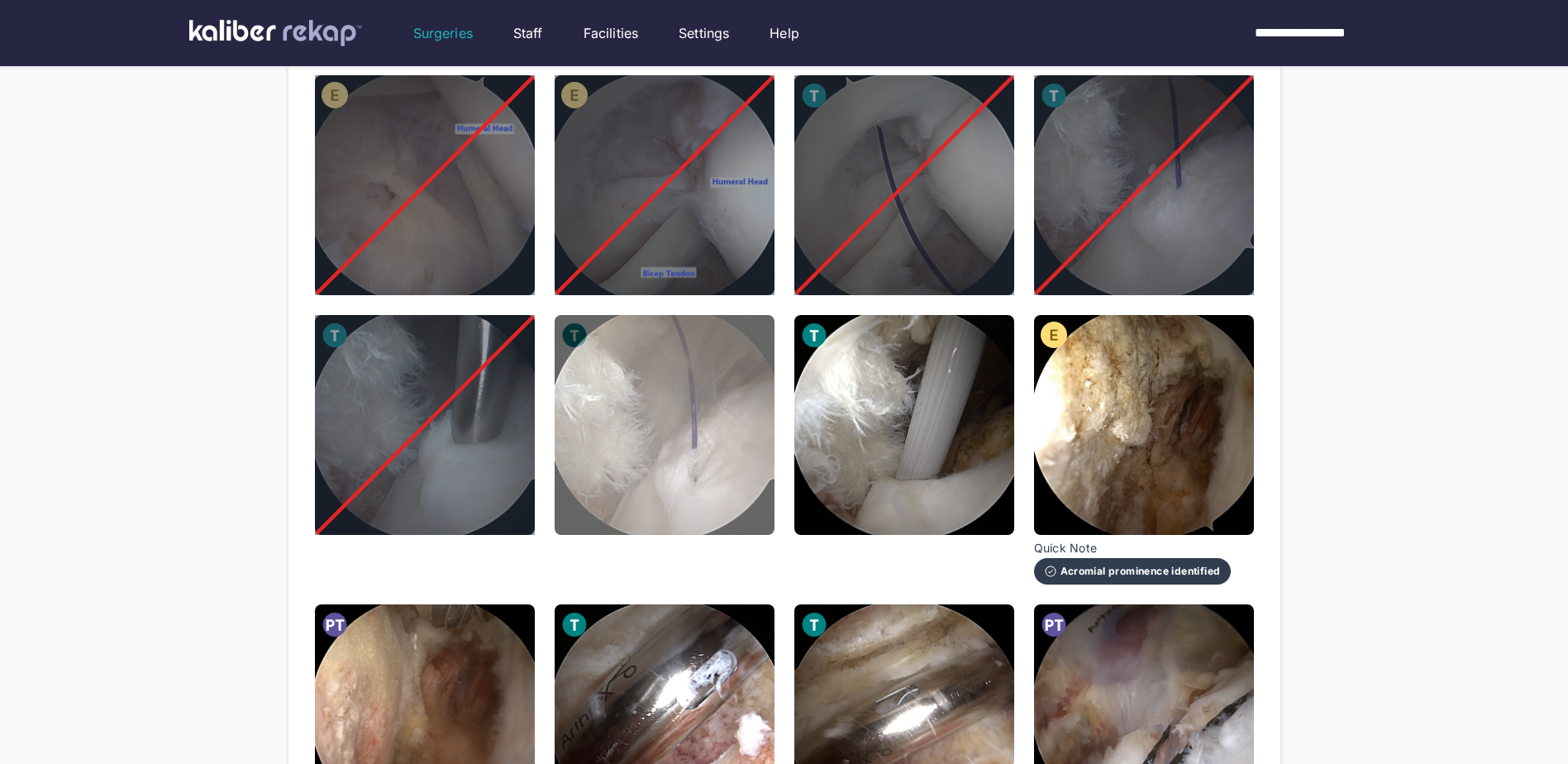
click at [762, 452] on img at bounding box center [665, 425] width 220 height 220
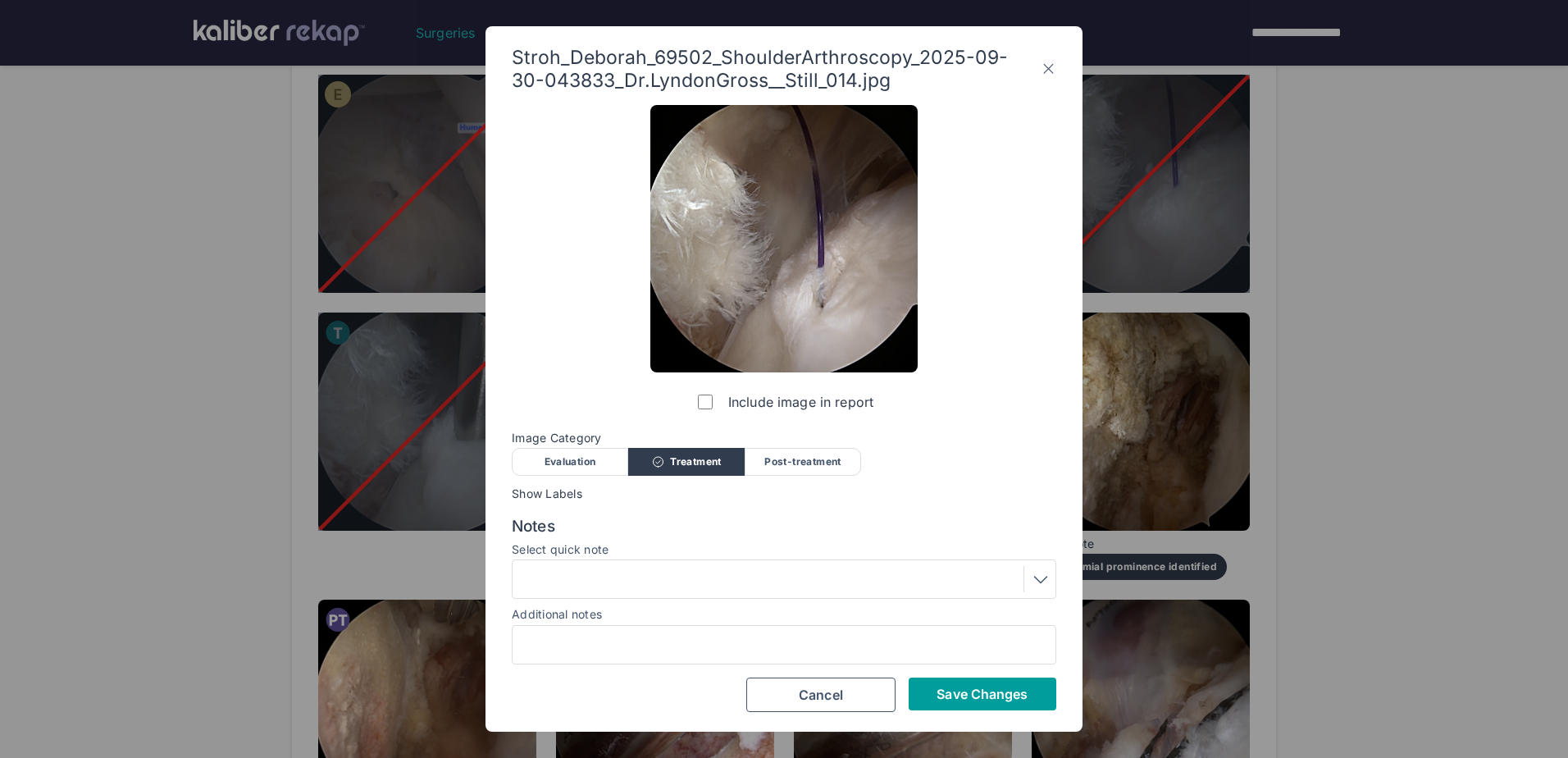
click at [948, 693] on span "Save Changes" at bounding box center [982, 694] width 91 height 16
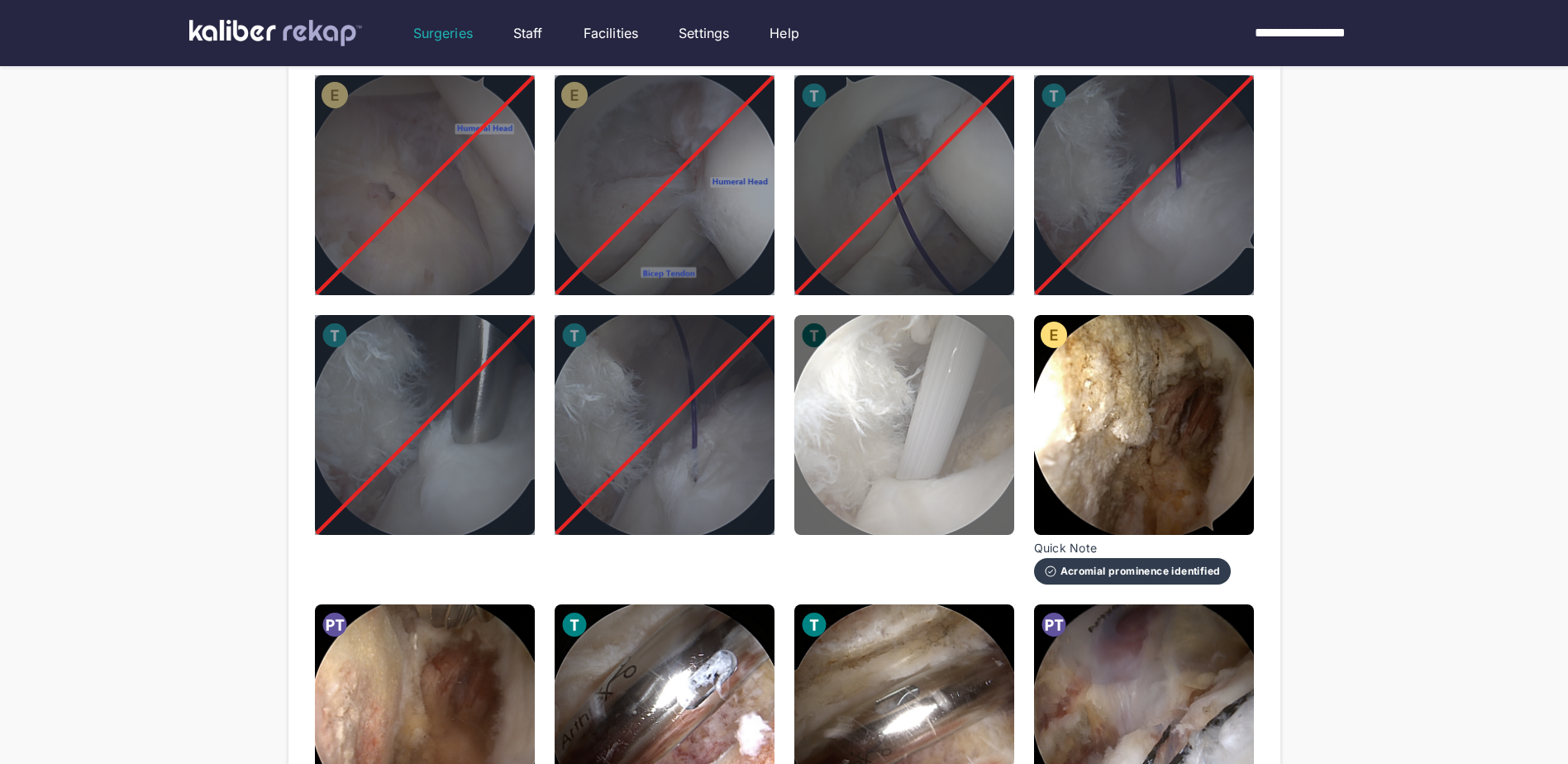
click at [949, 450] on img at bounding box center [905, 425] width 220 height 220
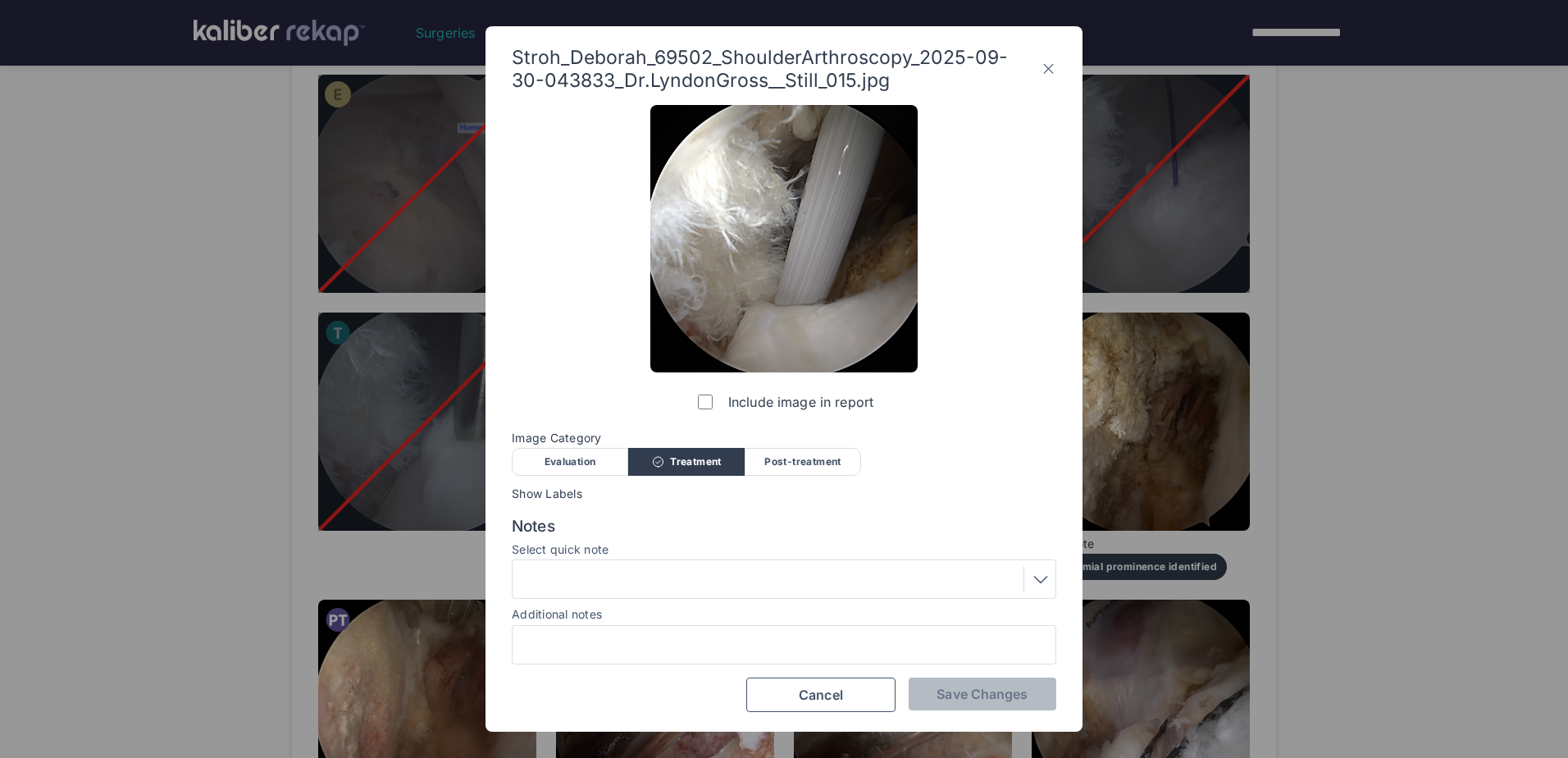
click at [561, 477] on div "Include image in report Image Category Evaluation Treatment Post-treatment Eval…" at bounding box center [783, 408] width 544 height 607
click at [563, 470] on div "Evaluation" at bounding box center [569, 461] width 116 height 28
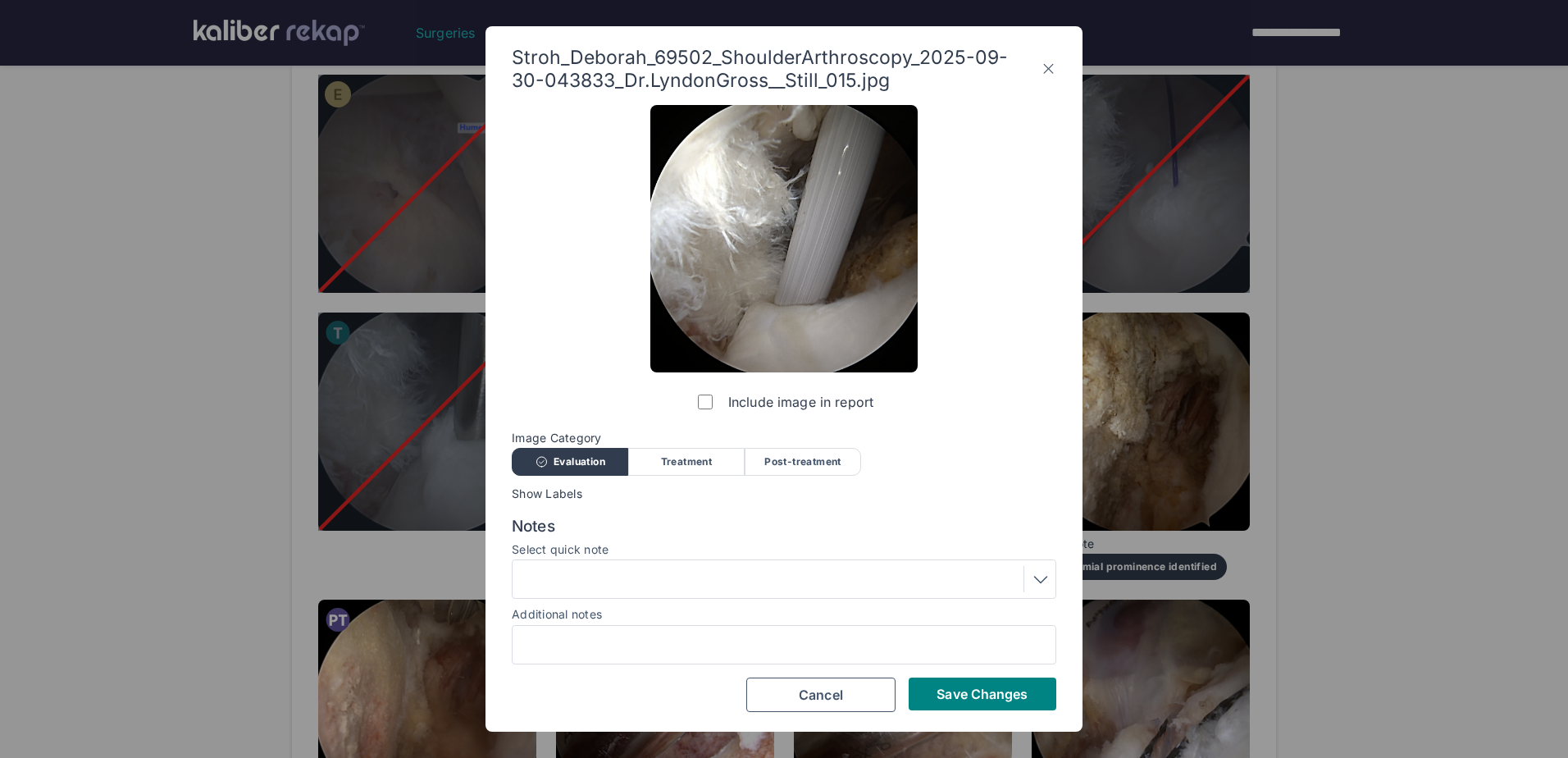
click at [637, 598] on div at bounding box center [783, 579] width 544 height 39
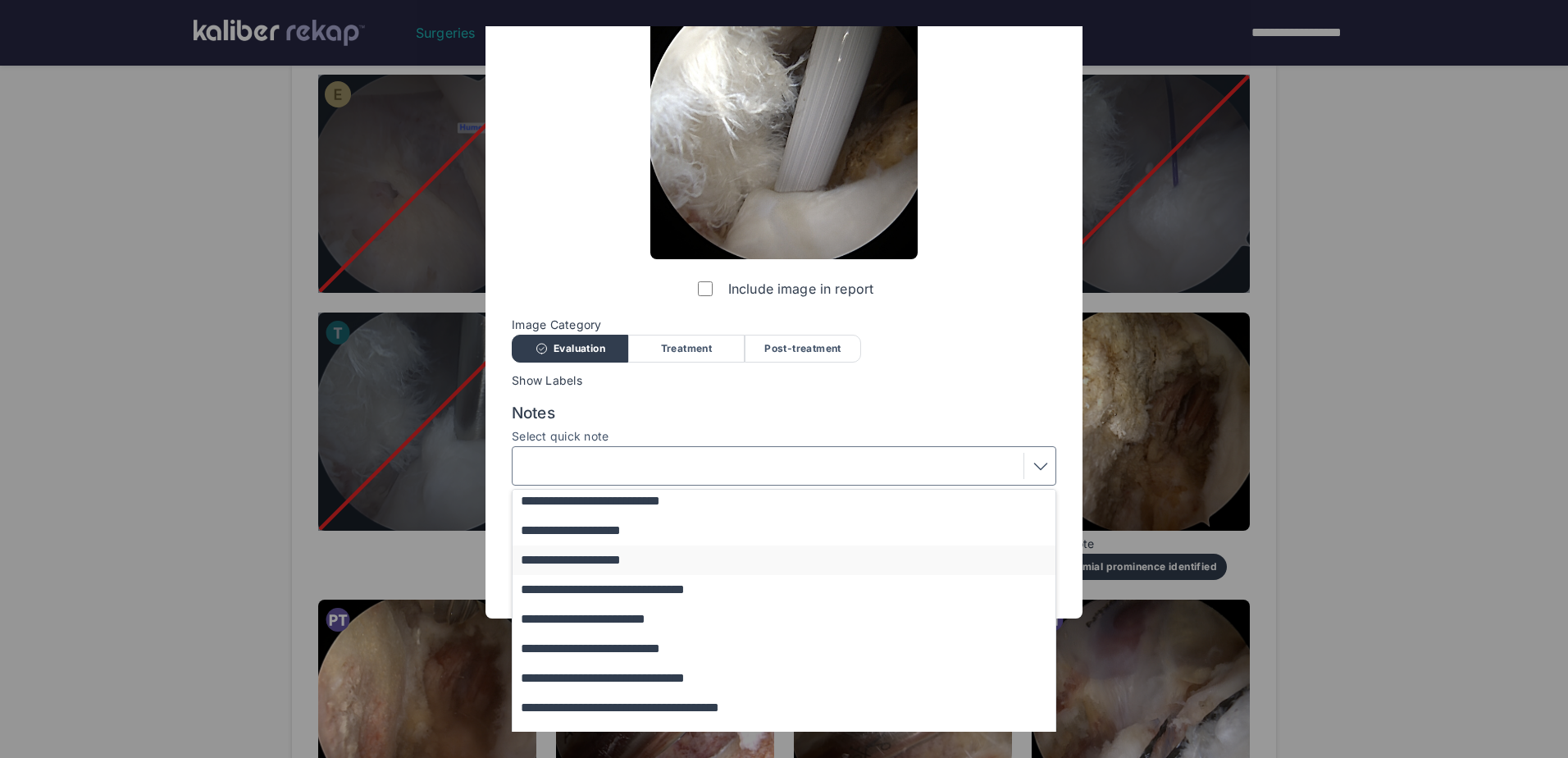
scroll to position [134, 0]
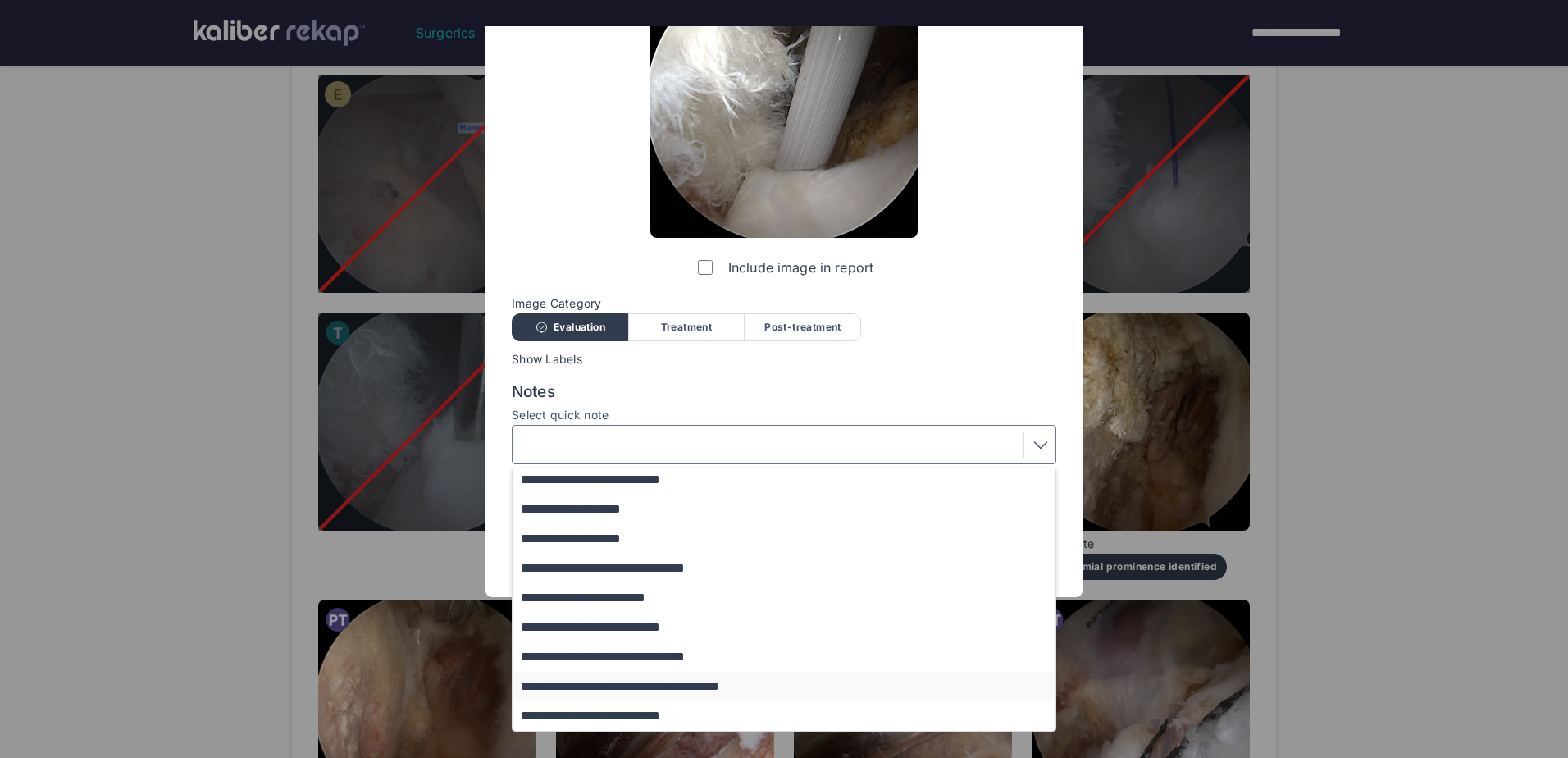
click at [711, 687] on button "**********" at bounding box center [791, 686] width 559 height 29
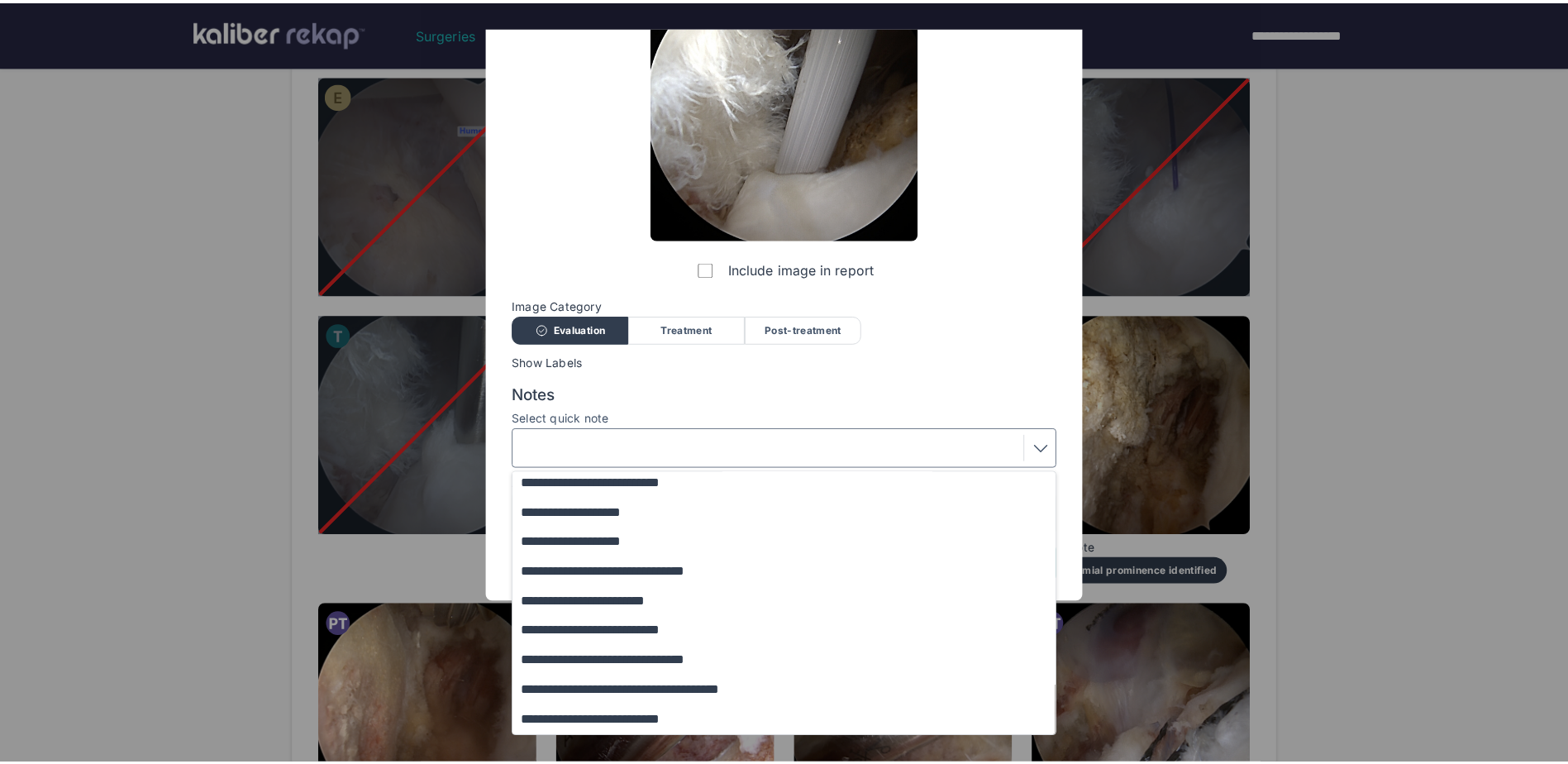
scroll to position [0, 0]
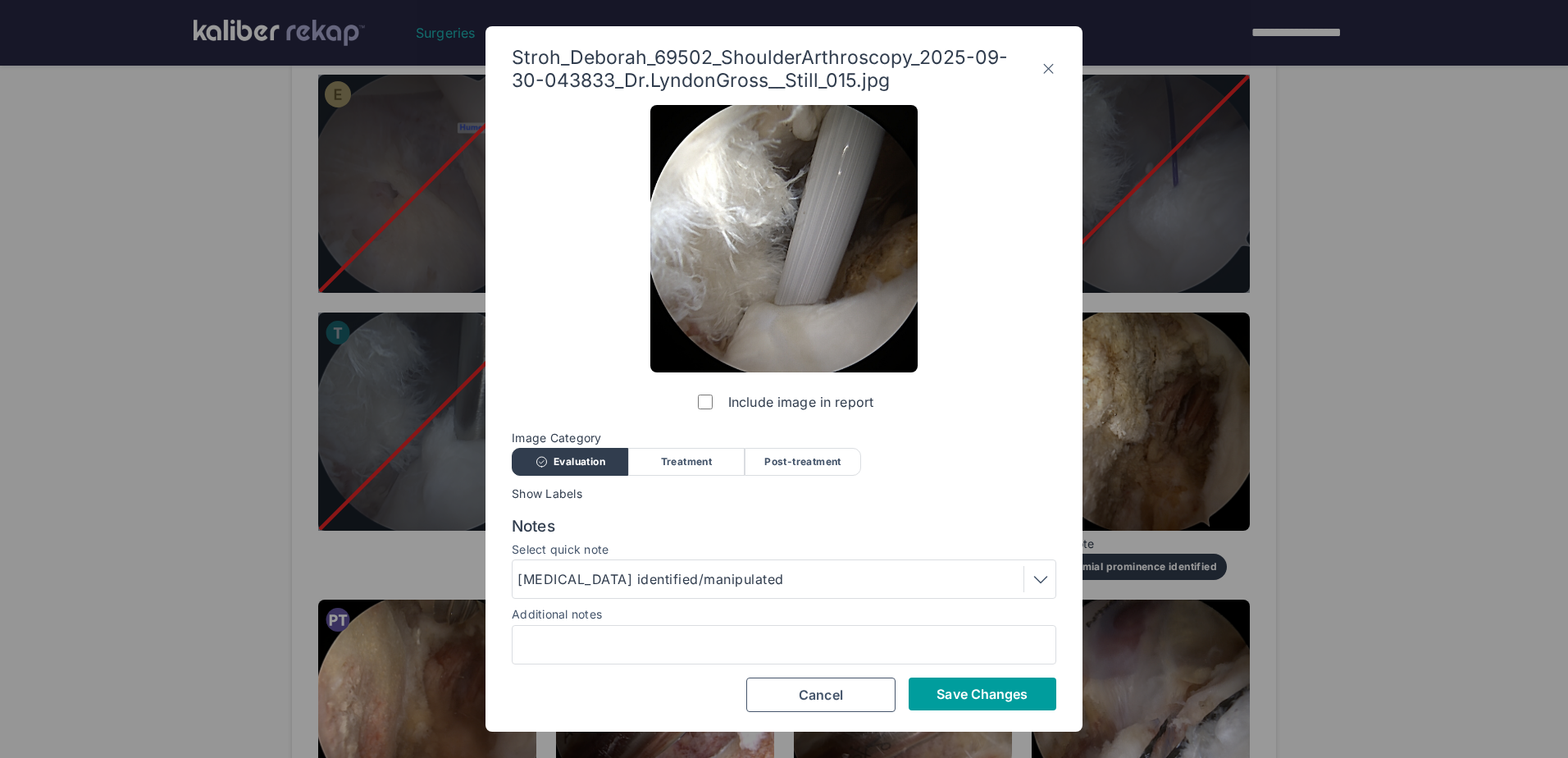
click at [960, 687] on span "Save Changes" at bounding box center [982, 694] width 91 height 16
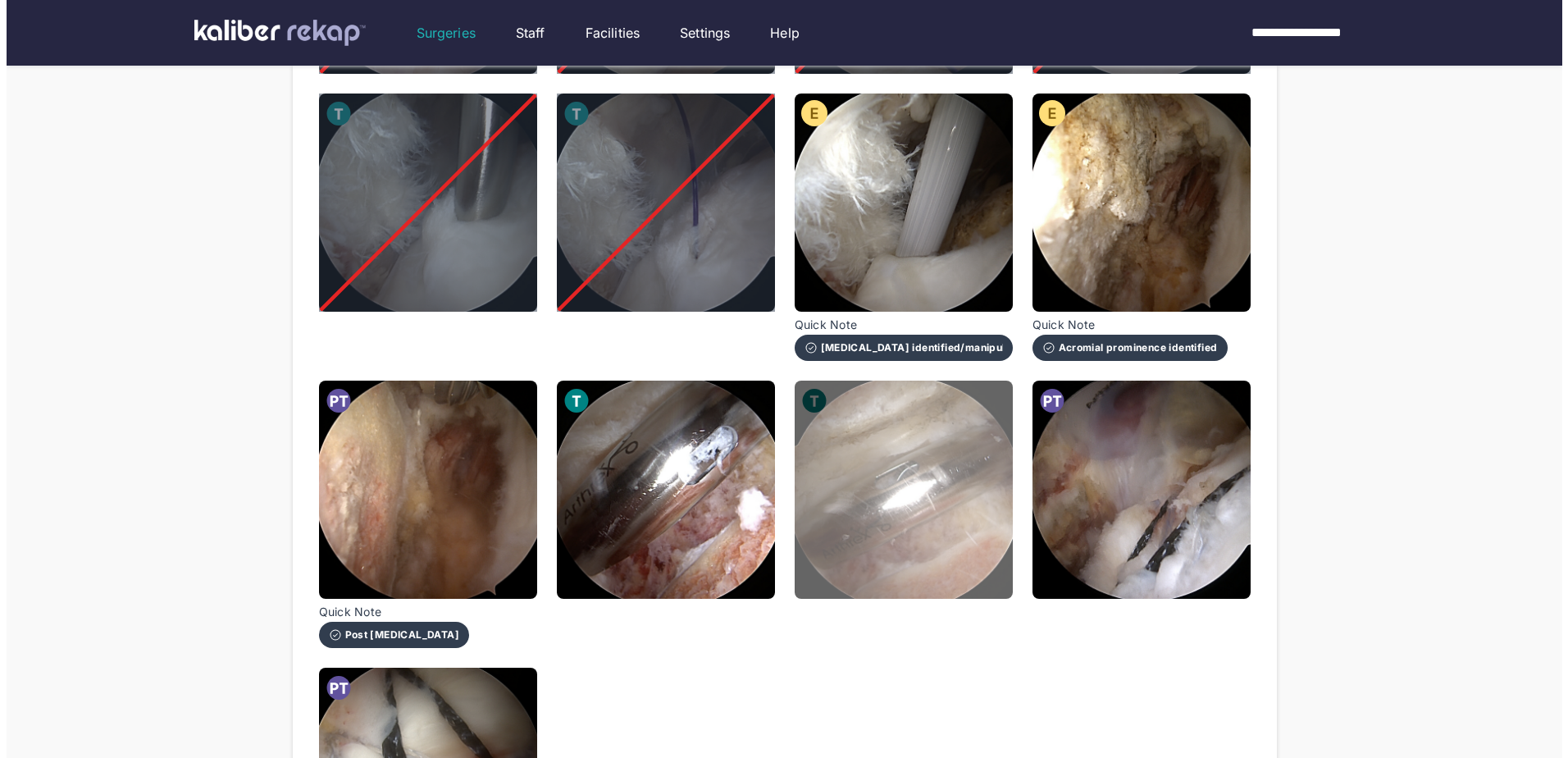
scroll to position [1066, 0]
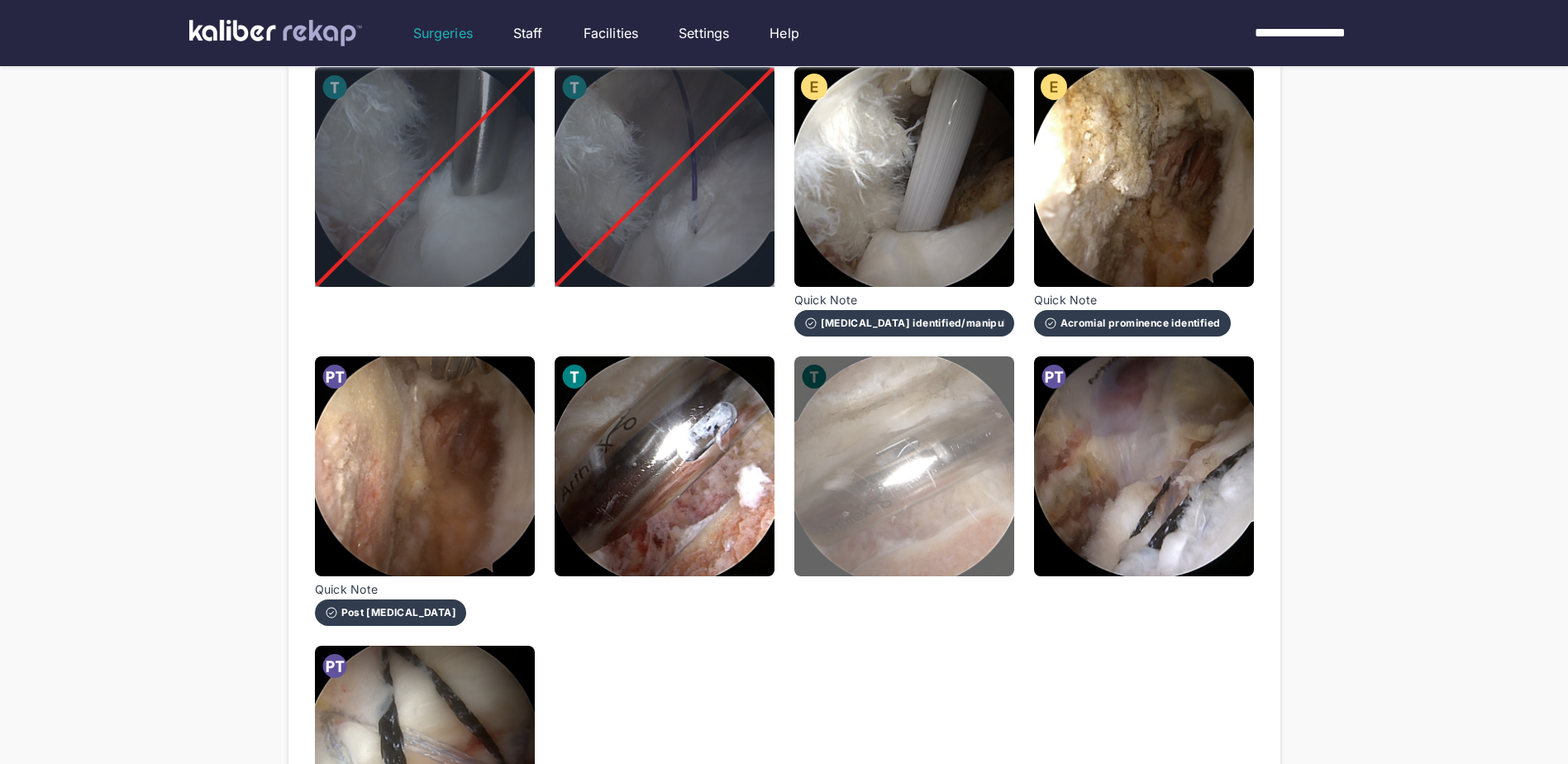
click at [856, 514] on img at bounding box center [905, 466] width 220 height 220
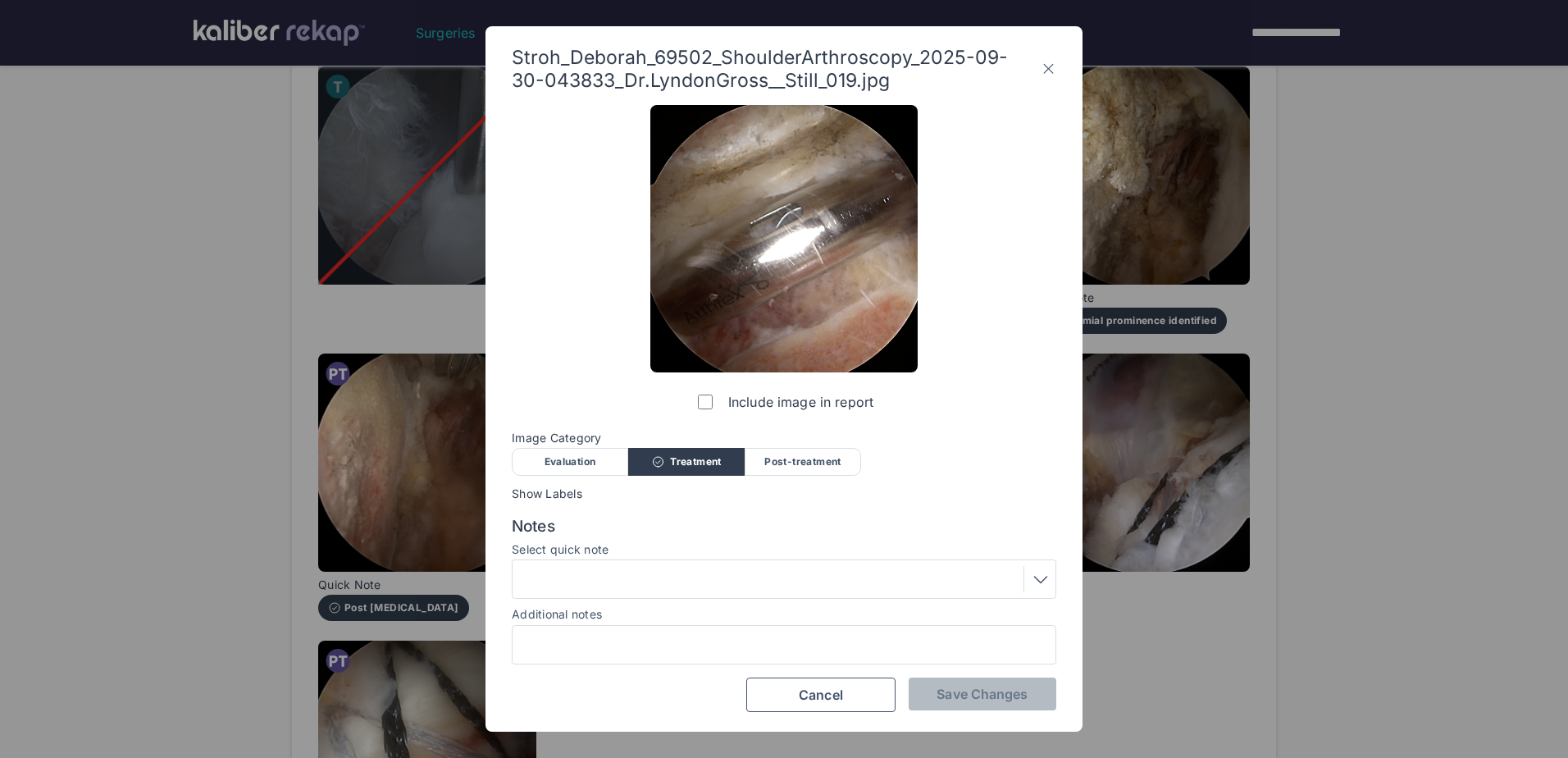
click at [819, 465] on div "Post-treatment" at bounding box center [803, 461] width 116 height 28
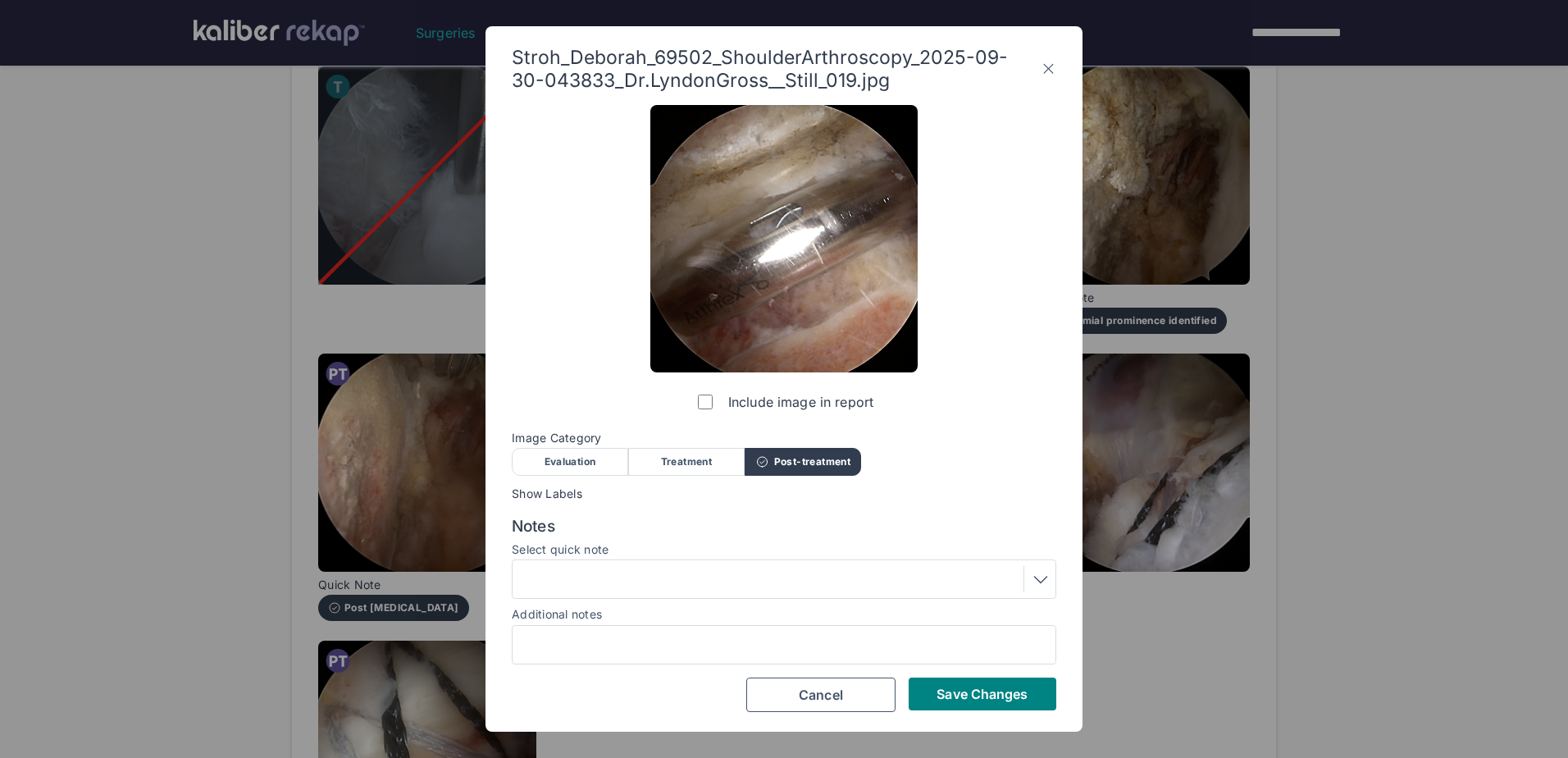
click at [1057, 587] on div "Stroh_Deborah_69502_ShoulderArthroscopy_2025-09-30-043833_Dr.LyndonGross__Still…" at bounding box center [784, 378] width 597 height 705
click at [992, 579] on div at bounding box center [784, 578] width 533 height 26
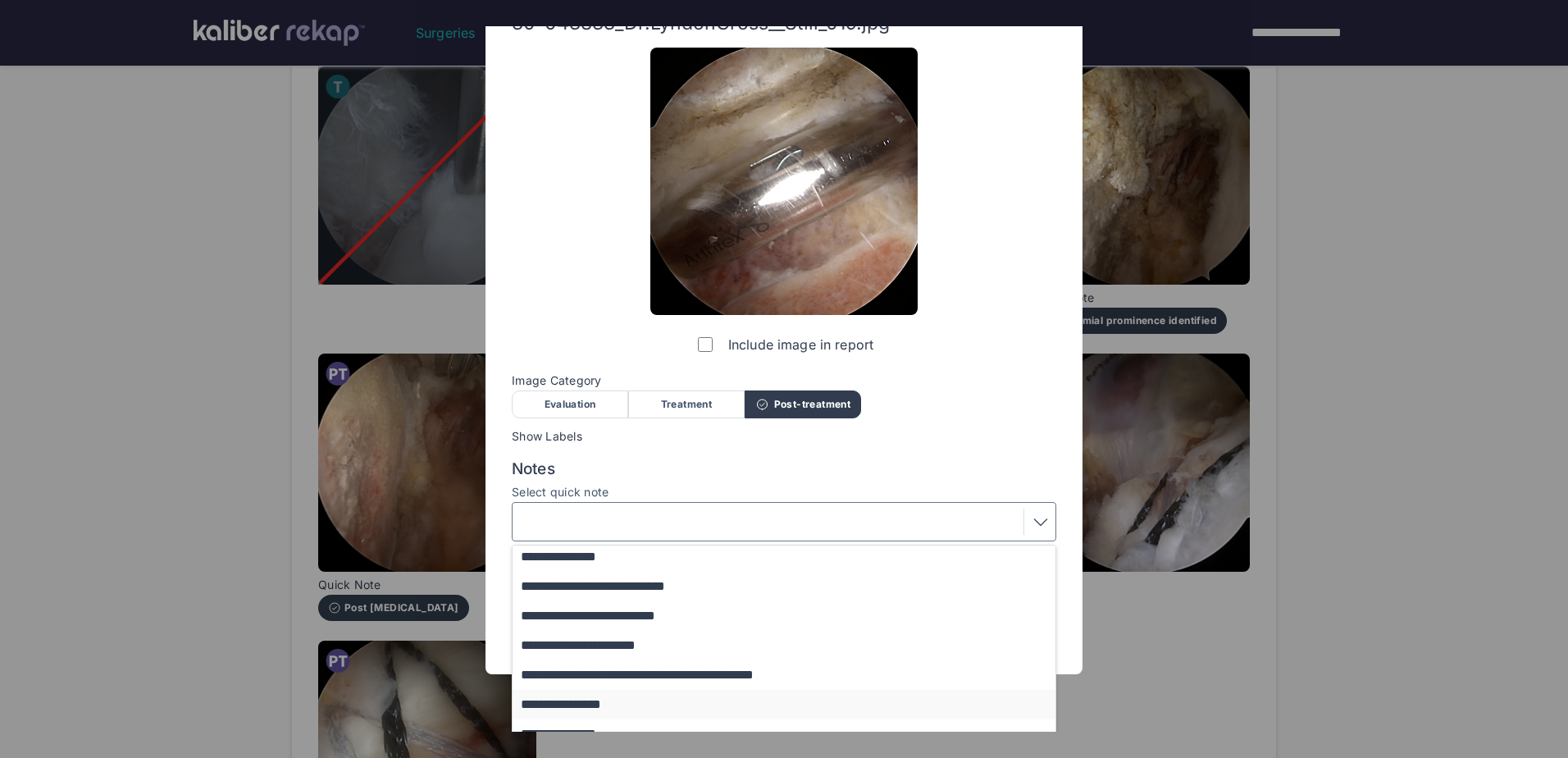
scroll to position [82, 0]
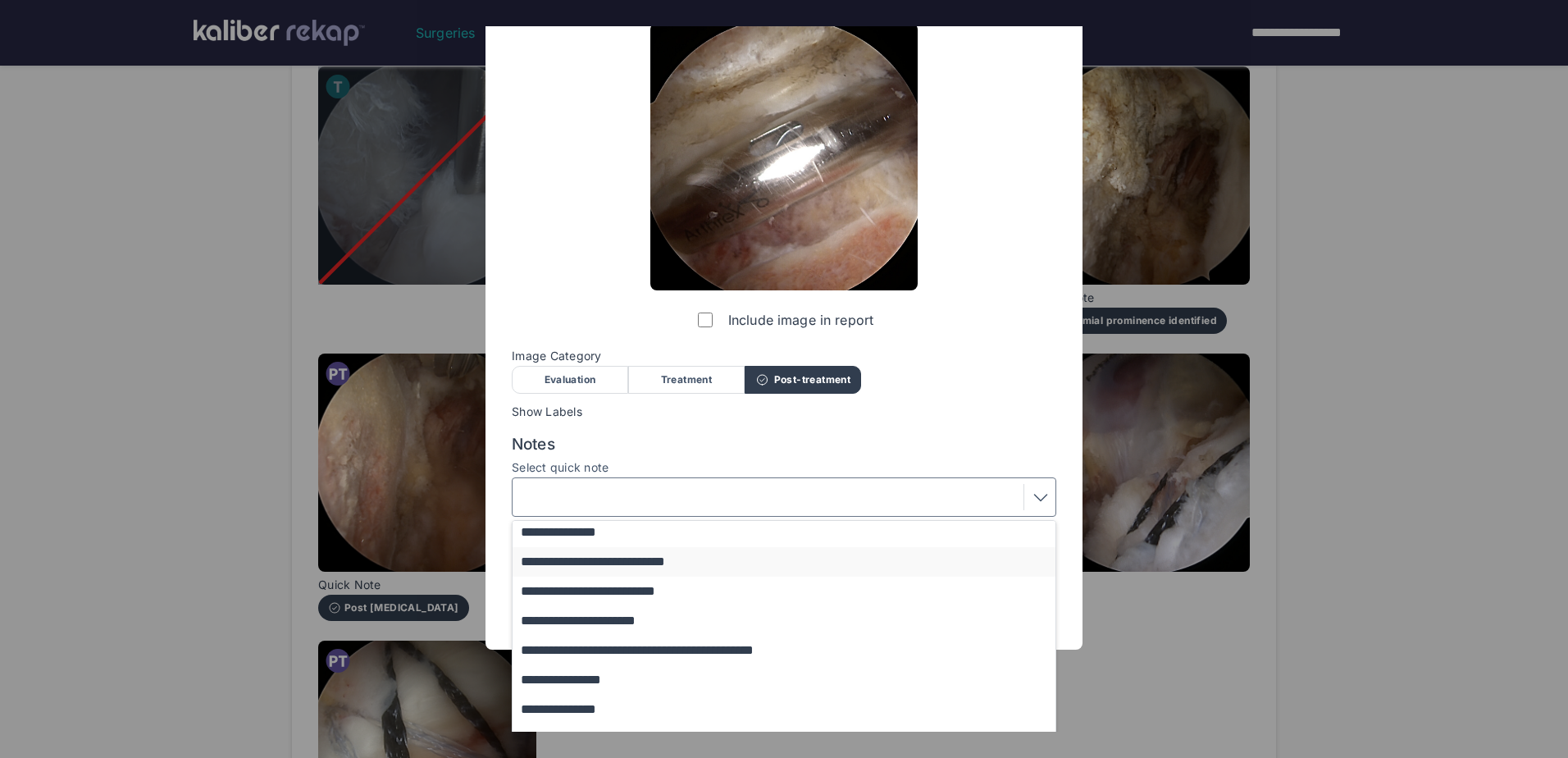
click at [797, 571] on button "**********" at bounding box center [791, 561] width 559 height 29
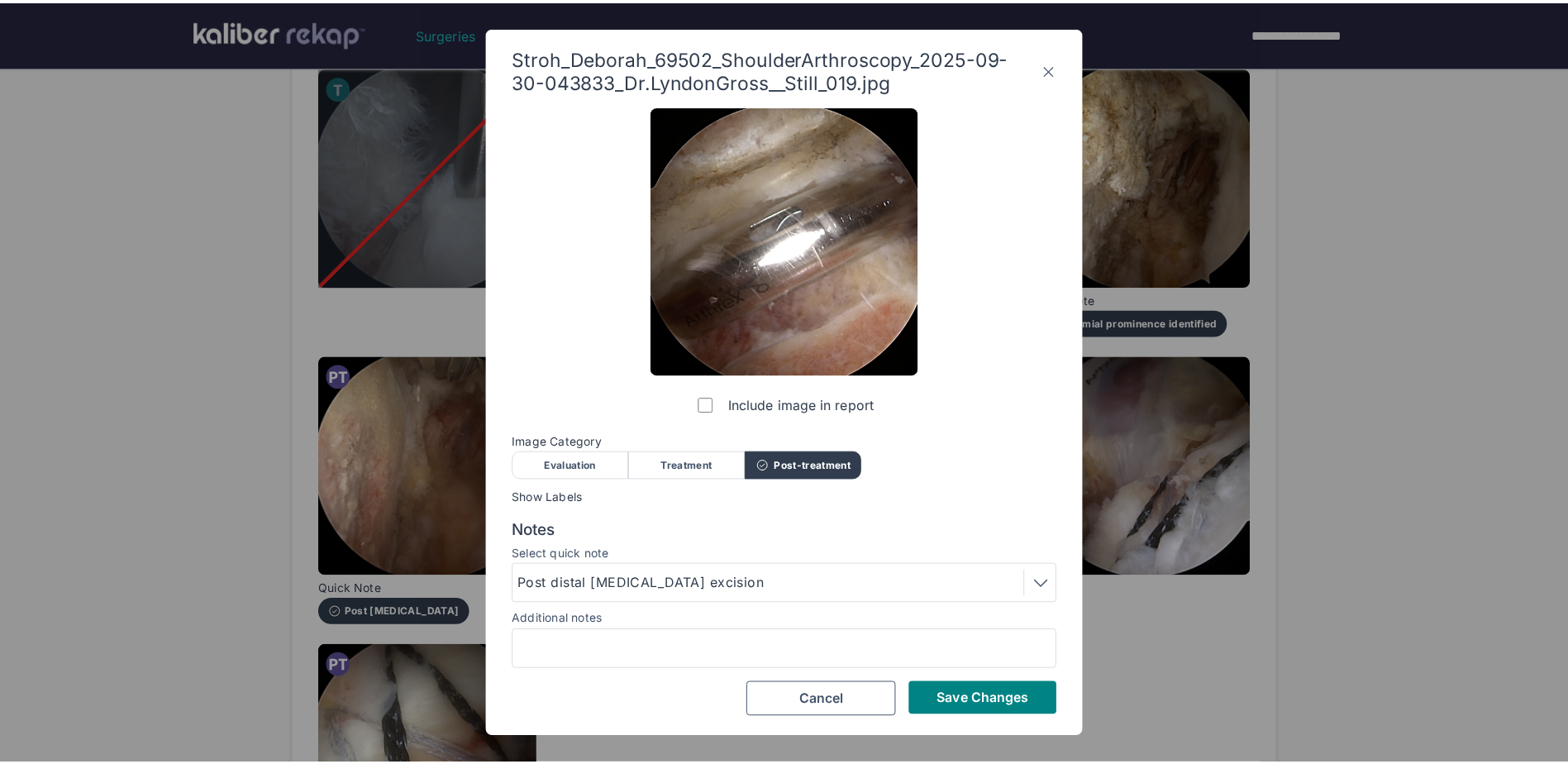
scroll to position [0, 0]
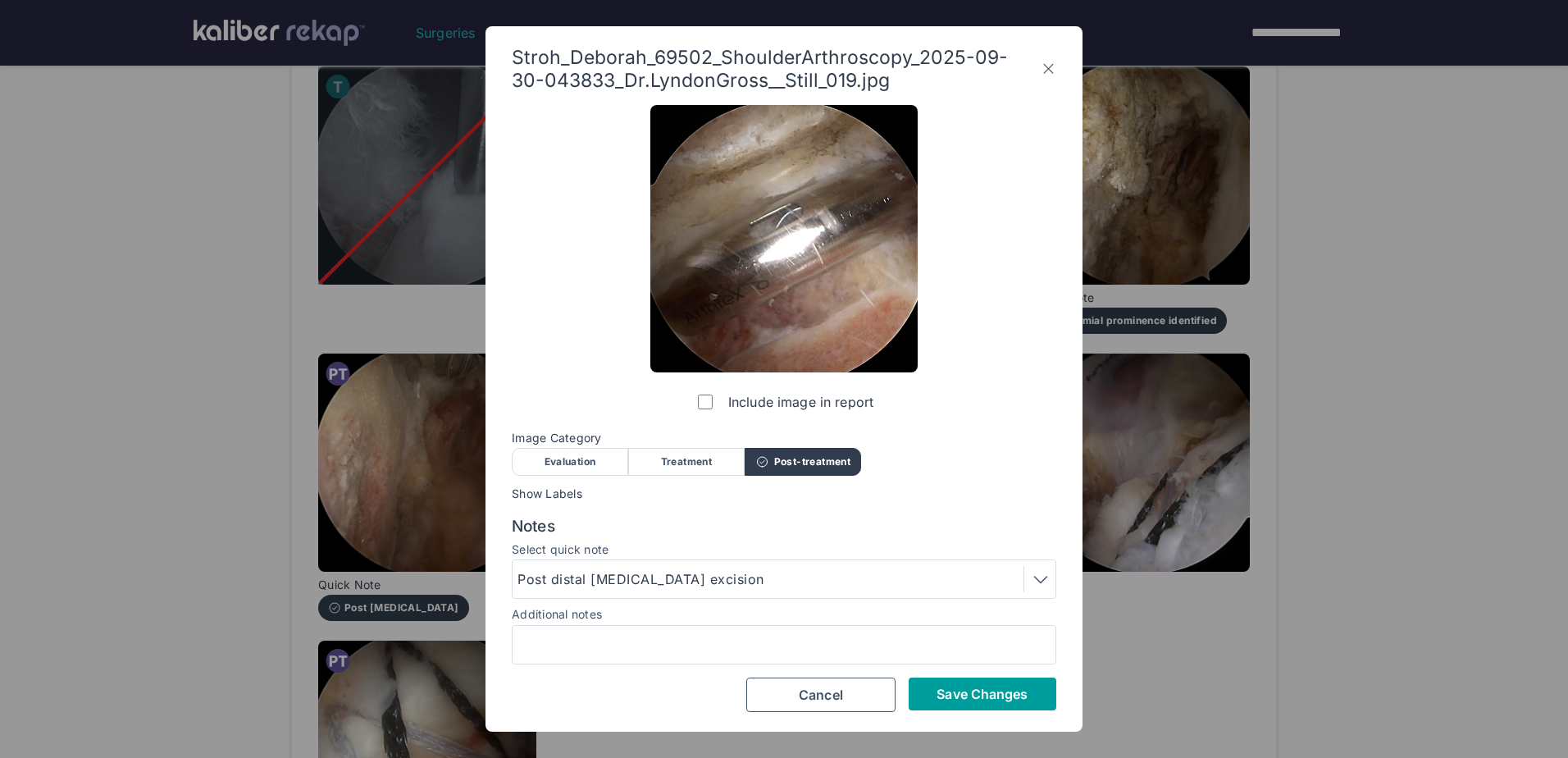
click at [1019, 692] on span "Save Changes" at bounding box center [982, 694] width 91 height 16
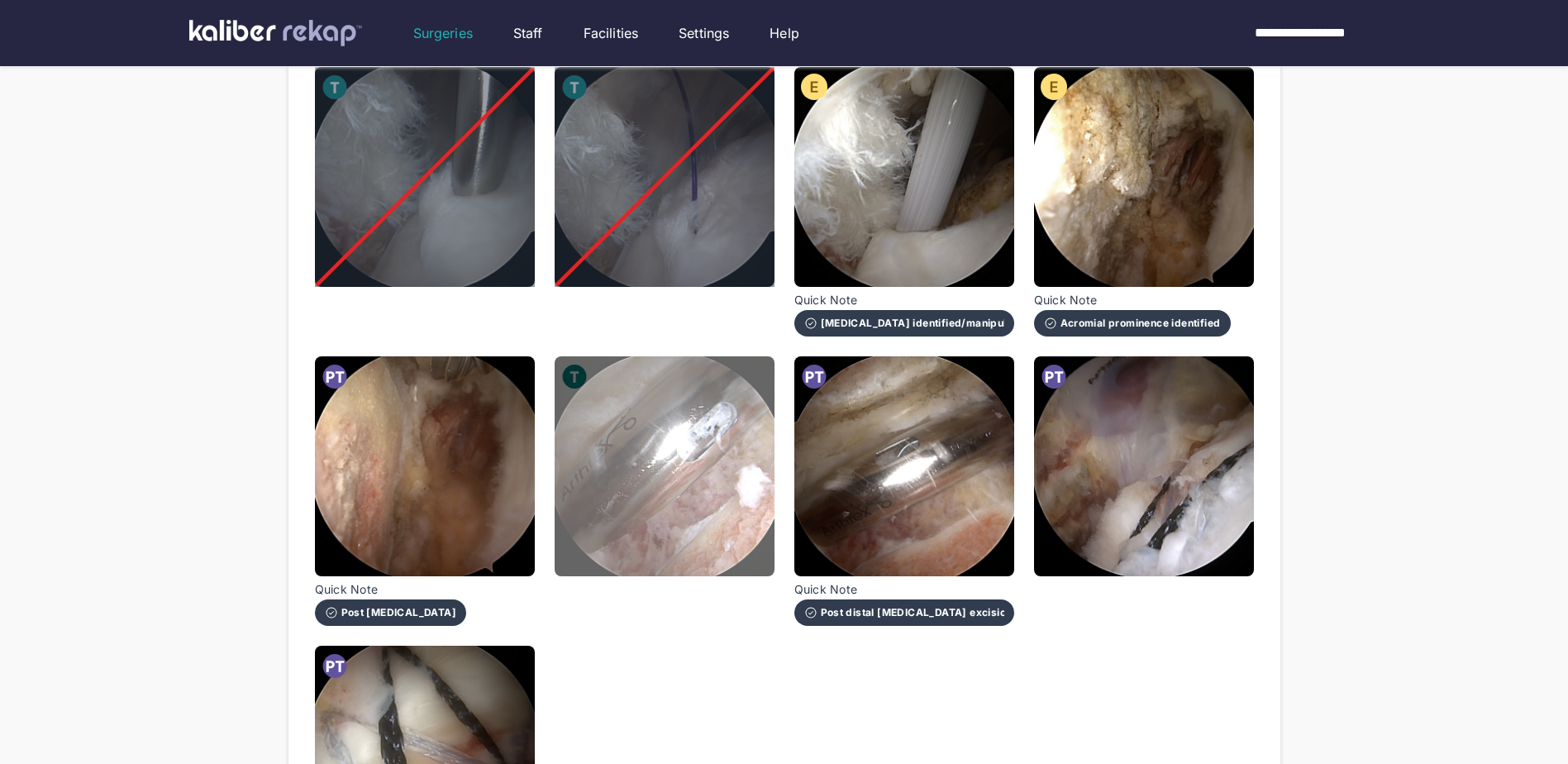
click at [734, 487] on img at bounding box center [665, 466] width 220 height 220
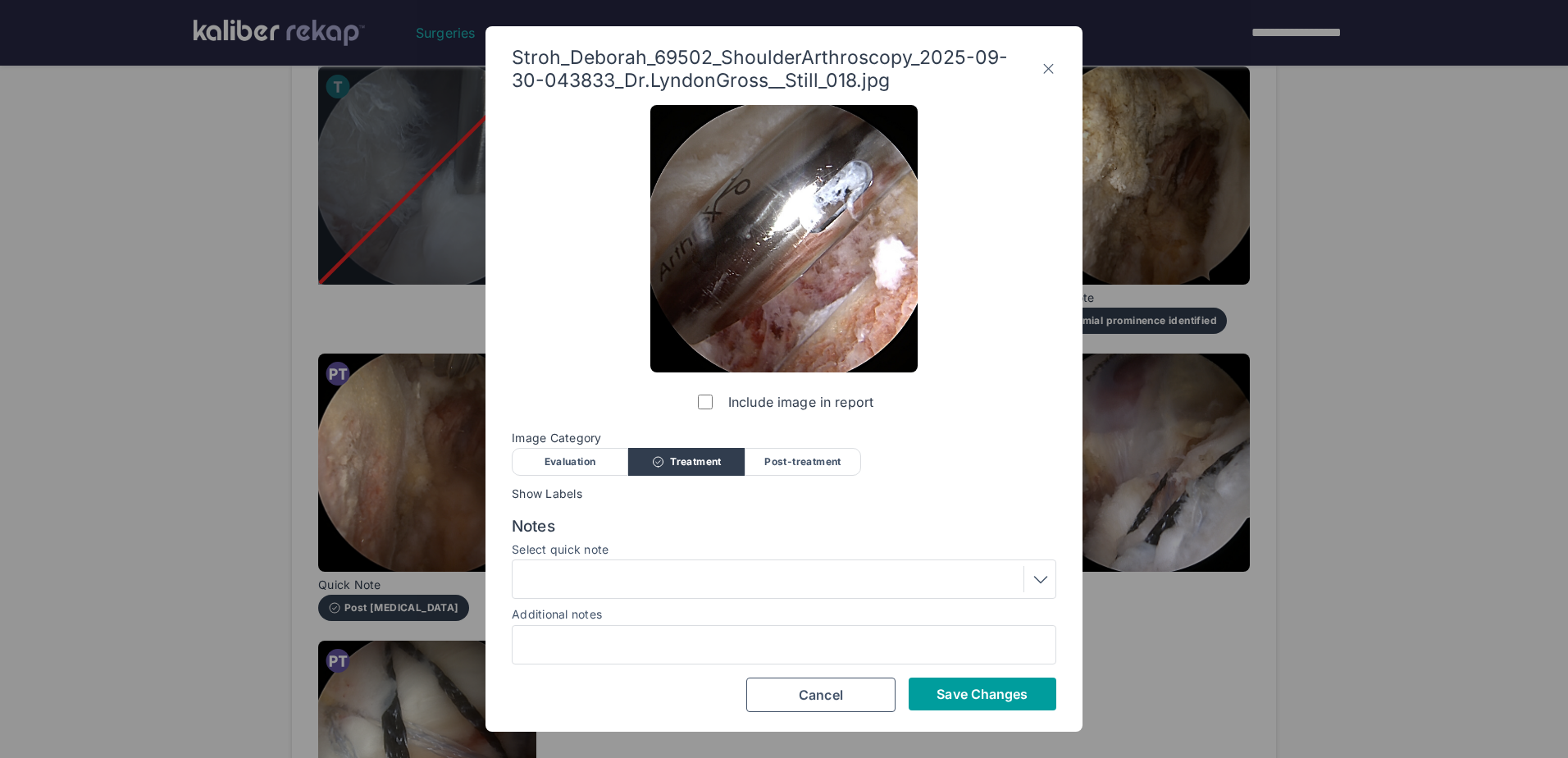
click at [936, 686] on button "Save Changes" at bounding box center [982, 694] width 148 height 33
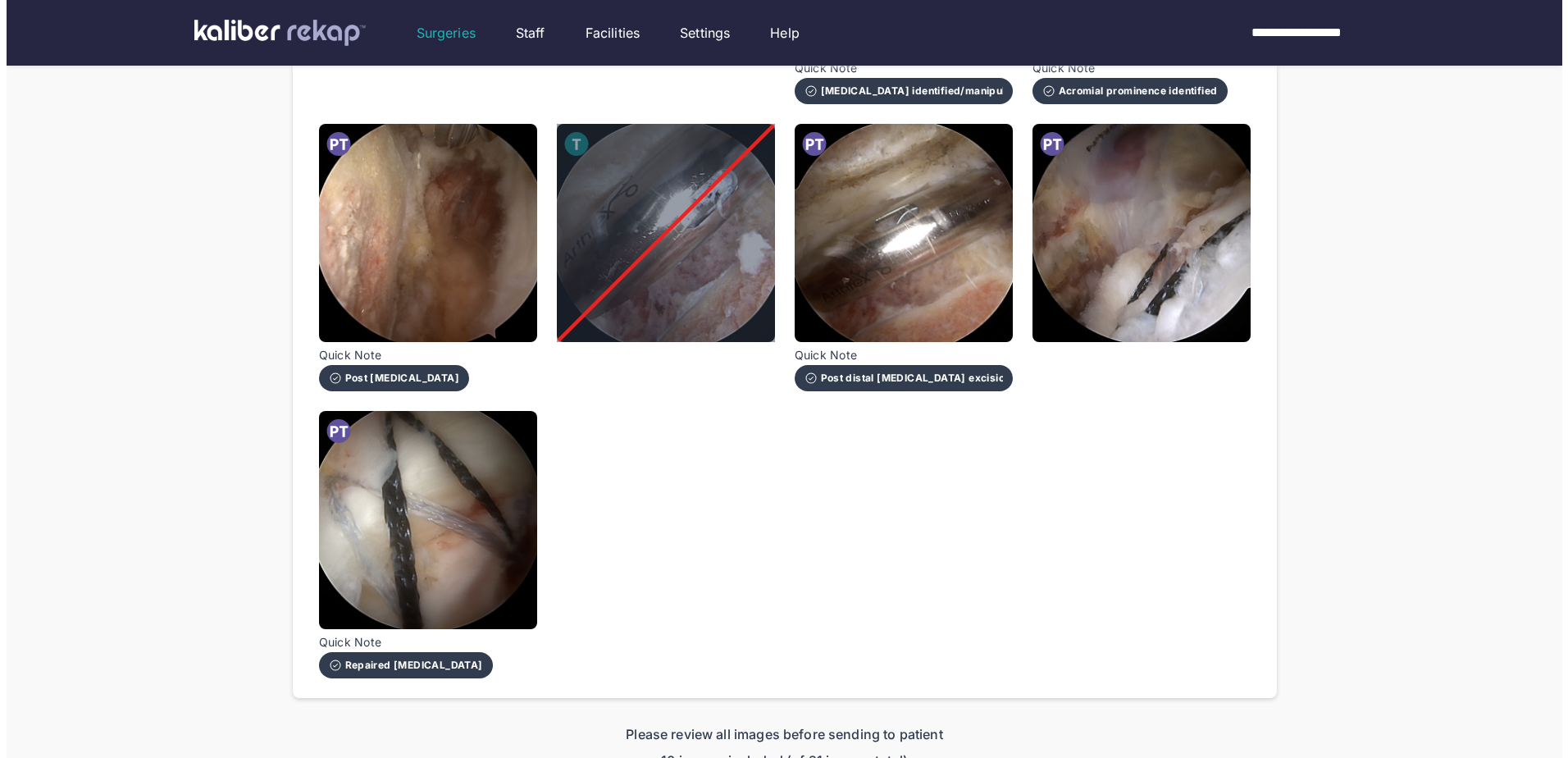
scroll to position [1312, 0]
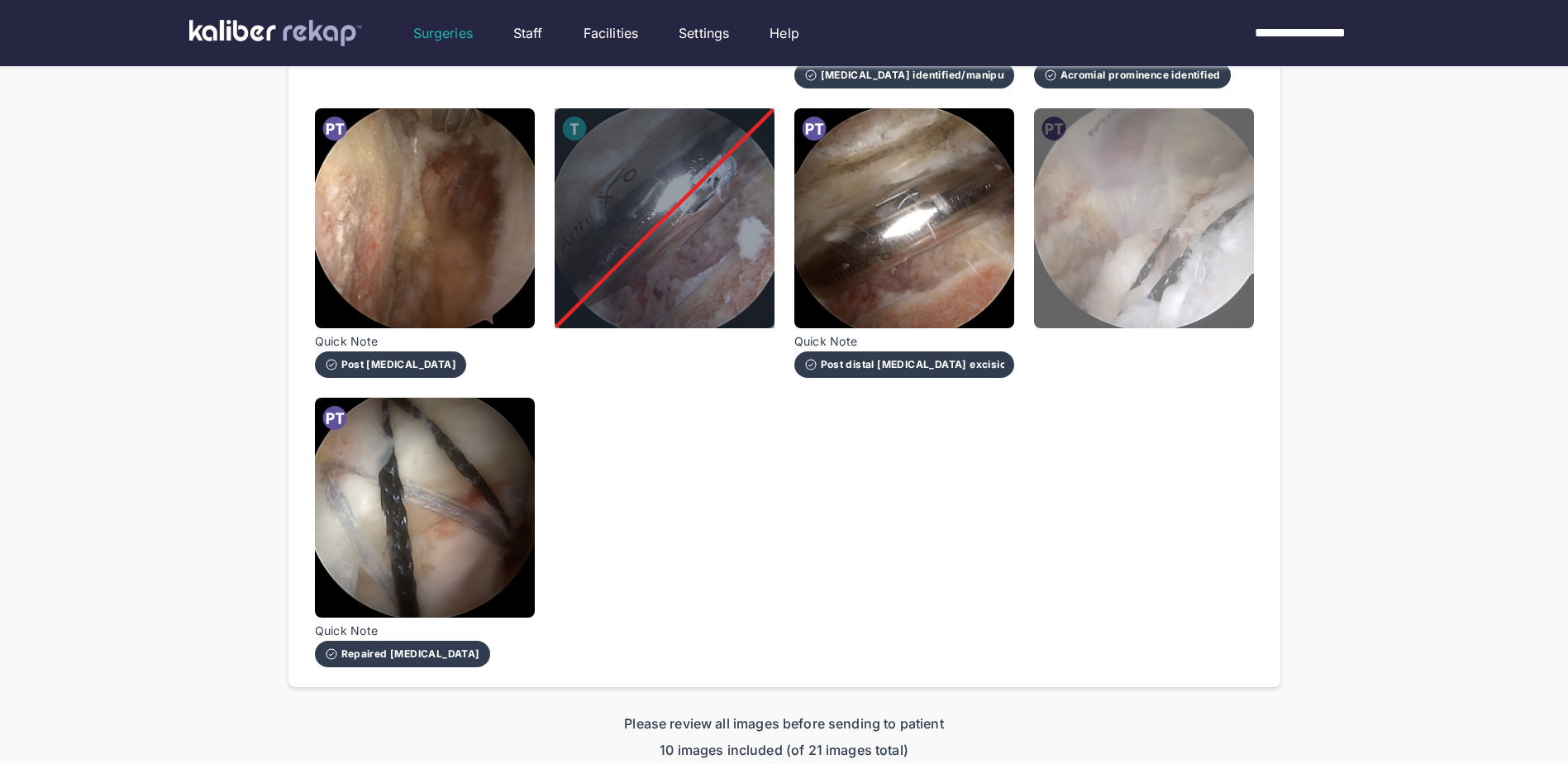
click at [1140, 255] on img at bounding box center [1144, 218] width 220 height 220
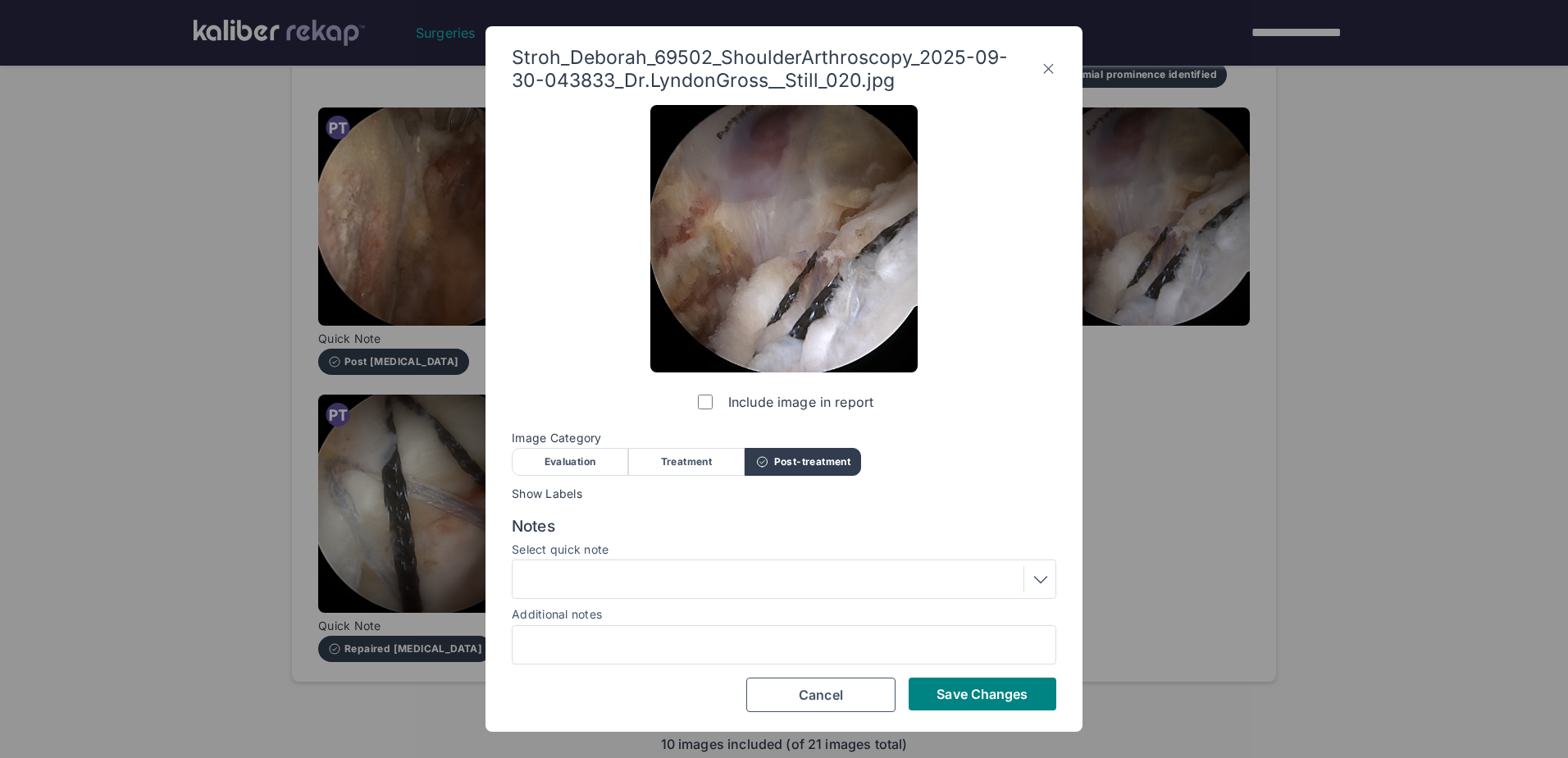
click at [700, 392] on label "Include image in report" at bounding box center [784, 401] width 179 height 33
click at [979, 586] on div at bounding box center [784, 578] width 533 height 26
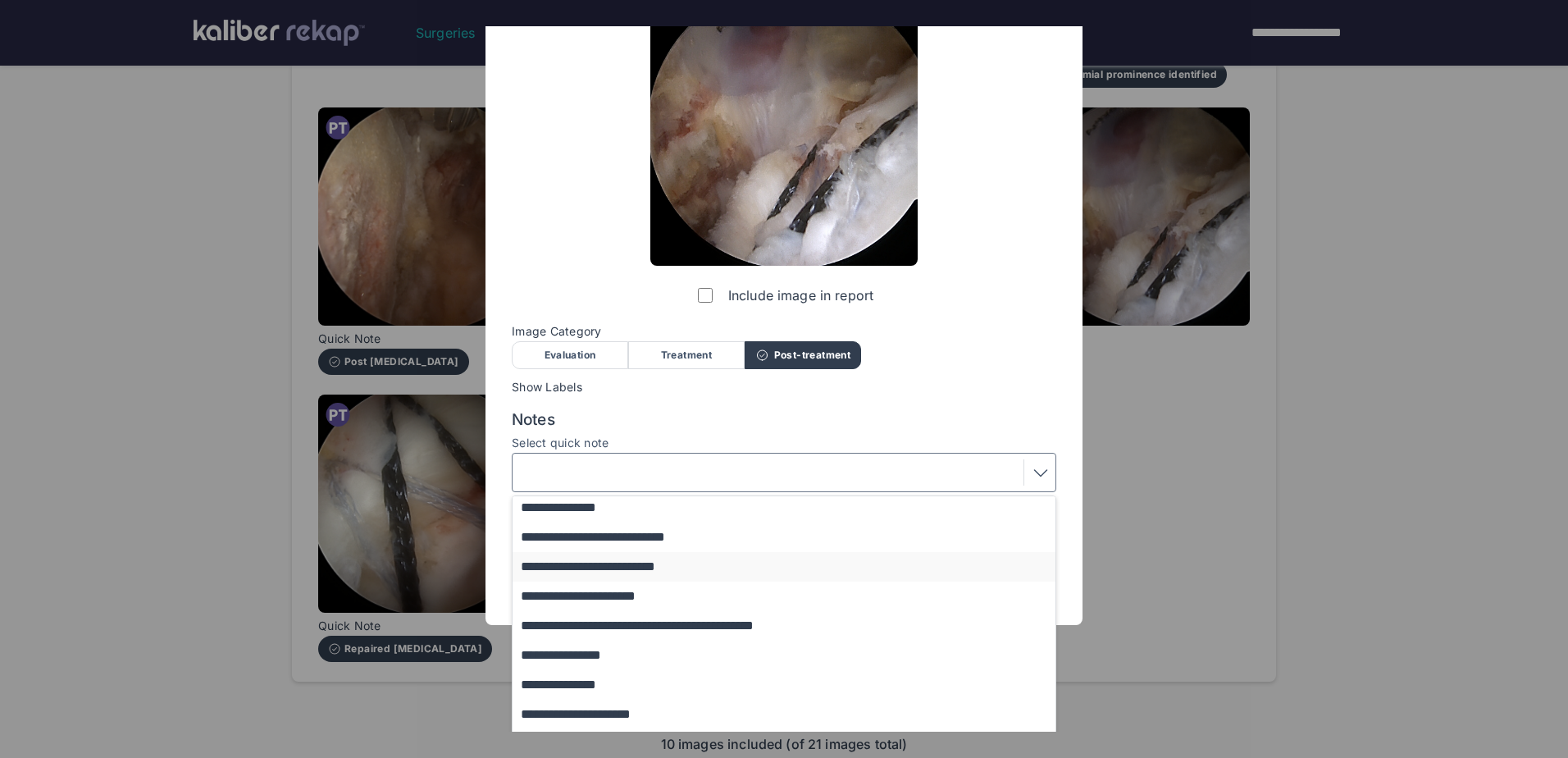
scroll to position [134, 0]
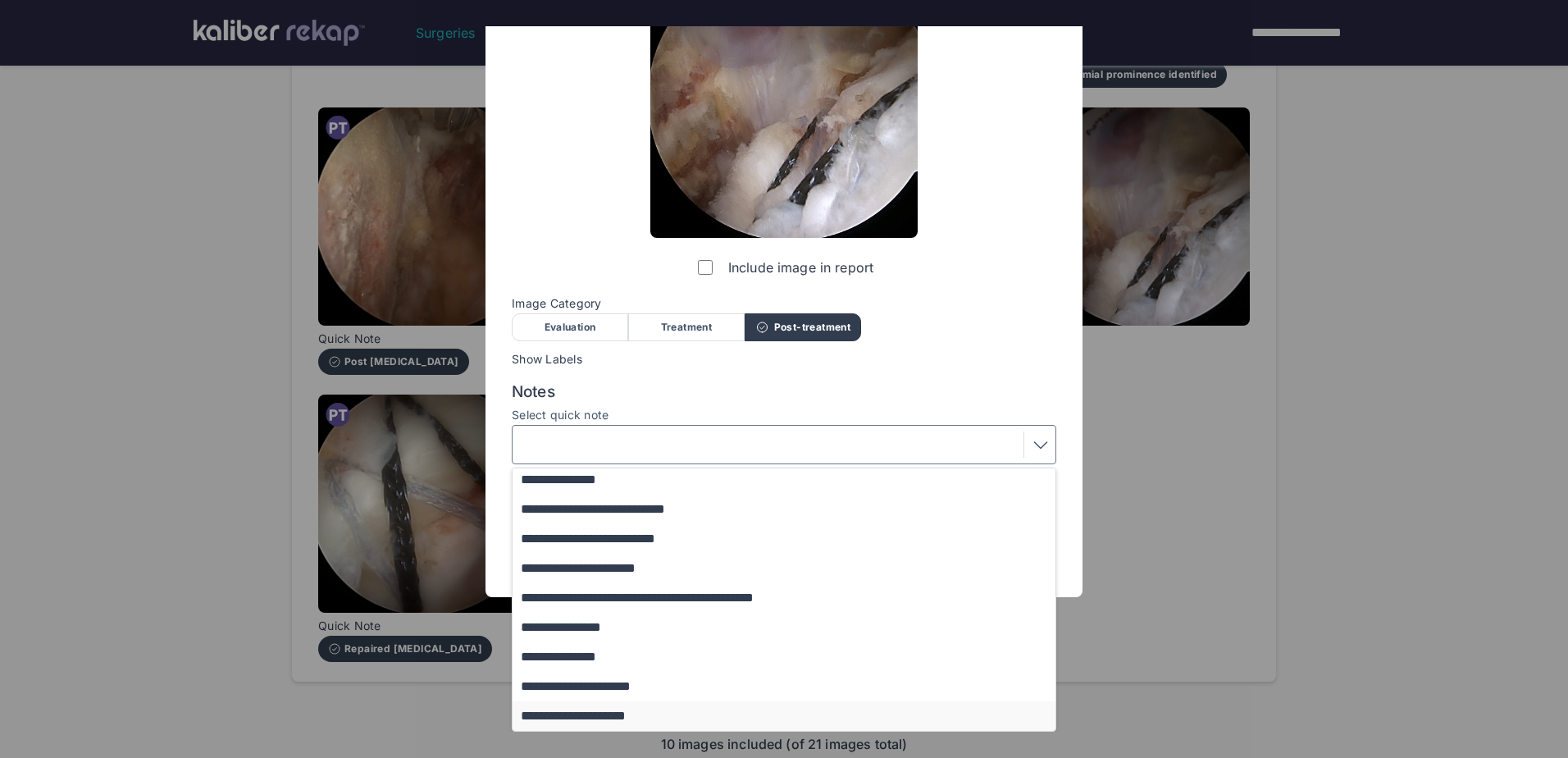
click at [798, 708] on button "**********" at bounding box center [791, 715] width 559 height 29
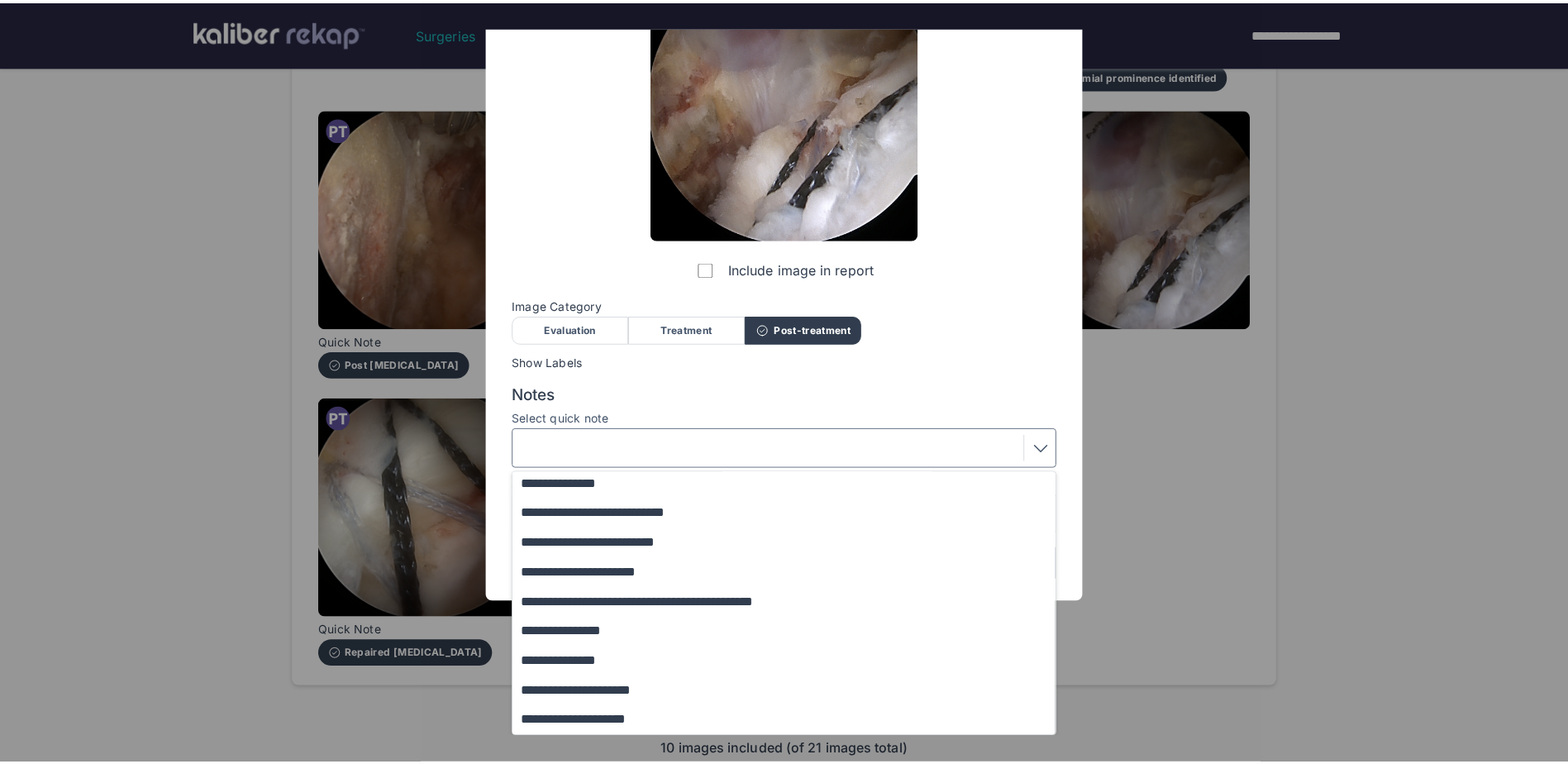
scroll to position [0, 0]
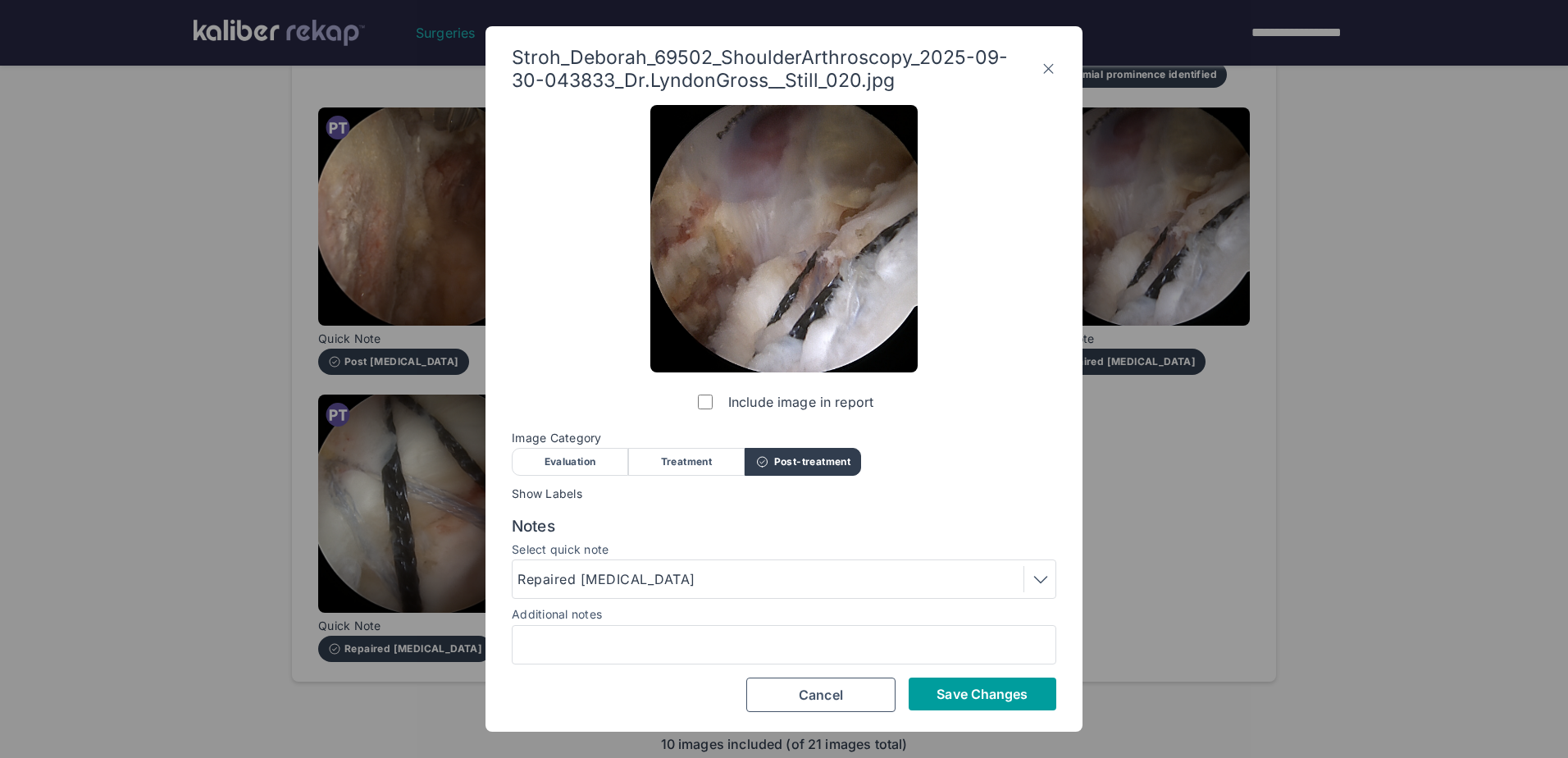
click at [973, 698] on span "Save Changes" at bounding box center [982, 694] width 91 height 16
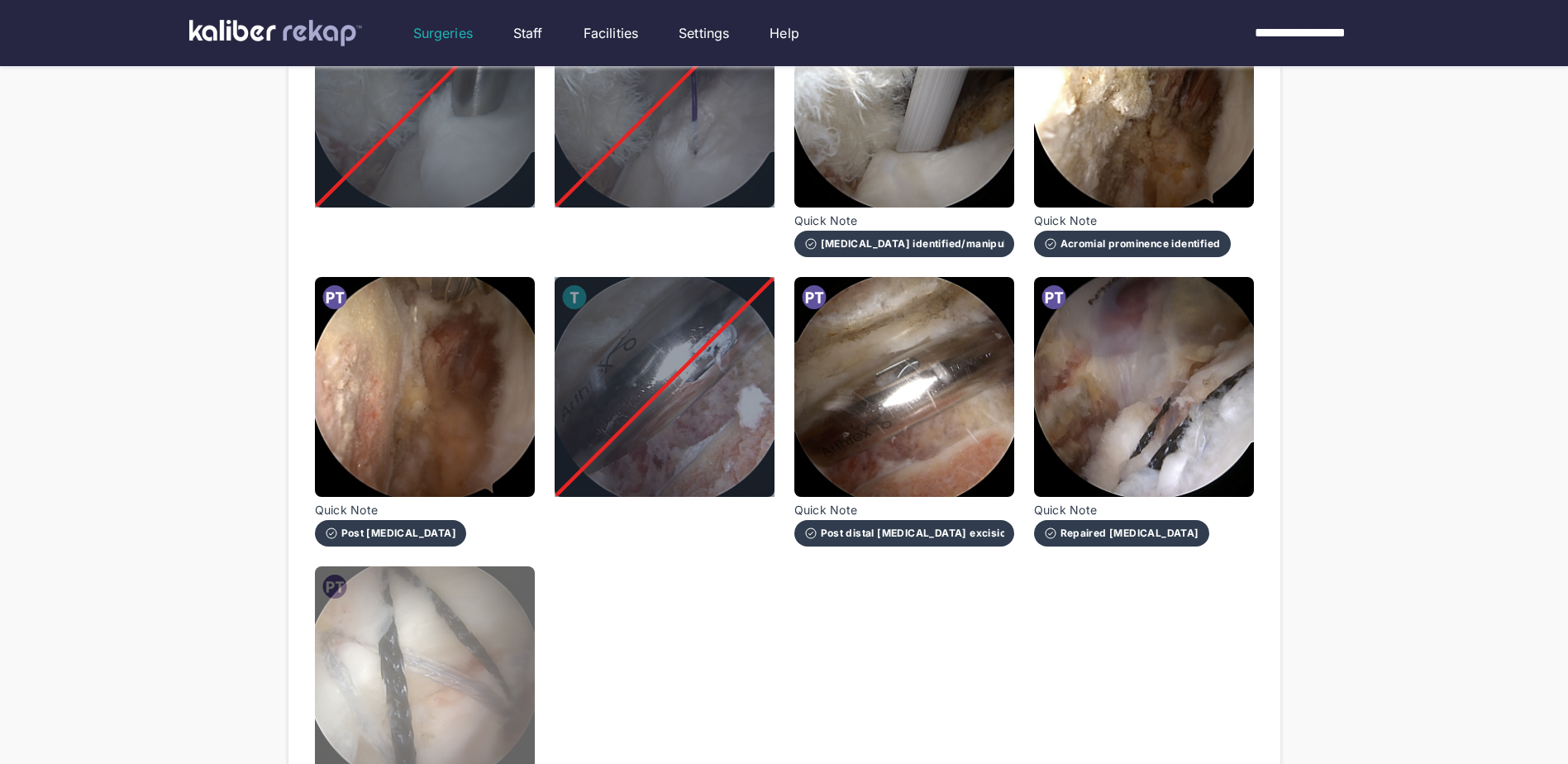
scroll to position [1240, 0]
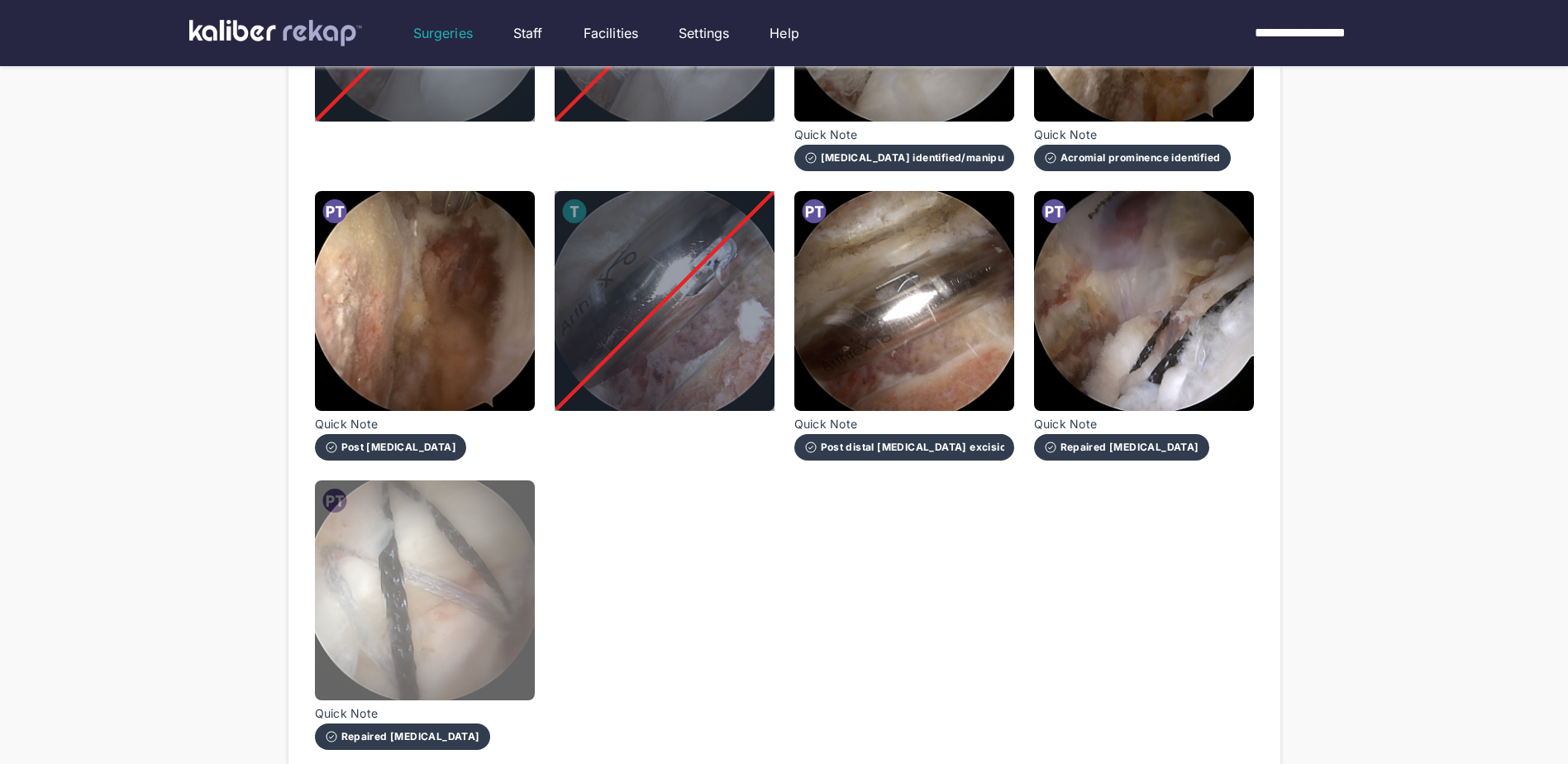
click at [431, 614] on img at bounding box center [425, 590] width 220 height 220
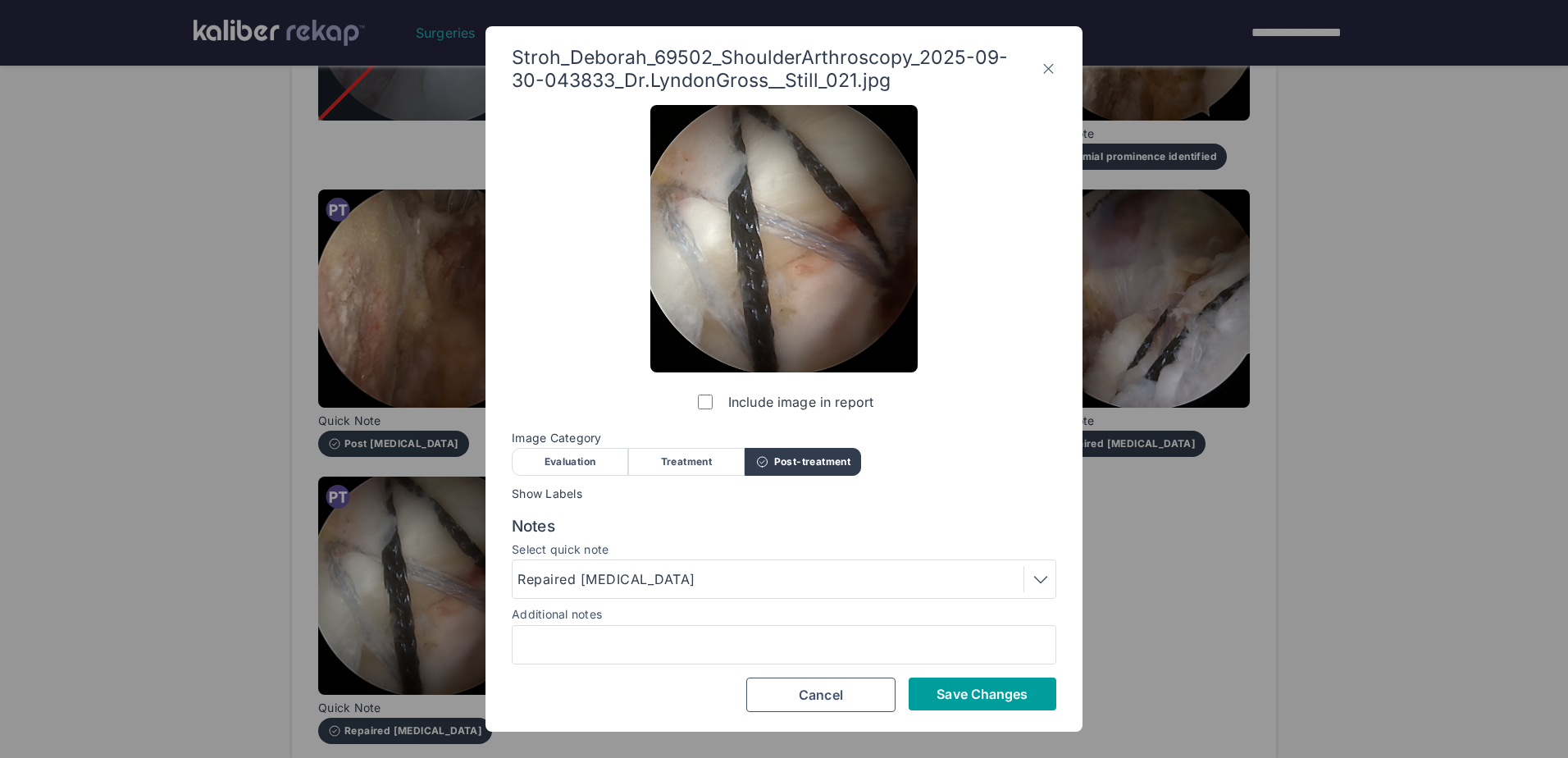
click at [941, 697] on span "Save Changes" at bounding box center [982, 694] width 91 height 16
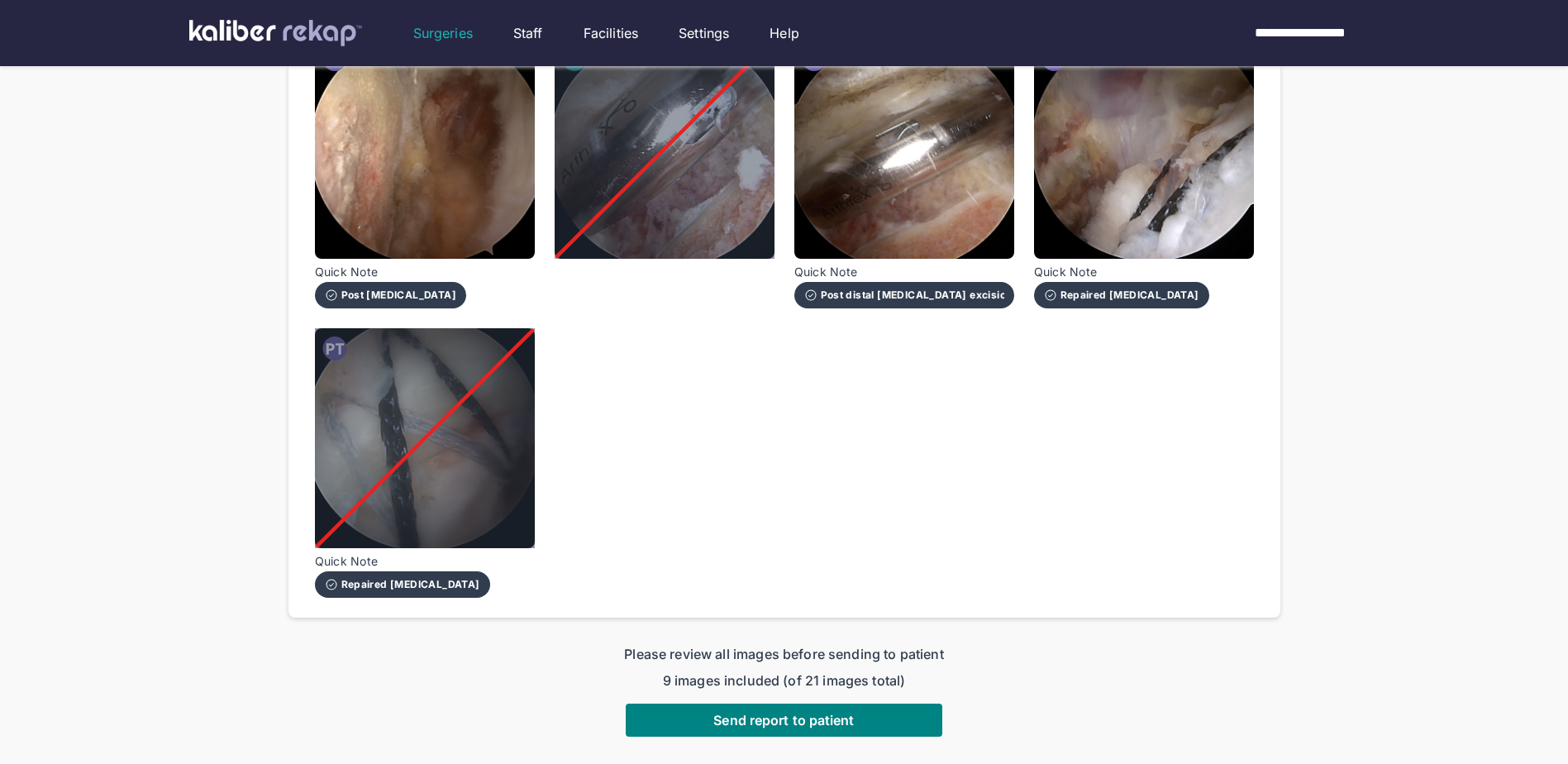
scroll to position [1530, 0]
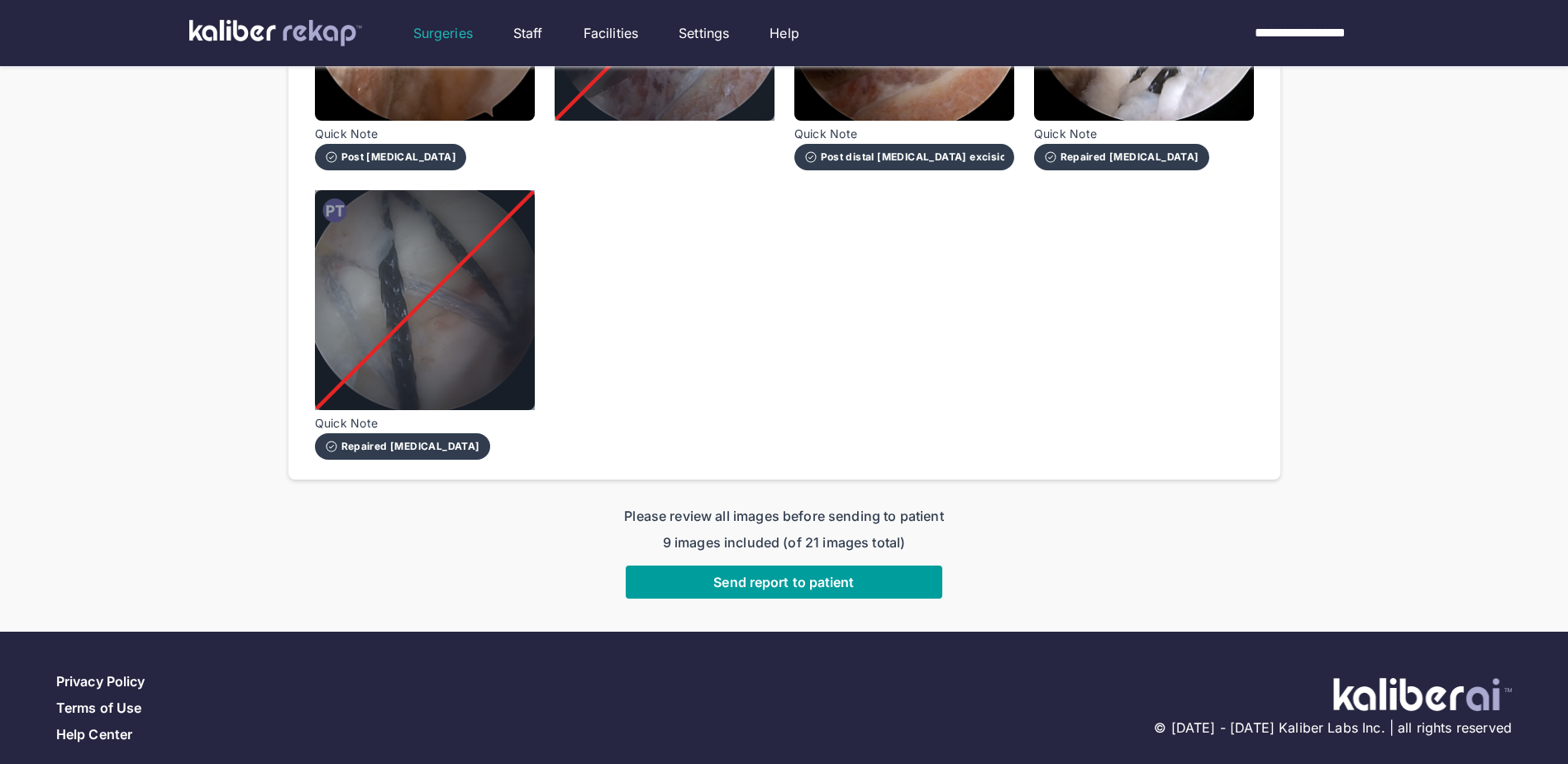
click at [732, 574] on span "Send report to patient" at bounding box center [784, 582] width 141 height 16
